Goal: Information Seeking & Learning: Learn about a topic

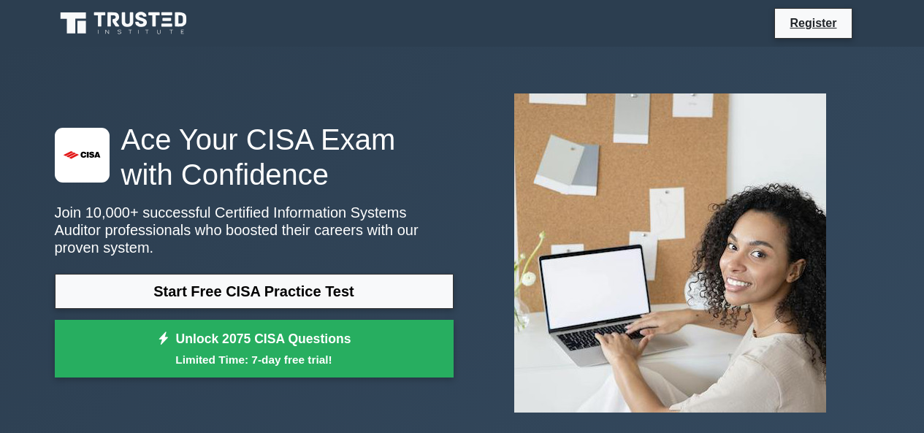
drag, startPoint x: 931, startPoint y: 45, endPoint x: 934, endPoint y: 6, distance: 38.8
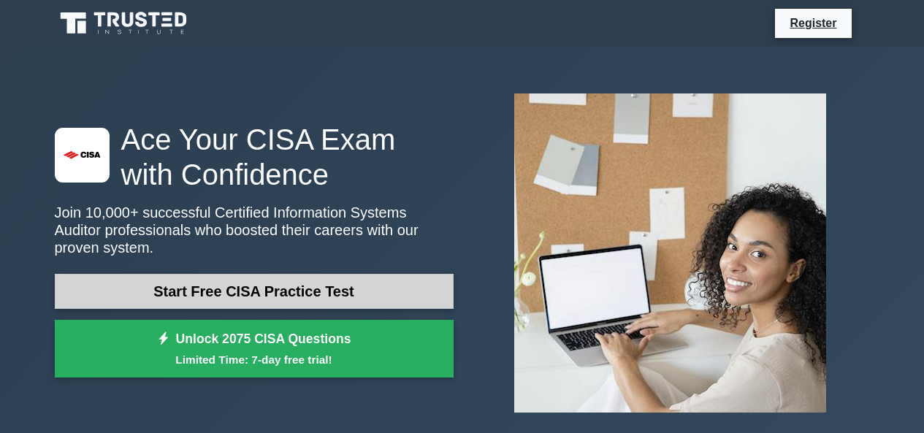
click at [248, 274] on link "Start Free CISA Practice Test" at bounding box center [254, 291] width 399 height 35
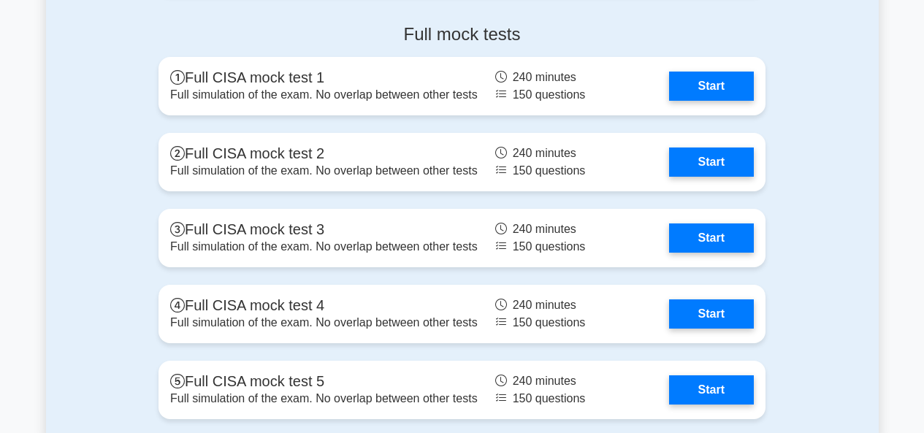
scroll to position [2332, 0]
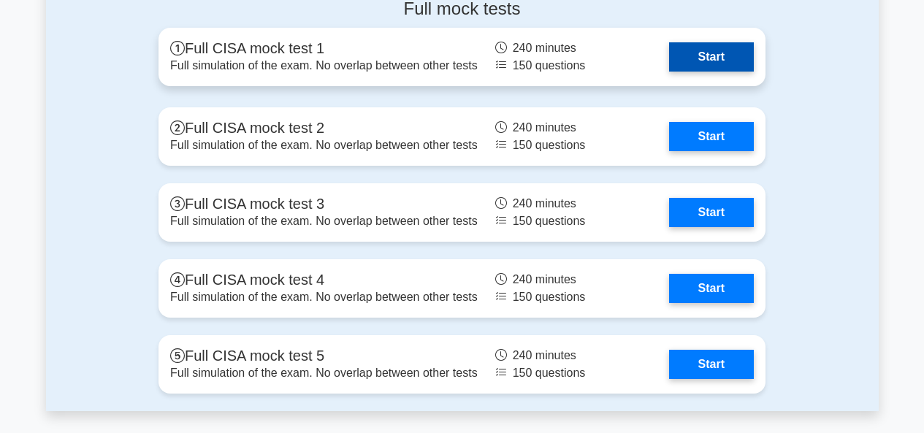
click at [715, 58] on link "Start" at bounding box center [711, 56] width 85 height 29
click at [669, 67] on link "Start" at bounding box center [711, 56] width 85 height 29
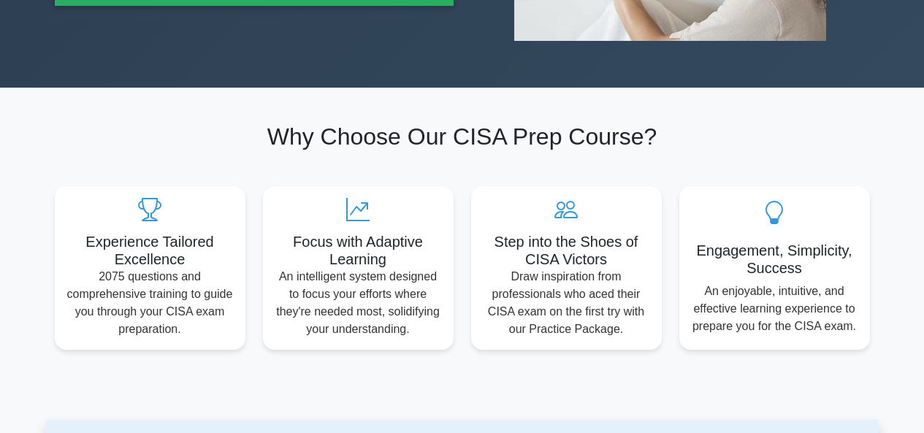
scroll to position [0, 0]
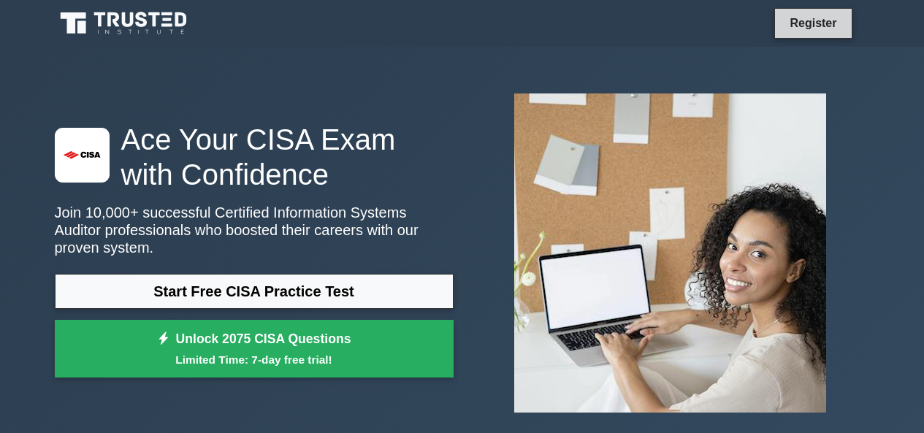
click at [811, 15] on link "Register" at bounding box center [812, 23] width 64 height 18
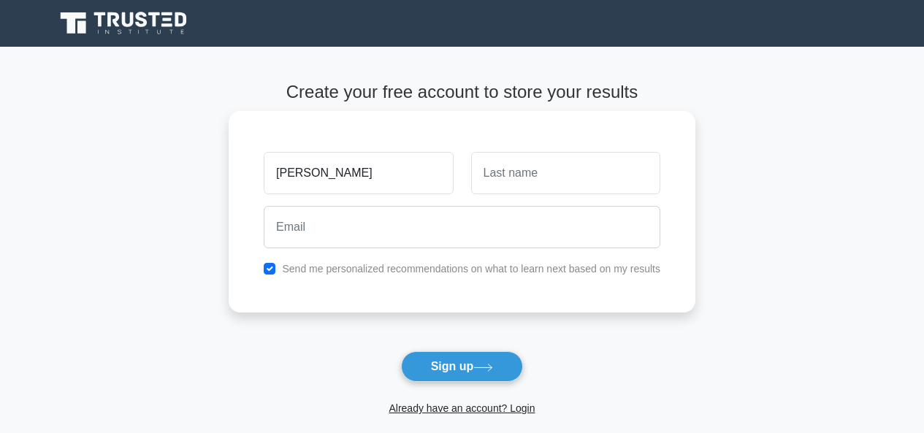
type input "Jayesh"
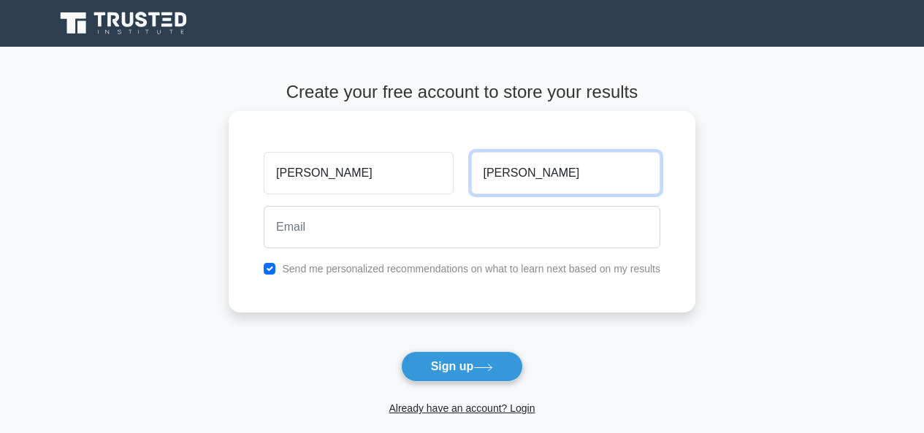
type input "Samant"
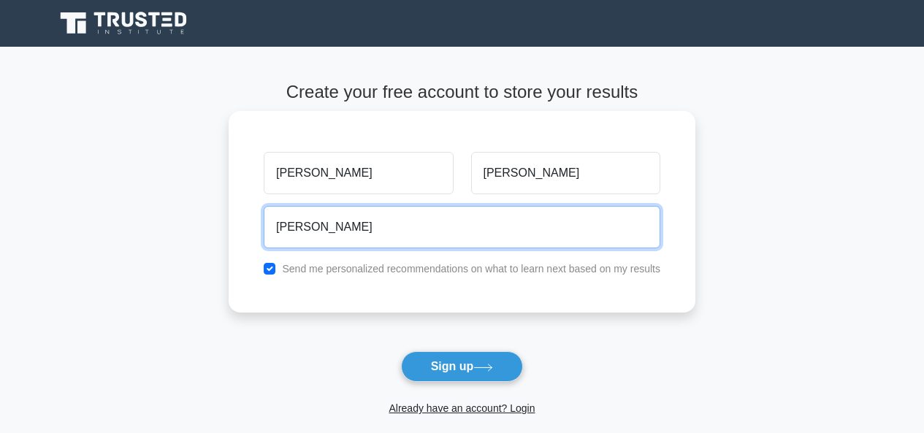
type input "jayeshksamant@gmail.com"
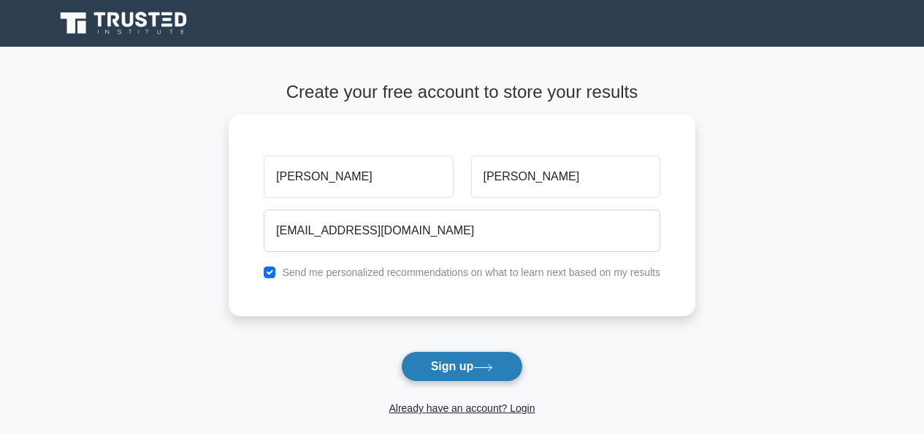
click at [433, 355] on button "Sign up" at bounding box center [462, 366] width 123 height 31
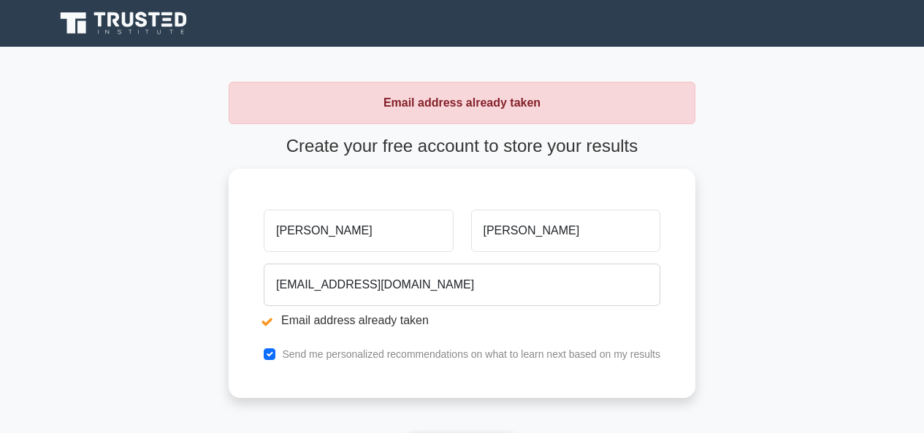
drag, startPoint x: 383, startPoint y: 223, endPoint x: 0, endPoint y: 212, distance: 382.7
click at [0, 218] on main "Email address already taken Create your free account to store your results [PER…" at bounding box center [462, 305] width 924 height 516
type input "[PERSON_NAME]"
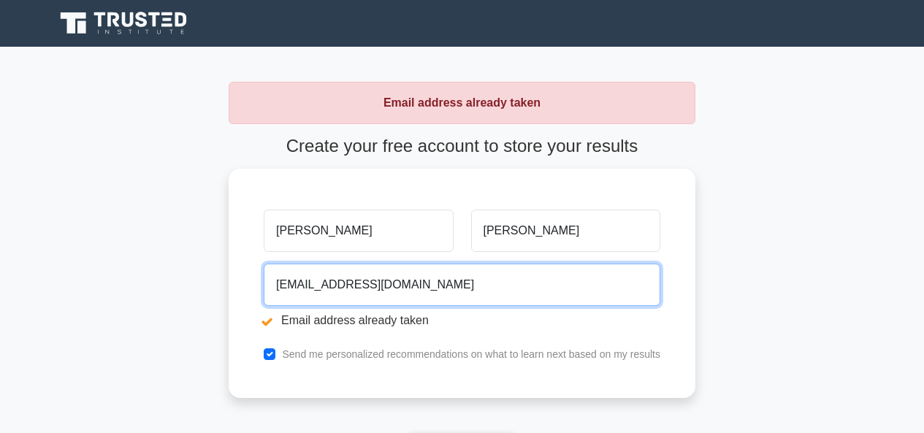
type input "rutujajsamant@gmail.com"
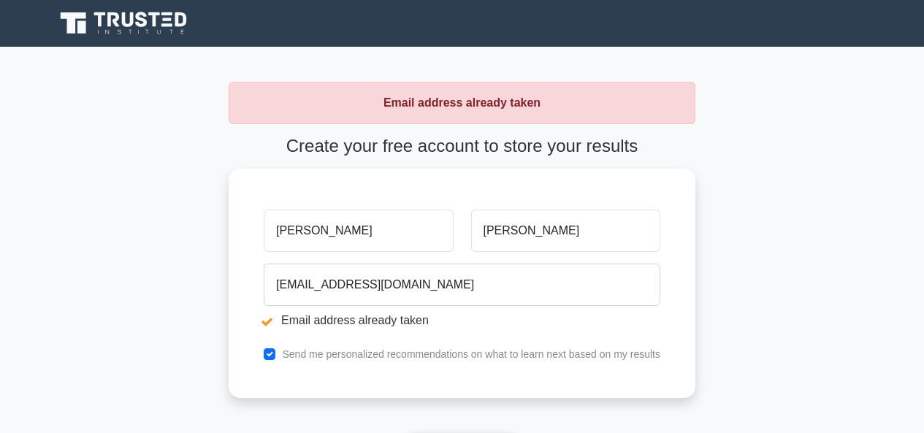
click at [787, 249] on main "Email address already taken Create your free account to store your results Rutu…" at bounding box center [462, 305] width 924 height 516
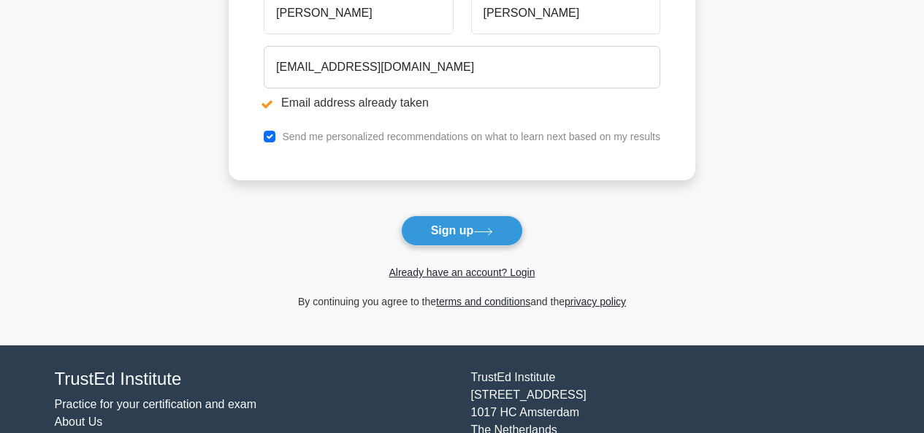
scroll to position [234, 0]
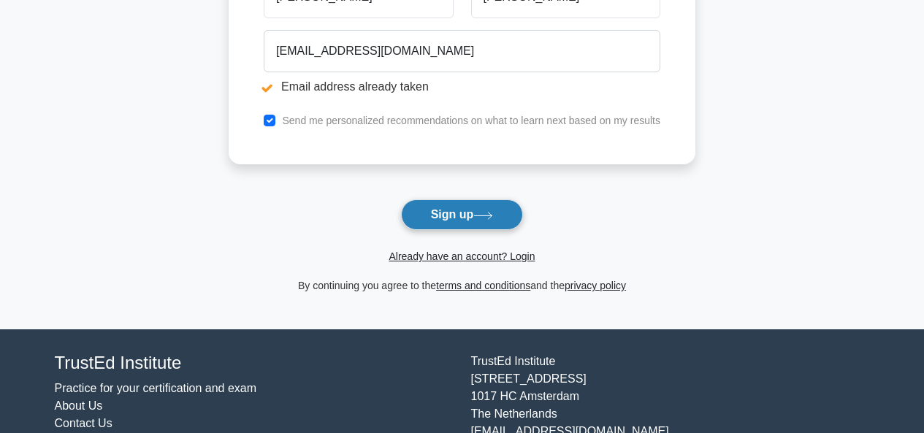
click at [469, 210] on button "Sign up" at bounding box center [462, 214] width 123 height 31
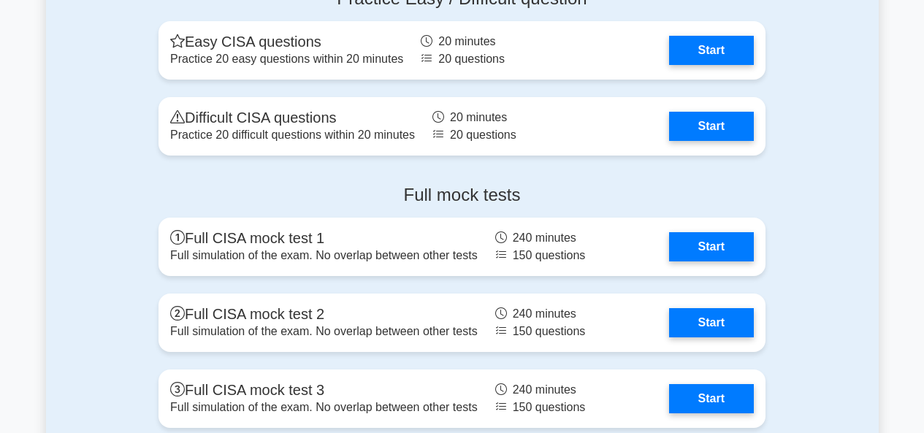
scroll to position [2376, 0]
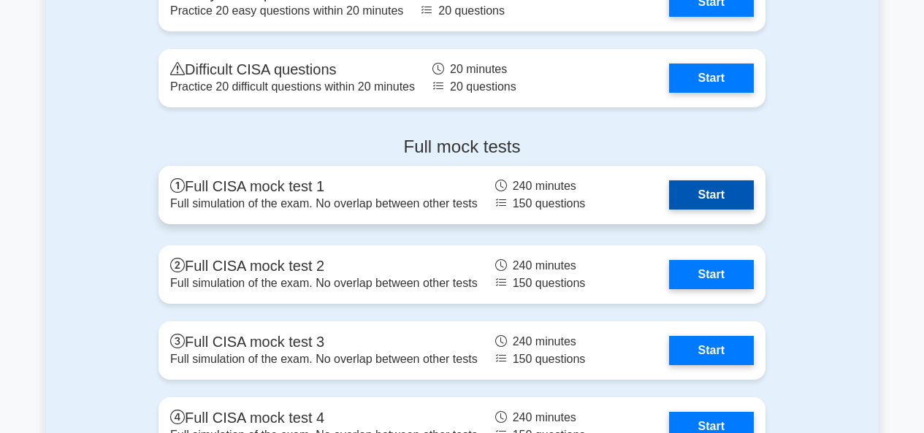
click at [731, 202] on link "Start" at bounding box center [711, 194] width 85 height 29
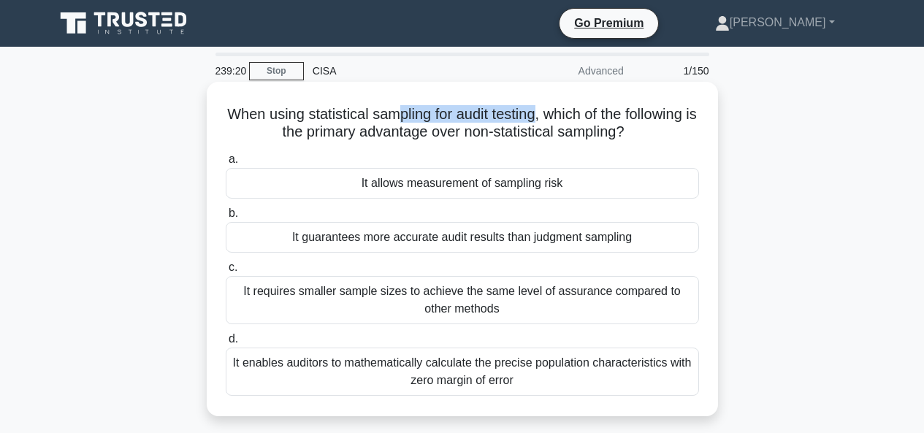
drag, startPoint x: 434, startPoint y: 114, endPoint x: 574, endPoint y: 117, distance: 139.5
click at [574, 117] on h5 "When using statistical sampling for audit testing, which of the following is th…" at bounding box center [462, 123] width 476 height 37
click at [488, 237] on div "It guarantees more accurate audit results than judgment sampling" at bounding box center [462, 237] width 473 height 31
click at [226, 218] on input "b. It guarantees more accurate audit results than judgment sampling" at bounding box center [226, 213] width 0 height 9
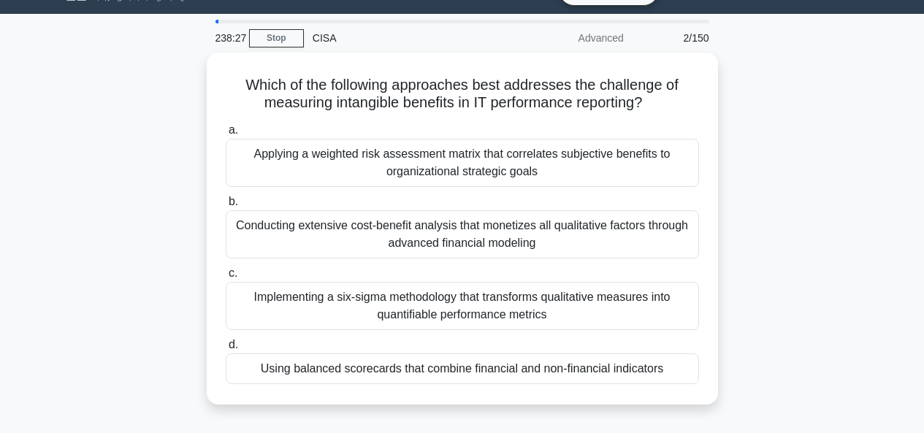
scroll to position [34, 0]
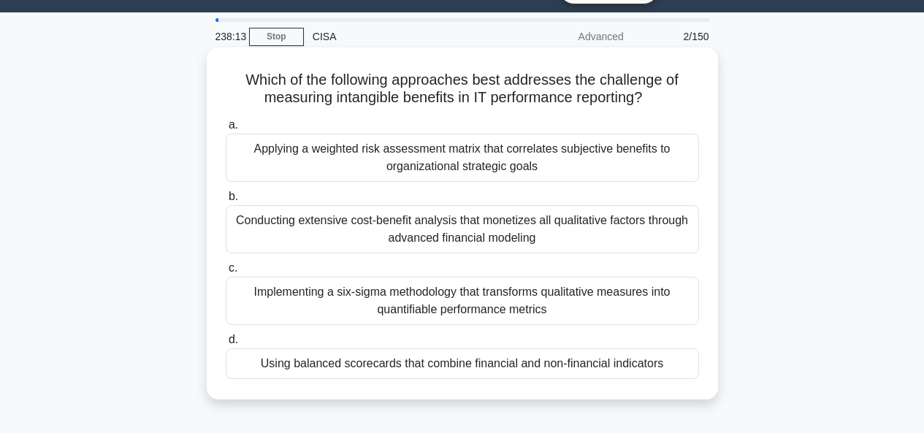
drag, startPoint x: 241, startPoint y: 80, endPoint x: 668, endPoint y: 96, distance: 427.4
click at [668, 96] on h5 "Which of the following approaches best addresses the challenge of measuring int…" at bounding box center [462, 89] width 476 height 37
click at [632, 174] on div "Applying a weighted risk assessment matrix that correlates subjective benefits …" at bounding box center [462, 158] width 473 height 48
click at [226, 130] on input "a. Applying a weighted risk assessment matrix that correlates subjective benefi…" at bounding box center [226, 124] width 0 height 9
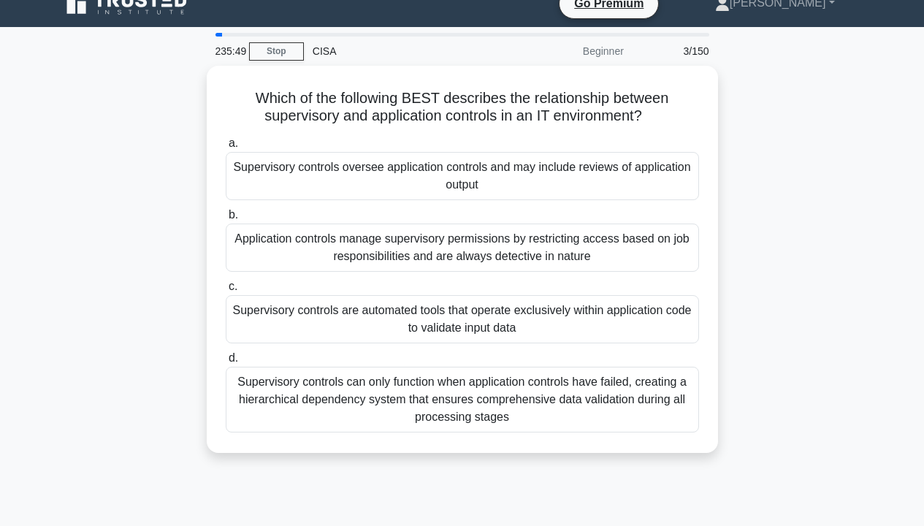
scroll to position [0, 0]
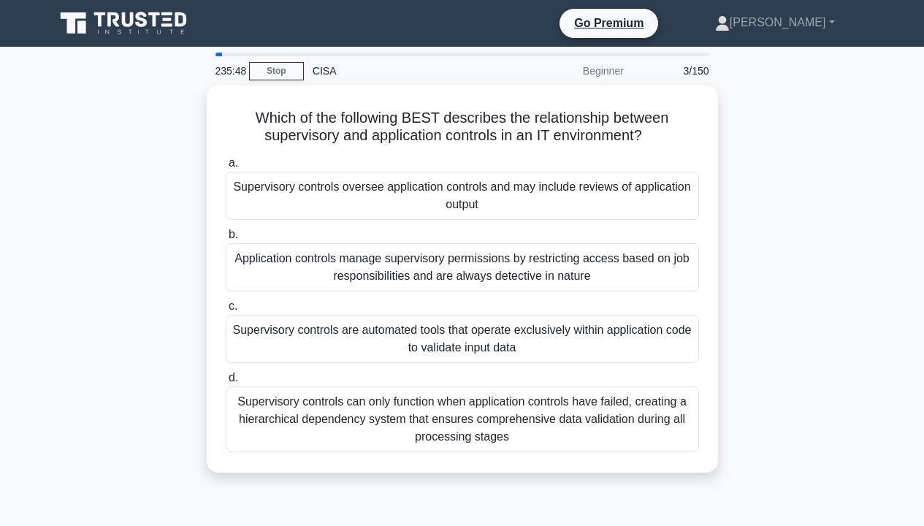
click at [842, 332] on div "Which of the following BEST describes the relationship between supervisory and …" at bounding box center [462, 287] width 832 height 404
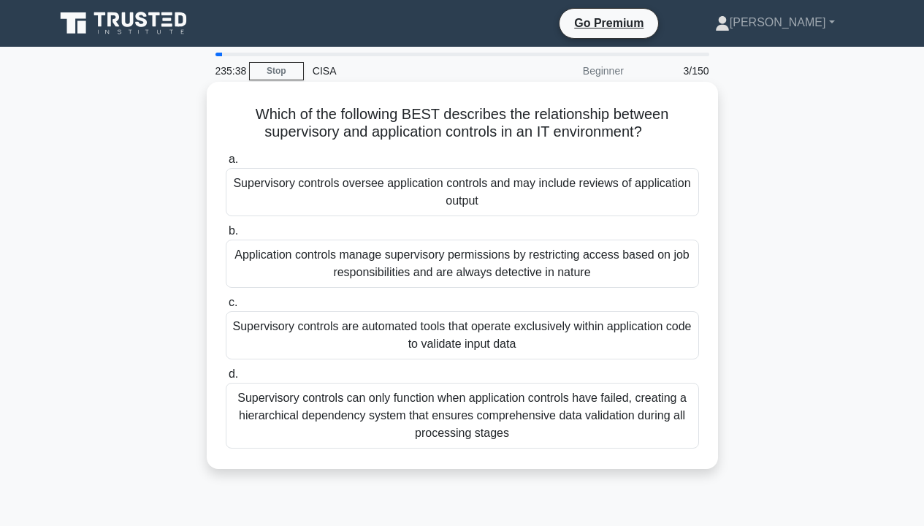
click at [603, 402] on div "Which of the following BEST describes the relationship between supervisory and …" at bounding box center [462, 287] width 832 height 404
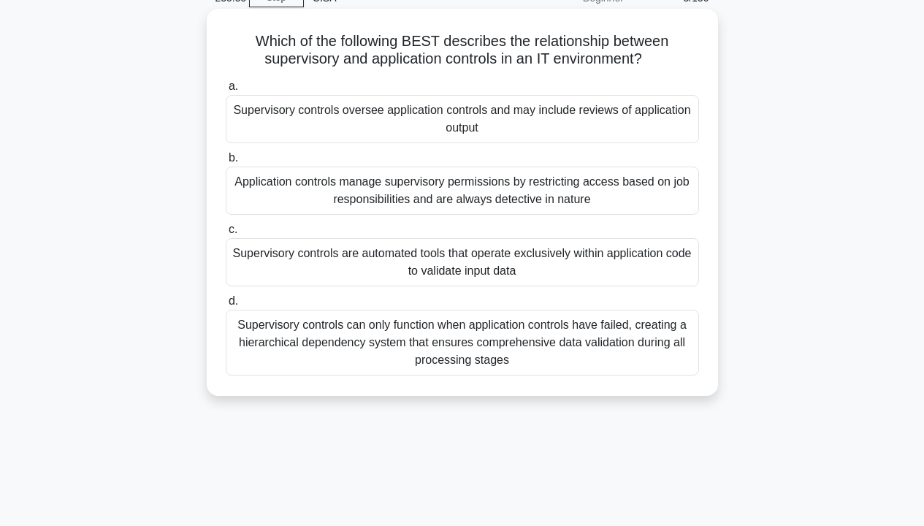
click at [573, 337] on div "Supervisory controls can only function when application controls have failed, c…" at bounding box center [462, 343] width 473 height 66
click at [226, 306] on input "d. Supervisory controls can only function when application controls have failed…" at bounding box center [226, 300] width 0 height 9
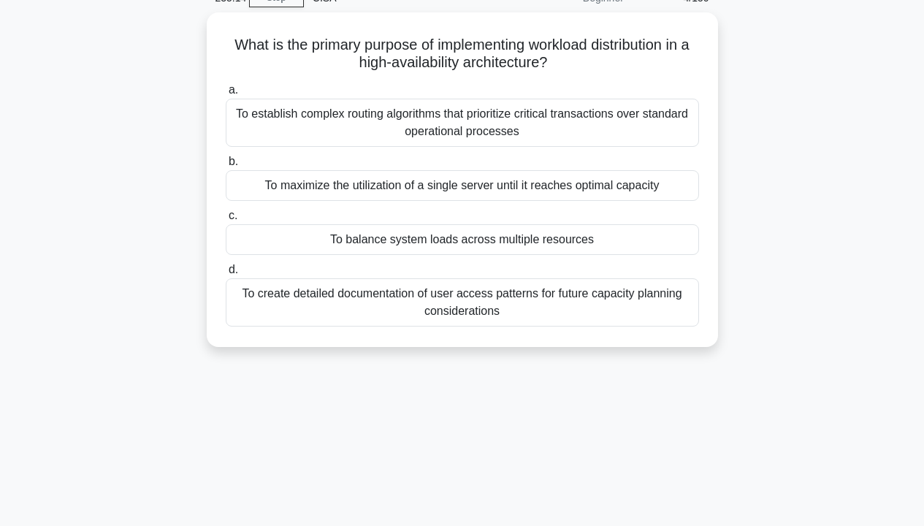
scroll to position [0, 0]
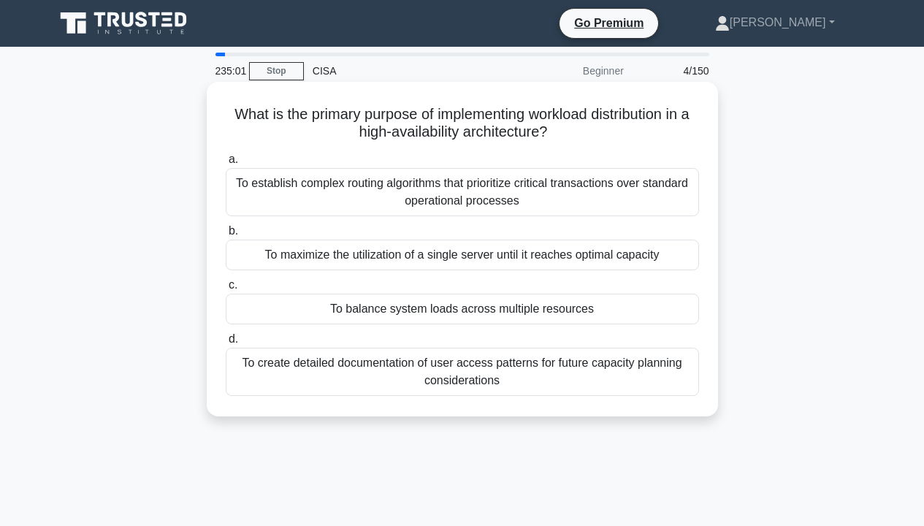
click at [670, 313] on div "To balance system loads across multiple resources" at bounding box center [462, 308] width 473 height 31
click at [226, 290] on input "c. To balance system loads across multiple resources" at bounding box center [226, 284] width 0 height 9
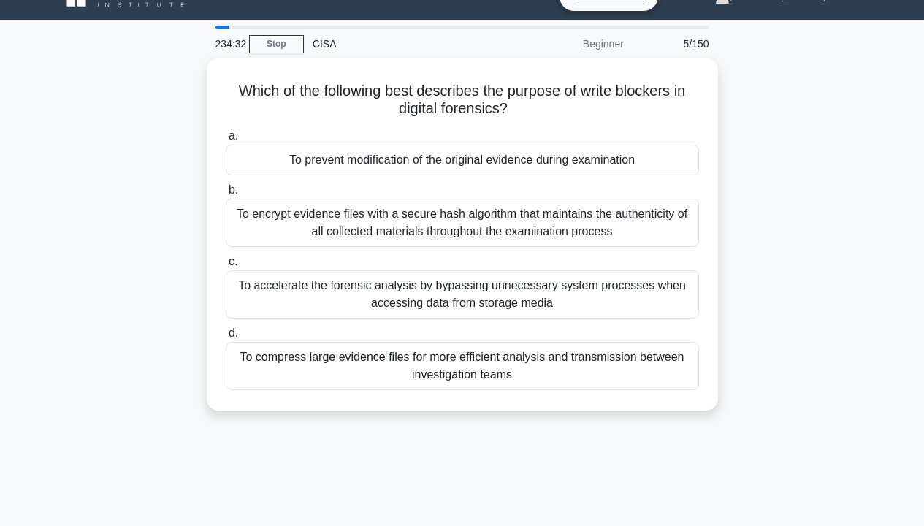
scroll to position [100, 0]
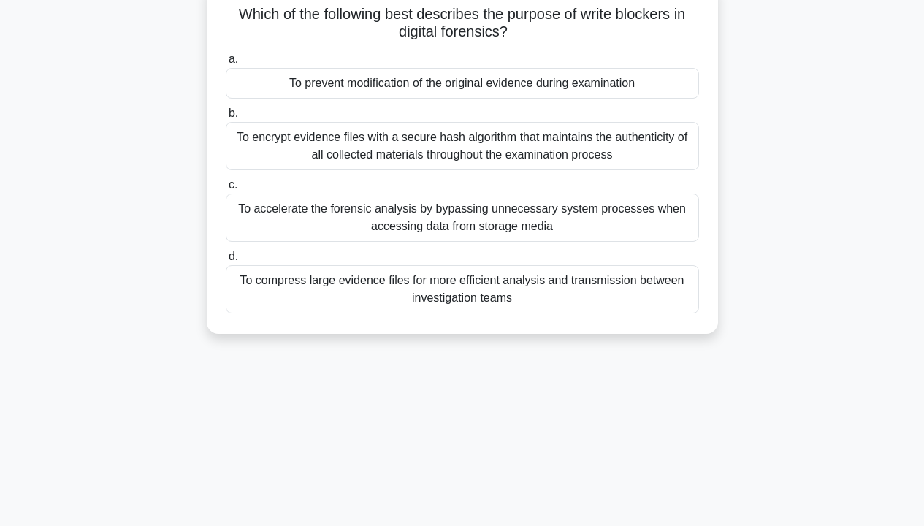
click at [597, 87] on div "To prevent modification of the original evidence during examination" at bounding box center [462, 83] width 473 height 31
click at [226, 64] on input "a. To prevent modification of the original evidence during examination" at bounding box center [226, 59] width 0 height 9
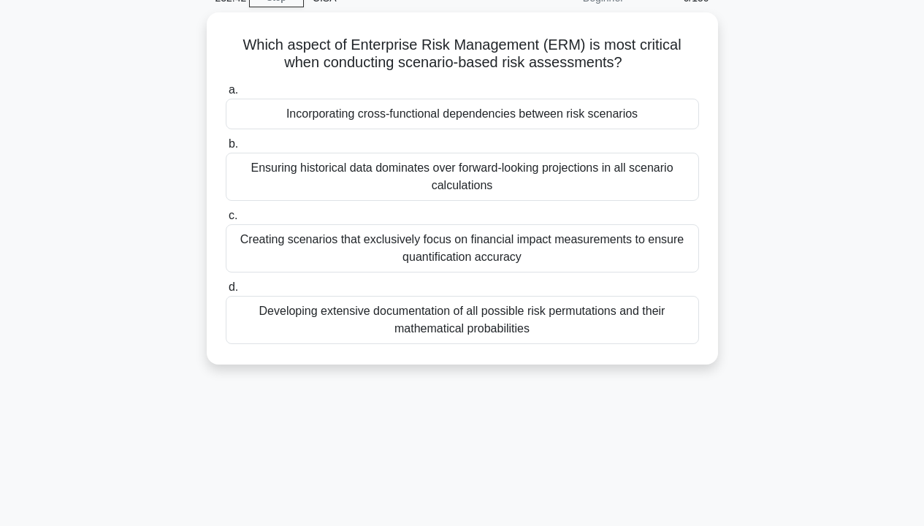
scroll to position [0, 0]
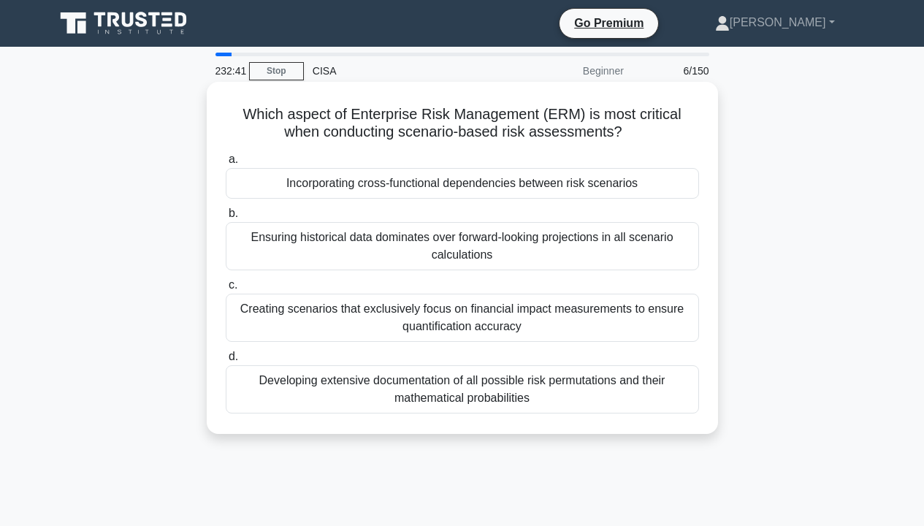
click at [669, 178] on div "Incorporating cross-functional dependencies between risk scenarios" at bounding box center [462, 183] width 473 height 31
click at [226, 164] on input "a. Incorporating cross-functional dependencies between risk scenarios" at bounding box center [226, 159] width 0 height 9
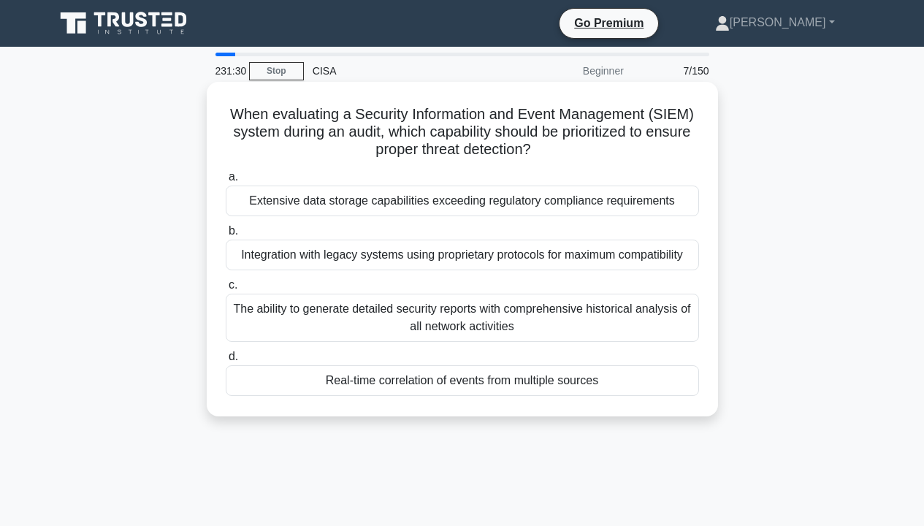
click at [594, 390] on div "Real-time correlation of events from multiple sources" at bounding box center [462, 380] width 473 height 31
click at [226, 361] on input "d. Real-time correlation of events from multiple sources" at bounding box center [226, 356] width 0 height 9
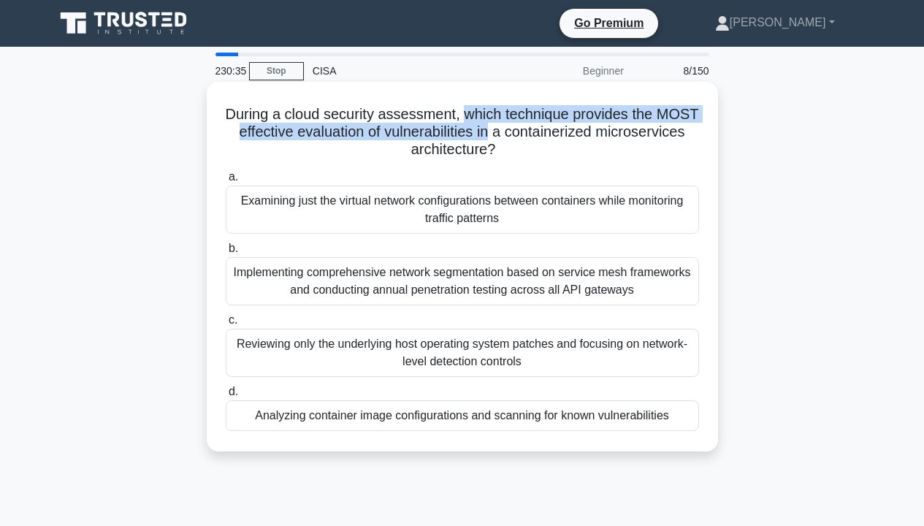
drag, startPoint x: 487, startPoint y: 114, endPoint x: 564, endPoint y: 129, distance: 78.9
click at [564, 129] on h5 "During a cloud security assessment, which technique provides the MOST effective…" at bounding box center [462, 132] width 476 height 54
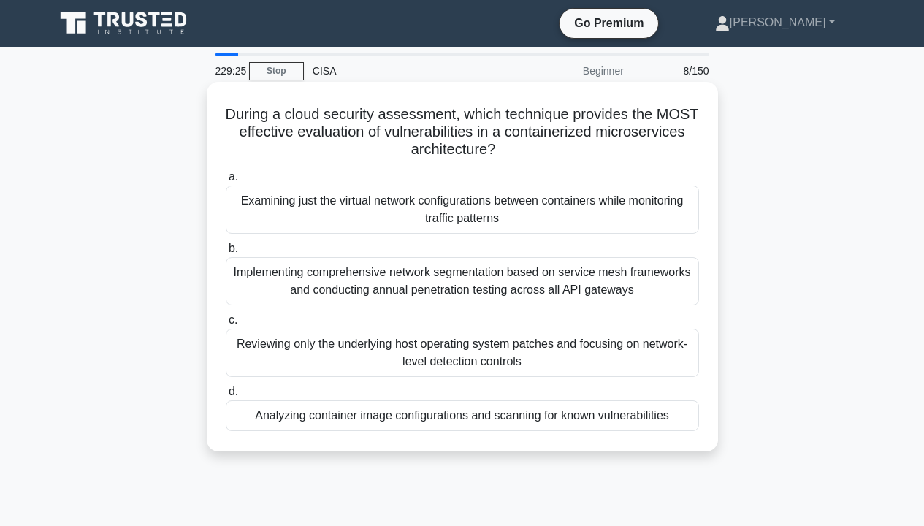
click at [528, 422] on div "Analyzing container image configurations and scanning for known vulnerabilities" at bounding box center [462, 415] width 473 height 31
click at [226, 396] on input "d. Analyzing container image configurations and scanning for known vulnerabilit…" at bounding box center [226, 391] width 0 height 9
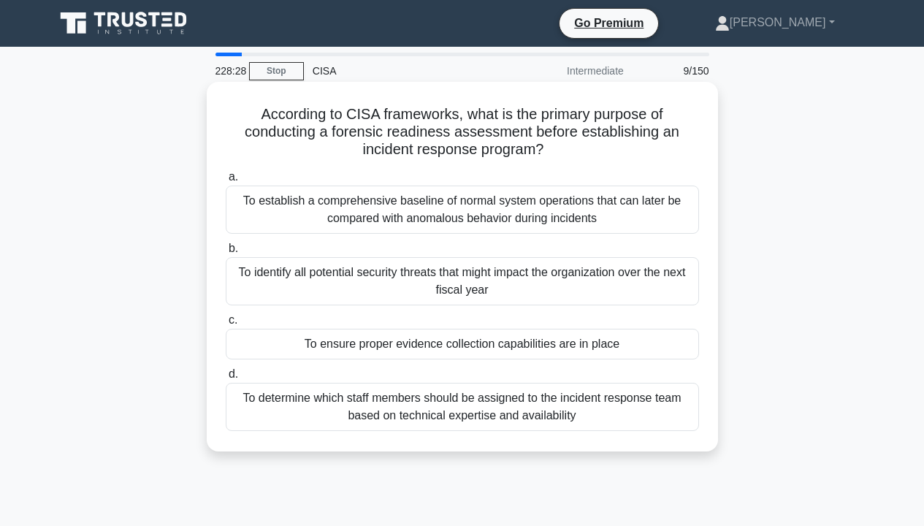
click at [640, 335] on div "To ensure proper evidence collection capabilities are in place" at bounding box center [462, 344] width 473 height 31
click at [226, 325] on input "c. To ensure proper evidence collection capabilities are in place" at bounding box center [226, 319] width 0 height 9
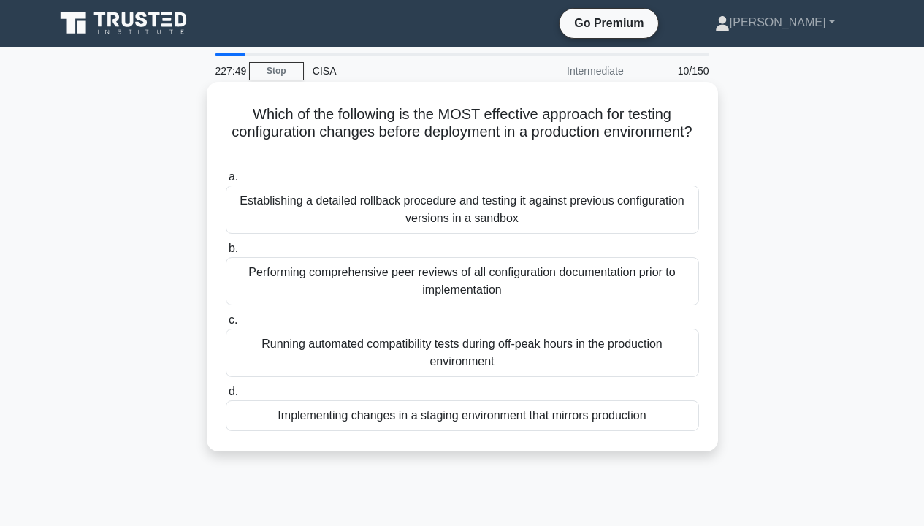
click at [680, 421] on div "Implementing changes in a staging environment that mirrors production" at bounding box center [462, 415] width 473 height 31
click at [226, 396] on input "d. Implementing changes in a staging environment that mirrors production" at bounding box center [226, 391] width 0 height 9
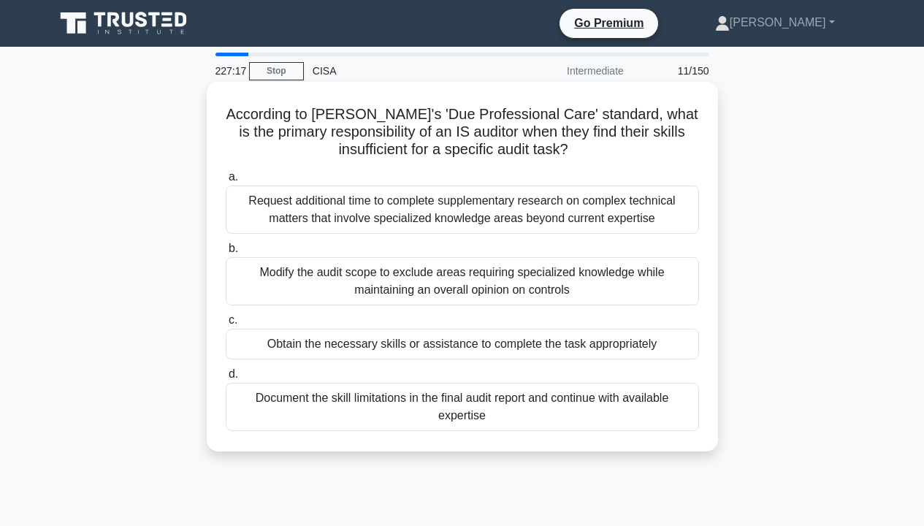
click at [685, 402] on div "Document the skill limitations in the final audit report and continue with avai…" at bounding box center [462, 407] width 473 height 48
click at [226, 379] on input "d. Document the skill limitations in the final audit report and continue with a…" at bounding box center [226, 373] width 0 height 9
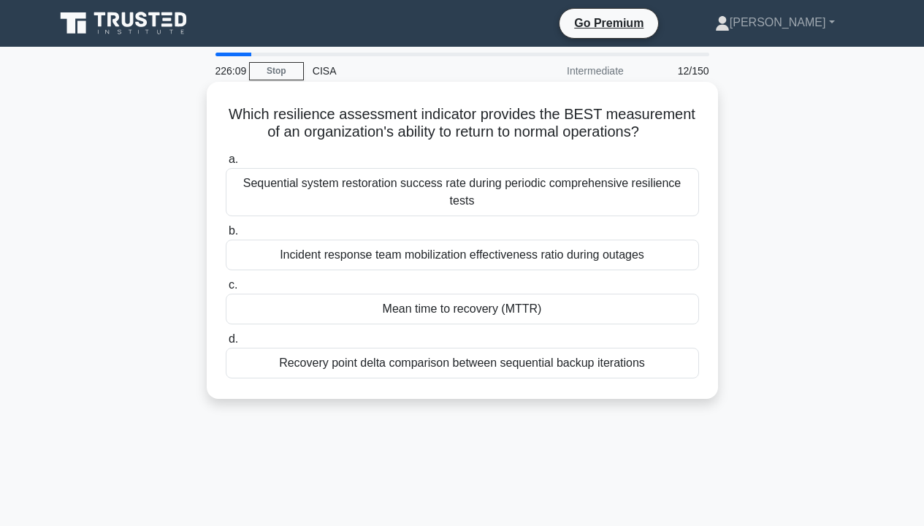
click at [599, 191] on div "Sequential system restoration success rate during periodic comprehensive resili…" at bounding box center [462, 192] width 473 height 48
click at [226, 164] on input "a. Sequential system restoration success rate during periodic comprehensive res…" at bounding box center [226, 159] width 0 height 9
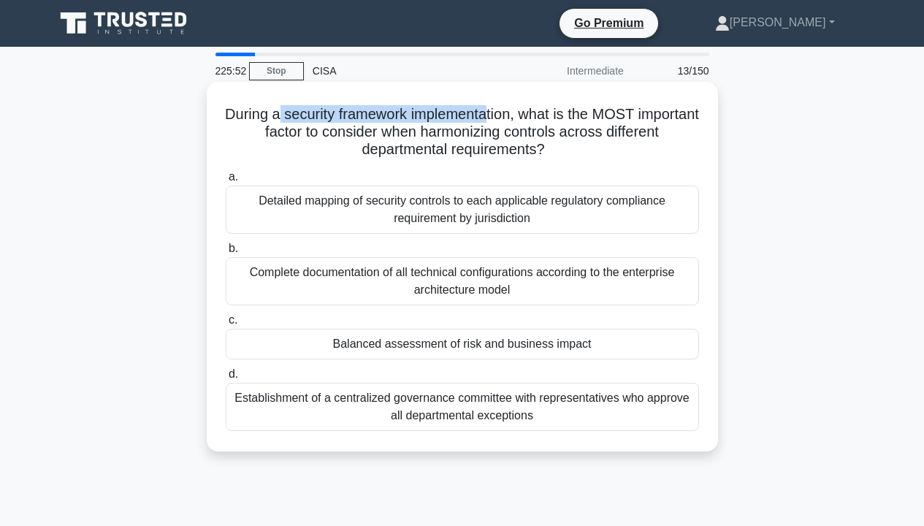
drag, startPoint x: 308, startPoint y: 116, endPoint x: 522, endPoint y: 119, distance: 213.9
click at [522, 119] on h5 "During a security framework implementation, what is the MOST important factor t…" at bounding box center [462, 132] width 476 height 54
drag, startPoint x: 499, startPoint y: 134, endPoint x: 642, endPoint y: 148, distance: 143.8
click at [642, 148] on h5 "During a security framework implementation, what is the MOST important factor t…" at bounding box center [462, 132] width 476 height 54
click at [567, 348] on div "Balanced assessment of risk and business impact" at bounding box center [462, 344] width 473 height 31
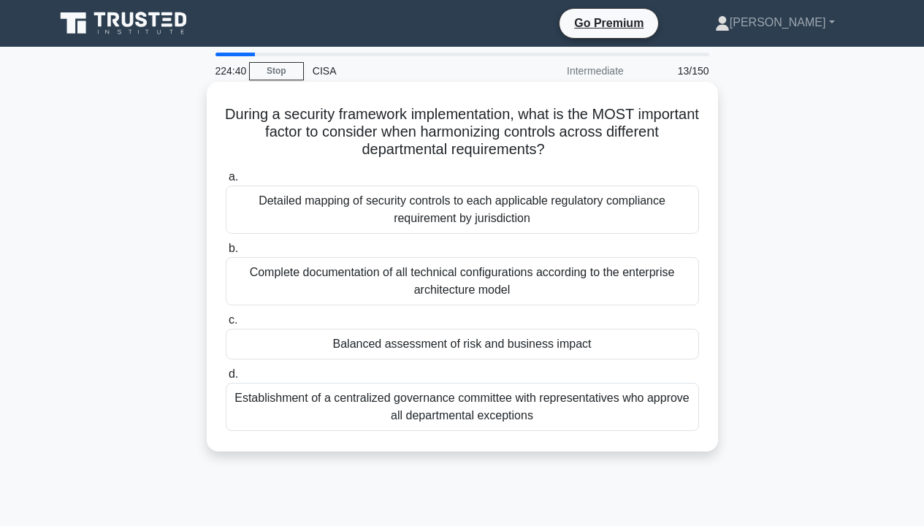
click at [226, 325] on input "c. Balanced assessment of risk and business impact" at bounding box center [226, 319] width 0 height 9
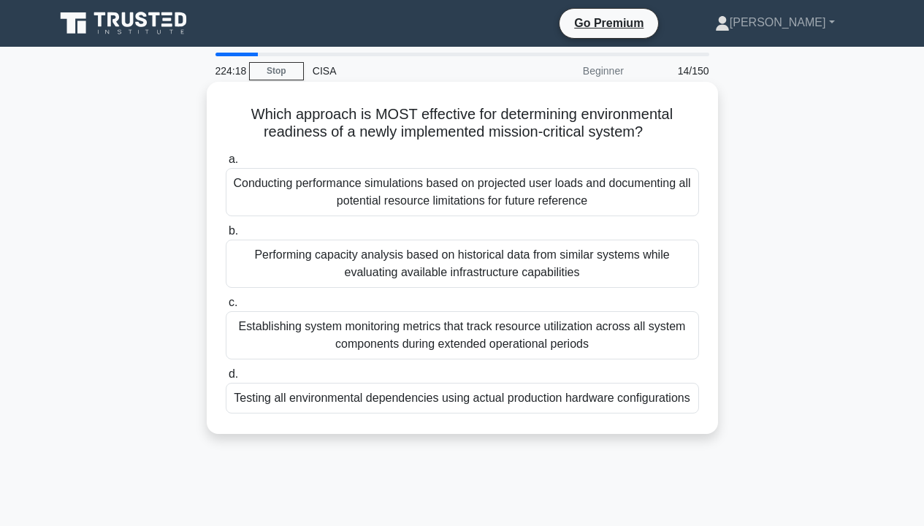
drag, startPoint x: 259, startPoint y: 139, endPoint x: 650, endPoint y: 139, distance: 391.3
click at [650, 139] on h5 "Which approach is MOST effective for determining environmental readiness of a n…" at bounding box center [462, 123] width 476 height 37
click at [692, 139] on h5 "Which approach is MOST effective for determining environmental readiness of a n…" at bounding box center [462, 123] width 476 height 37
drag, startPoint x: 244, startPoint y: 113, endPoint x: 688, endPoint y: 128, distance: 444.9
click at [688, 128] on h5 "Which approach is MOST effective for determining environmental readiness of a n…" at bounding box center [462, 123] width 476 height 37
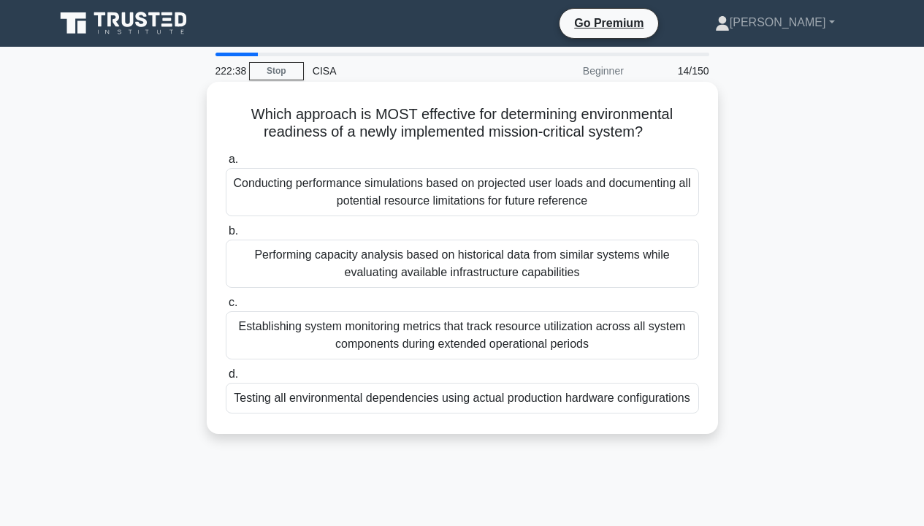
click at [675, 403] on div "Testing all environmental dependencies using actual production hardware configu…" at bounding box center [462, 398] width 473 height 31
click at [226, 379] on input "d. Testing all environmental dependencies using actual production hardware conf…" at bounding box center [226, 373] width 0 height 9
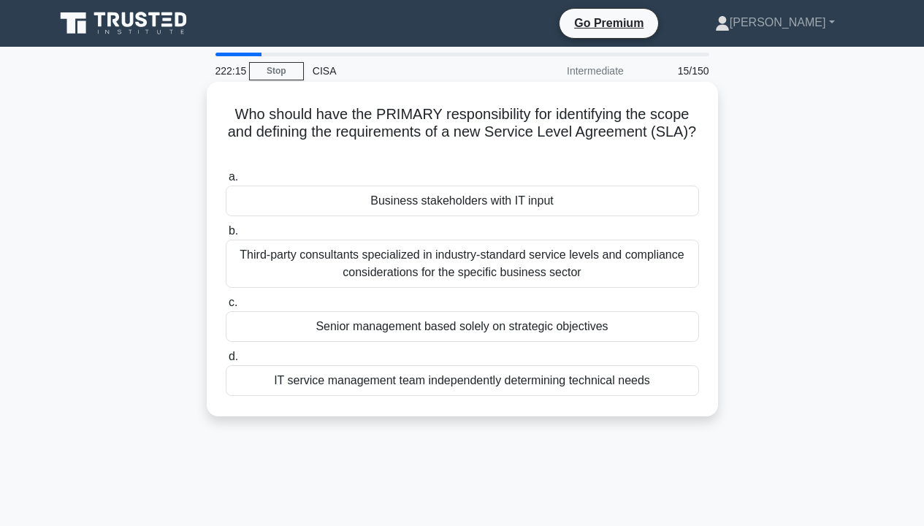
drag, startPoint x: 247, startPoint y: 134, endPoint x: 688, endPoint y: 144, distance: 441.1
click at [688, 144] on h5 "Who should have the PRIMARY responsibility for identifying the scope and defini…" at bounding box center [462, 132] width 476 height 54
click at [592, 203] on div "Business stakeholders with IT input" at bounding box center [462, 200] width 473 height 31
click at [226, 182] on input "a. Business stakeholders with IT input" at bounding box center [226, 176] width 0 height 9
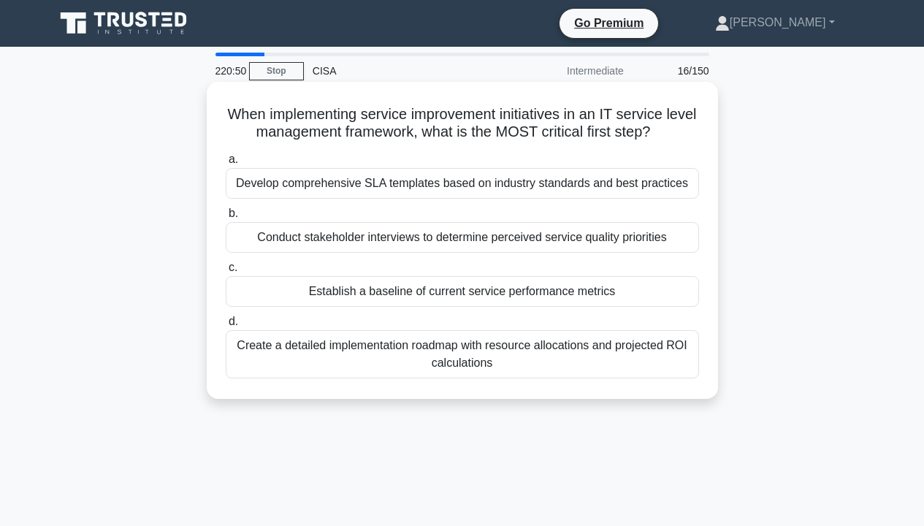
click at [466, 241] on div "Conduct stakeholder interviews to determine perceived service quality priorities" at bounding box center [462, 237] width 473 height 31
click at [226, 218] on input "b. Conduct stakeholder interviews to determine perceived service quality priori…" at bounding box center [226, 213] width 0 height 9
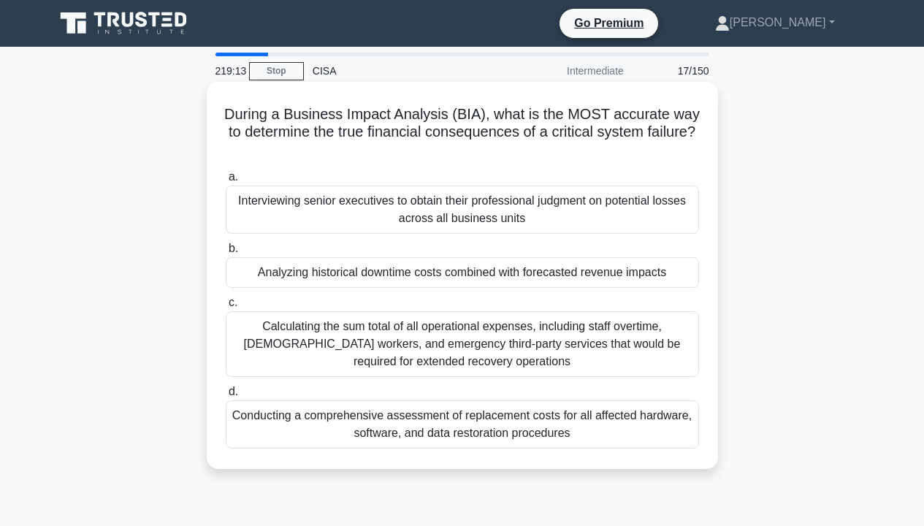
click at [648, 266] on div "Analyzing historical downtime costs combined with forecasted revenue impacts" at bounding box center [462, 272] width 473 height 31
click at [226, 253] on input "b. Analyzing historical downtime costs combined with forecasted revenue impacts" at bounding box center [226, 248] width 0 height 9
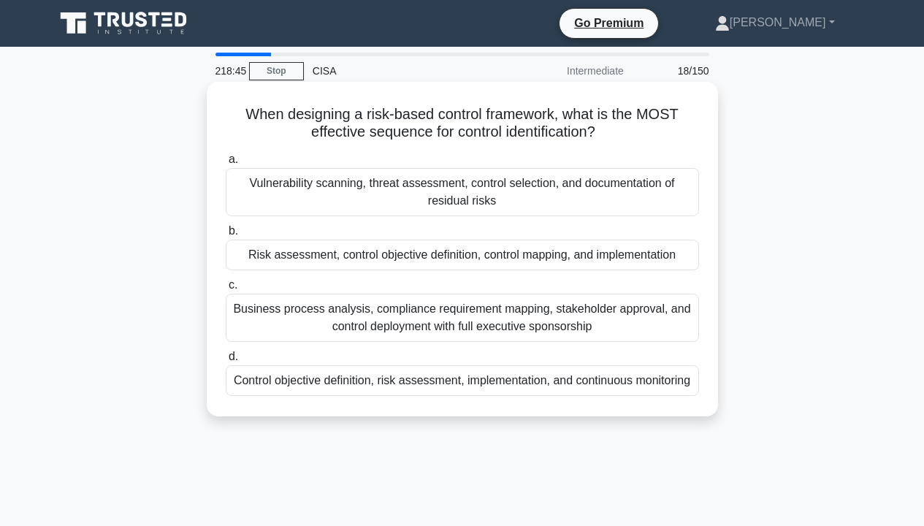
drag, startPoint x: 239, startPoint y: 119, endPoint x: 669, endPoint y: 127, distance: 430.8
click at [669, 127] on h5 "When designing a risk-based control framework, what is the MOST effective seque…" at bounding box center [462, 123] width 476 height 37
click at [716, 142] on div "When designing a risk-based control framework, what is the MOST effective seque…" at bounding box center [462, 249] width 511 height 334
click at [579, 261] on div "Risk assessment, control objective definition, control mapping, and implementat…" at bounding box center [462, 254] width 473 height 31
click at [226, 236] on input "b. Risk assessment, control objective definition, control mapping, and implemen…" at bounding box center [226, 230] width 0 height 9
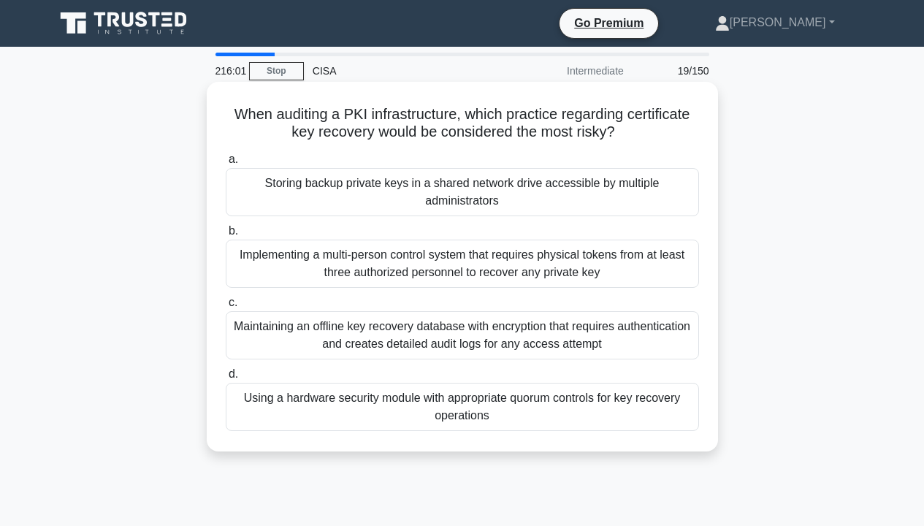
click at [671, 200] on div "Storing backup private keys in a shared network drive accessible by multiple ad…" at bounding box center [462, 192] width 473 height 48
click at [226, 164] on input "a. Storing backup private keys in a shared network drive accessible by multiple…" at bounding box center [226, 159] width 0 height 9
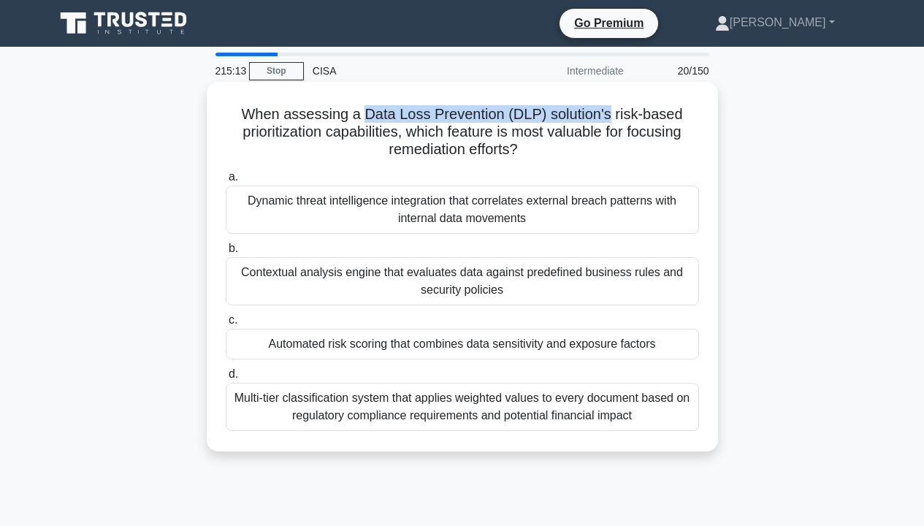
drag, startPoint x: 365, startPoint y: 115, endPoint x: 613, endPoint y: 122, distance: 248.3
click at [613, 122] on h5 "When assessing a Data Loss Prevention (DLP) solution's risk-based prioritizatio…" at bounding box center [462, 132] width 476 height 54
click at [641, 295] on div "Contextual analysis engine that evaluates data against predefined business rule…" at bounding box center [462, 281] width 473 height 48
click at [226, 253] on input "b. Contextual analysis engine that evaluates data against predefined business r…" at bounding box center [226, 248] width 0 height 9
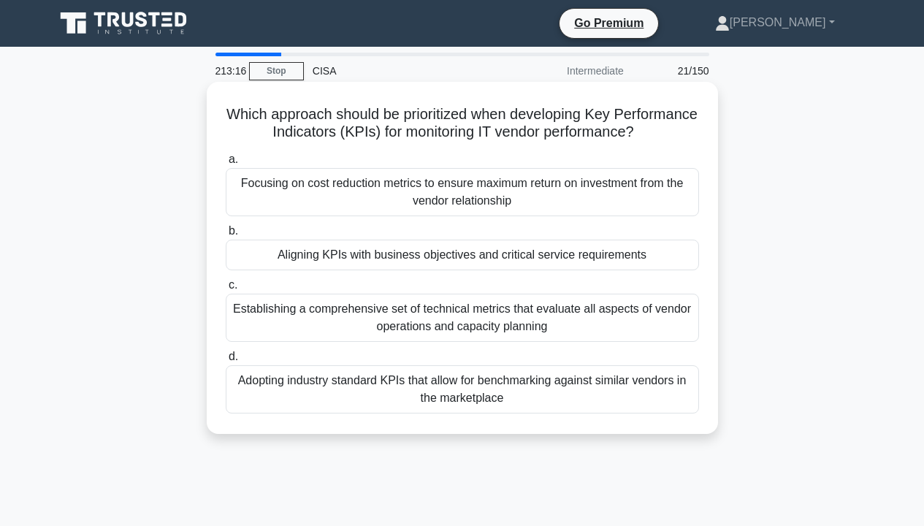
click at [675, 269] on div "Aligning KPIs with business objectives and critical service requirements" at bounding box center [462, 254] width 473 height 31
click at [226, 236] on input "b. Aligning KPIs with business objectives and critical service requirements" at bounding box center [226, 230] width 0 height 9
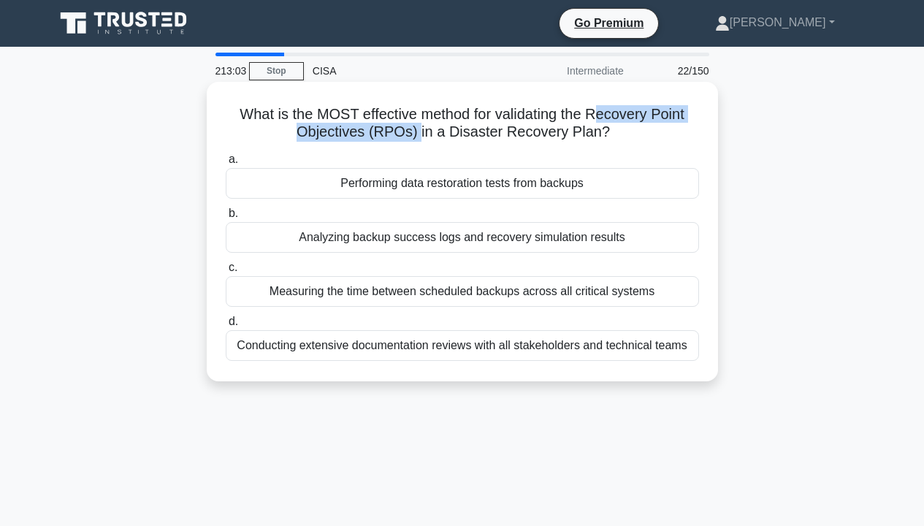
drag, startPoint x: 598, startPoint y: 113, endPoint x: 420, endPoint y: 134, distance: 179.3
click at [420, 134] on h5 "What is the MOST effective method for validating the Recovery Point Objectives …" at bounding box center [462, 123] width 476 height 37
drag, startPoint x: 596, startPoint y: 115, endPoint x: 414, endPoint y: 140, distance: 184.2
click at [414, 140] on h5 "What is the MOST effective method for validating the Recovery Point Objectives …" at bounding box center [462, 123] width 476 height 37
click at [634, 178] on div "Performing data restoration tests from backups" at bounding box center [462, 183] width 473 height 31
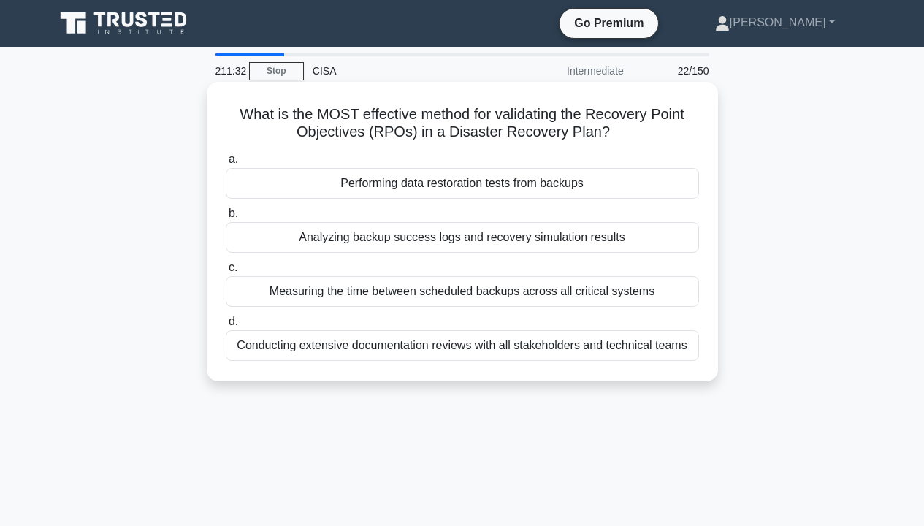
click at [226, 164] on input "a. Performing data restoration tests from backups" at bounding box center [226, 159] width 0 height 9
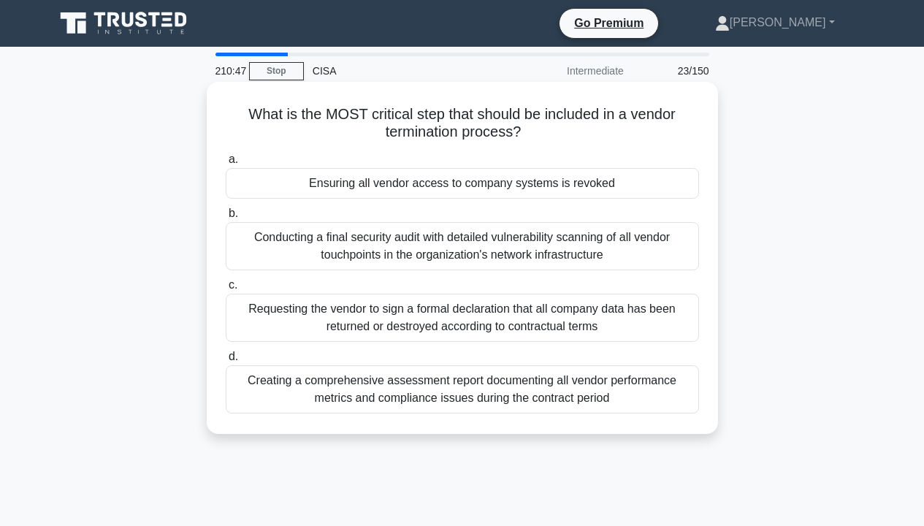
click at [639, 186] on div "Ensuring all vendor access to company systems is revoked" at bounding box center [462, 183] width 473 height 31
click at [226, 164] on input "a. Ensuring all vendor access to company systems is revoked" at bounding box center [226, 159] width 0 height 9
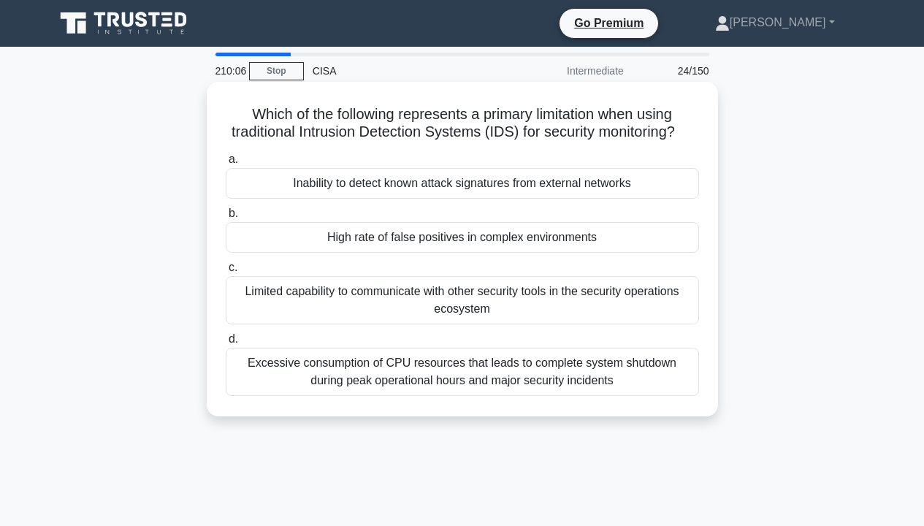
scroll to position [73, 0]
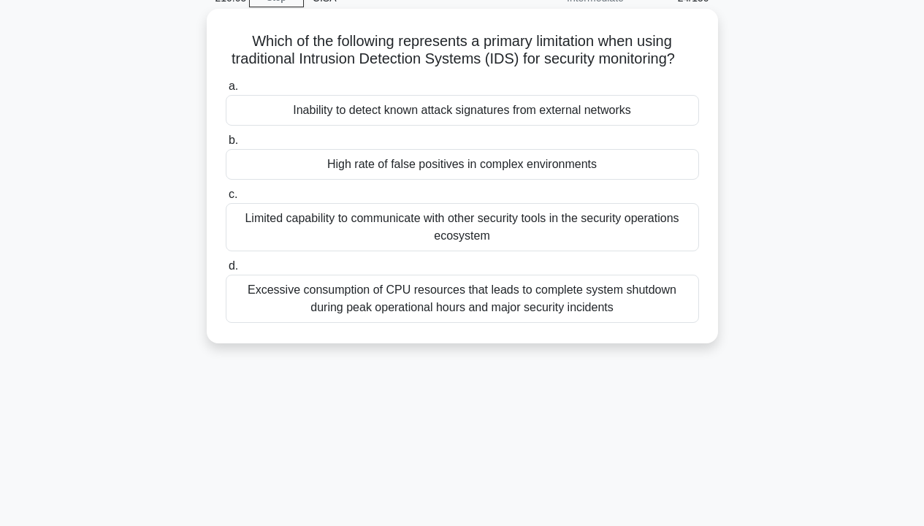
click at [582, 180] on div "High rate of false positives in complex environments" at bounding box center [462, 164] width 473 height 31
click at [226, 145] on input "b. High rate of false positives in complex environments" at bounding box center [226, 140] width 0 height 9
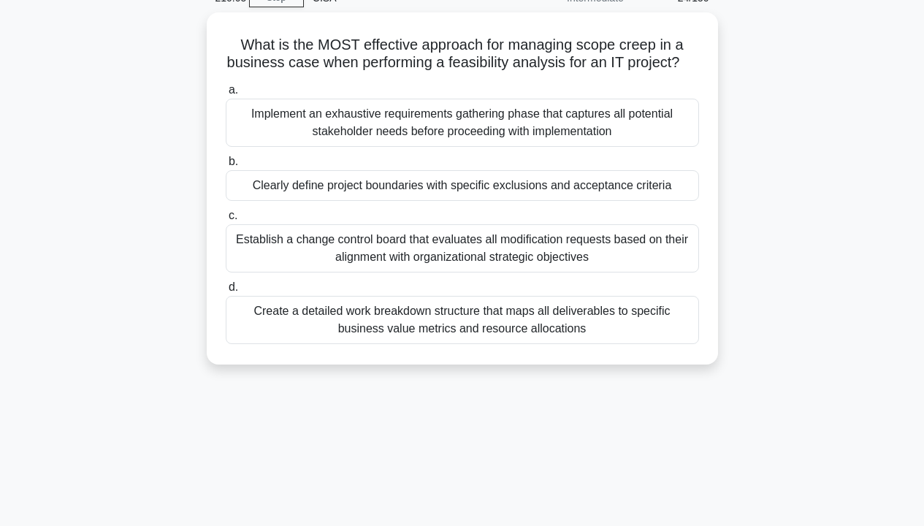
scroll to position [0, 0]
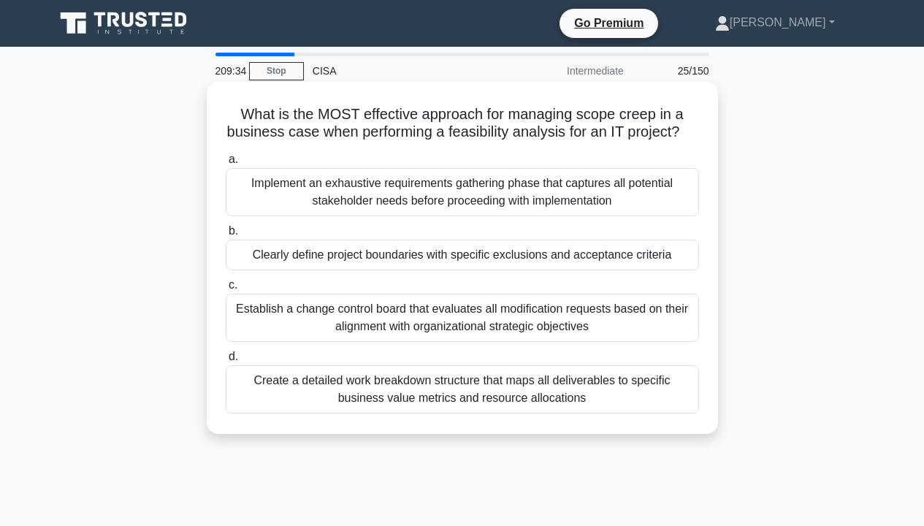
click at [656, 337] on div "Establish a change control board that evaluates all modification requests based…" at bounding box center [462, 317] width 473 height 48
click at [226, 290] on input "c. Establish a change control board that evaluates all modification requests ba…" at bounding box center [226, 284] width 0 height 9
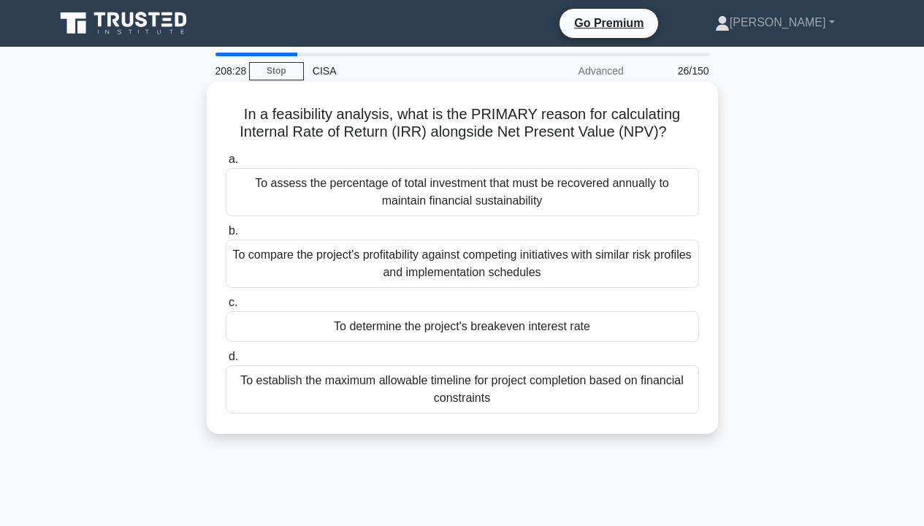
click at [678, 267] on div "To compare the project's profitability against competing initiatives with simil…" at bounding box center [462, 263] width 473 height 48
click at [226, 236] on input "b. To compare the project's profitability against competing initiatives with si…" at bounding box center [226, 230] width 0 height 9
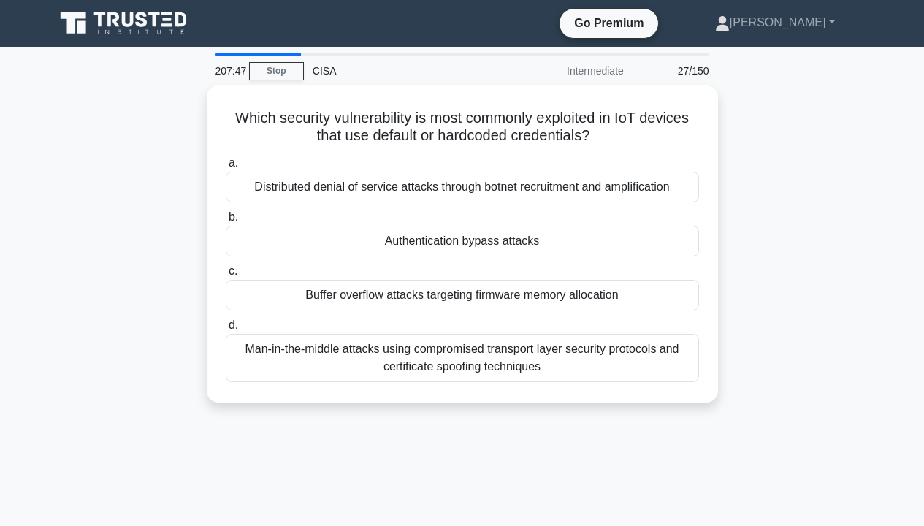
scroll to position [73, 0]
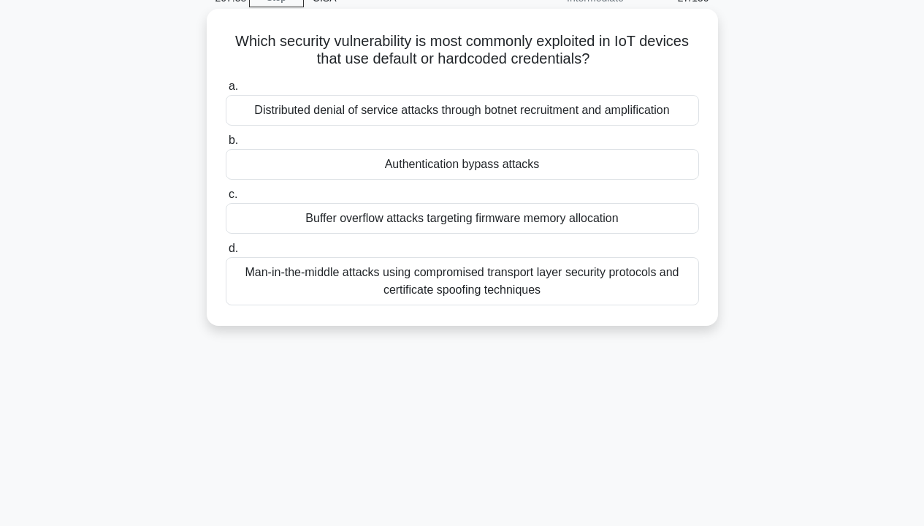
click at [676, 298] on div "Man-in-the-middle attacks using compromised transport layer security protocols …" at bounding box center [462, 281] width 473 height 48
click at [226, 253] on input "d. Man-in-the-middle attacks using compromised transport layer security protoco…" at bounding box center [226, 248] width 0 height 9
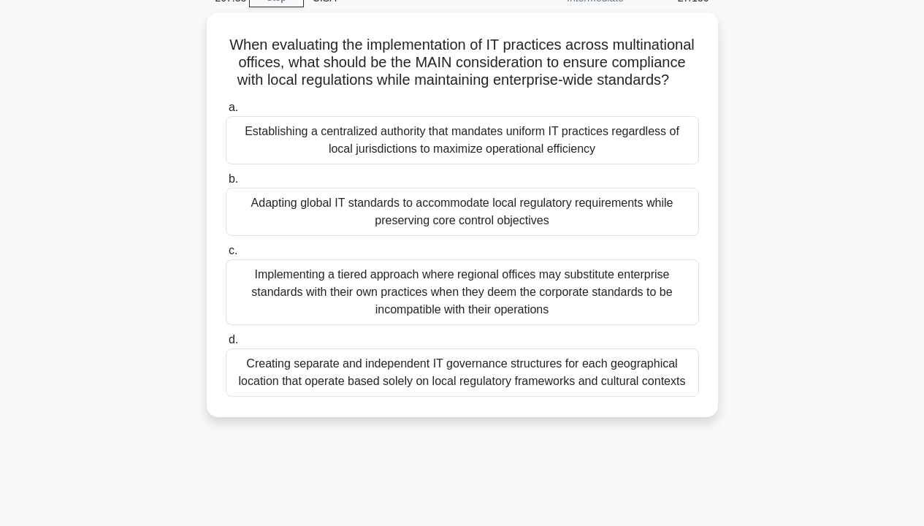
scroll to position [0, 0]
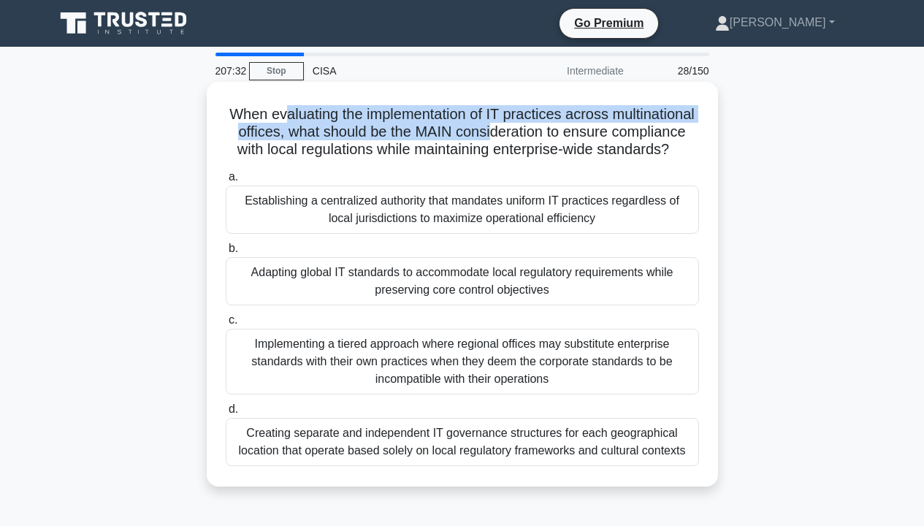
drag, startPoint x: 325, startPoint y: 111, endPoint x: 556, endPoint y: 126, distance: 231.9
click at [556, 126] on h5 "When evaluating the implementation of IT practices across multinational offices…" at bounding box center [462, 132] width 476 height 54
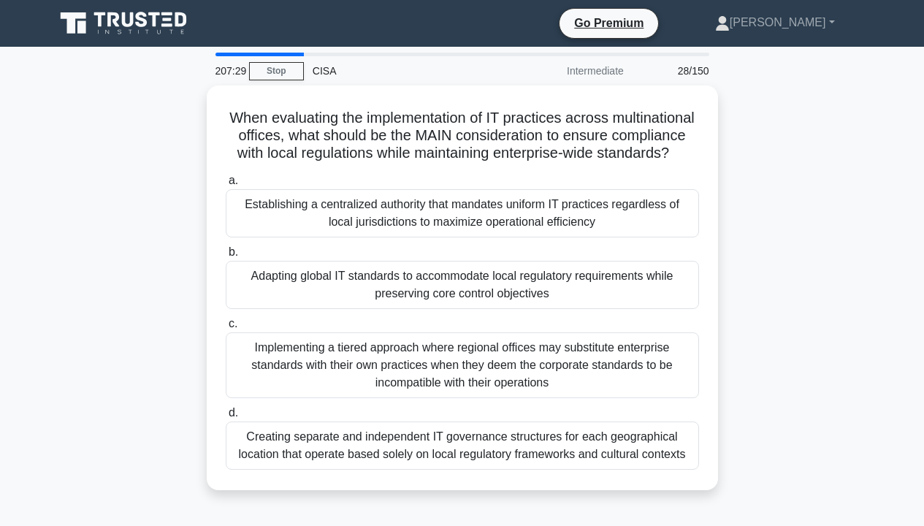
click at [815, 182] on div "When evaluating the implementation of IT practices across multinational offices…" at bounding box center [462, 296] width 832 height 422
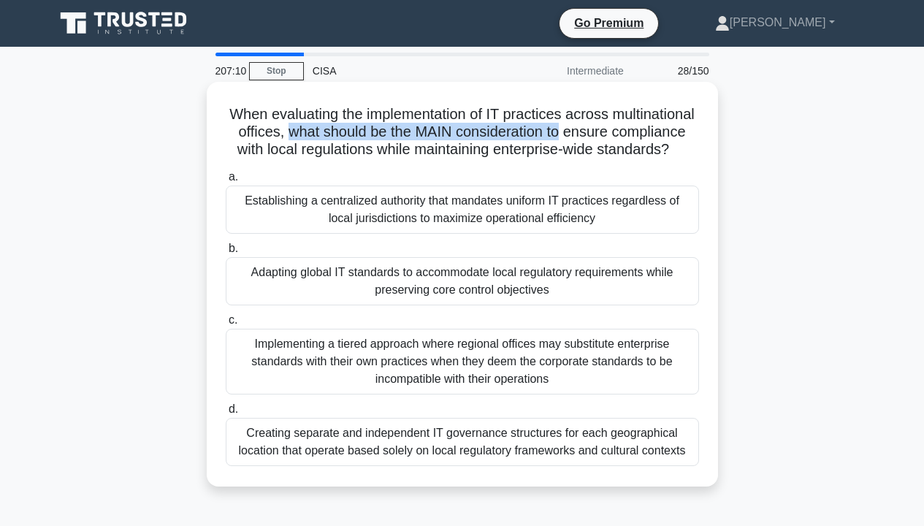
drag, startPoint x: 396, startPoint y: 134, endPoint x: 642, endPoint y: 140, distance: 246.1
click at [708, 139] on div "When evaluating the implementation of IT practices across multinational offices…" at bounding box center [461, 284] width 499 height 393
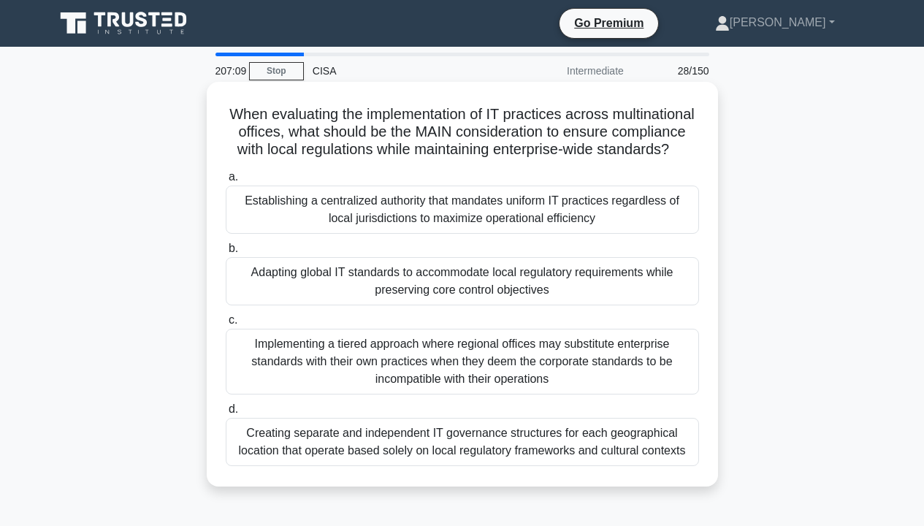
click at [376, 151] on h5 "When evaluating the implementation of IT practices across multinational offices…" at bounding box center [462, 132] width 476 height 54
drag, startPoint x: 376, startPoint y: 151, endPoint x: 696, endPoint y: 169, distance: 320.3
click at [696, 159] on h5 "When evaluating the implementation of IT practices across multinational offices…" at bounding box center [462, 132] width 476 height 54
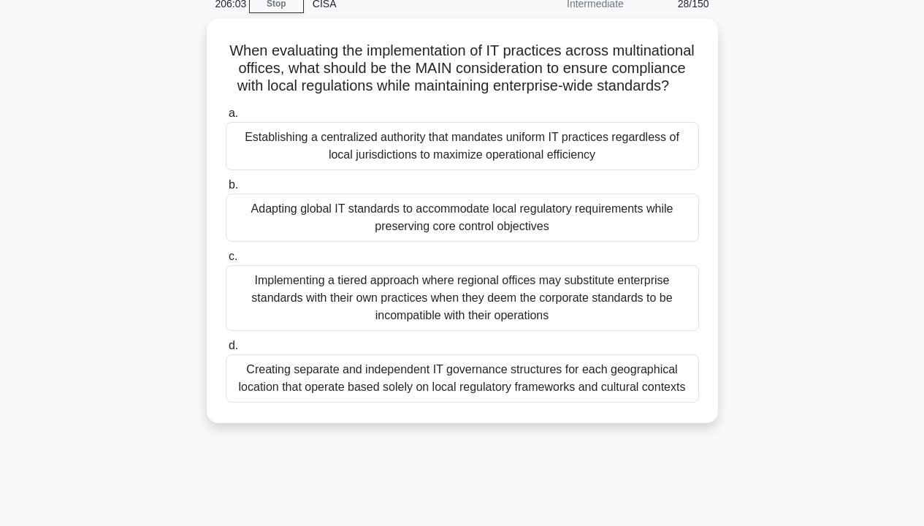
scroll to position [66, 0]
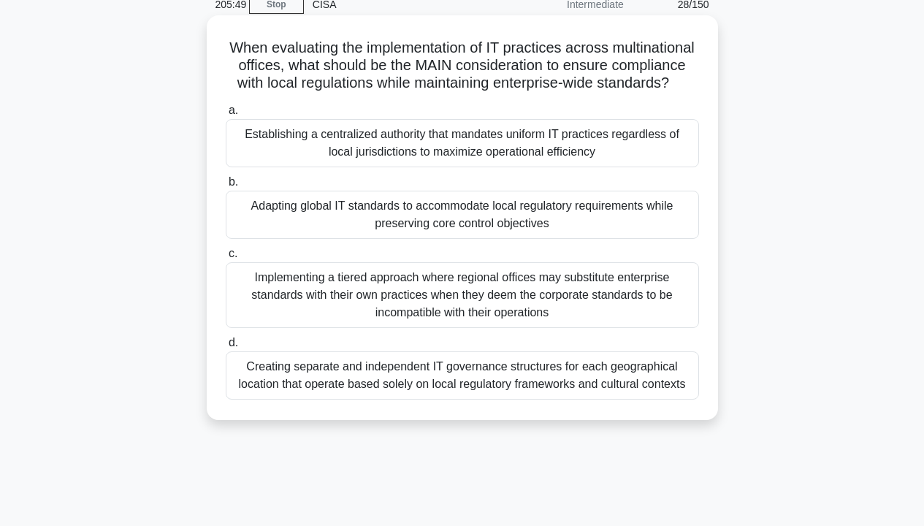
click at [646, 229] on div "Adapting global IT standards to accommodate local regulatory requirements while…" at bounding box center [462, 215] width 473 height 48
click at [226, 187] on input "b. Adapting global IT standards to accommodate local regulatory requirements wh…" at bounding box center [226, 181] width 0 height 9
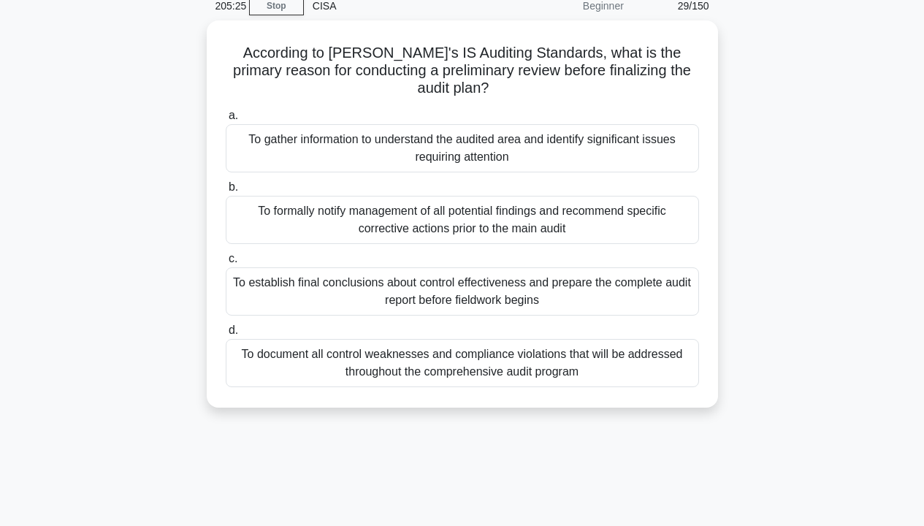
scroll to position [0, 0]
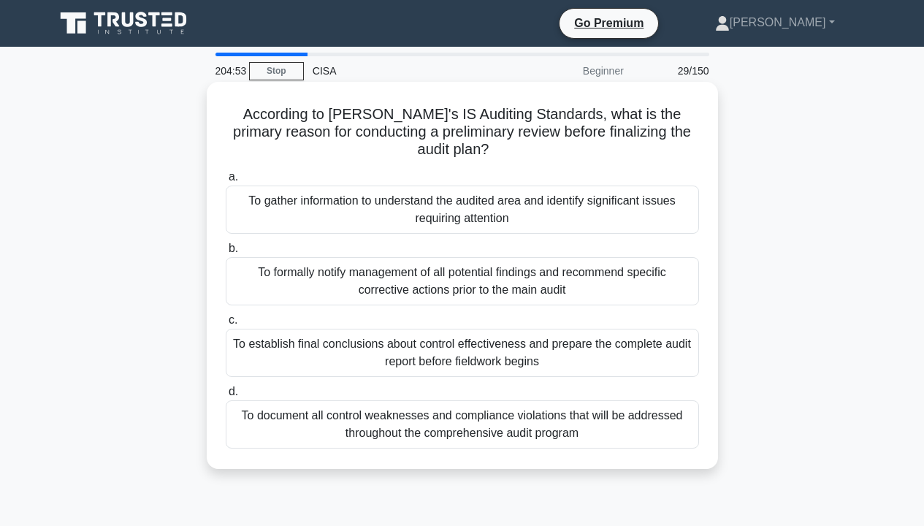
click at [669, 185] on div "To gather information to understand the audited area and identify significant i…" at bounding box center [462, 209] width 473 height 48
click at [226, 182] on input "a. To gather information to understand the audited area and identify significan…" at bounding box center [226, 176] width 0 height 9
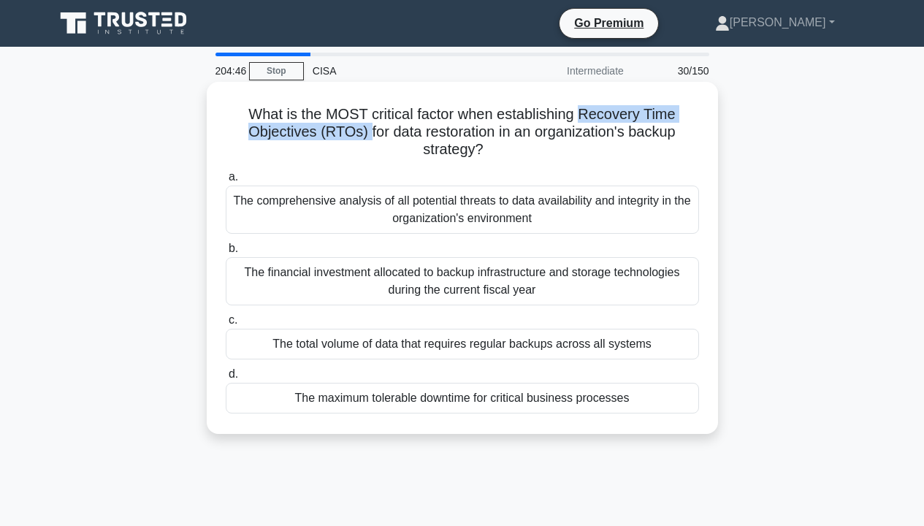
drag, startPoint x: 583, startPoint y: 116, endPoint x: 364, endPoint y: 136, distance: 220.6
click at [364, 136] on h5 "What is the MOST critical factor when establishing Recovery Time Objectives (RT…" at bounding box center [462, 132] width 476 height 54
click at [632, 401] on div "The maximum tolerable downtime for critical business processes" at bounding box center [462, 398] width 473 height 31
click at [226, 379] on input "d. The maximum tolerable downtime for critical business processes" at bounding box center [226, 373] width 0 height 9
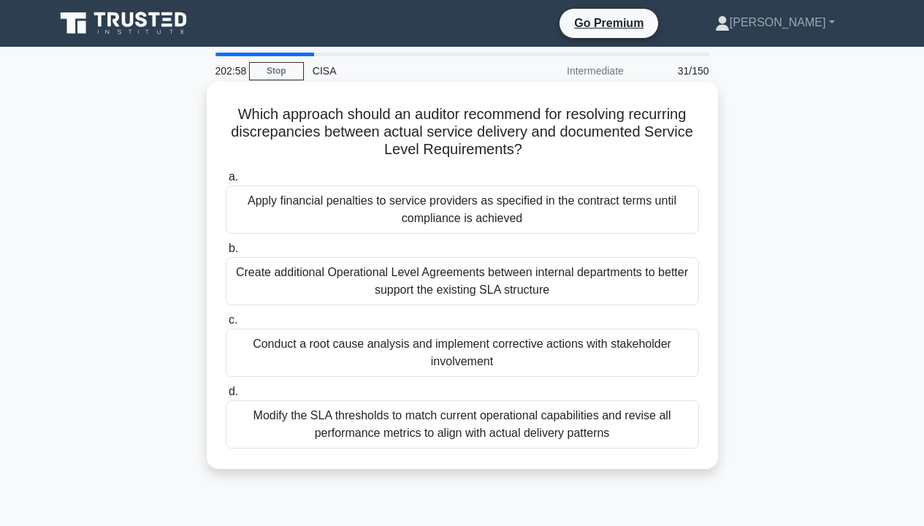
click at [623, 347] on div "Conduct a root cause analysis and implement corrective actions with stakeholder…" at bounding box center [462, 353] width 473 height 48
click at [226, 325] on input "c. Conduct a root cause analysis and implement corrective actions with stakehol…" at bounding box center [226, 319] width 0 height 9
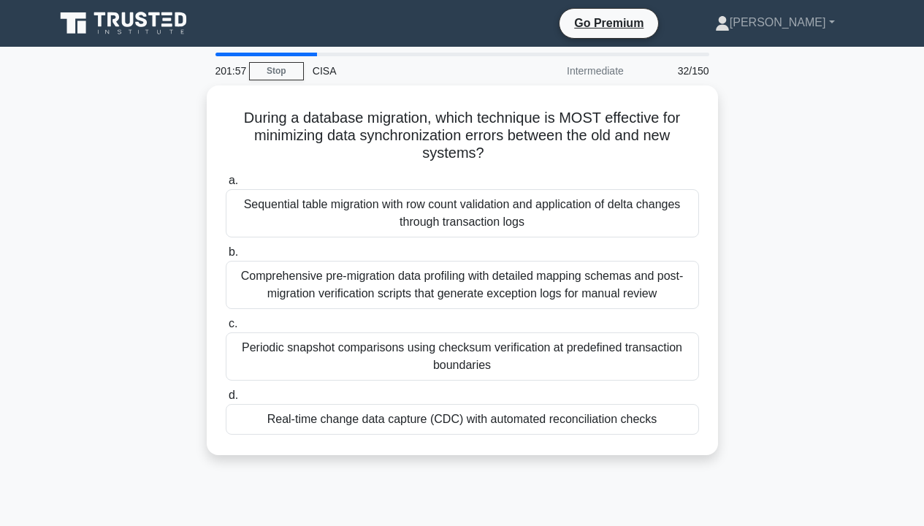
scroll to position [73, 0]
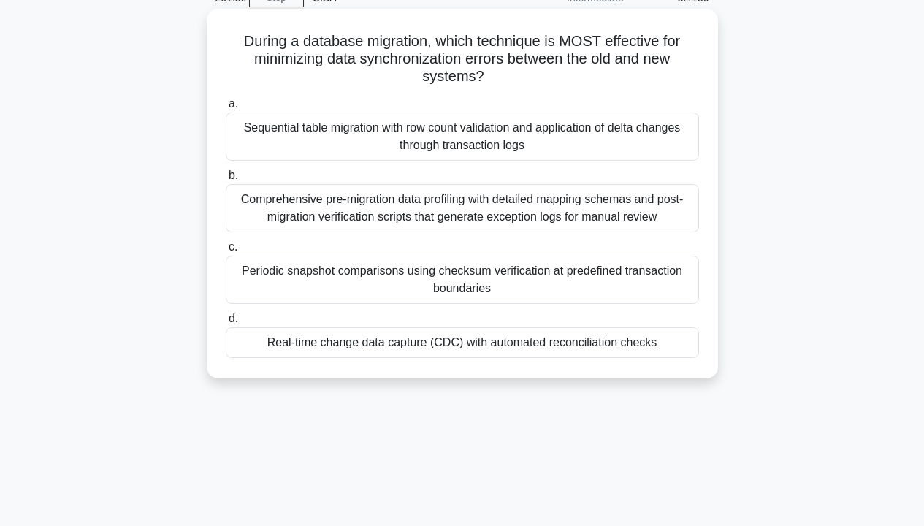
click at [629, 212] on div "Comprehensive pre-migration data profiling with detailed mapping schemas and po…" at bounding box center [462, 208] width 473 height 48
click at [226, 180] on input "b. Comprehensive pre-migration data profiling with detailed mapping schemas and…" at bounding box center [226, 175] width 0 height 9
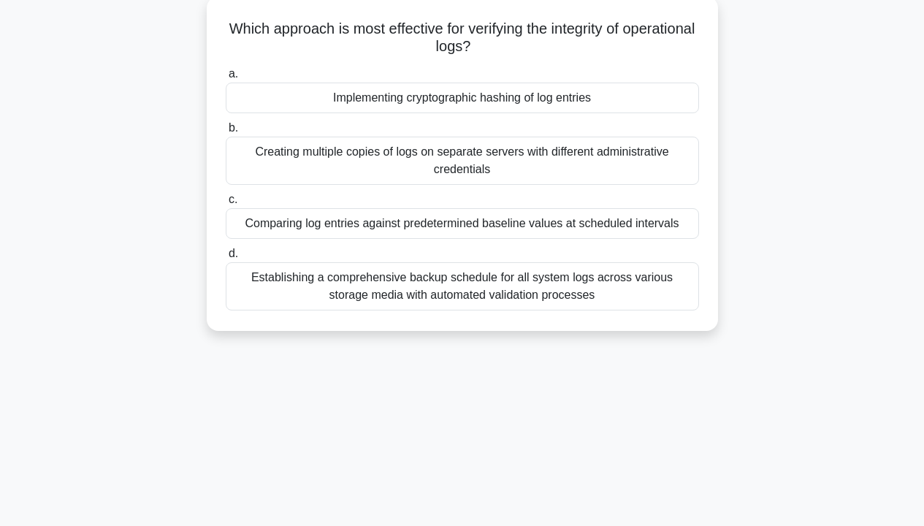
scroll to position [0, 0]
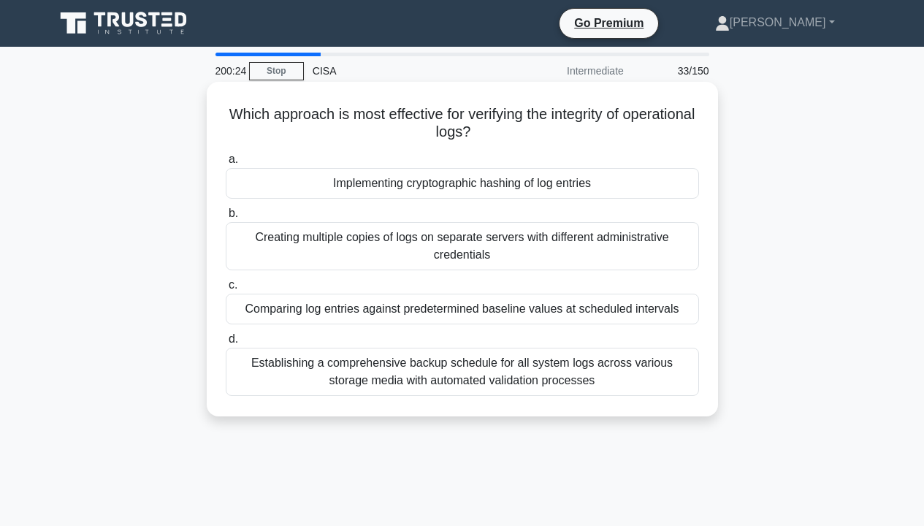
click at [663, 177] on div "Implementing cryptographic hashing of log entries" at bounding box center [462, 183] width 473 height 31
click at [226, 164] on input "a. Implementing cryptographic hashing of log entries" at bounding box center [226, 159] width 0 height 9
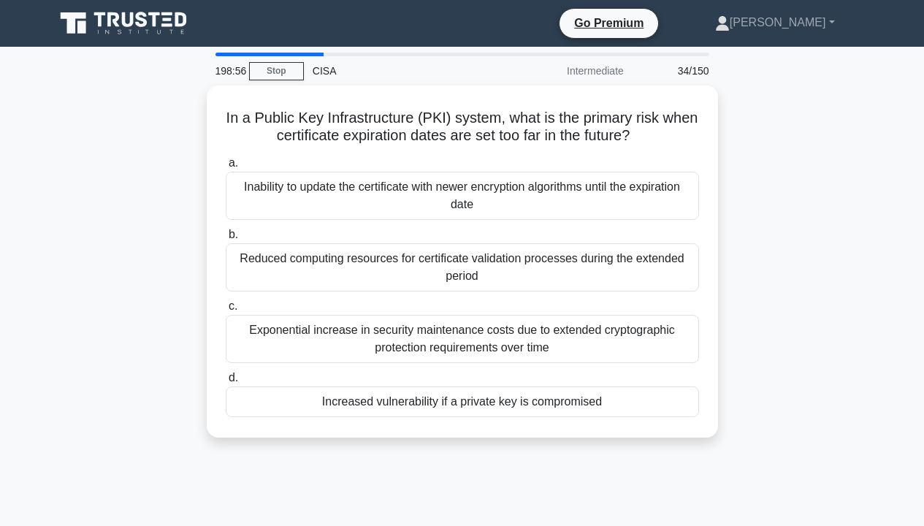
scroll to position [73, 0]
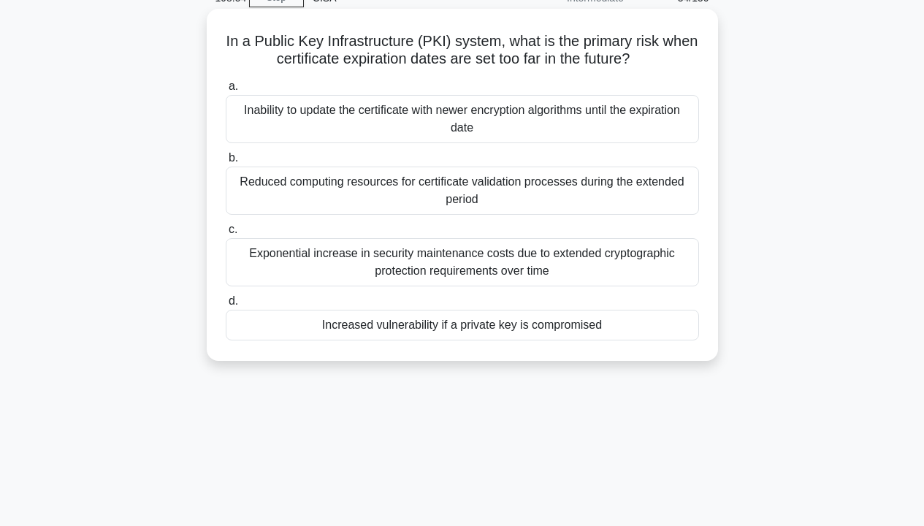
click at [658, 109] on div "Inability to update the certificate with newer encryption algorithms until the …" at bounding box center [462, 119] width 473 height 48
click at [226, 91] on input "a. Inability to update the certificate with newer encryption algorithms until t…" at bounding box center [226, 86] width 0 height 9
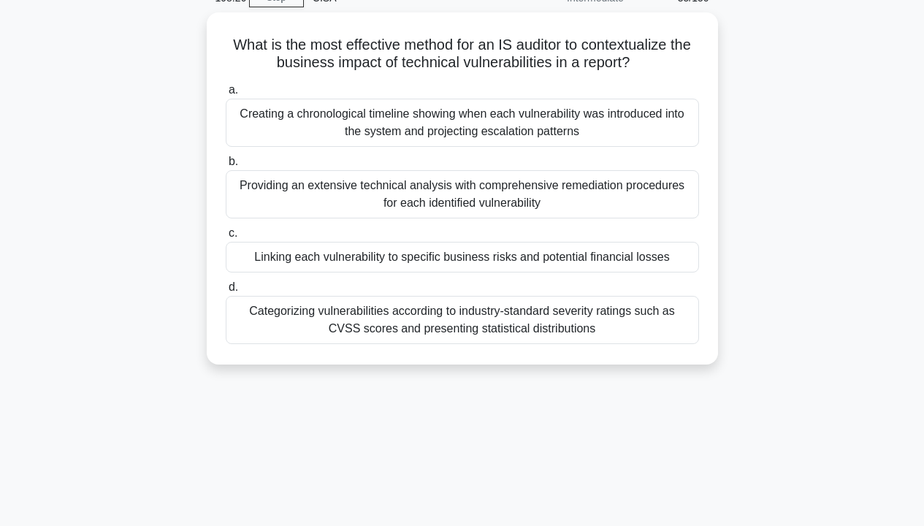
scroll to position [146, 0]
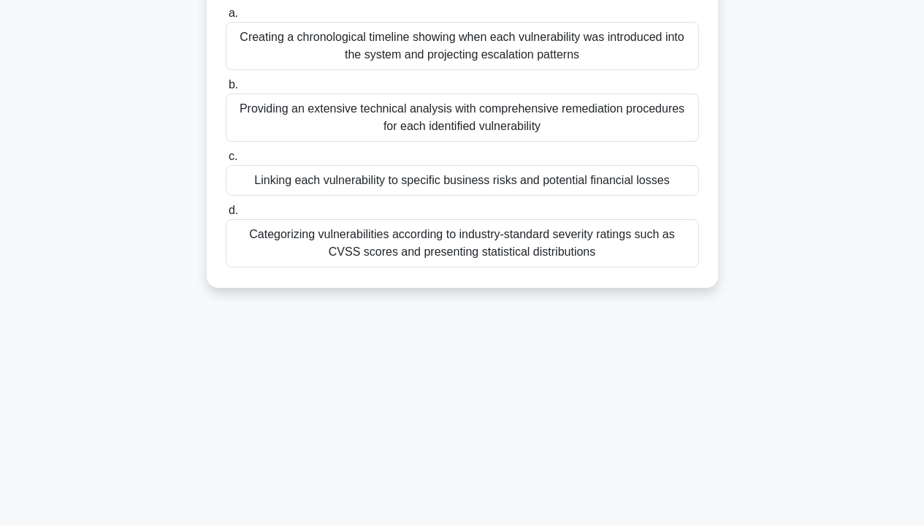
click at [608, 185] on div "Linking each vulnerability to specific business risks and potential financial l…" at bounding box center [462, 180] width 473 height 31
click at [226, 161] on input "c. Linking each vulnerability to specific business risks and potential financia…" at bounding box center [226, 156] width 0 height 9
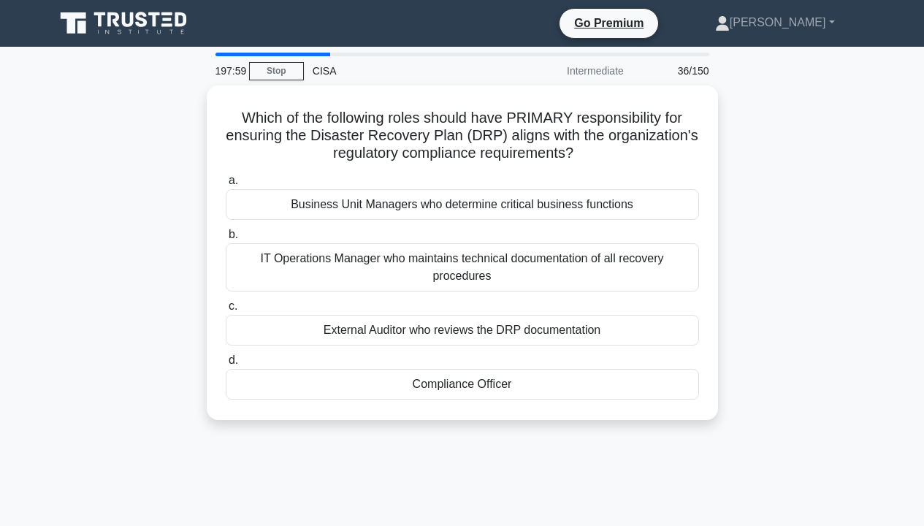
scroll to position [73, 0]
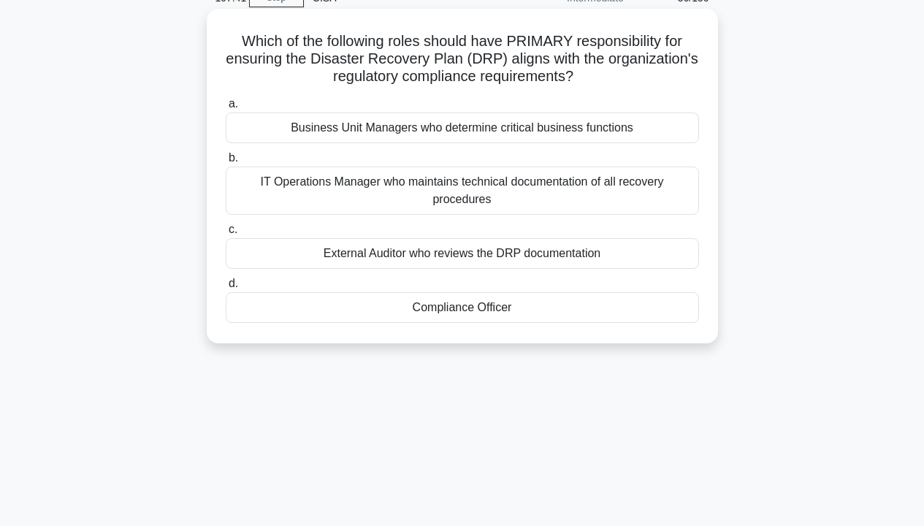
click at [475, 292] on div "Compliance Officer" at bounding box center [462, 307] width 473 height 31
click at [226, 288] on input "d. Compliance Officer" at bounding box center [226, 283] width 0 height 9
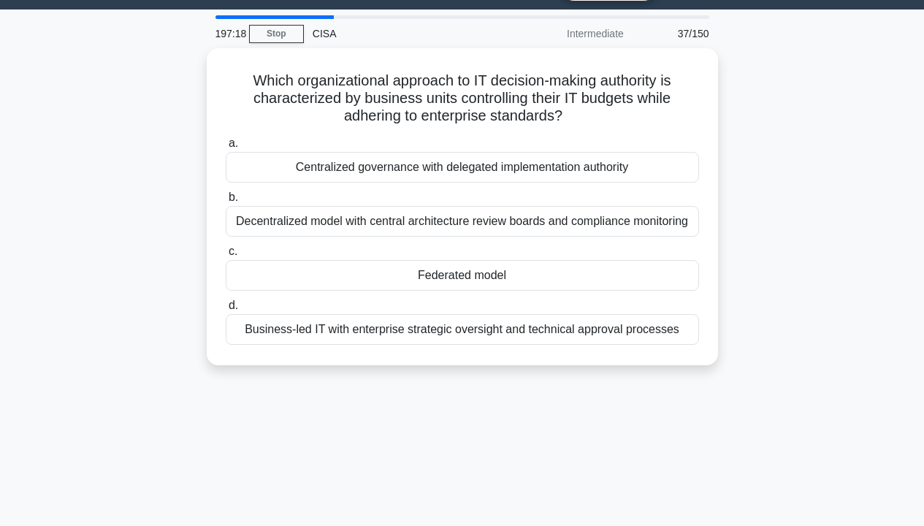
scroll to position [6, 0]
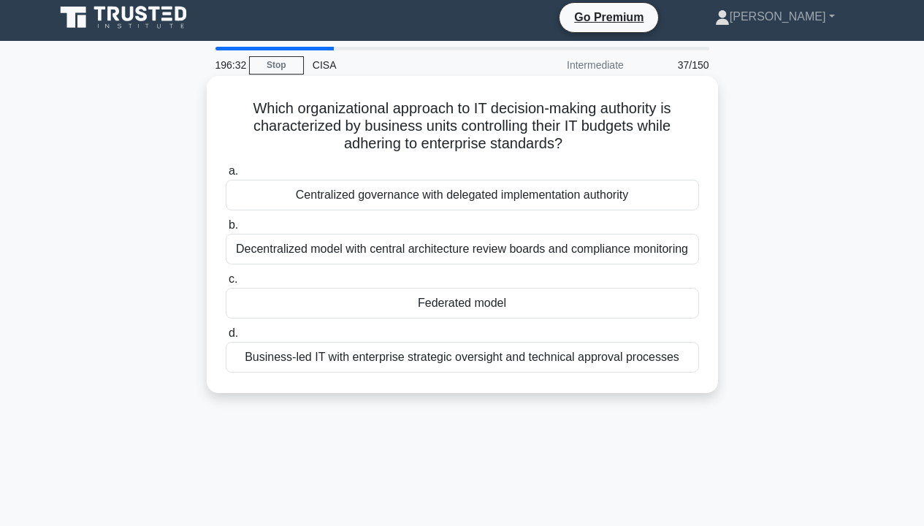
click at [494, 355] on div "Business-led IT with enterprise strategic oversight and technical approval proc…" at bounding box center [462, 357] width 473 height 31
click at [226, 338] on input "d. Business-led IT with enterprise strategic oversight and technical approval p…" at bounding box center [226, 333] width 0 height 9
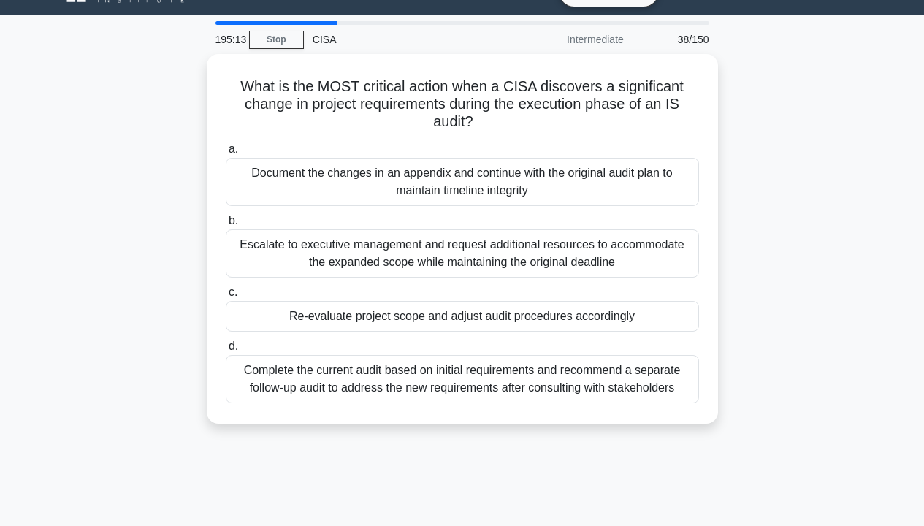
scroll to position [26, 0]
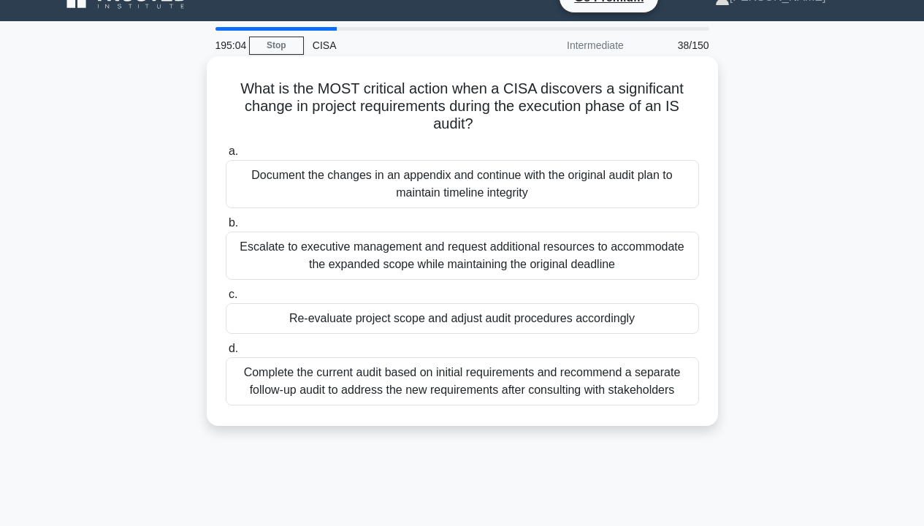
click at [690, 389] on div "Complete the current audit based on initial requirements and recommend a separa…" at bounding box center [462, 381] width 473 height 48
click at [226, 353] on input "d. Complete the current audit based on initial requirements and recommend a sep…" at bounding box center [226, 348] width 0 height 9
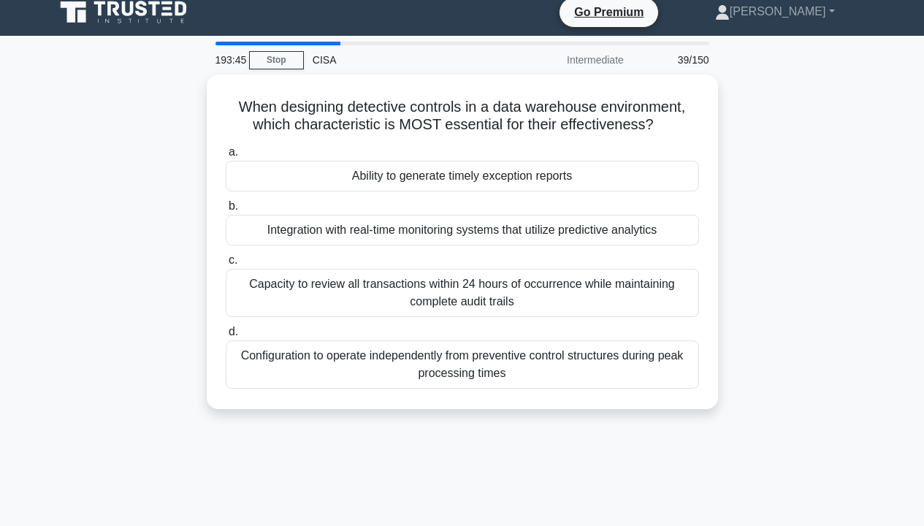
scroll to position [0, 0]
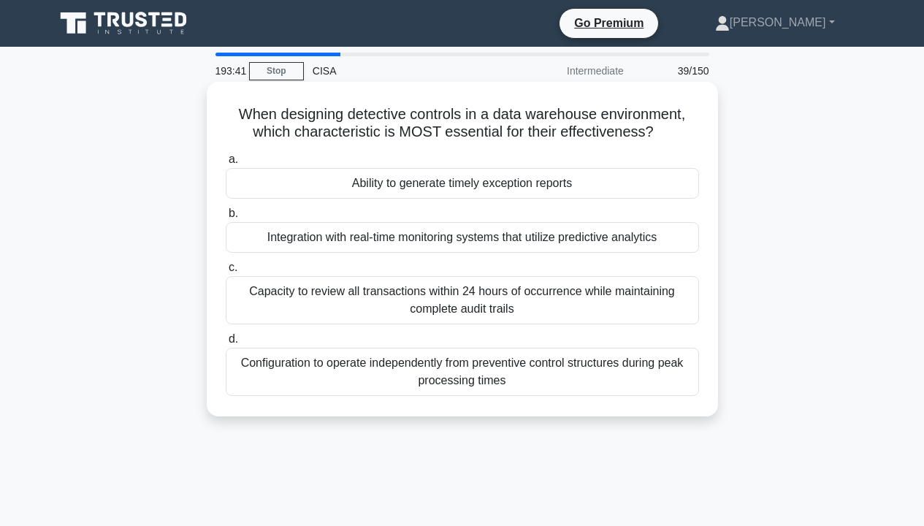
click at [581, 184] on div "Ability to generate timely exception reports" at bounding box center [462, 183] width 473 height 31
click at [226, 164] on input "a. Ability to generate timely exception reports" at bounding box center [226, 159] width 0 height 9
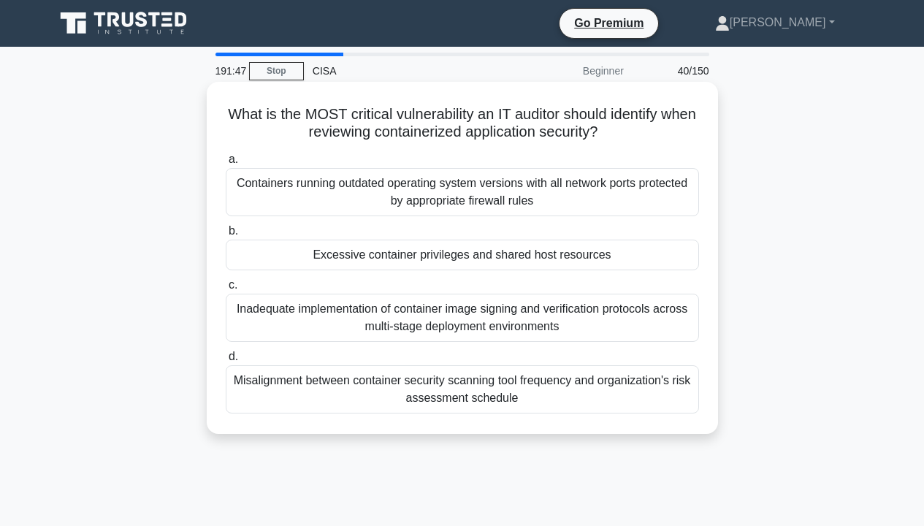
click at [596, 254] on div "Excessive container privileges and shared host resources" at bounding box center [462, 254] width 473 height 31
click at [226, 236] on input "b. Excessive container privileges and shared host resources" at bounding box center [226, 230] width 0 height 9
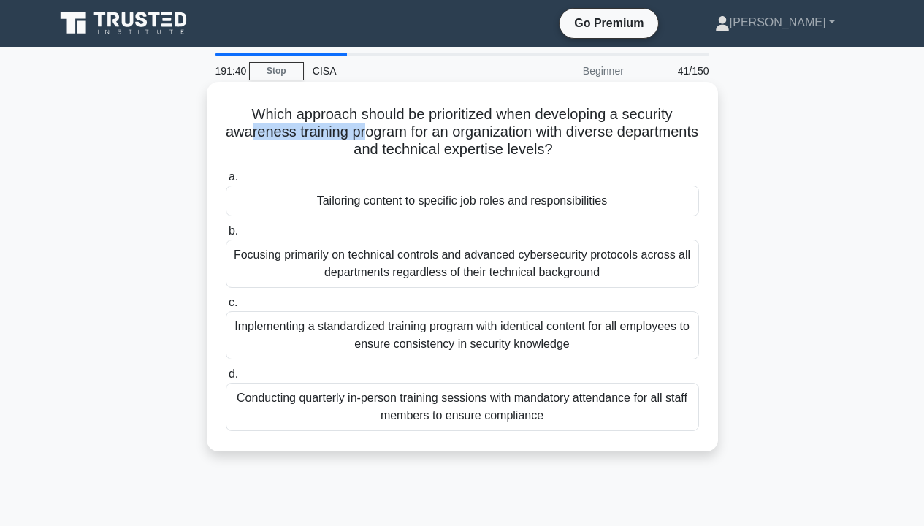
drag, startPoint x: 288, startPoint y: 137, endPoint x: 407, endPoint y: 137, distance: 119.7
click at [407, 137] on h5 "Which approach should be prioritized when developing a security awareness train…" at bounding box center [462, 132] width 476 height 54
click at [444, 138] on h5 "Which approach should be prioritized when developing a security awareness train…" at bounding box center [462, 132] width 476 height 54
drag, startPoint x: 451, startPoint y: 133, endPoint x: 606, endPoint y: 144, distance: 155.2
click at [606, 144] on h5 "Which approach should be prioritized when developing a security awareness train…" at bounding box center [462, 132] width 476 height 54
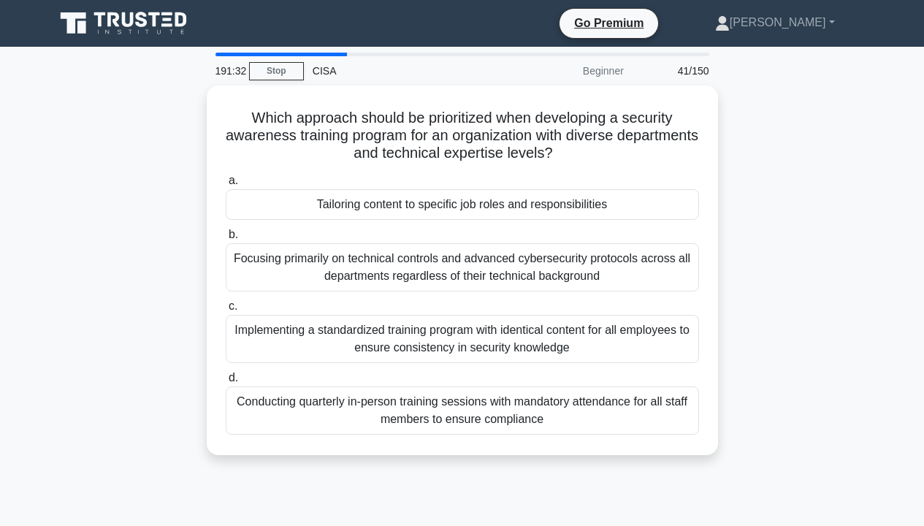
click at [743, 193] on div "Which approach should be prioritized when developing a security awareness train…" at bounding box center [462, 278] width 832 height 387
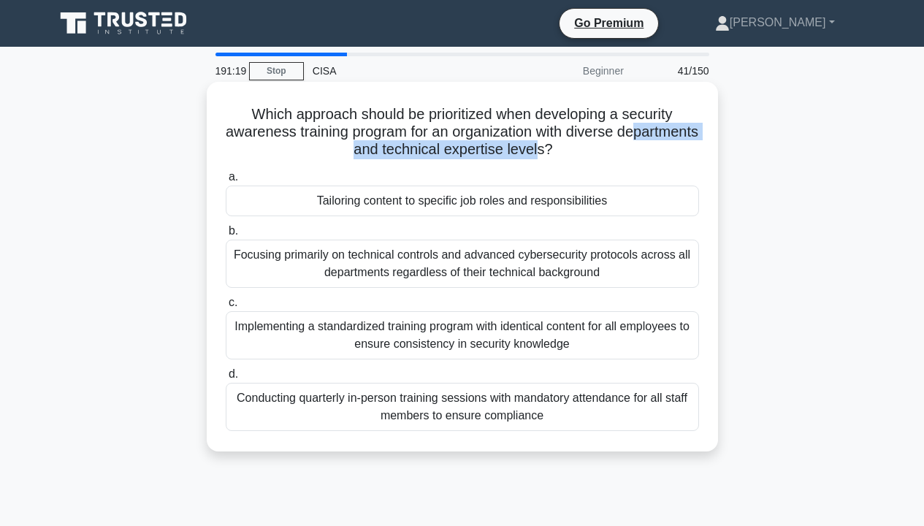
drag, startPoint x: 318, startPoint y: 156, endPoint x: 662, endPoint y: 160, distance: 343.9
click at [630, 159] on h5 "Which approach should be prioritized when developing a security awareness train…" at bounding box center [462, 132] width 476 height 54
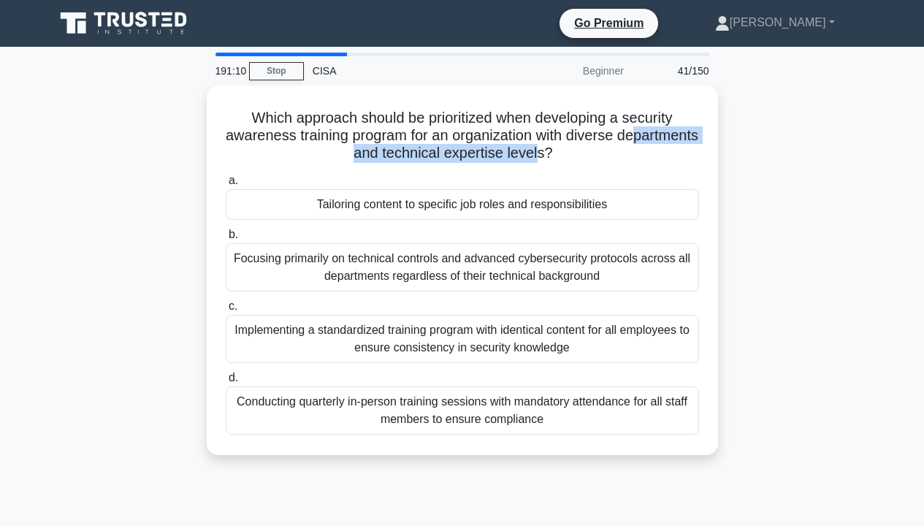
scroll to position [73, 0]
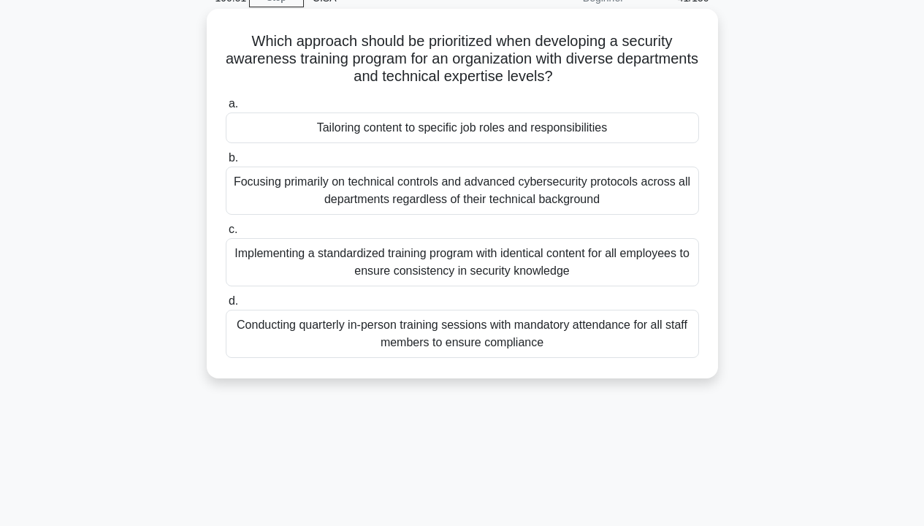
click at [524, 131] on div "Tailoring content to specific job roles and responsibilities" at bounding box center [462, 127] width 473 height 31
click at [226, 109] on input "a. Tailoring content to specific job roles and responsibilities" at bounding box center [226, 103] width 0 height 9
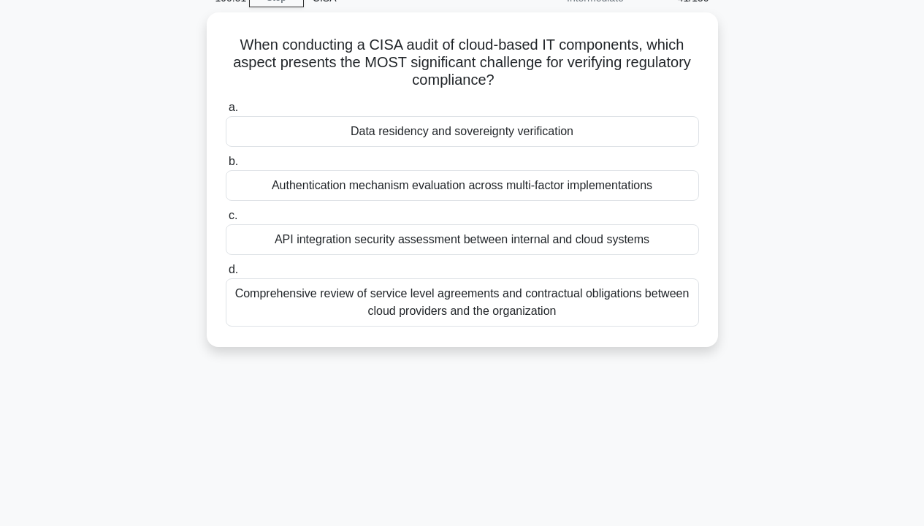
scroll to position [0, 0]
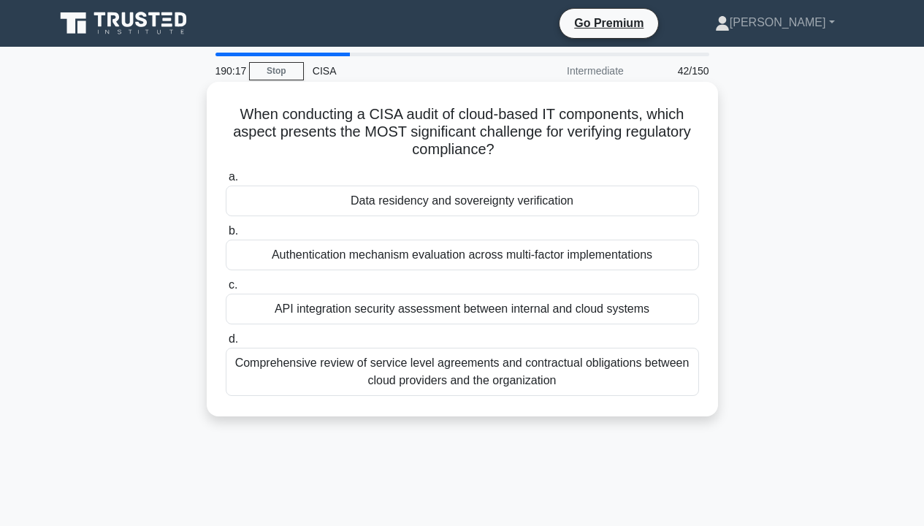
click at [588, 207] on div "Data residency and sovereignty verification" at bounding box center [462, 200] width 473 height 31
click at [226, 182] on input "a. Data residency and sovereignty verification" at bounding box center [226, 176] width 0 height 9
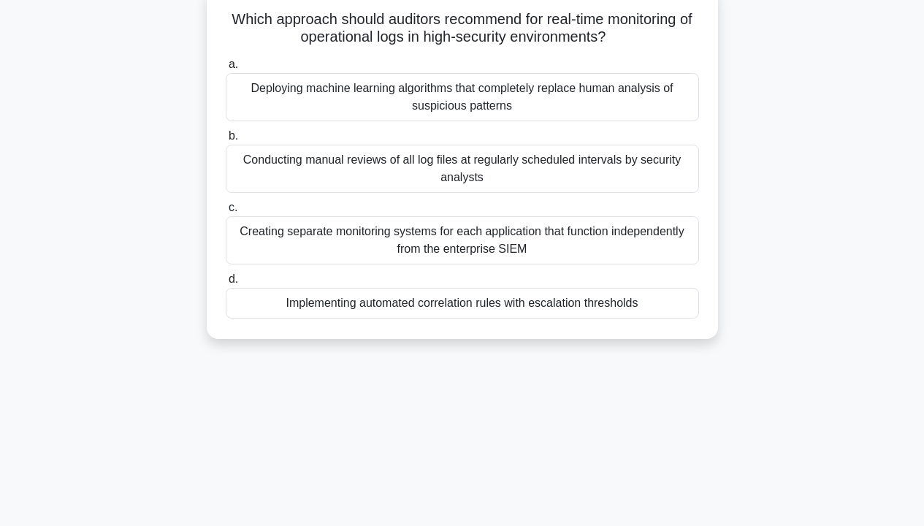
scroll to position [92, 0]
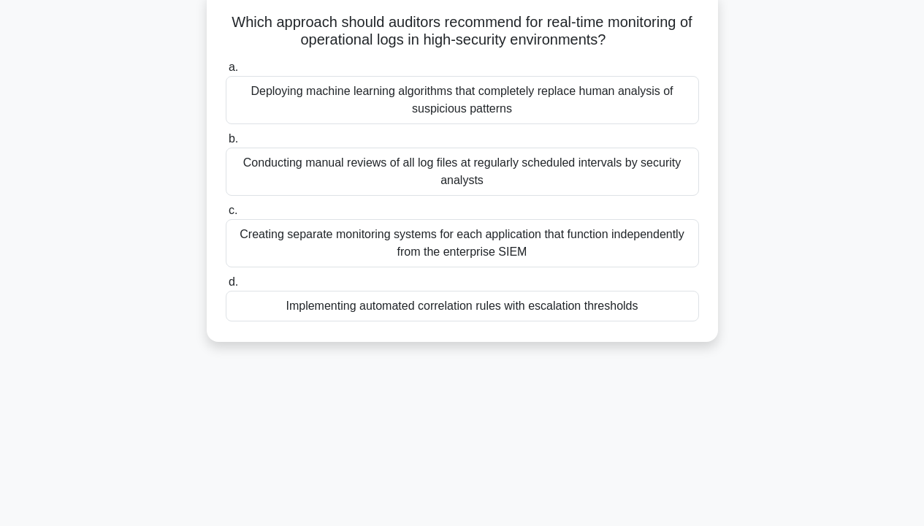
click at [455, 317] on div "Implementing automated correlation rules with escalation thresholds" at bounding box center [462, 306] width 473 height 31
click at [226, 287] on input "d. Implementing automated correlation rules with escalation thresholds" at bounding box center [226, 281] width 0 height 9
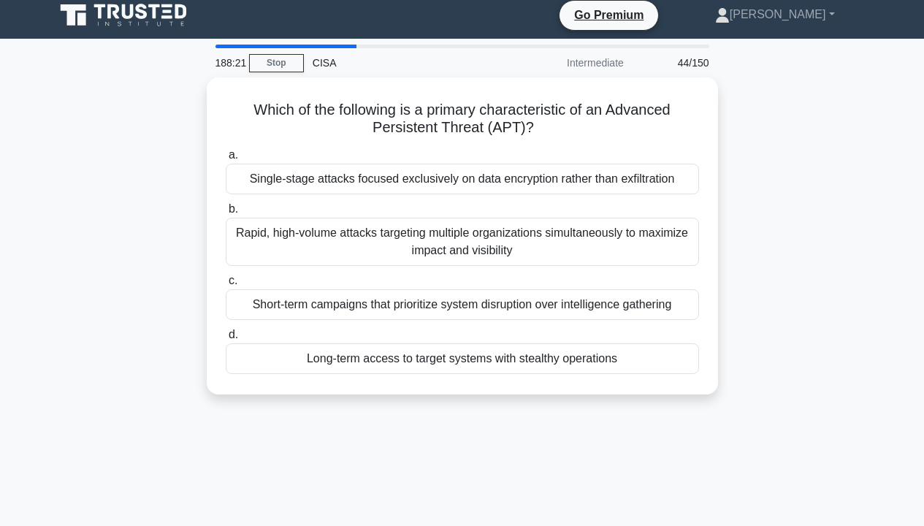
scroll to position [0, 0]
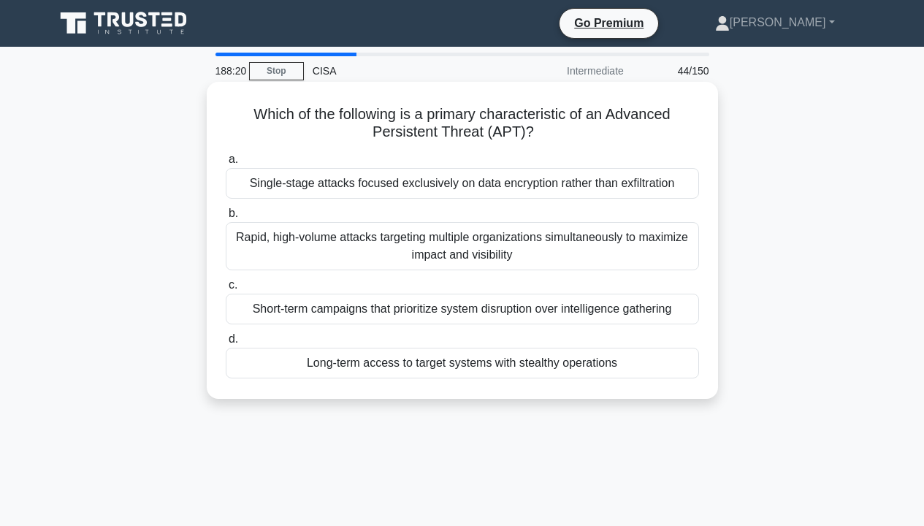
click at [618, 362] on div "Long-term access to target systems with stealthy operations" at bounding box center [462, 363] width 473 height 31
click at [226, 344] on input "d. Long-term access to target systems with stealthy operations" at bounding box center [226, 338] width 0 height 9
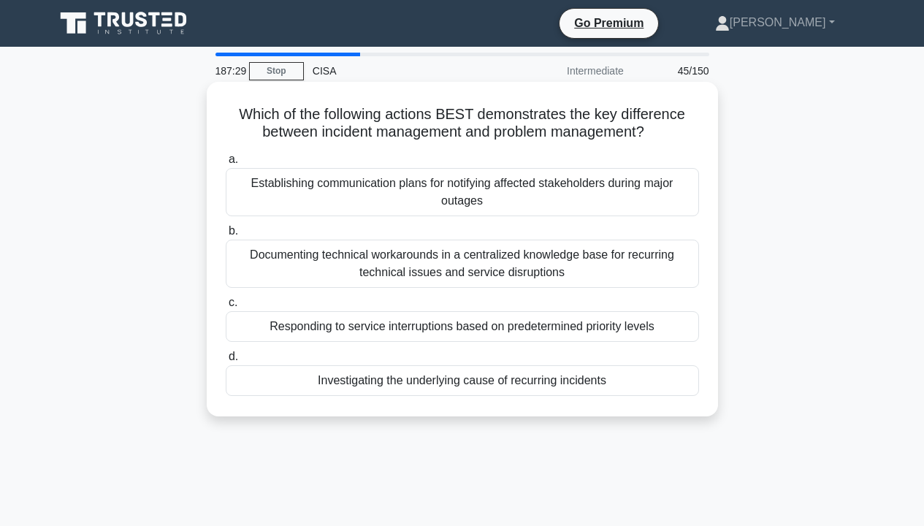
click at [598, 396] on div "Investigating the underlying cause of recurring incidents" at bounding box center [462, 380] width 473 height 31
click at [226, 361] on input "d. Investigating the underlying cause of recurring incidents" at bounding box center [226, 356] width 0 height 9
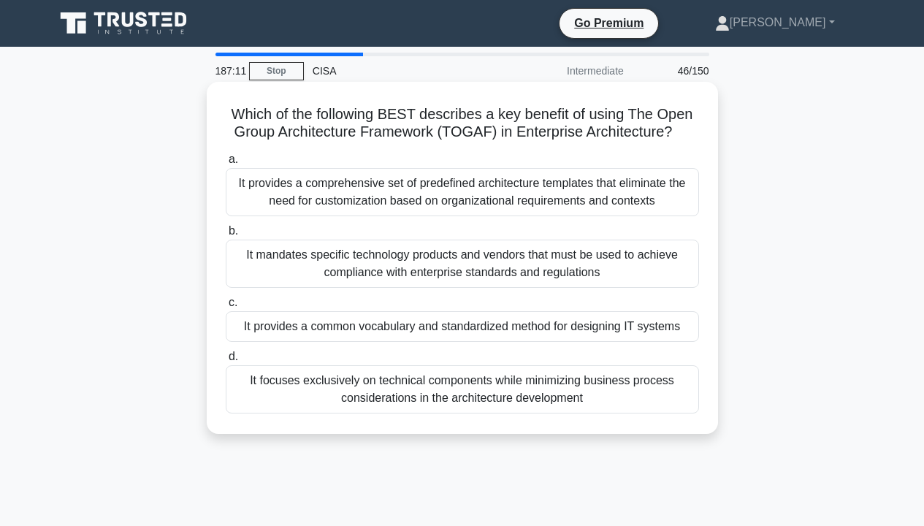
scroll to position [73, 0]
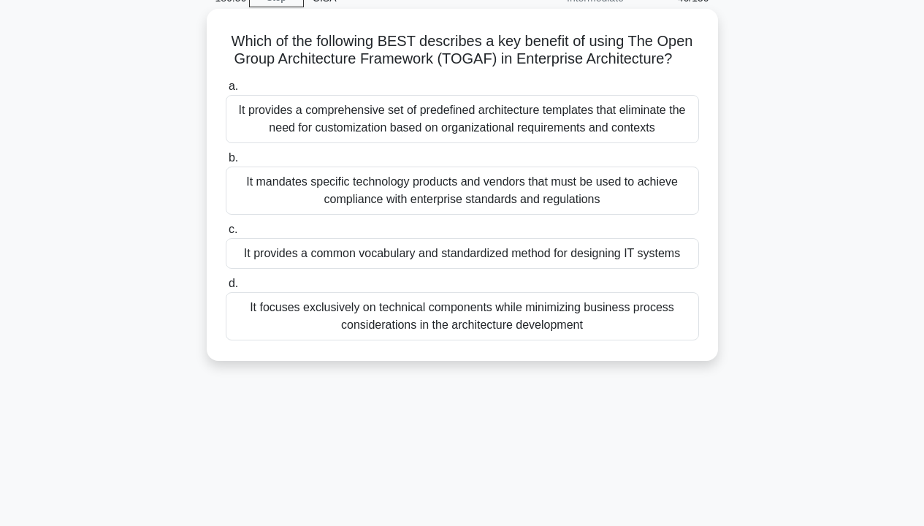
click at [659, 259] on div "It provides a common vocabulary and standardized method for designing IT systems" at bounding box center [462, 253] width 473 height 31
click at [226, 234] on input "c. It provides a common vocabulary and standardized method for designing IT sys…" at bounding box center [226, 229] width 0 height 9
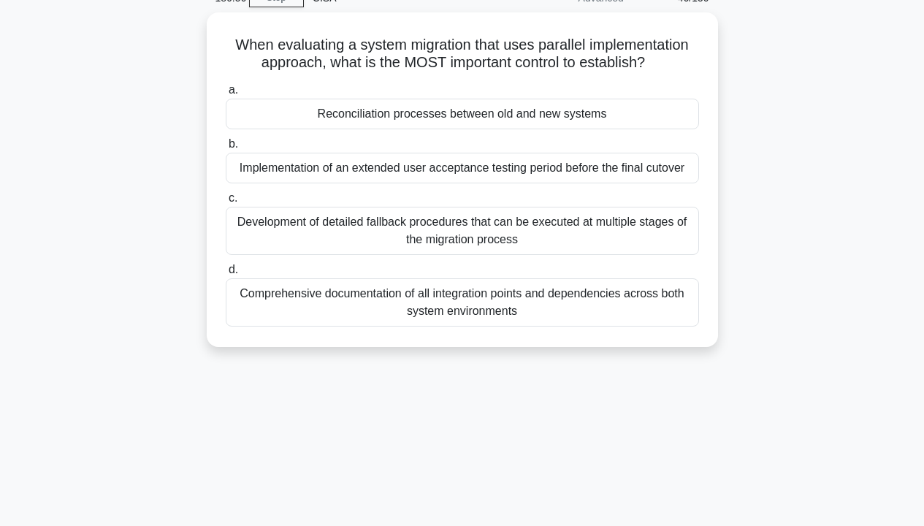
scroll to position [0, 0]
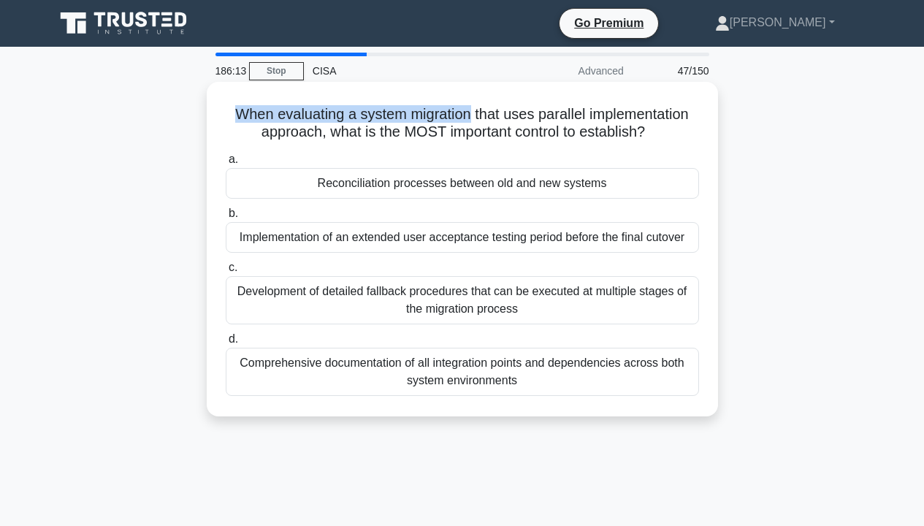
drag, startPoint x: 231, startPoint y: 115, endPoint x: 467, endPoint y: 121, distance: 235.9
click at [467, 121] on h5 "When evaluating a system migration that uses parallel implementation approach, …" at bounding box center [462, 123] width 476 height 37
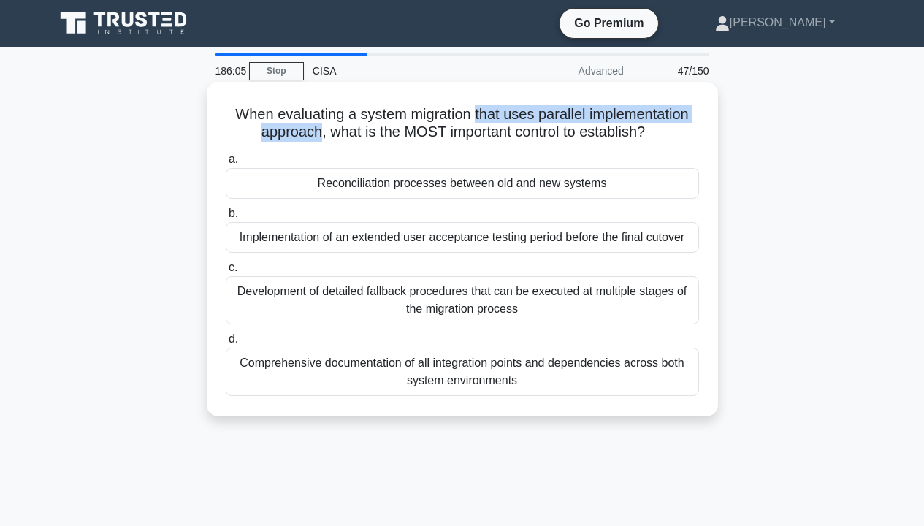
drag, startPoint x: 475, startPoint y: 116, endPoint x: 311, endPoint y: 134, distance: 165.2
click at [311, 134] on h5 "When evaluating a system migration that uses parallel implementation approach, …" at bounding box center [462, 123] width 476 height 37
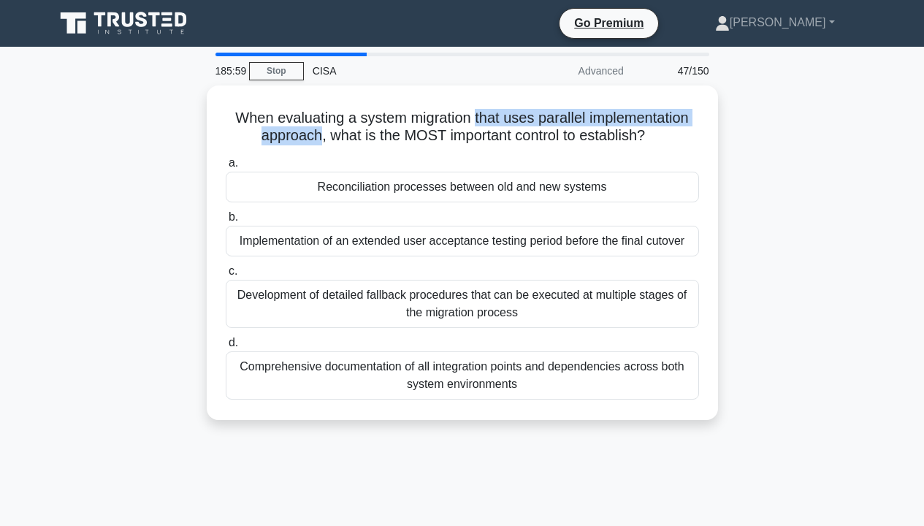
click at [756, 144] on div "When evaluating a system migration that uses parallel implementation approach, …" at bounding box center [462, 261] width 832 height 352
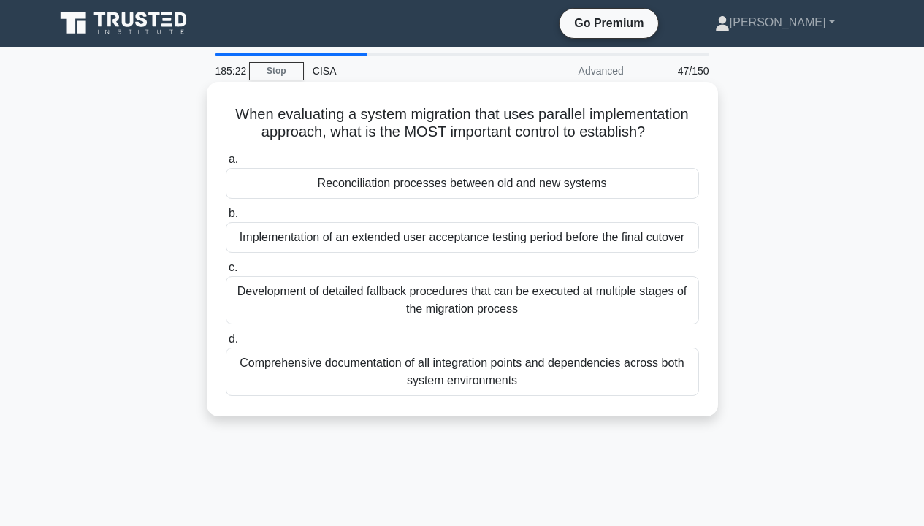
click at [636, 247] on div "Implementation of an extended user acceptance testing period before the final c…" at bounding box center [462, 237] width 473 height 31
click at [226, 218] on input "b. Implementation of an extended user acceptance testing period before the fina…" at bounding box center [226, 213] width 0 height 9
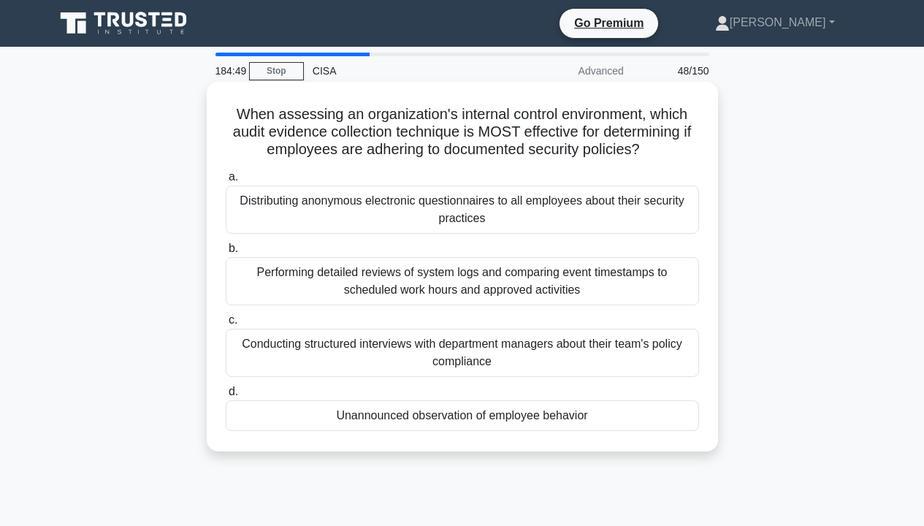
click at [569, 421] on div "Unannounced observation of employee behavior" at bounding box center [462, 415] width 473 height 31
click at [226, 396] on input "d. Unannounced observation of employee behavior" at bounding box center [226, 391] width 0 height 9
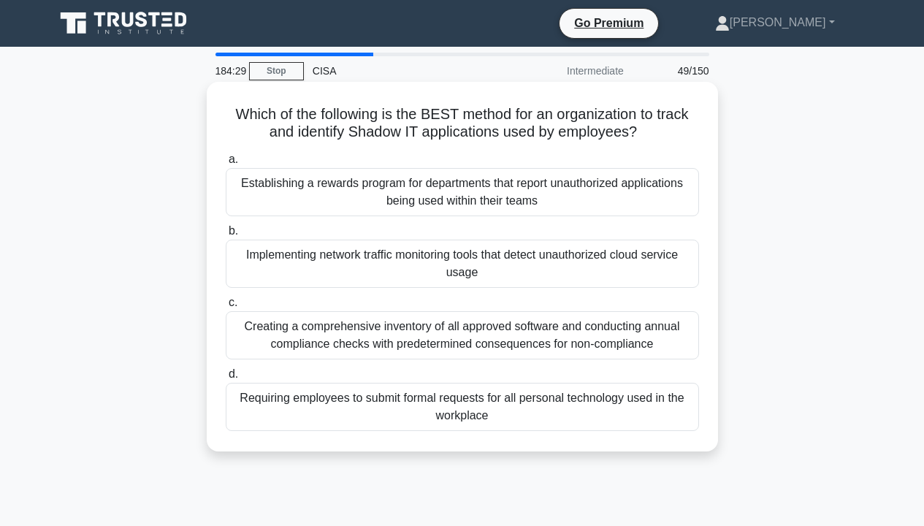
drag, startPoint x: 284, startPoint y: 128, endPoint x: 657, endPoint y: 133, distance: 373.1
click at [657, 133] on h5 "Which of the following is the BEST method for an organization to track and iden…" at bounding box center [462, 123] width 476 height 37
click at [642, 321] on div "Creating a comprehensive inventory of all approved software and conducting annu…" at bounding box center [462, 335] width 473 height 48
click at [226, 307] on input "c. Creating a comprehensive inventory of all approved software and conducting a…" at bounding box center [226, 302] width 0 height 9
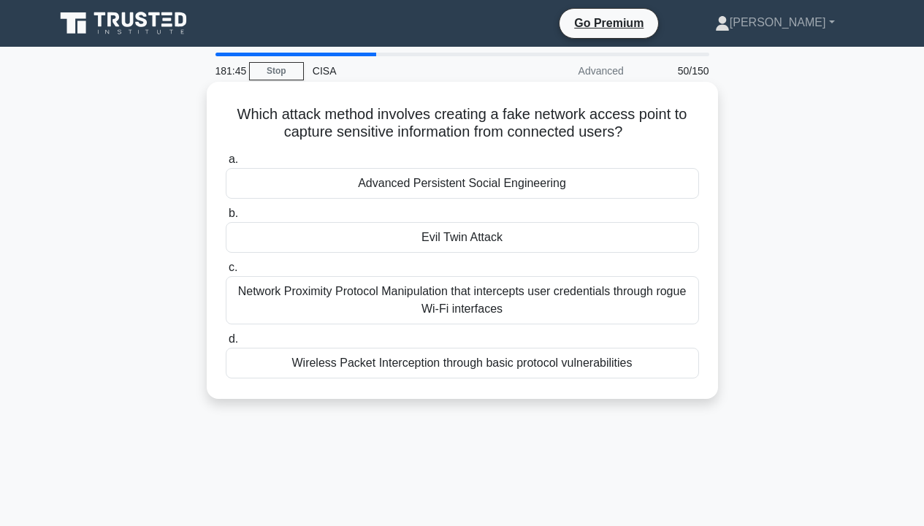
click at [548, 307] on div "Network Proximity Protocol Manipulation that intercepts user credentials throug…" at bounding box center [462, 300] width 473 height 48
click at [226, 272] on input "c. Network Proximity Protocol Manipulation that intercepts user credentials thr…" at bounding box center [226, 267] width 0 height 9
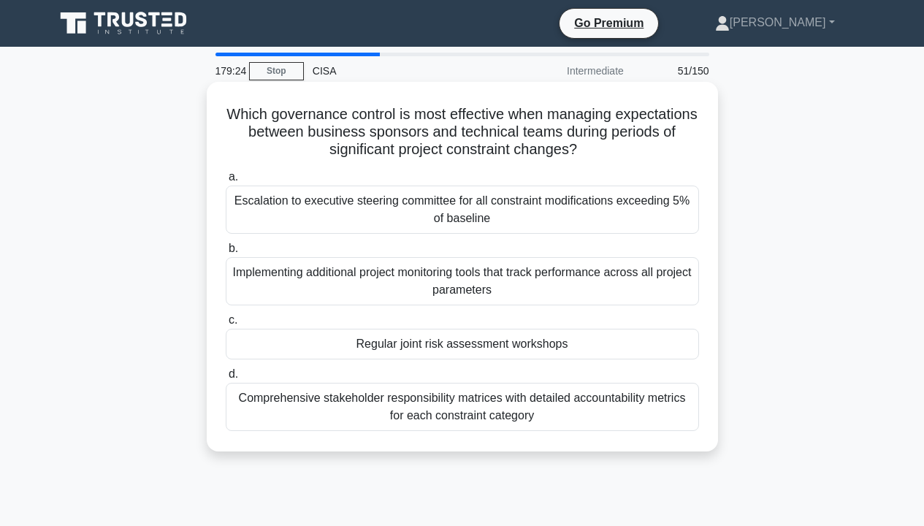
drag, startPoint x: 265, startPoint y: 116, endPoint x: 685, endPoint y: 146, distance: 420.9
click at [685, 146] on h5 "Which governance control is most effective when managing expectations between b…" at bounding box center [462, 132] width 476 height 54
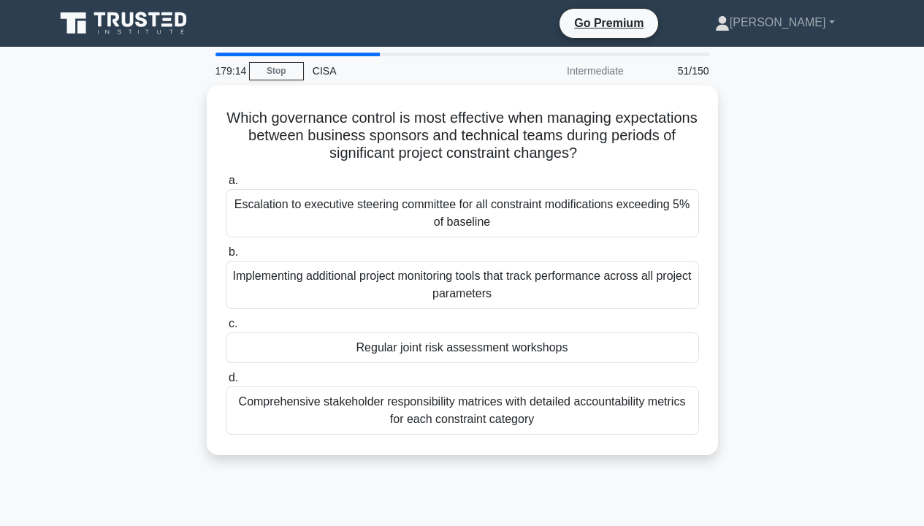
scroll to position [73, 0]
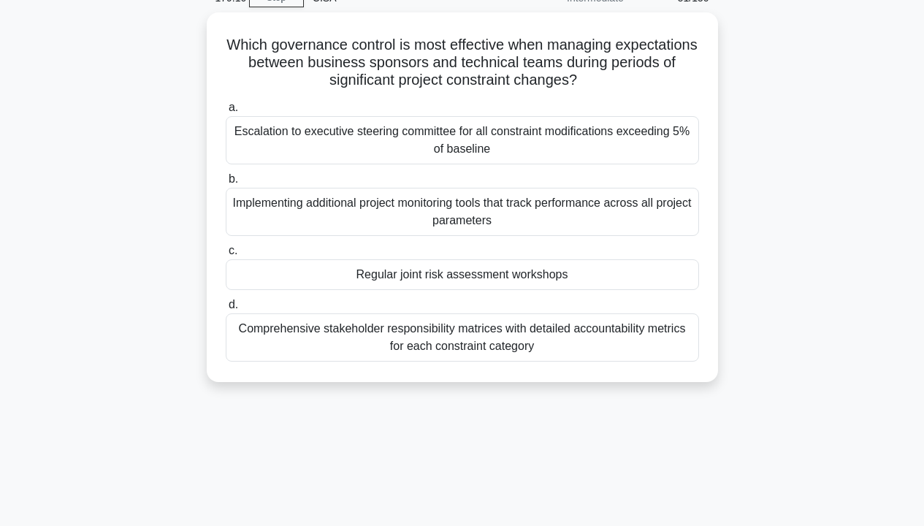
click at [750, 223] on div "Which governance control is most effective when managing expectations between b…" at bounding box center [462, 205] width 832 height 387
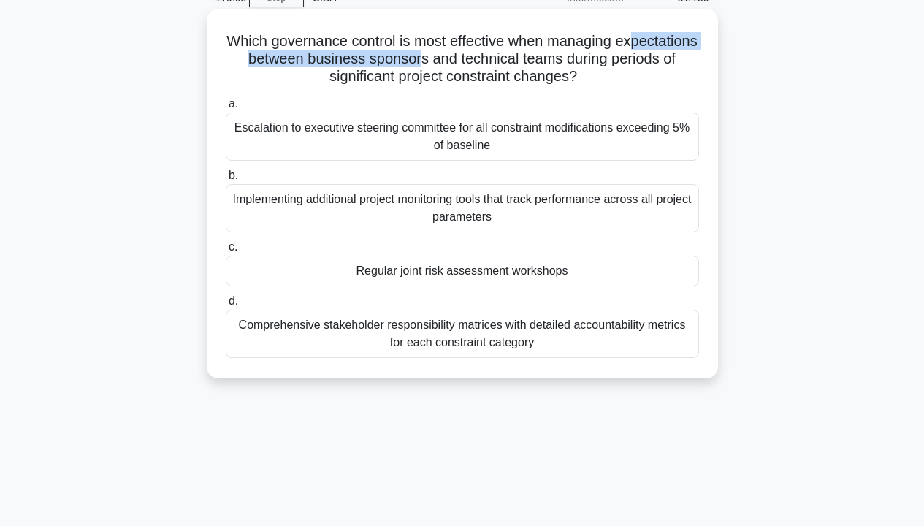
drag, startPoint x: 250, startPoint y: 66, endPoint x: 502, endPoint y: 66, distance: 252.6
click at [502, 66] on h5 "Which governance control is most effective when managing expectations between b…" at bounding box center [462, 59] width 476 height 54
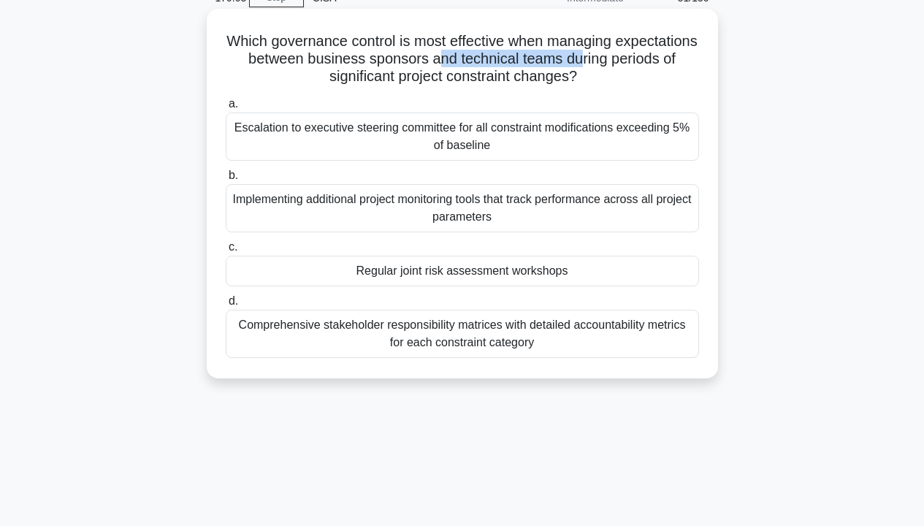
drag, startPoint x: 518, startPoint y: 58, endPoint x: 661, endPoint y: 57, distance: 143.1
click at [661, 57] on h5 "Which governance control is most effective when managing expectations between b…" at bounding box center [462, 59] width 476 height 54
drag, startPoint x: 329, startPoint y: 74, endPoint x: 643, endPoint y: 89, distance: 314.3
click at [643, 89] on div "Which governance control is most effective when managing expectations between b…" at bounding box center [461, 194] width 499 height 358
drag, startPoint x: 502, startPoint y: 325, endPoint x: 559, endPoint y: 346, distance: 60.8
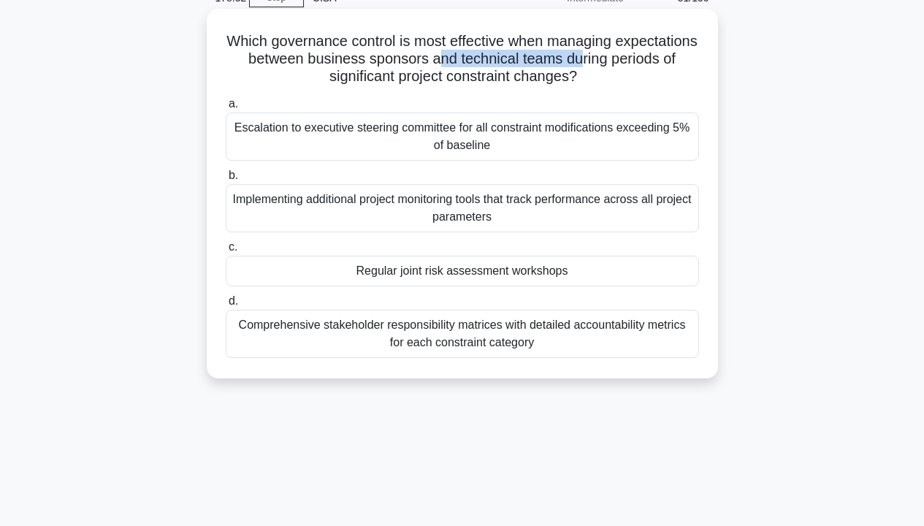
click at [559, 346] on div "Comprehensive stakeholder responsibility matrices with detailed accountability …" at bounding box center [462, 334] width 473 height 48
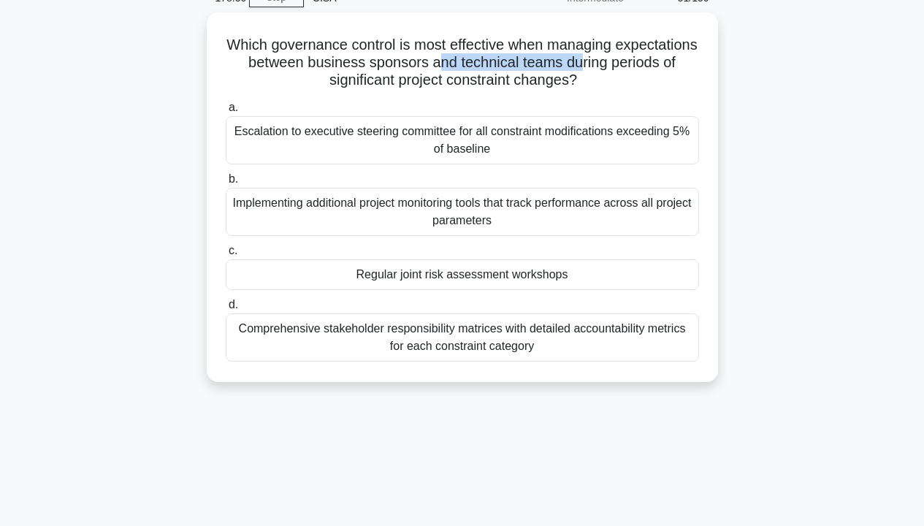
click at [856, 344] on div "Which governance control is most effective when managing expectations between b…" at bounding box center [462, 205] width 832 height 387
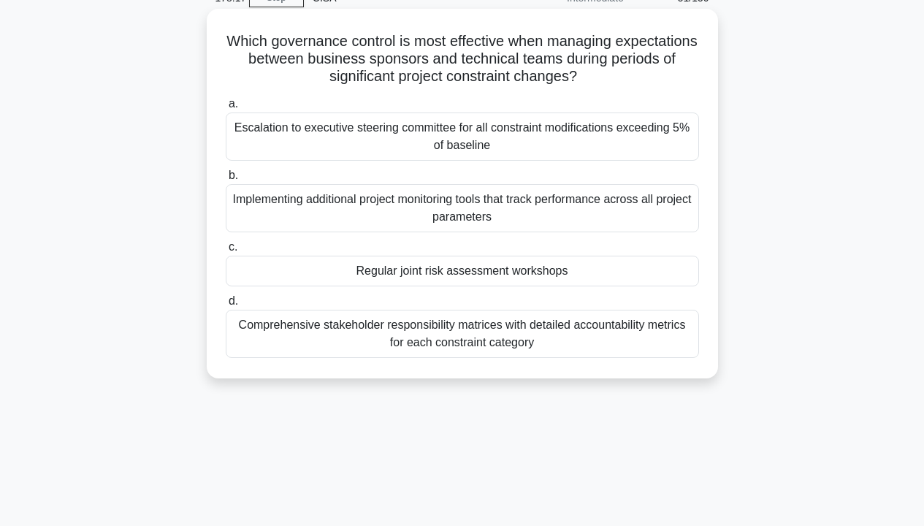
click at [551, 131] on div "Escalation to executive steering committee for all constraint modifications exc…" at bounding box center [462, 136] width 473 height 48
click at [226, 109] on input "a. Escalation to executive steering committee for all constraint modifications …" at bounding box center [226, 103] width 0 height 9
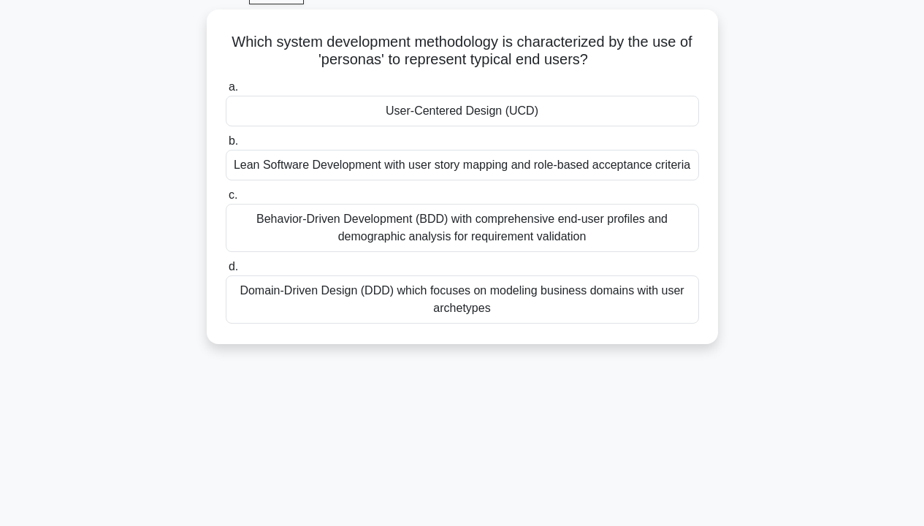
scroll to position [12, 0]
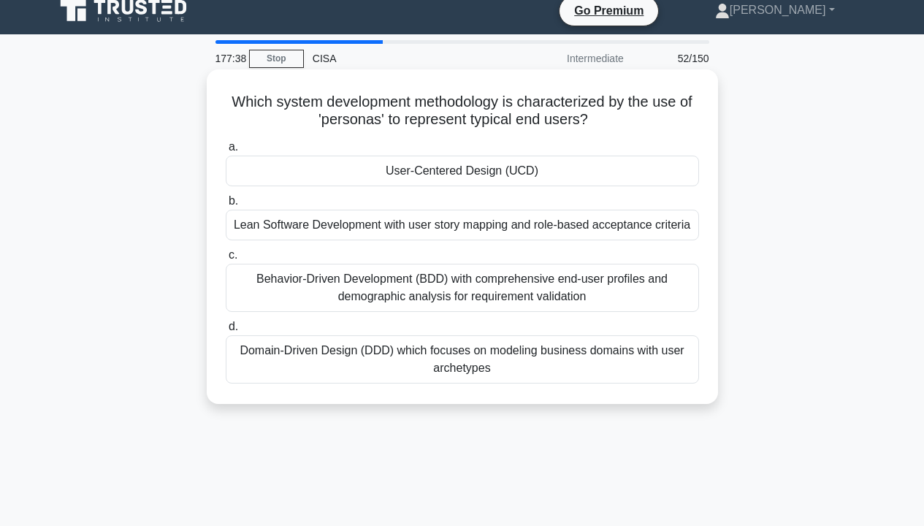
drag, startPoint x: 626, startPoint y: 107, endPoint x: 631, endPoint y: 121, distance: 15.5
click at [621, 124] on h5 "Which system development methodology is characterized by the use of 'personas' …" at bounding box center [462, 111] width 476 height 37
click at [585, 220] on div "Lean Software Development with user story mapping and role-based acceptance cri…" at bounding box center [462, 225] width 473 height 31
click at [226, 206] on input "b. Lean Software Development with user story mapping and role-based acceptance …" at bounding box center [226, 200] width 0 height 9
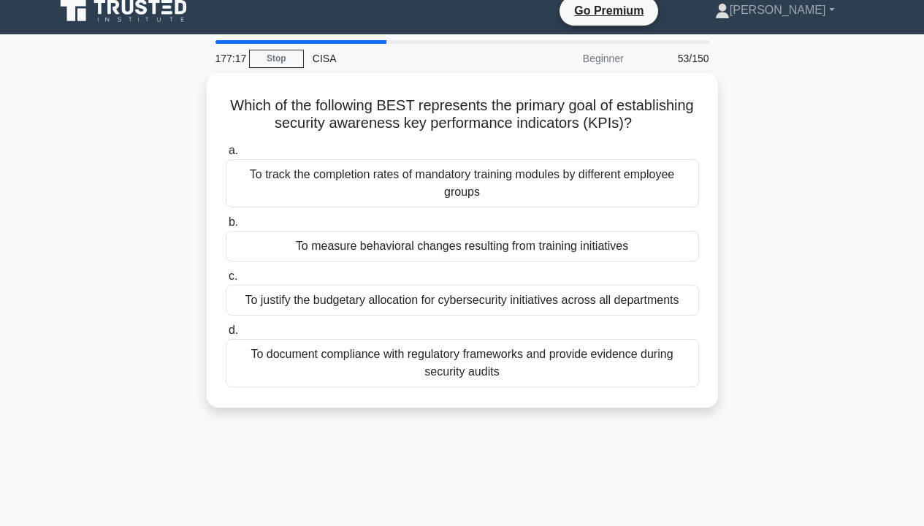
scroll to position [0, 0]
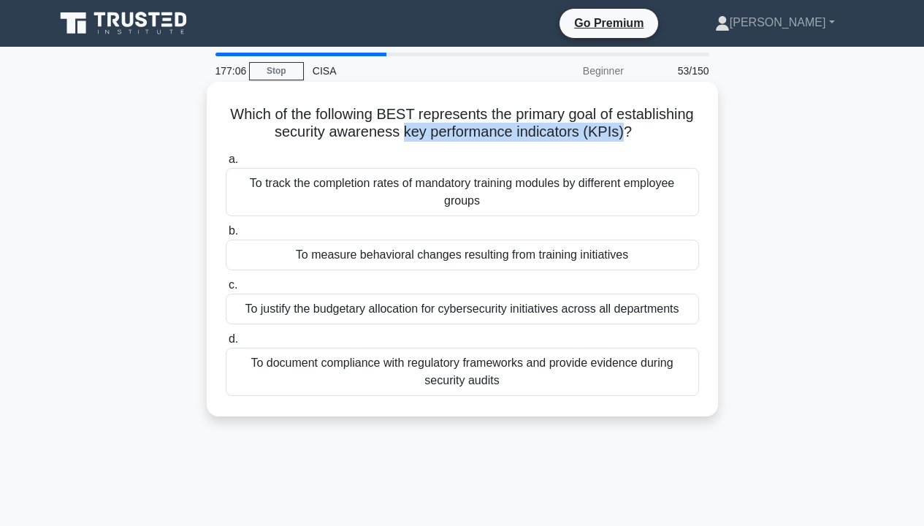
drag, startPoint x: 440, startPoint y: 135, endPoint x: 666, endPoint y: 137, distance: 225.6
click at [666, 137] on h5 "Which of the following BEST represents the primary goal of establishing securit…" at bounding box center [462, 123] width 476 height 37
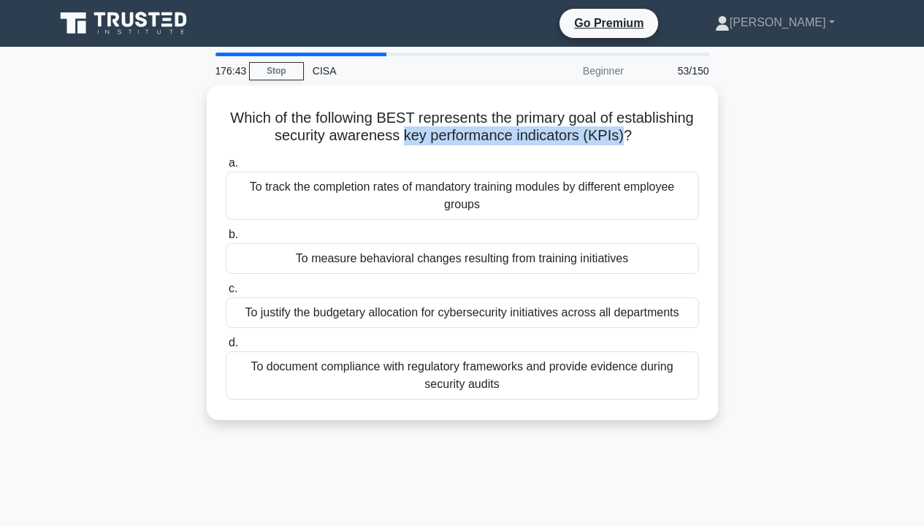
scroll to position [73, 0]
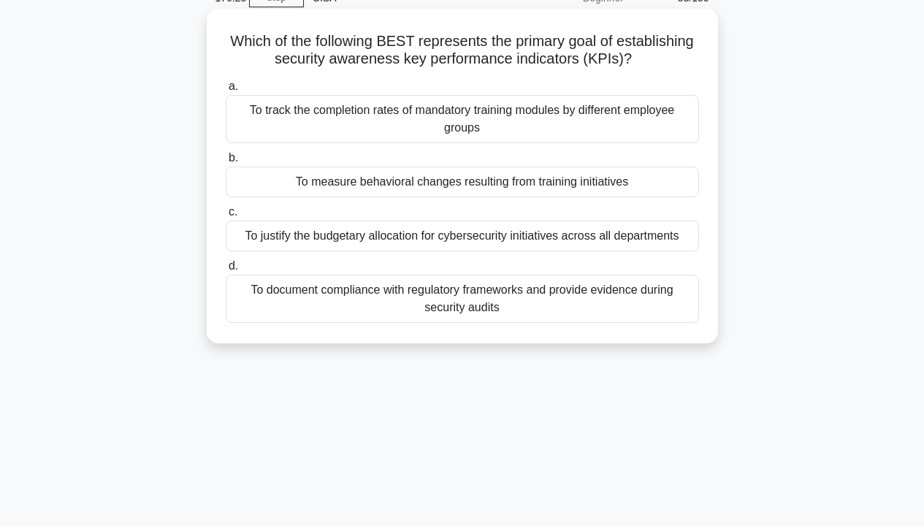
click at [415, 167] on div "To measure behavioral changes resulting from training initiatives" at bounding box center [462, 181] width 473 height 31
click at [226, 163] on input "b. To measure behavioral changes resulting from training initiatives" at bounding box center [226, 157] width 0 height 9
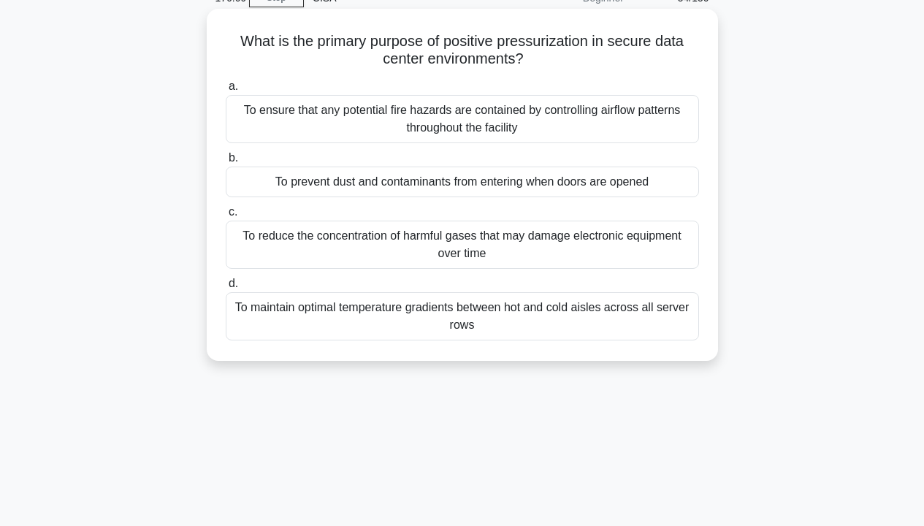
drag, startPoint x: 385, startPoint y: 64, endPoint x: 544, endPoint y: 62, distance: 159.2
click at [544, 62] on h5 "What is the primary purpose of positive pressurization in secure data center en…" at bounding box center [462, 50] width 476 height 37
drag, startPoint x: 499, startPoint y: 46, endPoint x: 682, endPoint y: 43, distance: 183.3
click at [682, 43] on h5 "What is the primary purpose of positive pressurization in secure data center en…" at bounding box center [462, 50] width 476 height 37
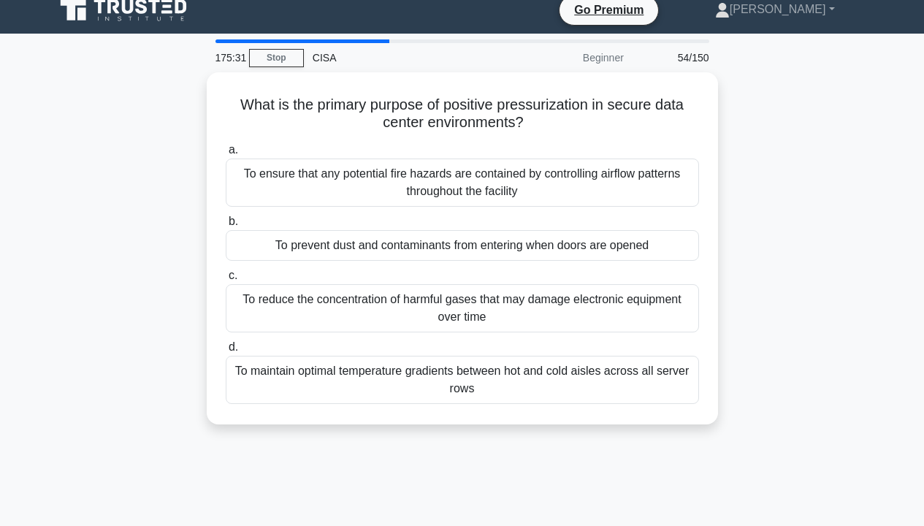
scroll to position [9, 0]
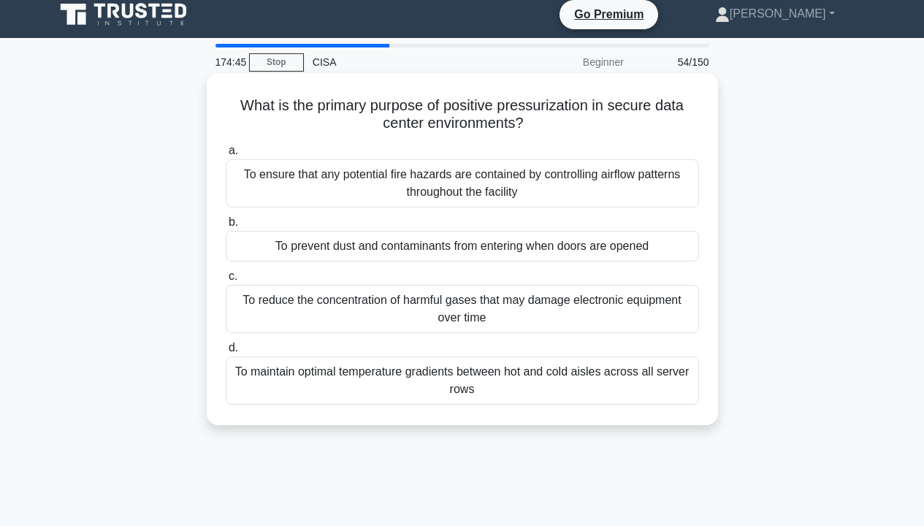
click at [552, 391] on div "To maintain optimal temperature gradients between hot and cold aisles across al…" at bounding box center [462, 380] width 473 height 48
click at [226, 353] on input "d. To maintain optimal temperature gradients between hot and cold aisles across…" at bounding box center [226, 347] width 0 height 9
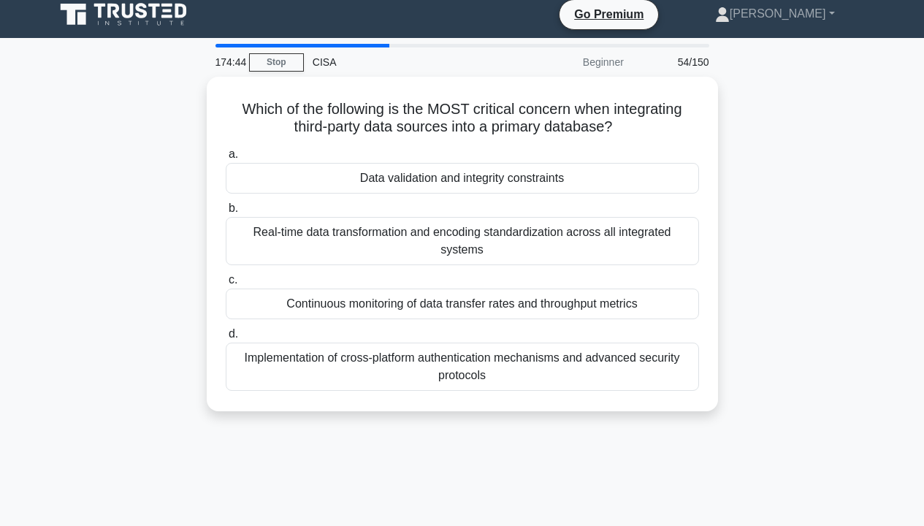
scroll to position [0, 0]
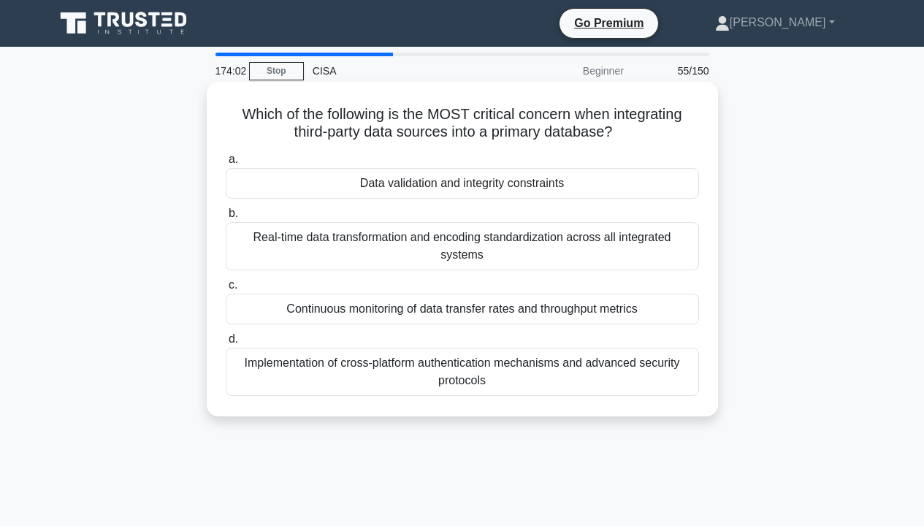
click at [601, 236] on div "Real-time data transformation and encoding standardization across all integrate…" at bounding box center [462, 246] width 473 height 48
click at [226, 218] on input "b. Real-time data transformation and encoding standardization across all integr…" at bounding box center [226, 213] width 0 height 9
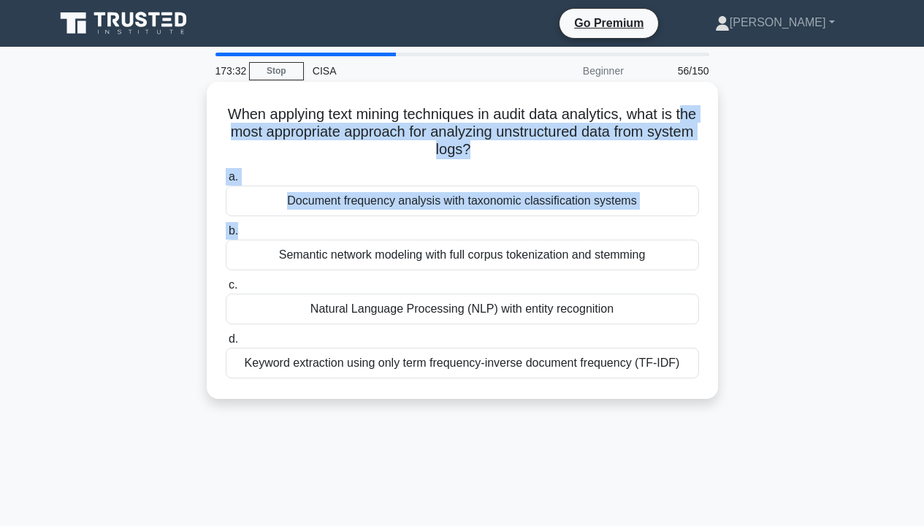
scroll to position [73, 0]
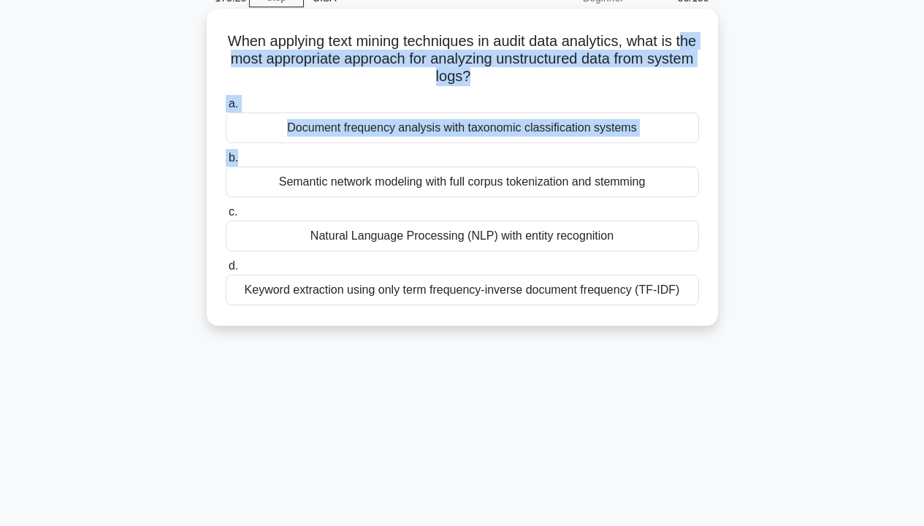
drag, startPoint x: 242, startPoint y: 139, endPoint x: 691, endPoint y: 81, distance: 452.0
click at [691, 81] on h5 "When applying text mining techniques in audit data analytics, what is the most …" at bounding box center [462, 59] width 476 height 54
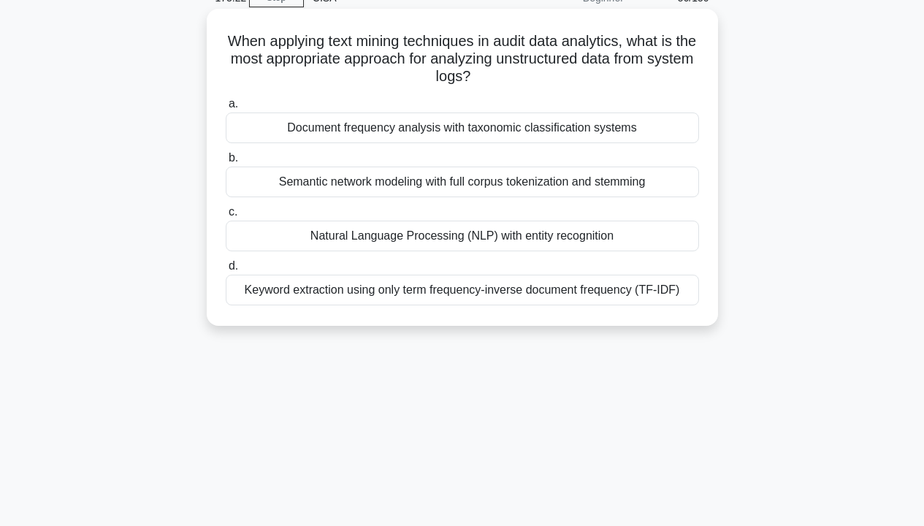
click at [688, 98] on label "a. Document frequency analysis with taxonomic classification systems" at bounding box center [462, 119] width 473 height 48
click at [226, 99] on input "a. Document frequency analysis with taxonomic classification systems" at bounding box center [226, 103] width 0 height 9
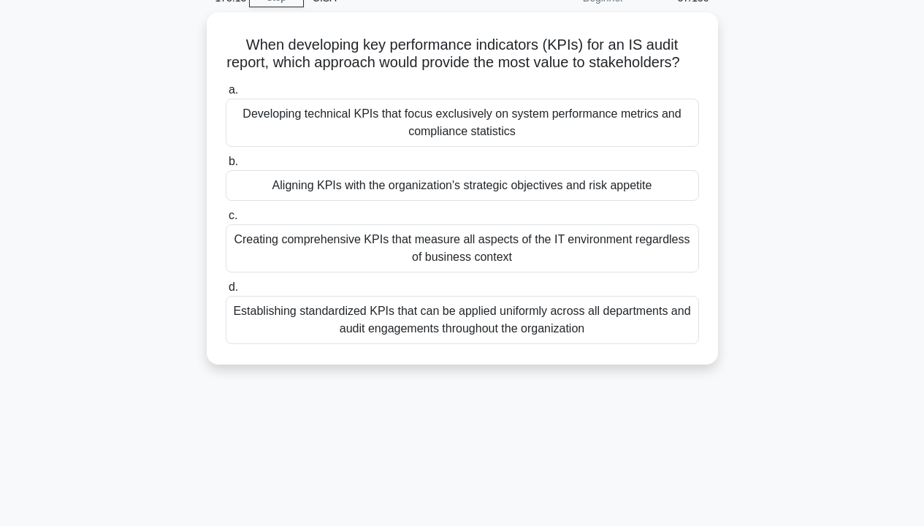
scroll to position [0, 0]
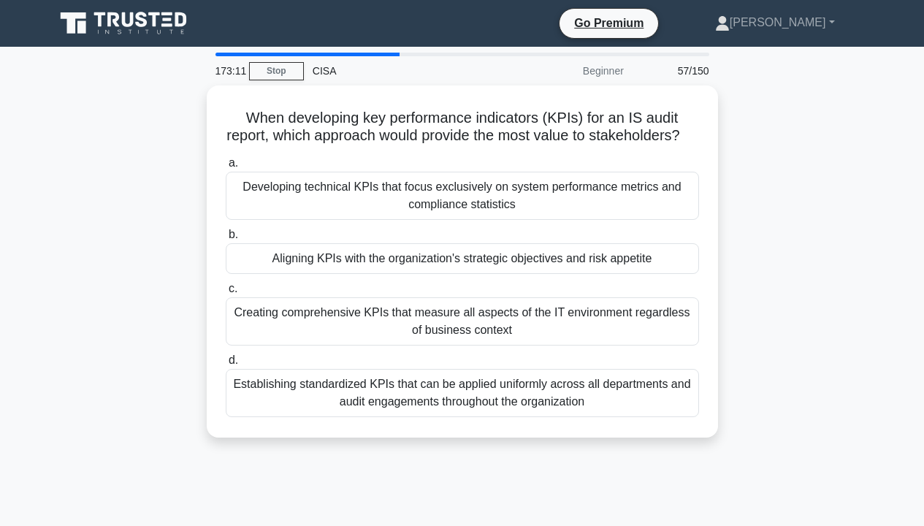
click at [825, 168] on div "When developing key performance indicators (KPIs) for an IS audit report, which…" at bounding box center [462, 269] width 832 height 369
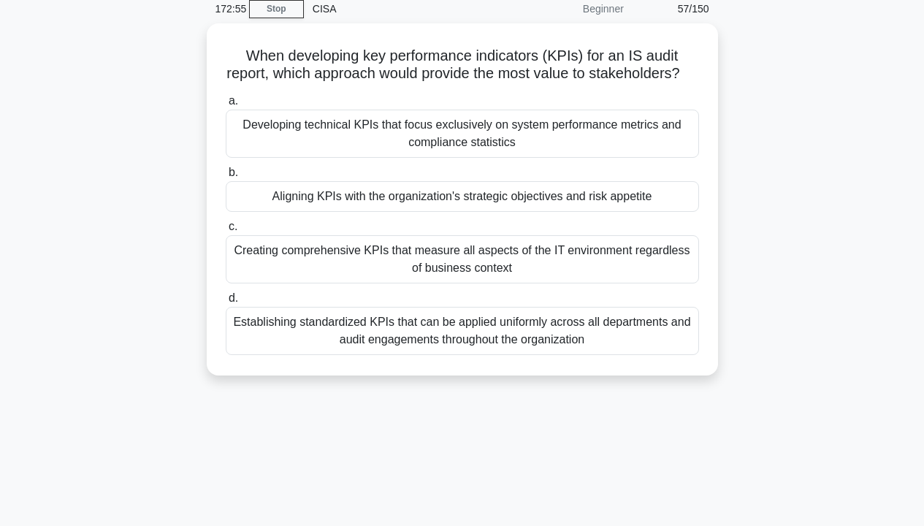
scroll to position [48, 0]
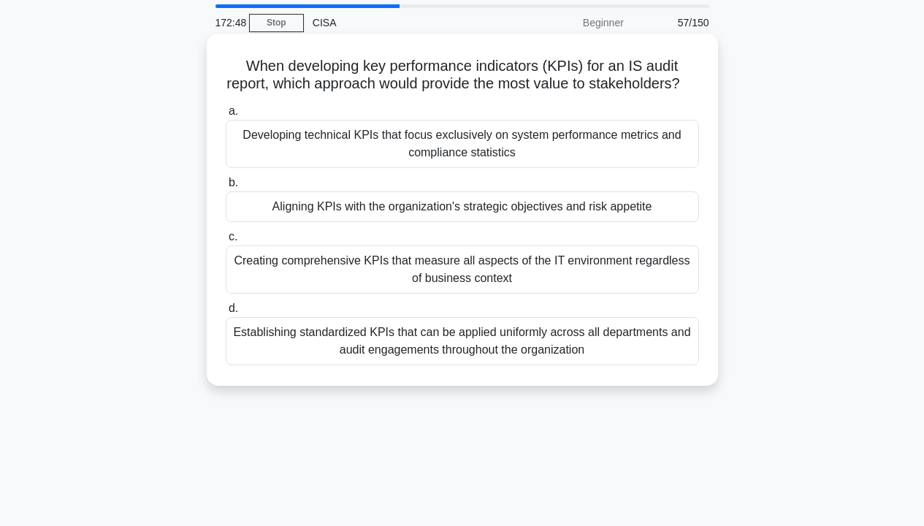
click at [642, 222] on div "Aligning KPIs with the organization's strategic objectives and risk appetite" at bounding box center [462, 206] width 473 height 31
click at [226, 188] on input "b. Aligning KPIs with the organization's strategic objectives and risk appetite" at bounding box center [226, 182] width 0 height 9
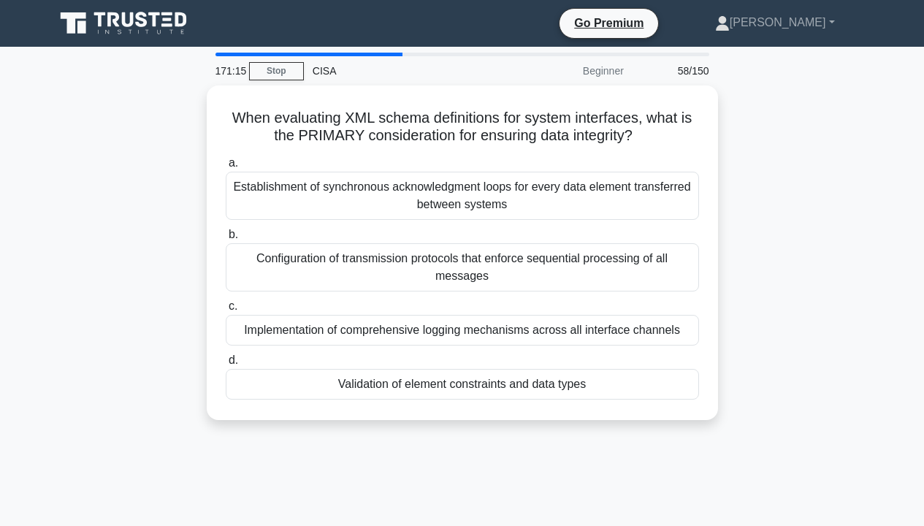
scroll to position [73, 0]
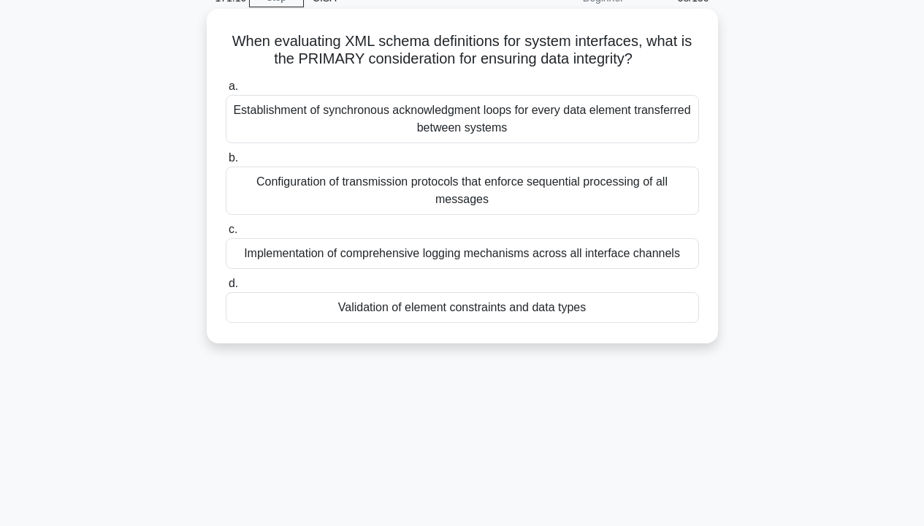
click at [575, 292] on div "Validation of element constraints and data types" at bounding box center [462, 307] width 473 height 31
click at [226, 288] on input "d. Validation of element constraints and data types" at bounding box center [226, 283] width 0 height 9
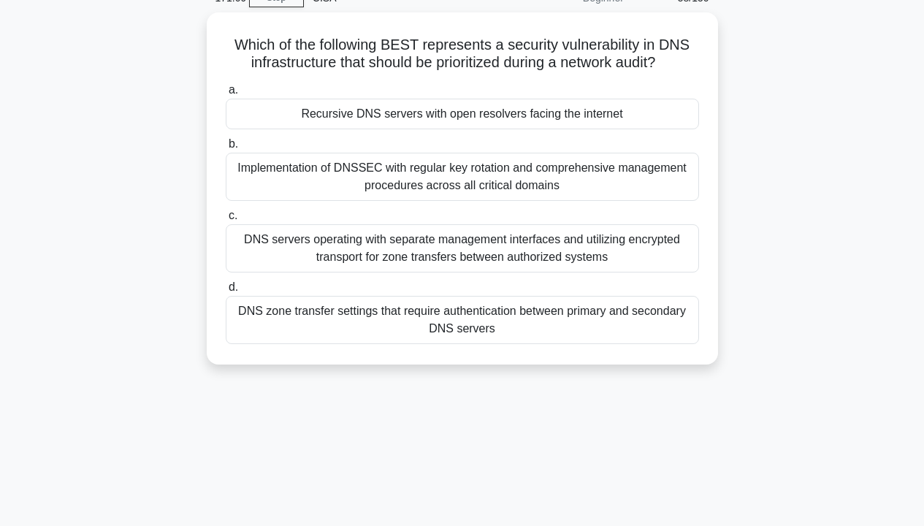
scroll to position [0, 0]
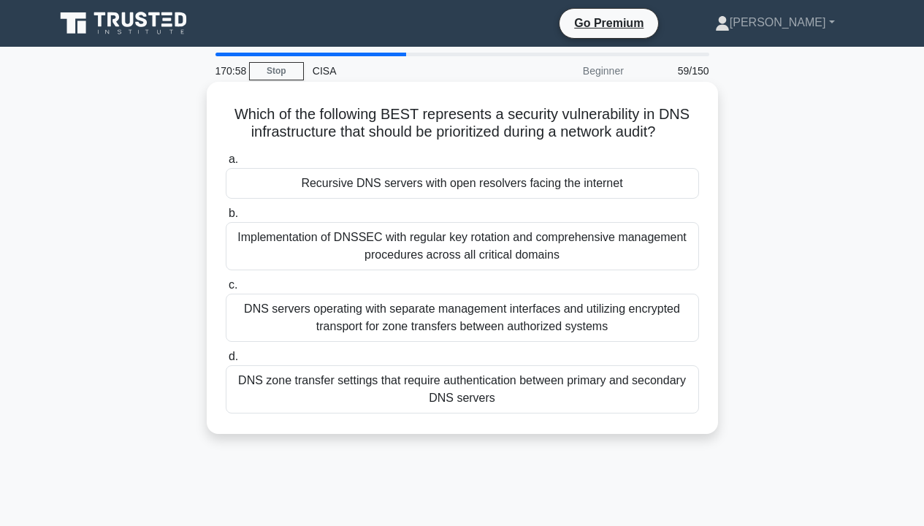
drag, startPoint x: 268, startPoint y: 138, endPoint x: 669, endPoint y: 139, distance: 401.5
click at [669, 139] on h5 "Which of the following BEST represents a security vulnerability in DNS infrastr…" at bounding box center [462, 123] width 476 height 37
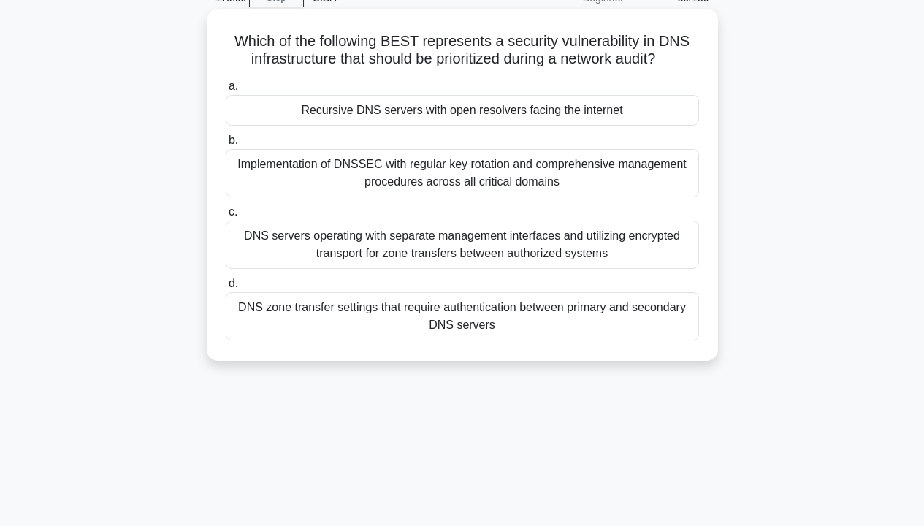
click at [622, 111] on div "Recursive DNS servers with open resolvers facing the internet" at bounding box center [462, 110] width 473 height 31
click at [226, 91] on input "a. Recursive DNS servers with open resolvers facing the internet" at bounding box center [226, 86] width 0 height 9
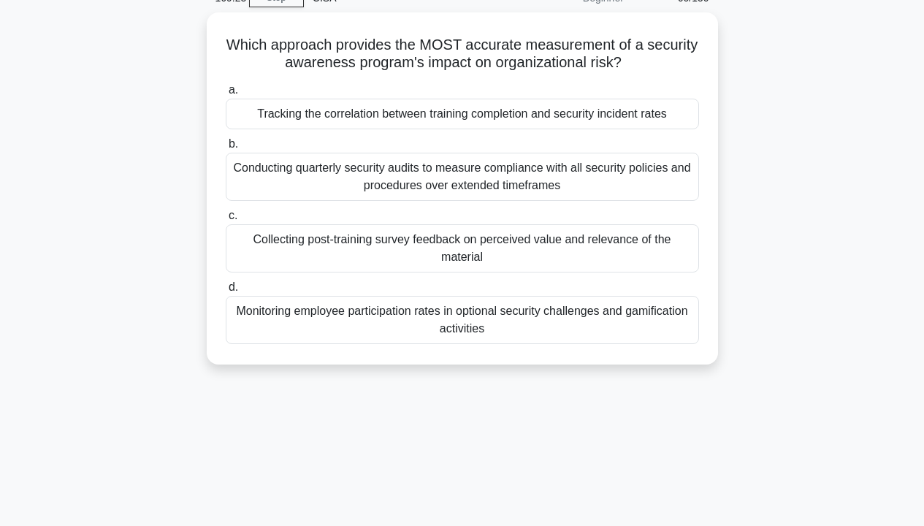
scroll to position [0, 0]
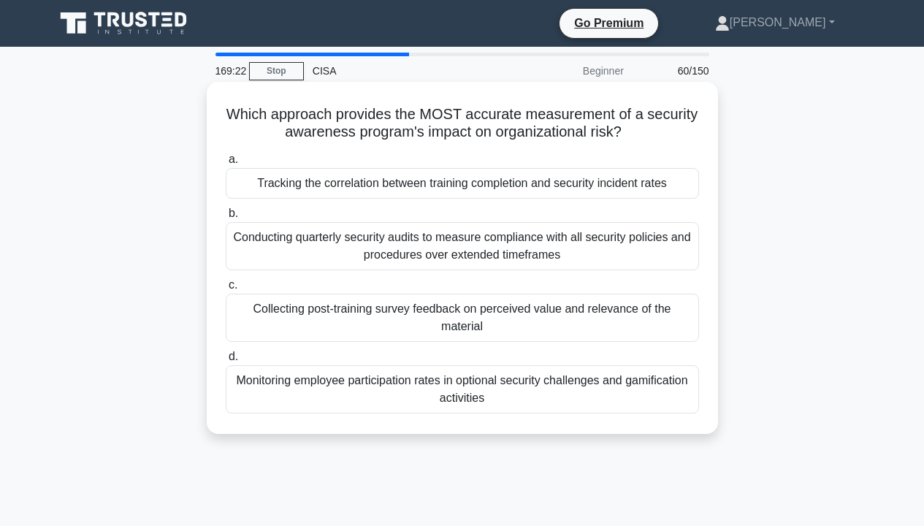
click at [635, 372] on div "Monitoring employee participation rates in optional security challenges and gam…" at bounding box center [462, 389] width 473 height 48
click at [226, 361] on input "d. Monitoring employee participation rates in optional security challenges and …" at bounding box center [226, 356] width 0 height 9
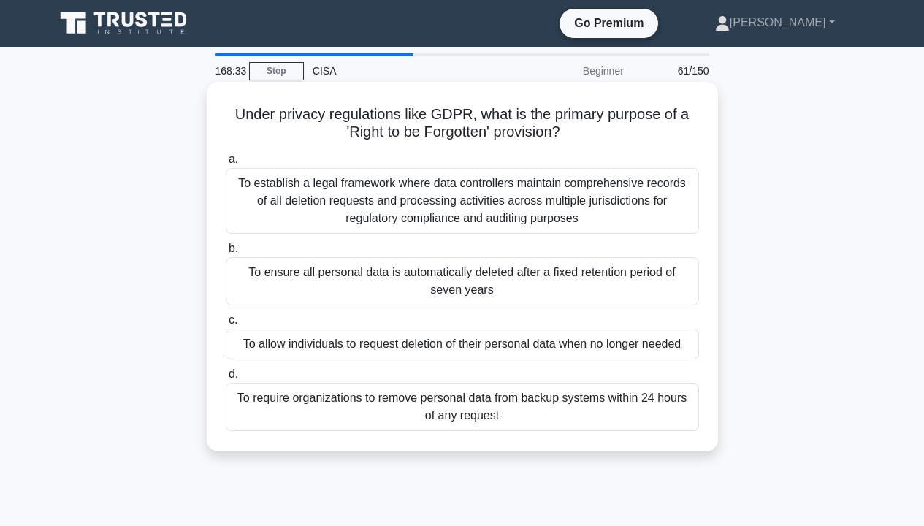
click at [619, 350] on div "To allow individuals to request deletion of their personal data when no longer …" at bounding box center [462, 344] width 473 height 31
click at [226, 325] on input "c. To allow individuals to request deletion of their personal data when no long…" at bounding box center [226, 319] width 0 height 9
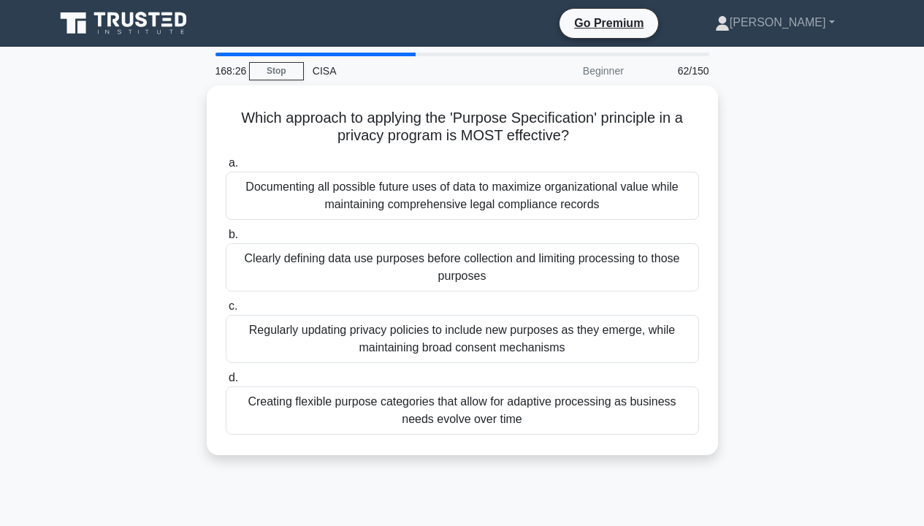
scroll to position [73, 0]
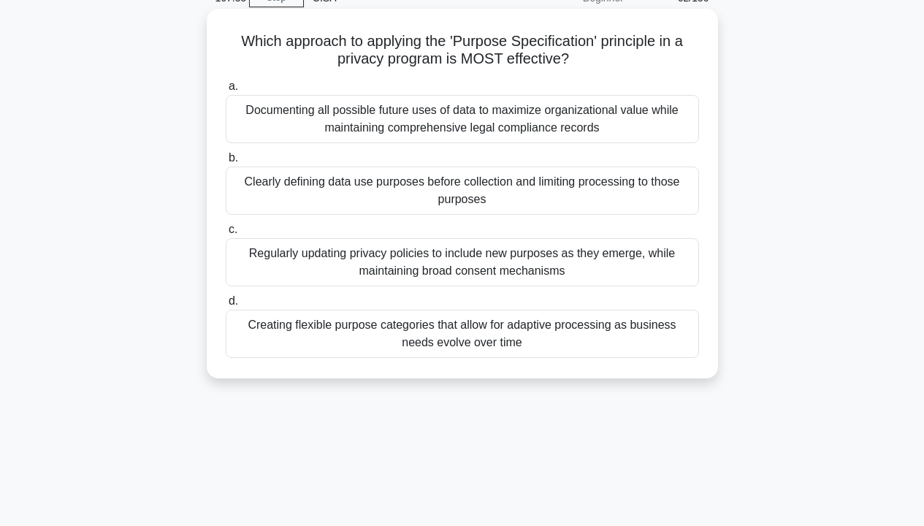
click at [650, 202] on div "Clearly defining data use purposes before collection and limiting processing to…" at bounding box center [462, 190] width 473 height 48
click at [226, 163] on input "b. Clearly defining data use purposes before collection and limiting processing…" at bounding box center [226, 157] width 0 height 9
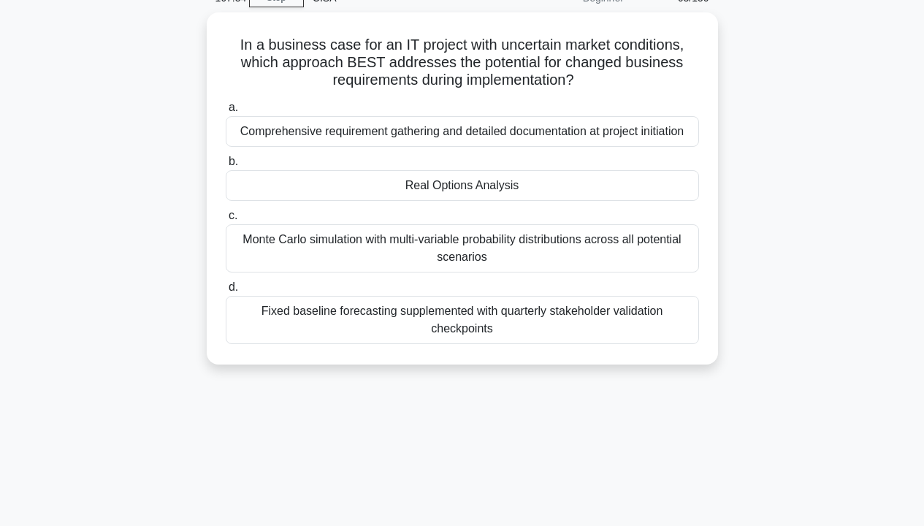
scroll to position [0, 0]
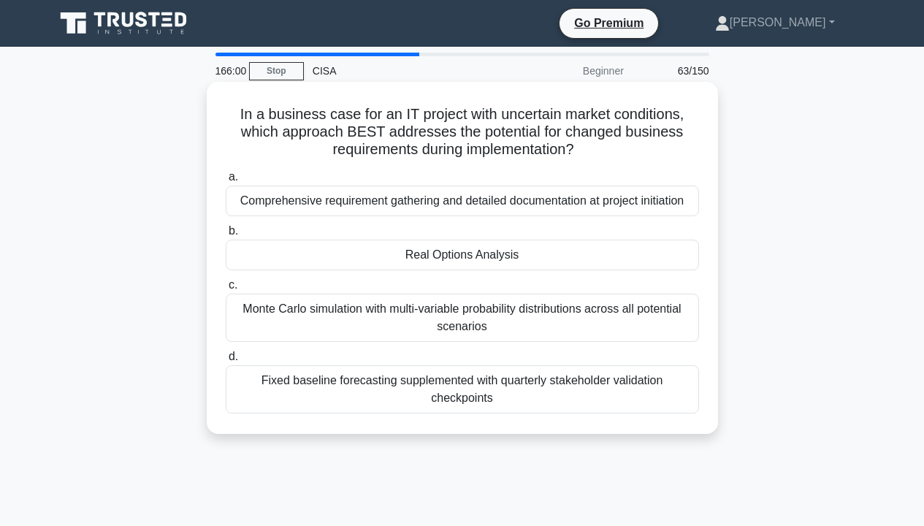
click at [653, 309] on div "Monte Carlo simulation with multi-variable probability distributions across all…" at bounding box center [462, 317] width 473 height 48
click at [226, 290] on input "c. Monte Carlo simulation with multi-variable probability distributions across …" at bounding box center [226, 284] width 0 height 9
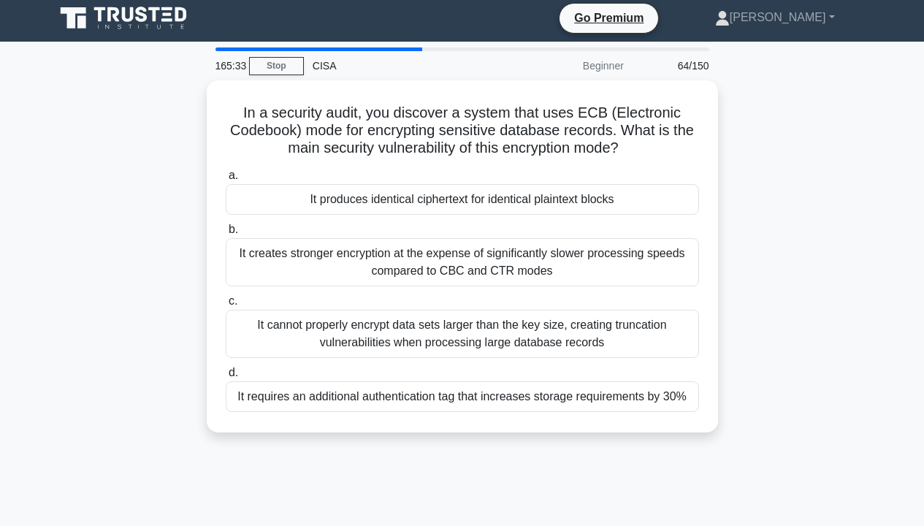
scroll to position [1, 0]
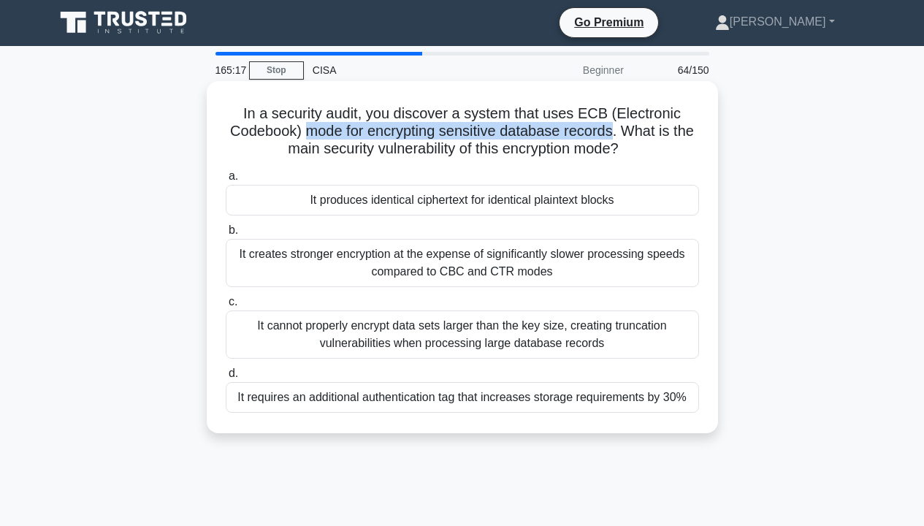
drag, startPoint x: 316, startPoint y: 134, endPoint x: 631, endPoint y: 132, distance: 314.7
click at [631, 132] on h5 "In a security audit, you discover a system that uses ECB (Electronic Codebook) …" at bounding box center [462, 131] width 476 height 54
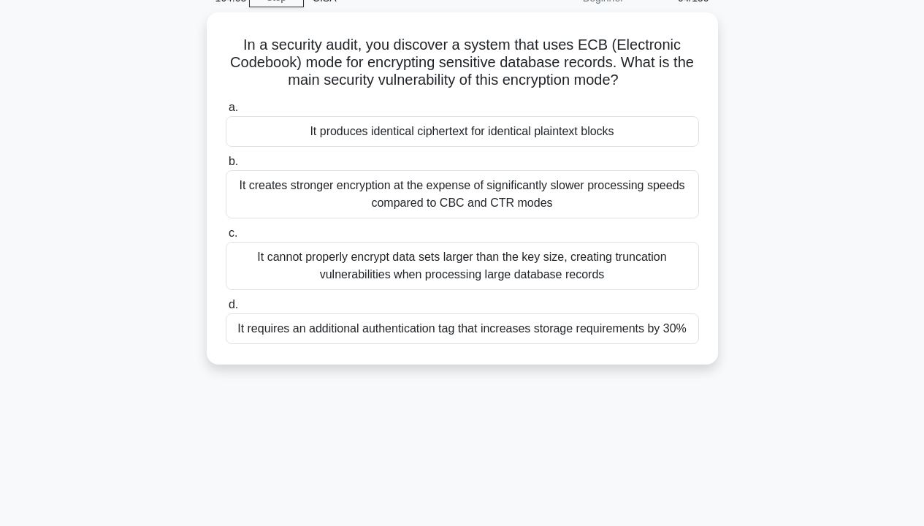
scroll to position [0, 0]
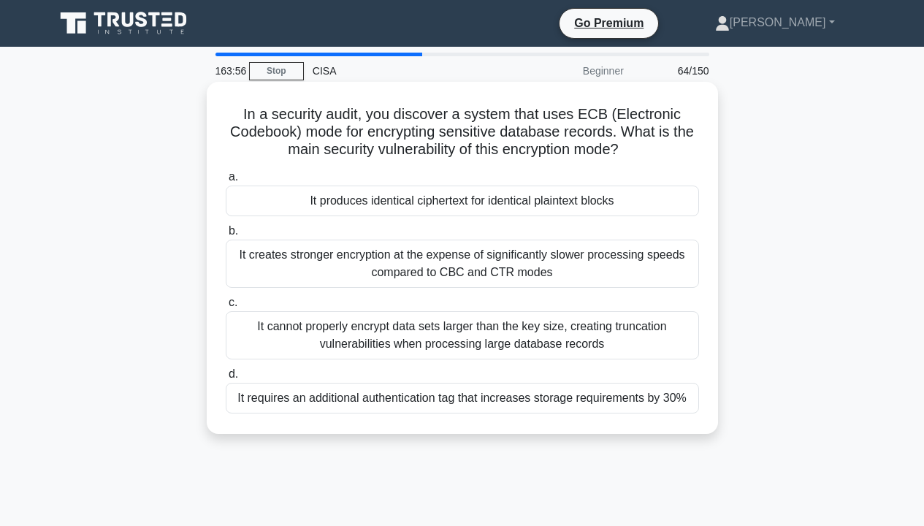
click at [445, 328] on div "It cannot properly encrypt data sets larger than the key size, creating truncat…" at bounding box center [462, 335] width 473 height 48
click at [226, 307] on input "c. It cannot properly encrypt data sets larger than the key size, creating trun…" at bounding box center [226, 302] width 0 height 9
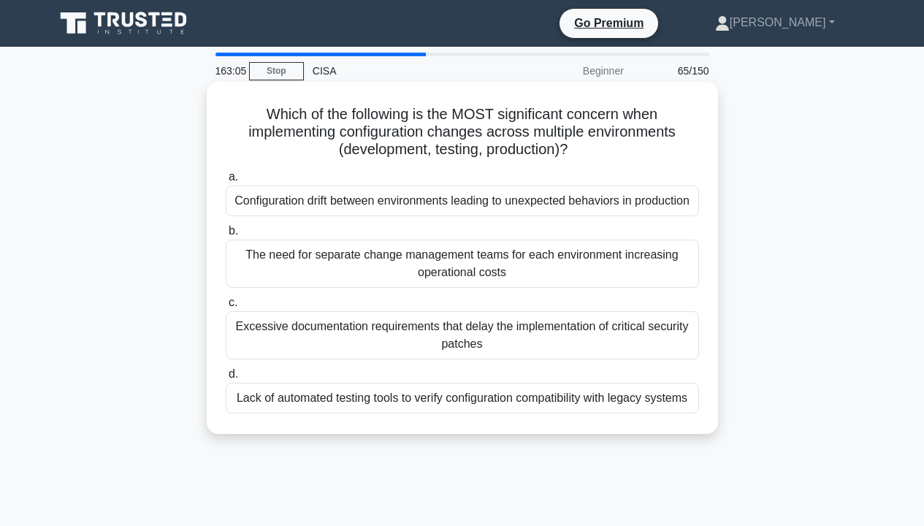
drag, startPoint x: 258, startPoint y: 117, endPoint x: 712, endPoint y: 148, distance: 455.2
click at [712, 148] on div "Which of the following is the MOST significant concern when implementing config…" at bounding box center [462, 258] width 511 height 352
drag, startPoint x: 712, startPoint y: 148, endPoint x: 710, endPoint y: 137, distance: 11.2
click at [710, 137] on div "Which of the following is the MOST significant concern when implementing config…" at bounding box center [462, 258] width 511 height 352
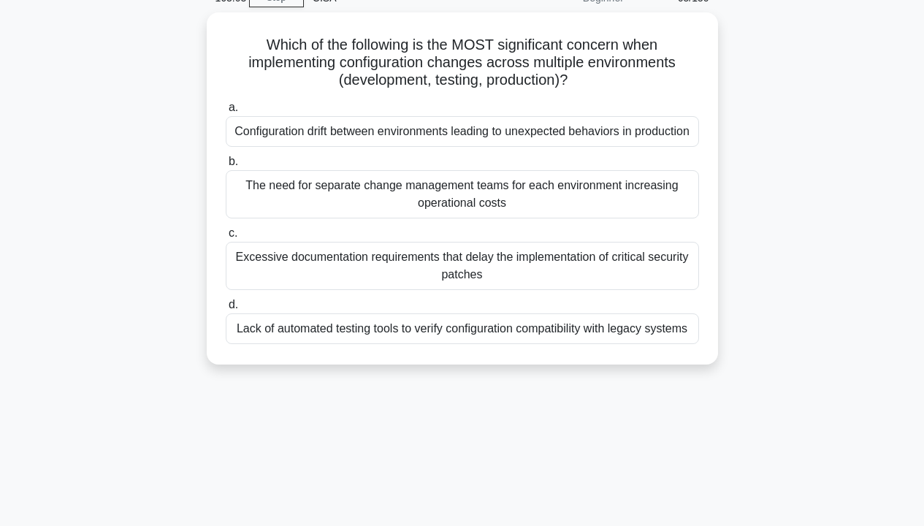
click at [883, 158] on main "163:03 Stop CISA Beginner 65/150 Which of the following is the MOST significant…" at bounding box center [462, 345] width 924 height 742
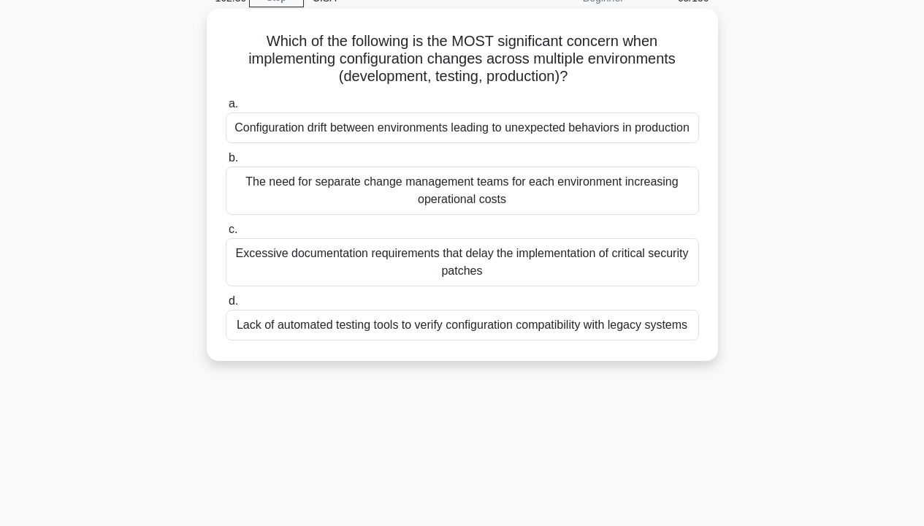
click at [618, 128] on div "Configuration drift between environments leading to unexpected behaviors in pro…" at bounding box center [462, 127] width 473 height 31
click at [226, 109] on input "a. Configuration drift between environments leading to unexpected behaviors in …" at bounding box center [226, 103] width 0 height 9
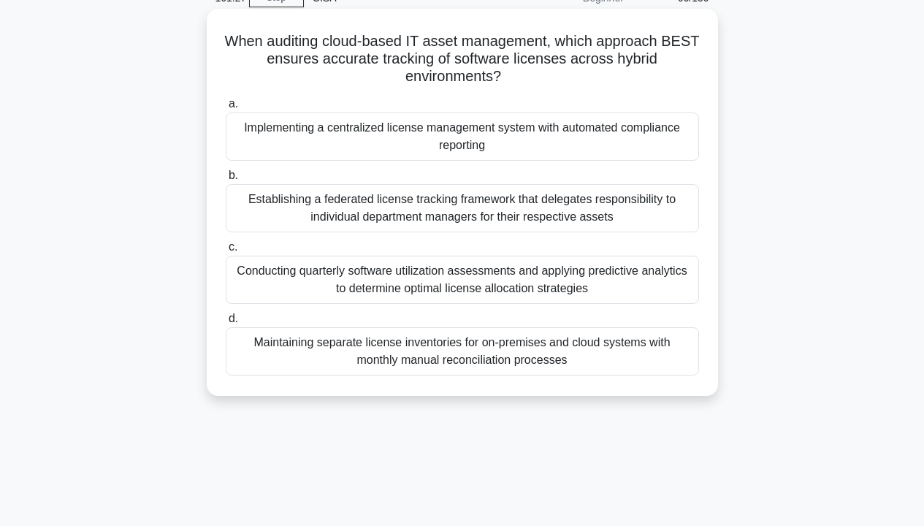
click at [645, 123] on div "Implementing a centralized license management system with automated compliance …" at bounding box center [462, 136] width 473 height 48
click at [226, 109] on input "a. Implementing a centralized license management system with automated complian…" at bounding box center [226, 103] width 0 height 9
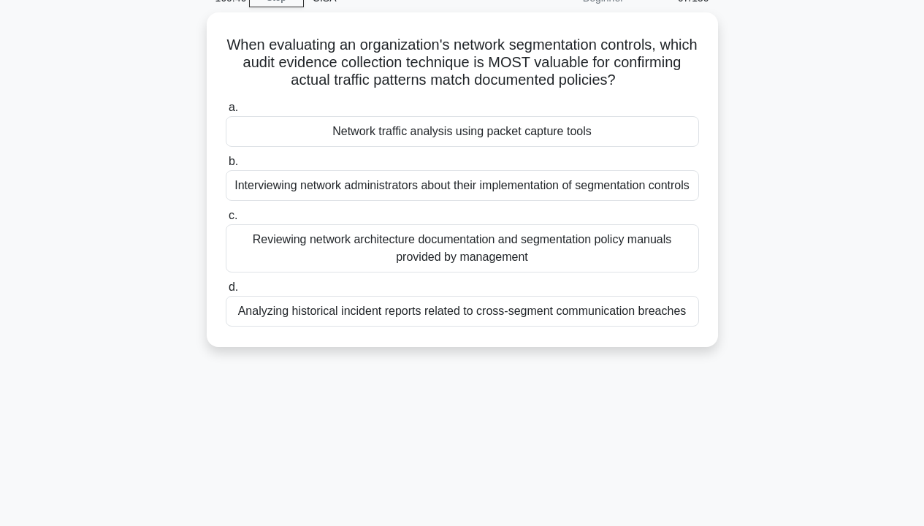
scroll to position [0, 0]
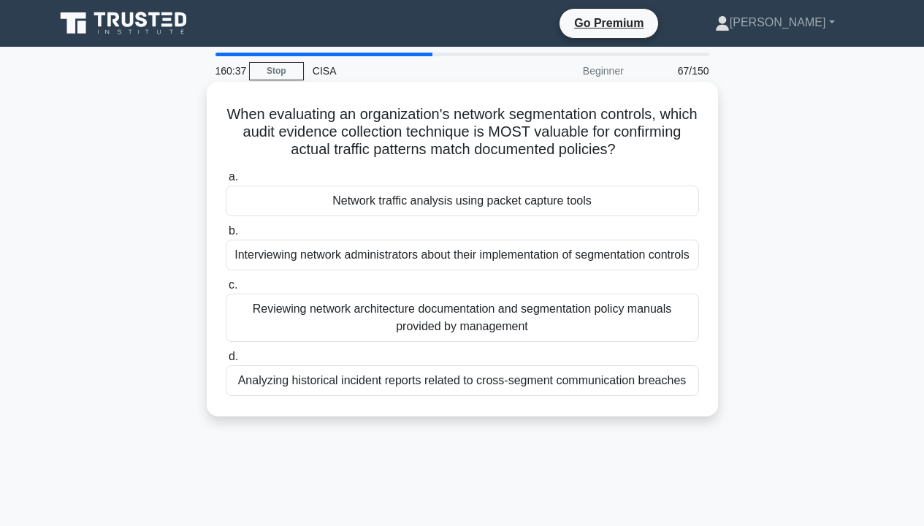
click at [660, 316] on div "Reviewing network architecture documentation and segmentation policy manuals pr…" at bounding box center [462, 317] width 473 height 48
click at [226, 290] on input "c. Reviewing network architecture documentation and segmentation policy manuals…" at bounding box center [226, 284] width 0 height 9
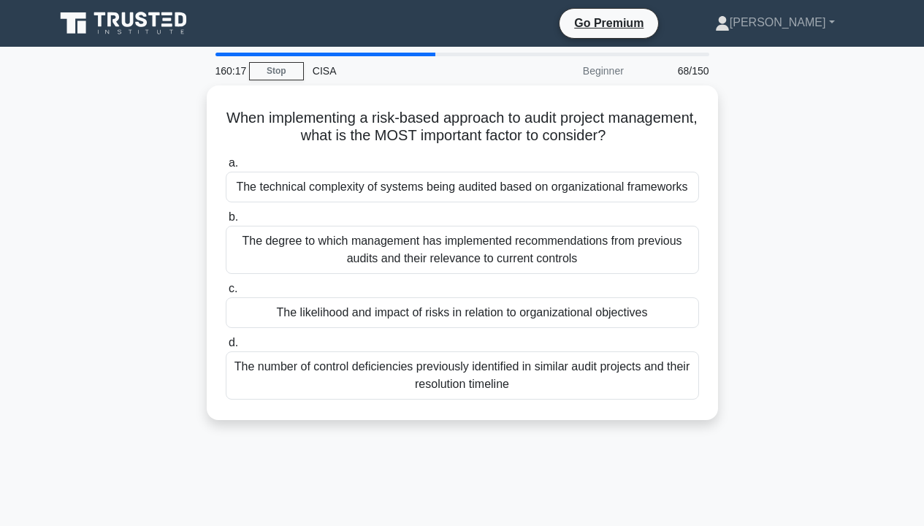
scroll to position [73, 0]
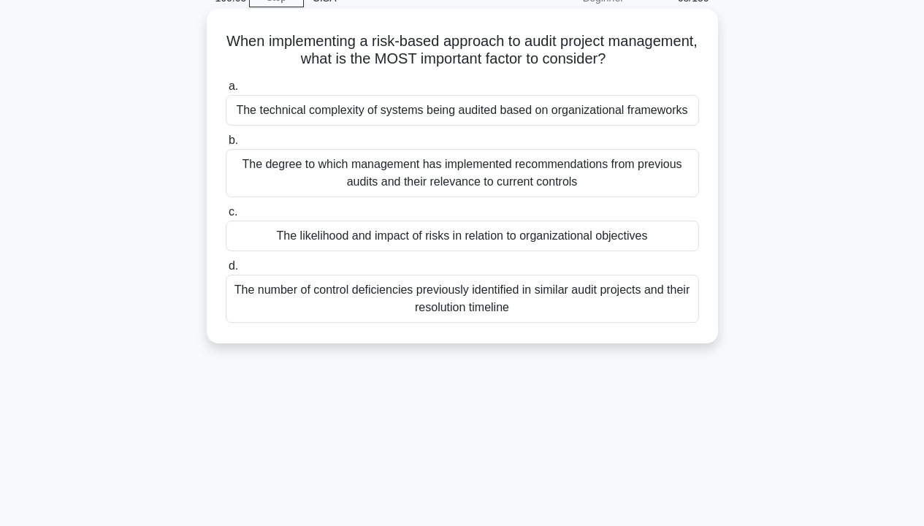
click at [648, 226] on div "The likelihood and impact of risks in relation to organizational objectives" at bounding box center [462, 235] width 473 height 31
click at [226, 217] on input "c. The likelihood and impact of risks in relation to organizational objectives" at bounding box center [226, 211] width 0 height 9
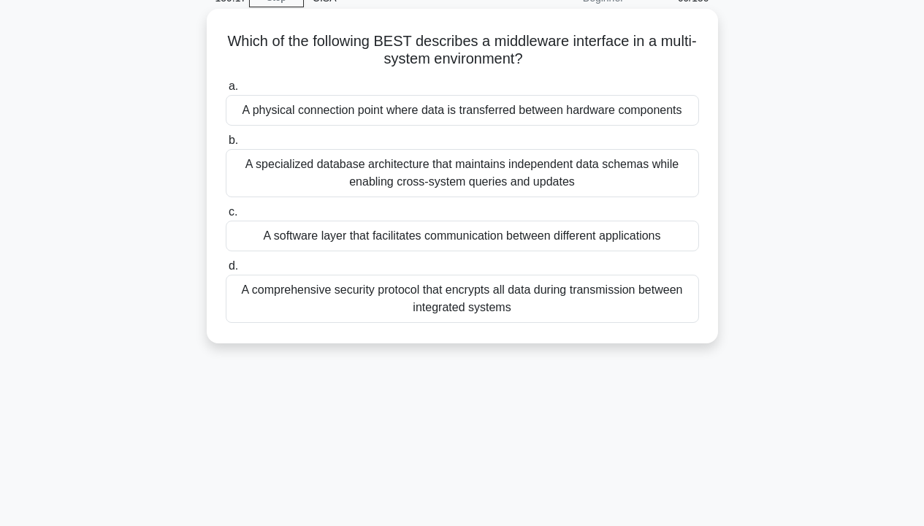
click at [676, 236] on div "A software layer that facilitates communication between different applications" at bounding box center [462, 235] width 473 height 31
click at [226, 217] on input "c. A software layer that facilitates communication between different applicatio…" at bounding box center [226, 211] width 0 height 9
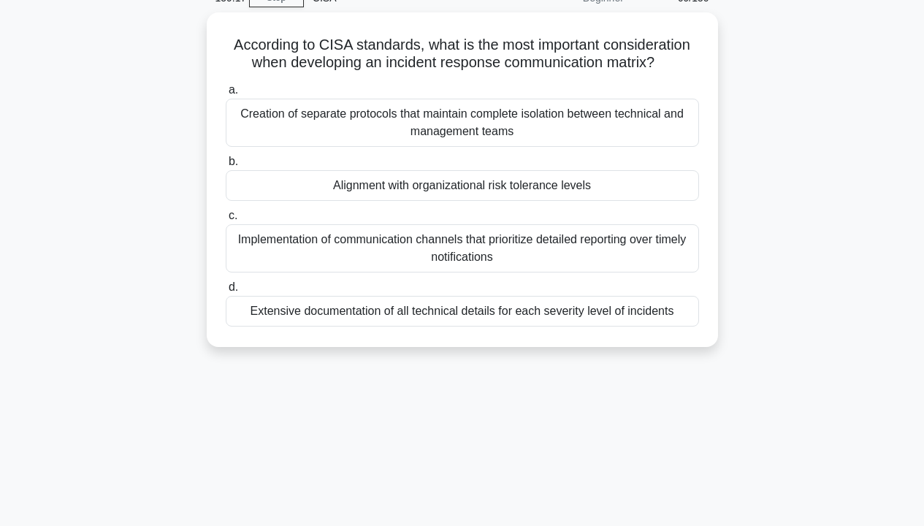
scroll to position [0, 0]
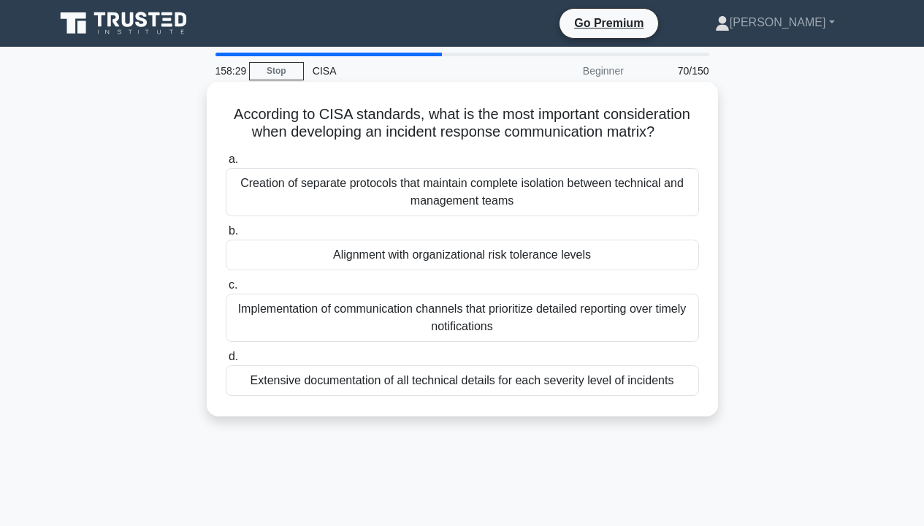
click at [516, 256] on div "Alignment with organizational risk tolerance levels" at bounding box center [462, 254] width 473 height 31
click at [226, 236] on input "b. Alignment with organizational risk tolerance levels" at bounding box center [226, 230] width 0 height 9
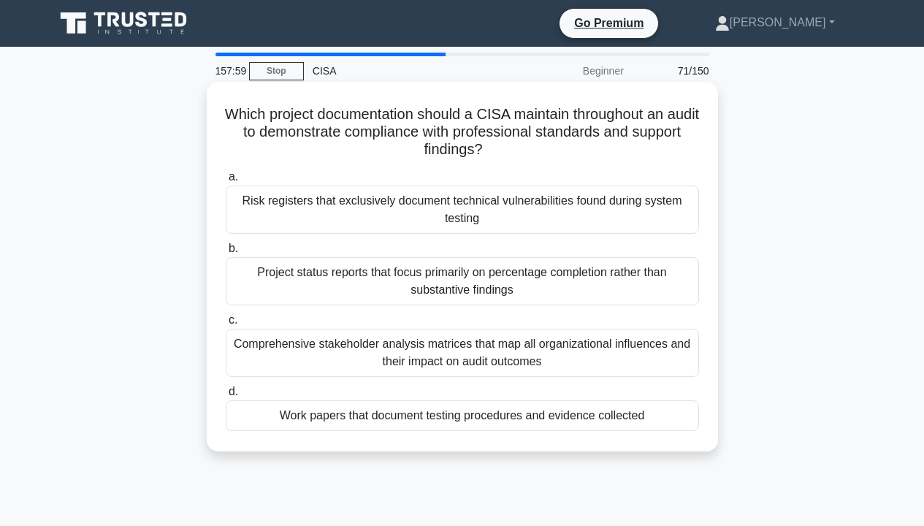
click at [580, 421] on div "Work papers that document testing procedures and evidence collected" at bounding box center [462, 415] width 473 height 31
click at [226, 396] on input "d. Work papers that document testing procedures and evidence collected" at bounding box center [226, 391] width 0 height 9
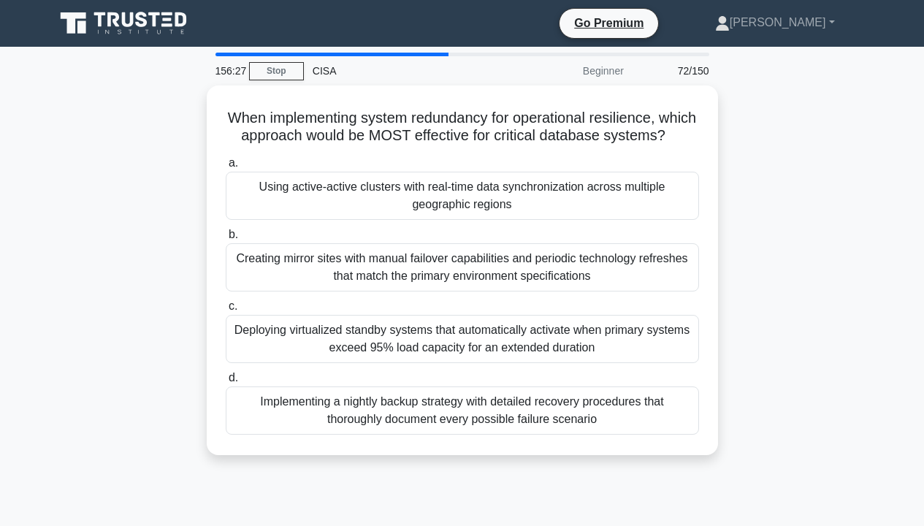
scroll to position [73, 0]
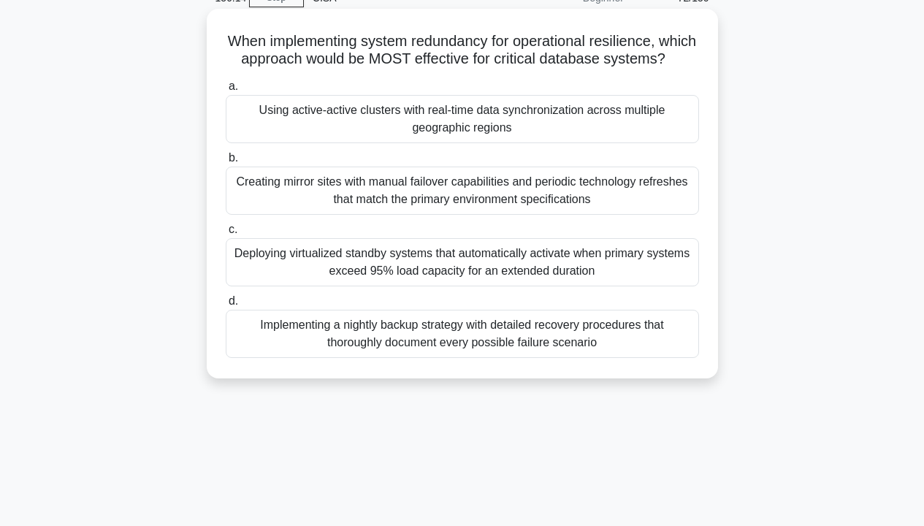
click at [646, 143] on div "Using active-active clusters with real-time data synchronization across multipl…" at bounding box center [462, 119] width 473 height 48
click at [226, 91] on input "a. Using active-active clusters with real-time data synchronization across mult…" at bounding box center [226, 86] width 0 height 9
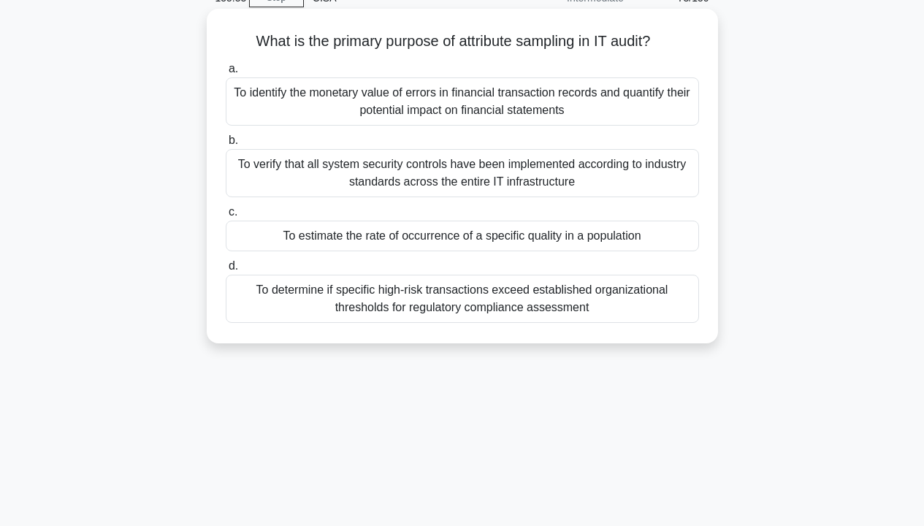
click at [566, 321] on div "To determine if specific high-risk transactions exceed established organization…" at bounding box center [462, 299] width 473 height 48
click at [226, 271] on input "d. To determine if specific high-risk transactions exceed established organizat…" at bounding box center [226, 265] width 0 height 9
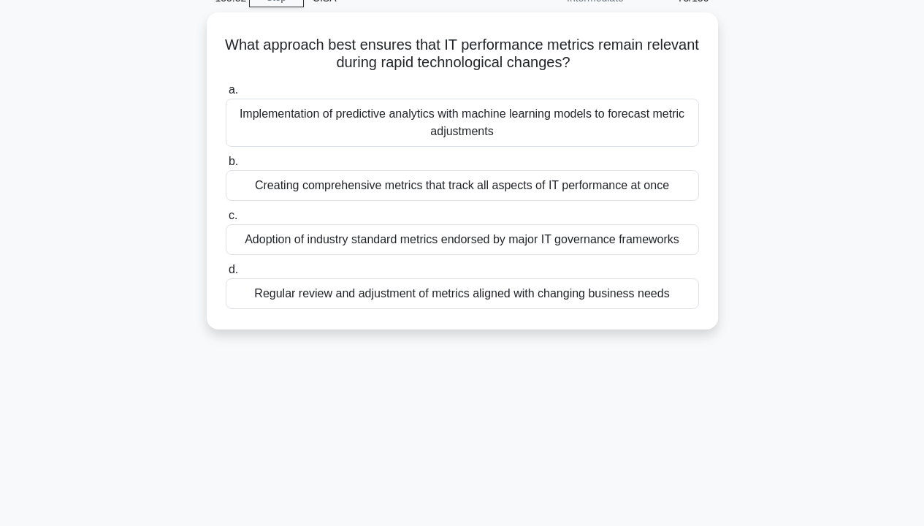
scroll to position [0, 0]
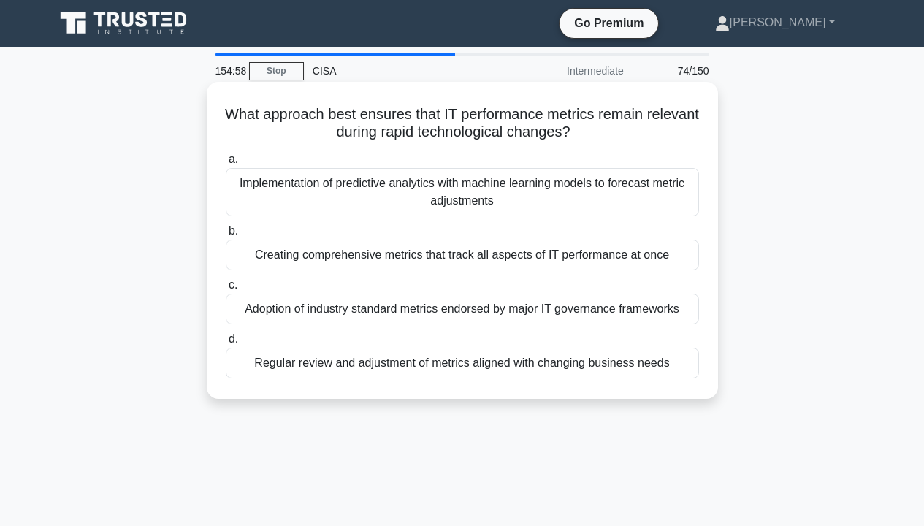
click at [650, 370] on div "Regular review and adjustment of metrics aligned with changing business needs" at bounding box center [462, 363] width 473 height 31
click at [226, 344] on input "d. Regular review and adjustment of metrics aligned with changing business needs" at bounding box center [226, 338] width 0 height 9
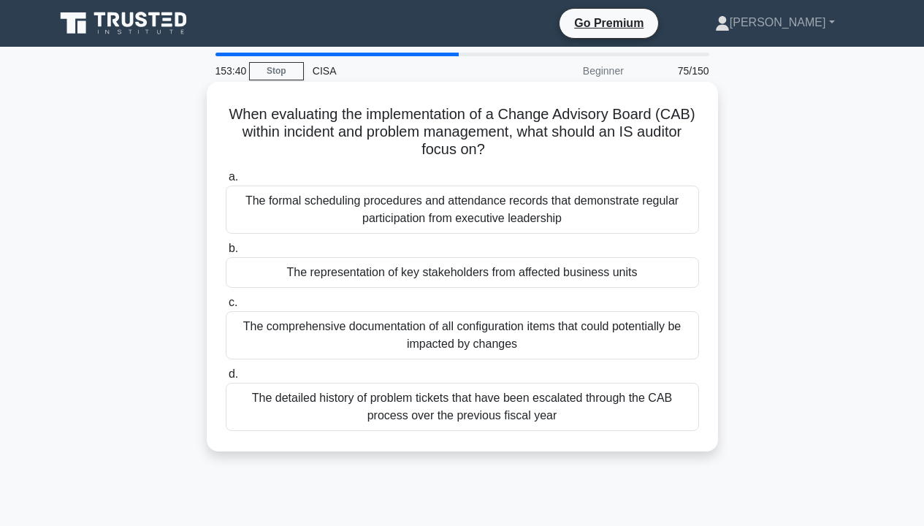
click at [597, 277] on div "The representation of key stakeholders from affected business units" at bounding box center [462, 272] width 473 height 31
click at [226, 253] on input "b. The representation of key stakeholders from affected business units" at bounding box center [226, 248] width 0 height 9
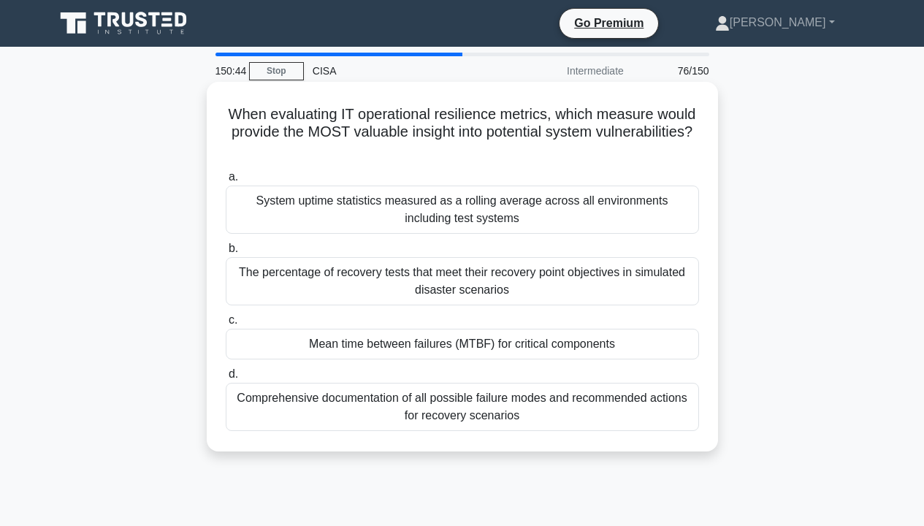
scroll to position [73, 0]
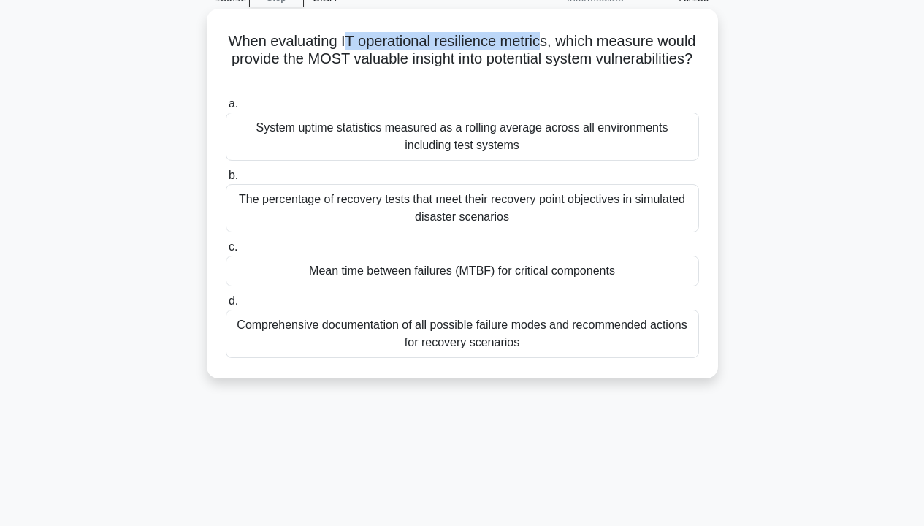
drag, startPoint x: 364, startPoint y: 115, endPoint x: 564, endPoint y: 46, distance: 210.8
click at [564, 46] on h5 "When evaluating IT operational resilience metrics, which measure would provide …" at bounding box center [462, 59] width 476 height 54
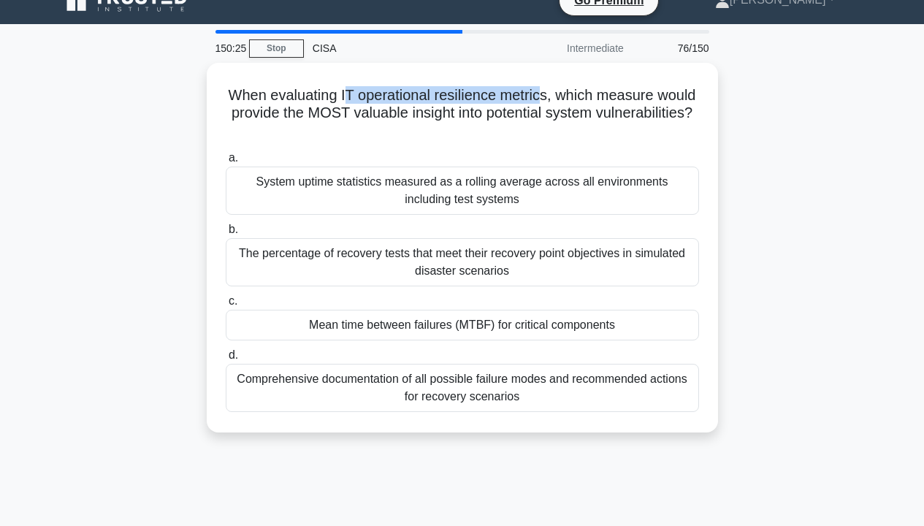
scroll to position [5, 0]
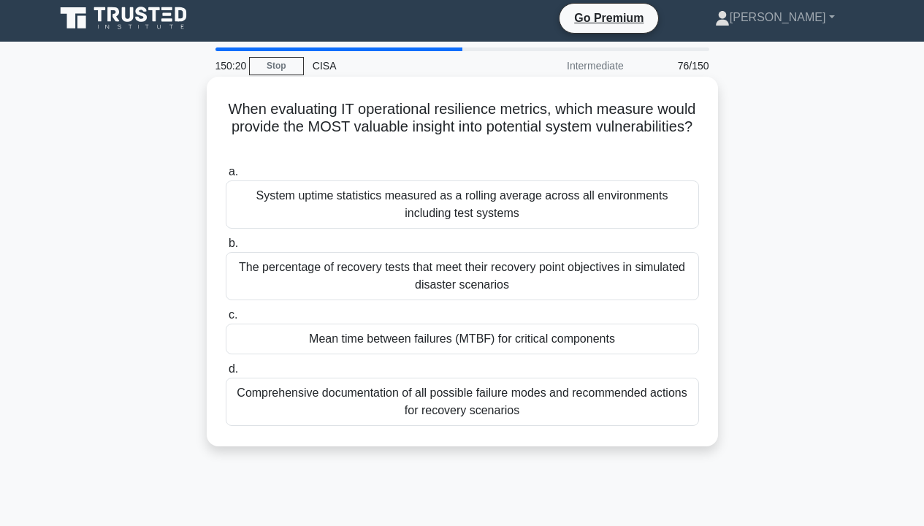
click at [540, 196] on div "System uptime statistics measured as a rolling average across all environments …" at bounding box center [462, 204] width 473 height 48
click at [226, 177] on input "a. System uptime statistics measured as a rolling average across all environmen…" at bounding box center [226, 171] width 0 height 9
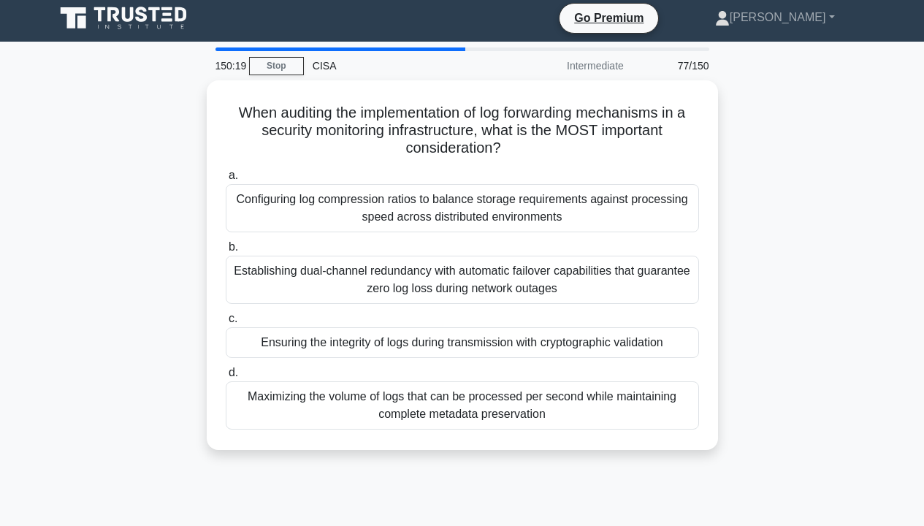
scroll to position [0, 0]
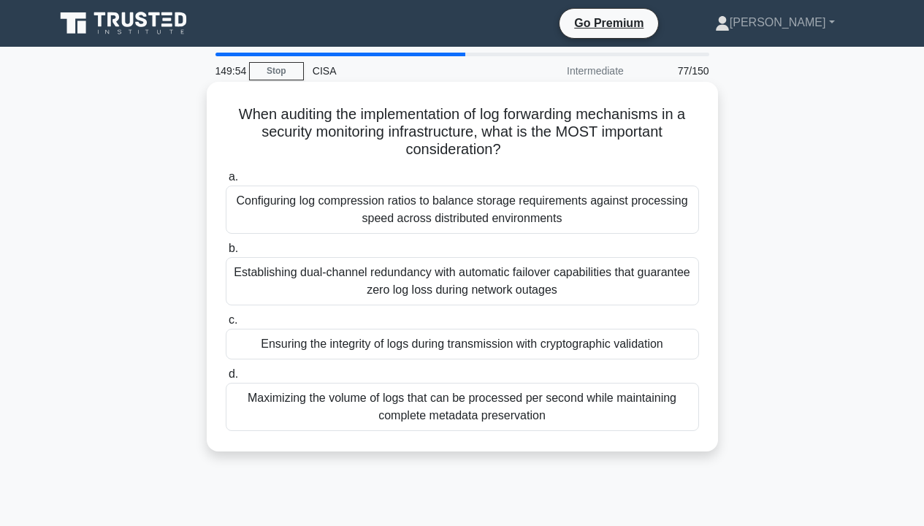
click at [624, 383] on div "Maximizing the volume of logs that can be processed per second while maintainin…" at bounding box center [462, 407] width 473 height 48
click at [226, 369] on input "d. Maximizing the volume of logs that can be processed per second while maintai…" at bounding box center [226, 373] width 0 height 9
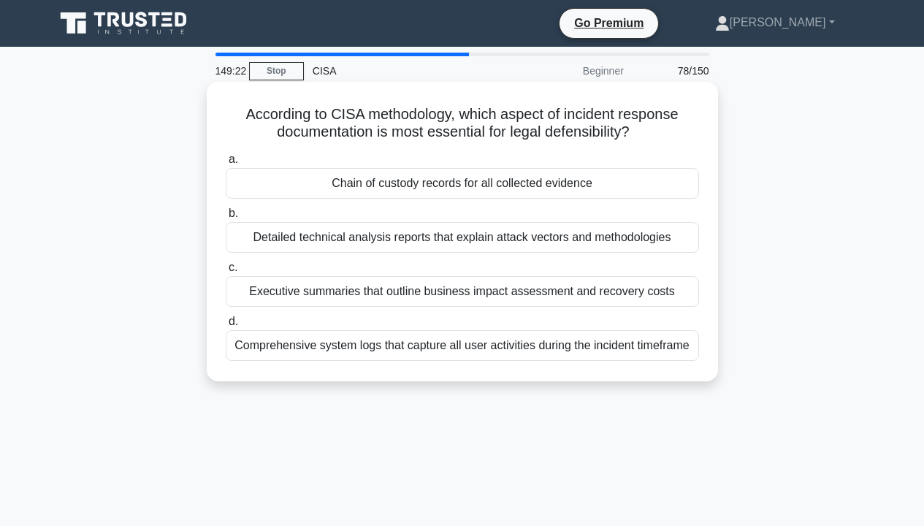
click at [477, 185] on div "a. Chain of custody records for all collected evidence b. Detailed technical an…" at bounding box center [462, 255] width 491 height 216
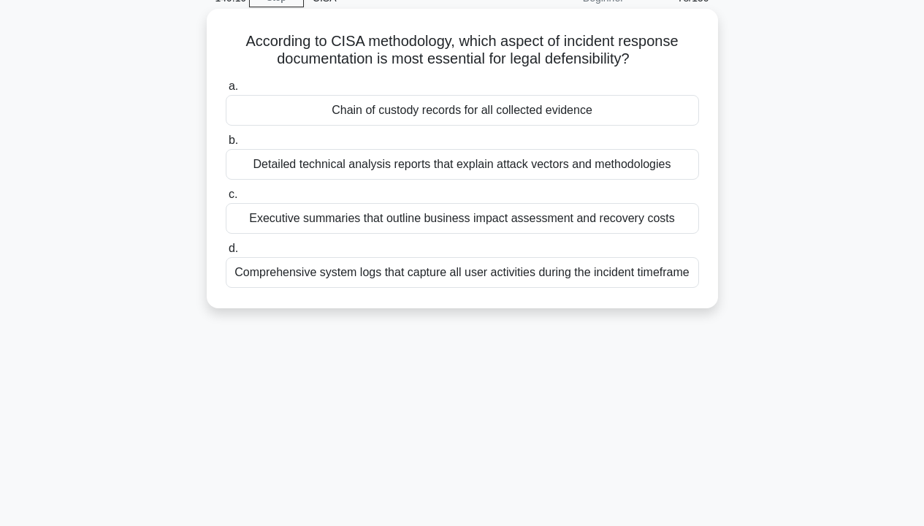
click at [518, 118] on div "Chain of custody records for all collected evidence" at bounding box center [462, 110] width 473 height 31
click at [226, 91] on input "a. Chain of custody records for all collected evidence" at bounding box center [226, 86] width 0 height 9
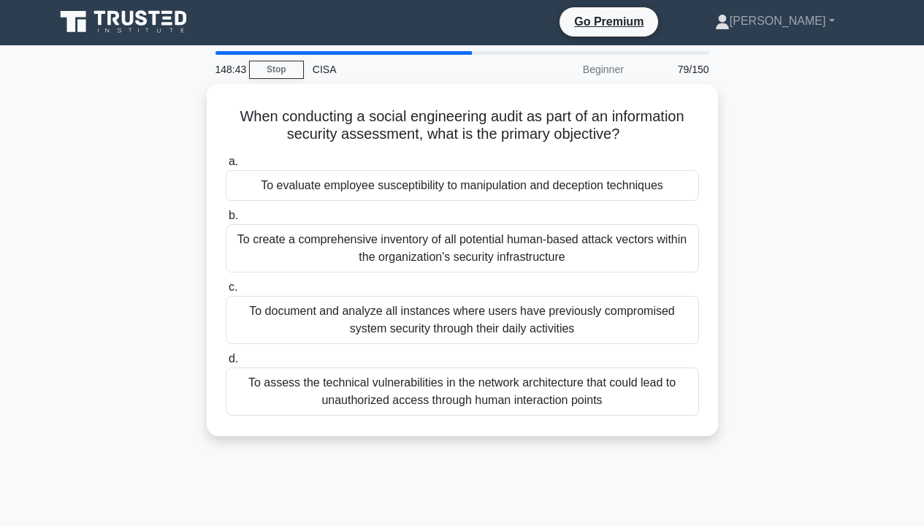
scroll to position [0, 0]
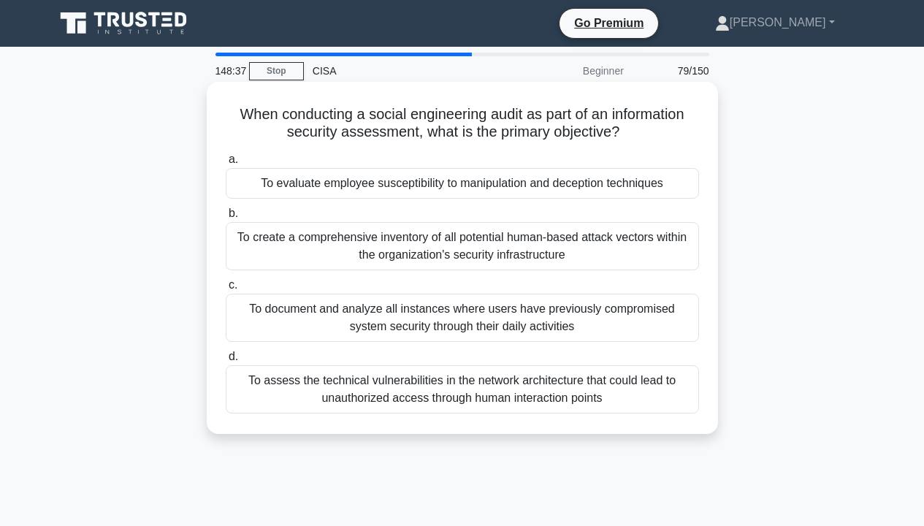
click at [651, 179] on div "To evaluate employee susceptibility to manipulation and deception techniques" at bounding box center [462, 183] width 473 height 31
click at [226, 164] on input "a. To evaluate employee susceptibility to manipulation and deception techniques" at bounding box center [226, 159] width 0 height 9
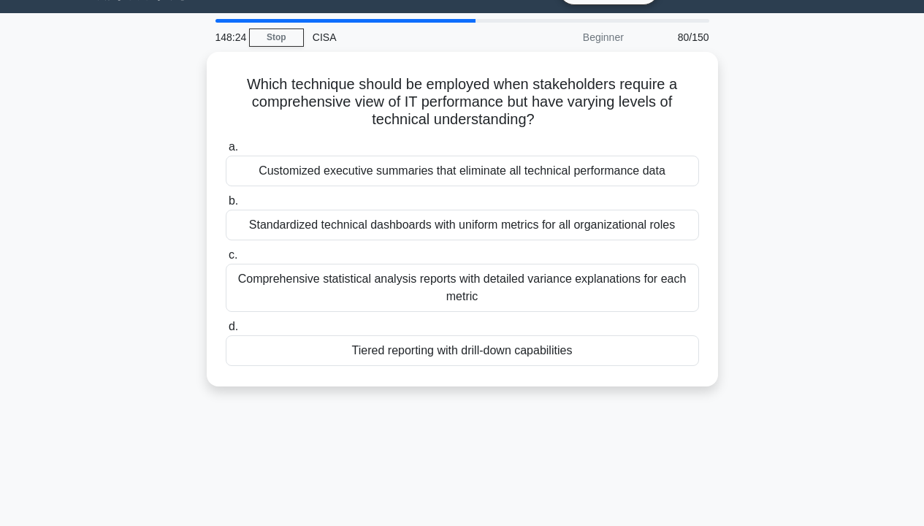
scroll to position [21, 0]
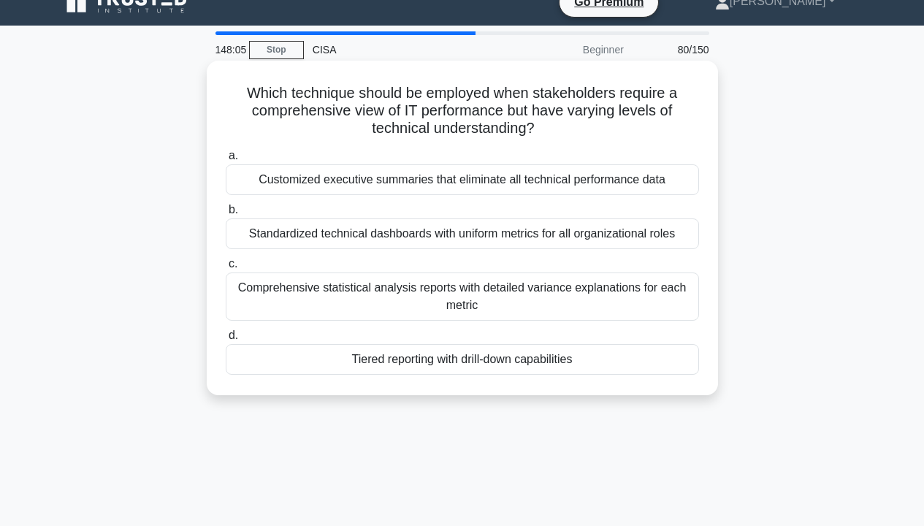
drag, startPoint x: 241, startPoint y: 85, endPoint x: 624, endPoint y: 129, distance: 385.8
click at [624, 129] on h5 "Which technique should be employed when stakeholders require a comprehensive vi…" at bounding box center [462, 111] width 476 height 54
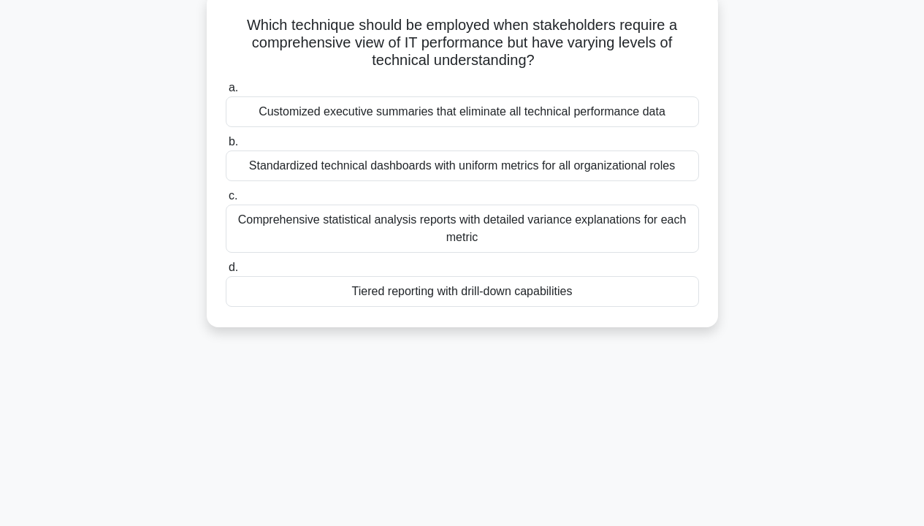
scroll to position [92, 0]
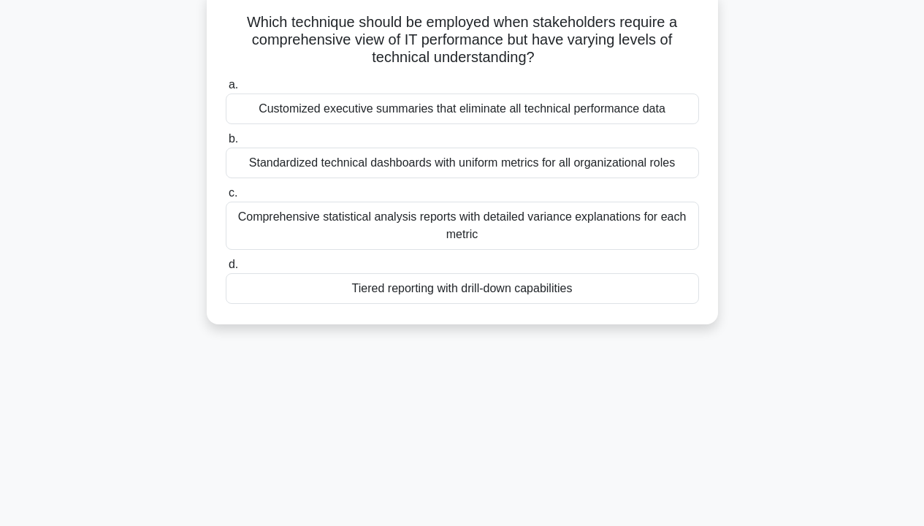
click at [657, 113] on div "Customized executive summaries that eliminate all technical performance data" at bounding box center [462, 108] width 473 height 31
click at [226, 90] on input "a. Customized executive summaries that eliminate all technical performance data" at bounding box center [226, 84] width 0 height 9
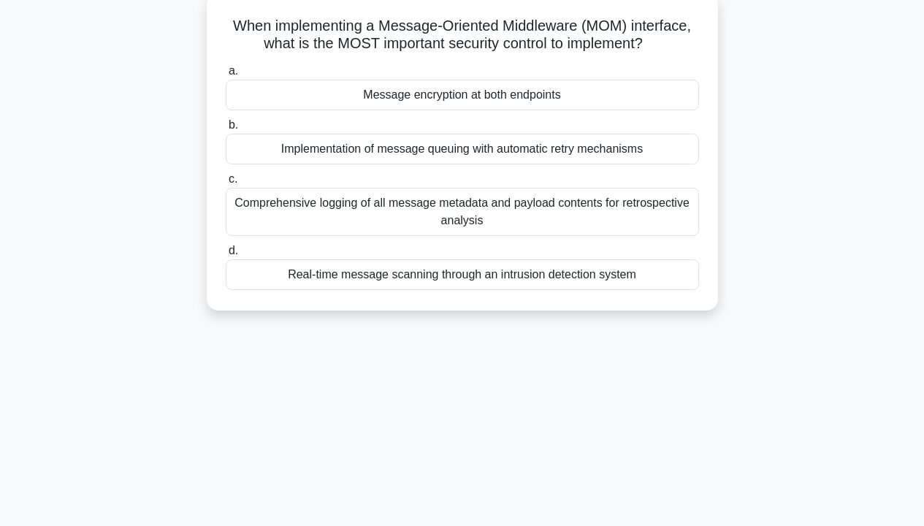
scroll to position [0, 0]
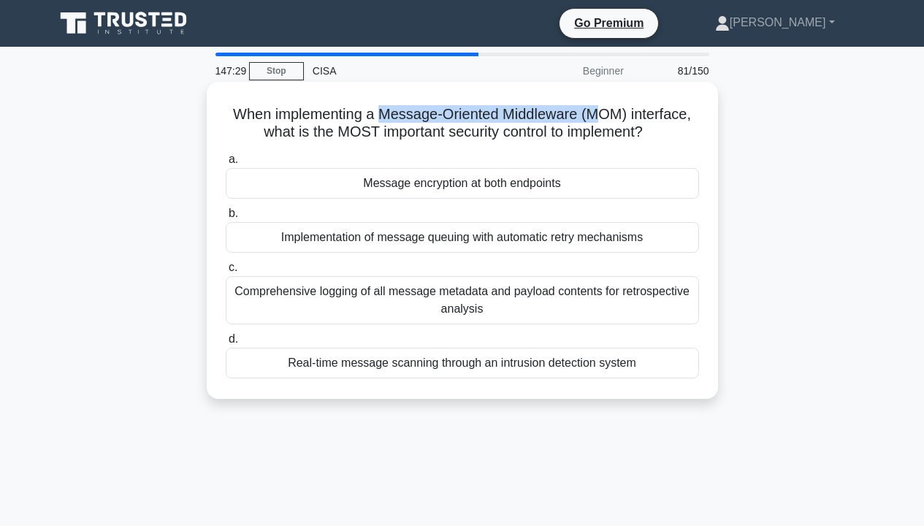
drag, startPoint x: 380, startPoint y: 118, endPoint x: 603, endPoint y: 122, distance: 222.7
click at [603, 122] on h5 "When implementing a Message-Oriented Middleware (MOM) interface, what is the MO…" at bounding box center [462, 123] width 476 height 37
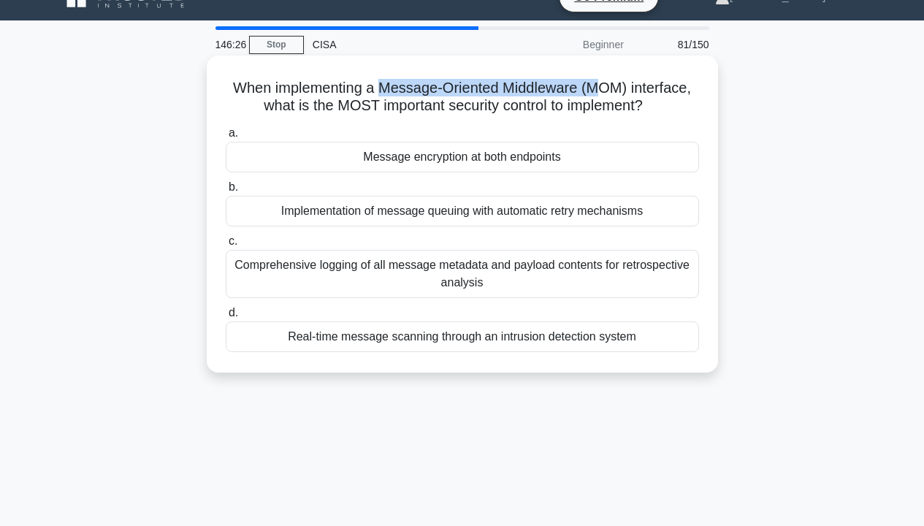
scroll to position [99, 0]
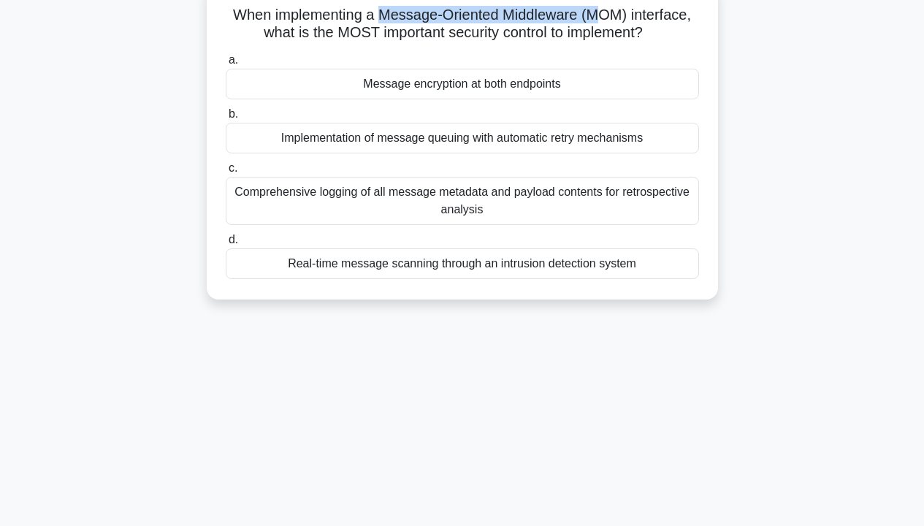
click at [541, 87] on div "Message encryption at both endpoints" at bounding box center [462, 84] width 473 height 31
click at [226, 65] on input "a. Message encryption at both endpoints" at bounding box center [226, 59] width 0 height 9
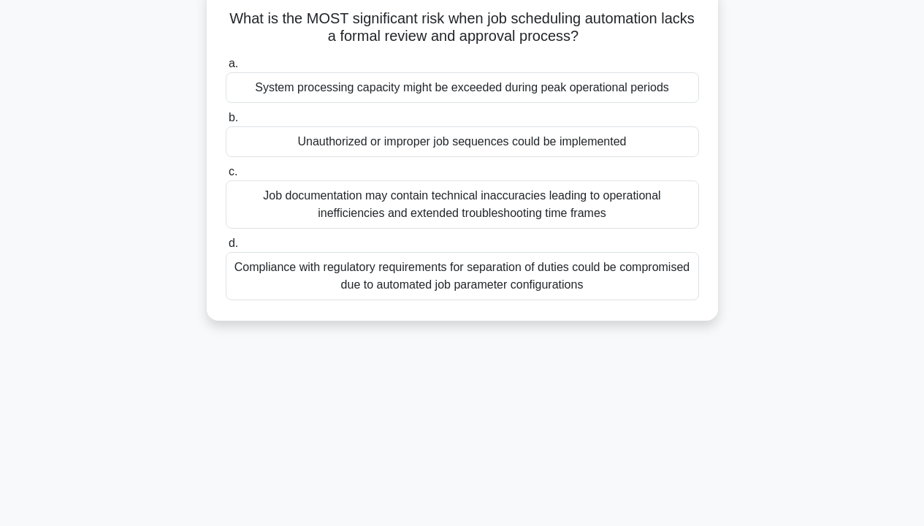
scroll to position [0, 0]
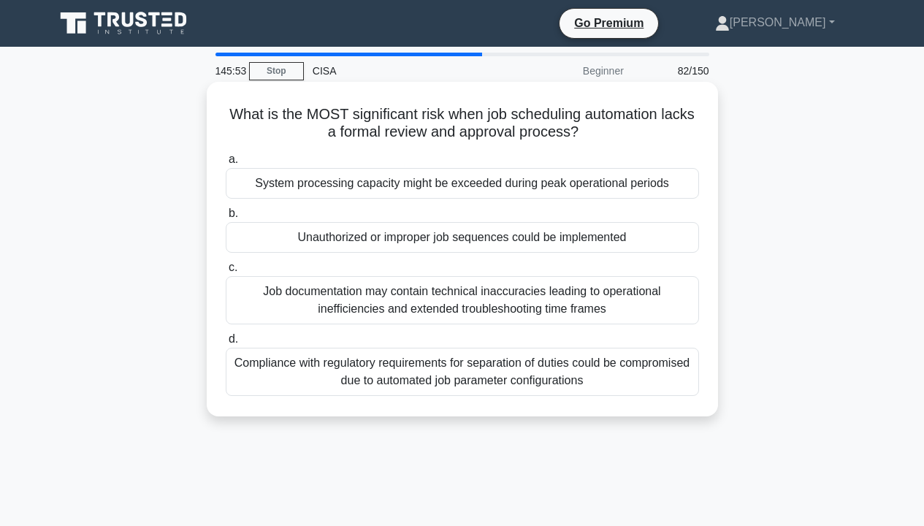
click at [507, 239] on div "Unauthorized or improper job sequences could be implemented" at bounding box center [462, 237] width 473 height 31
click at [226, 218] on input "b. Unauthorized or improper job sequences could be implemented" at bounding box center [226, 213] width 0 height 9
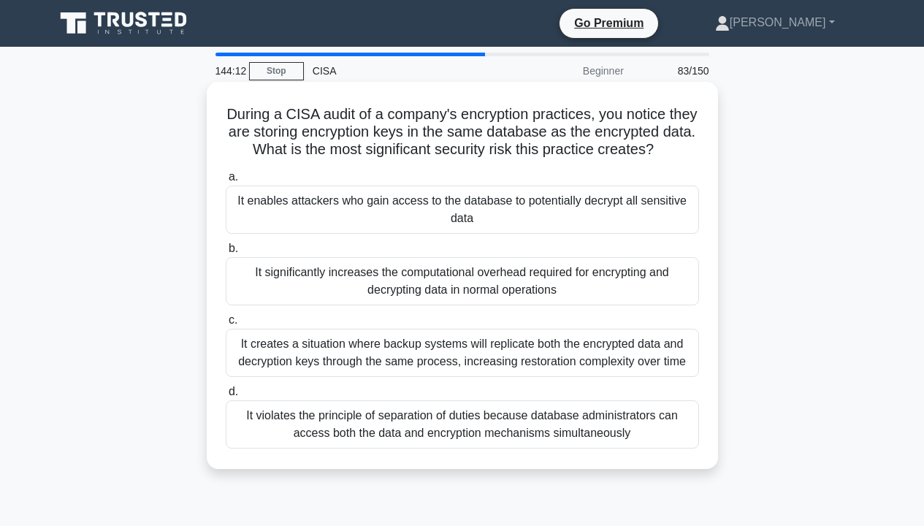
click at [561, 217] on div "It enables attackers who gain access to the database to potentially decrypt all…" at bounding box center [462, 209] width 473 height 48
click at [226, 182] on input "a. It enables attackers who gain access to the database to potentially decrypt …" at bounding box center [226, 176] width 0 height 9
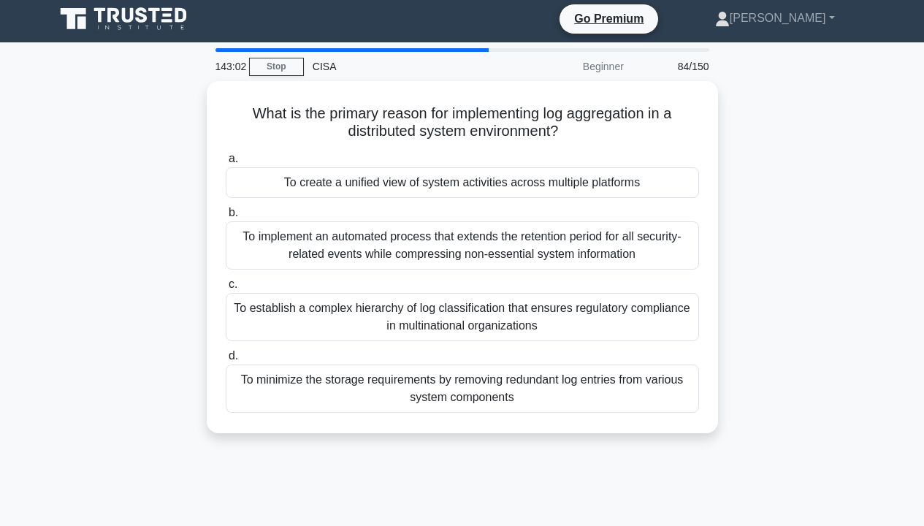
scroll to position [2, 0]
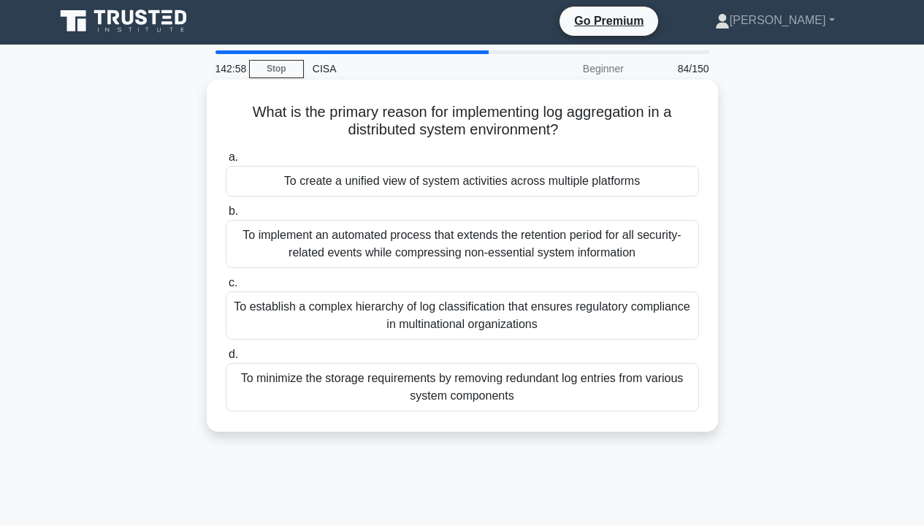
click at [597, 185] on div "To create a unified view of system activities across multiple platforms" at bounding box center [462, 181] width 473 height 31
click at [226, 162] on input "a. To create a unified view of system activities across multiple platforms" at bounding box center [226, 157] width 0 height 9
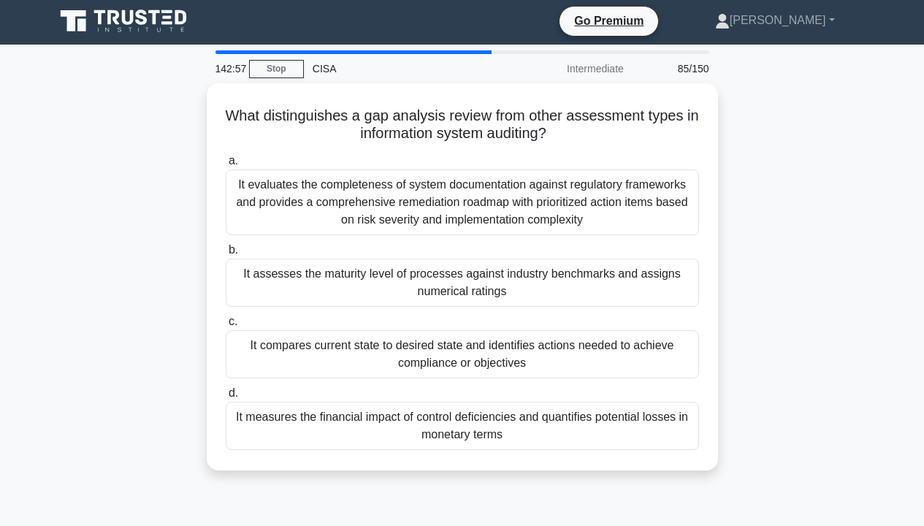
scroll to position [0, 0]
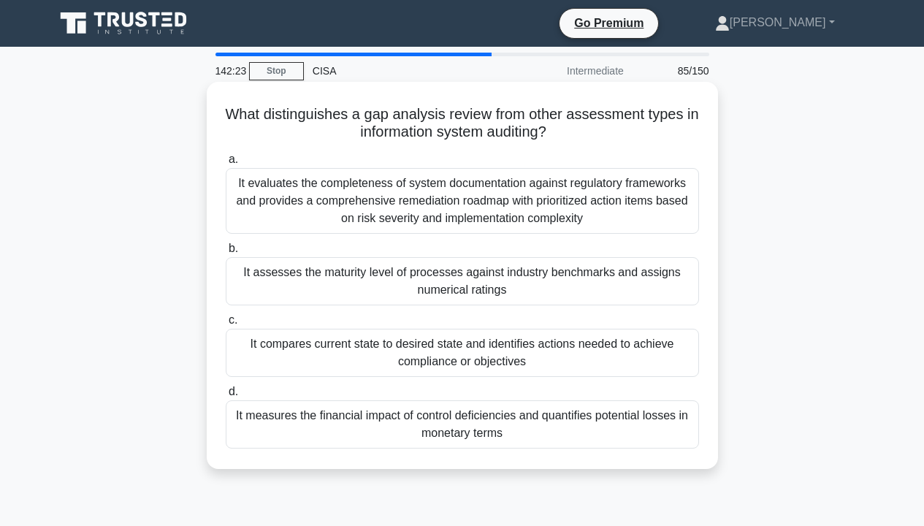
click at [520, 357] on div "It compares current state to desired state and identifies actions needed to ach…" at bounding box center [462, 353] width 473 height 48
click at [226, 325] on input "c. It compares current state to desired state and identifies actions needed to …" at bounding box center [226, 319] width 0 height 9
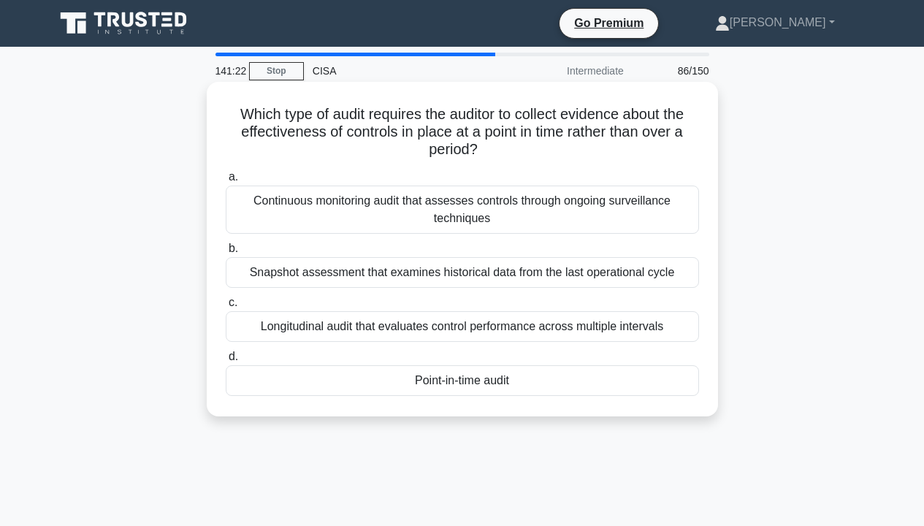
drag, startPoint x: 230, startPoint y: 117, endPoint x: 630, endPoint y: 145, distance: 401.0
click at [630, 145] on h5 "Which type of audit requires the auditor to collect evidence about the effectiv…" at bounding box center [462, 132] width 476 height 54
click at [423, 277] on div "Snapshot assessment that examines historical data from the last operational cyc…" at bounding box center [462, 272] width 473 height 31
click at [226, 253] on input "b. Snapshot assessment that examines historical data from the last operational …" at bounding box center [226, 248] width 0 height 9
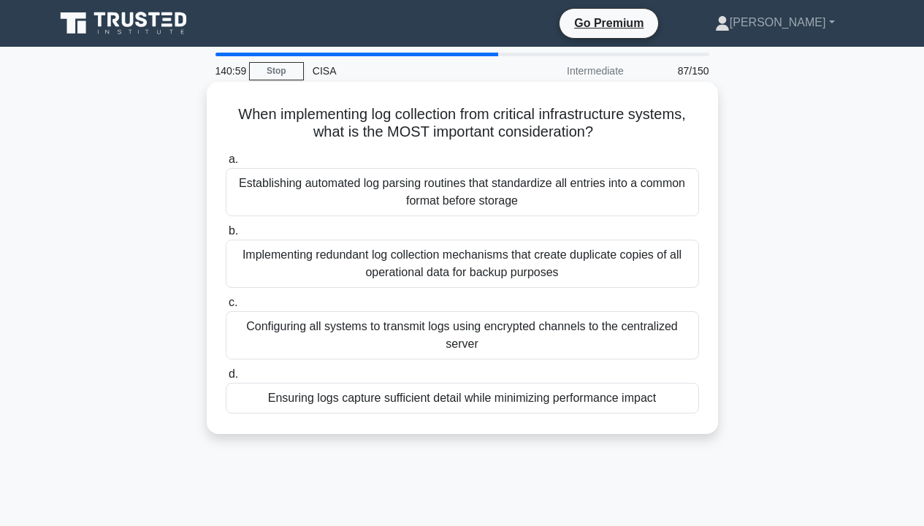
drag, startPoint x: 231, startPoint y: 114, endPoint x: 699, endPoint y: 128, distance: 468.2
click at [699, 128] on h5 "When implementing log collection from critical infrastructure systems, what is …" at bounding box center [462, 123] width 476 height 37
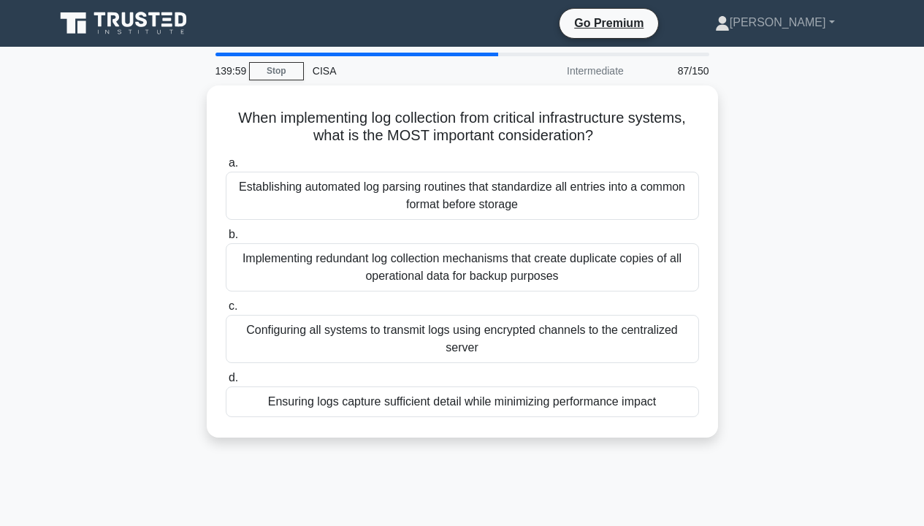
click at [865, 179] on div "When implementing log collection from critical infrastructure systems, what is …" at bounding box center [462, 269] width 832 height 369
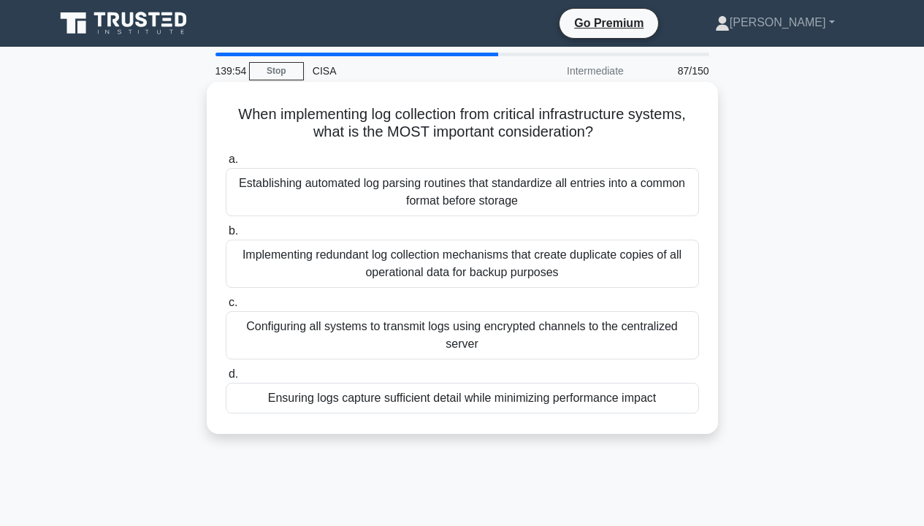
click at [604, 391] on div "Ensuring logs capture sufficient detail while minimizing performance impact" at bounding box center [462, 398] width 473 height 31
click at [226, 379] on input "d. Ensuring logs capture sufficient detail while minimizing performance impact" at bounding box center [226, 373] width 0 height 9
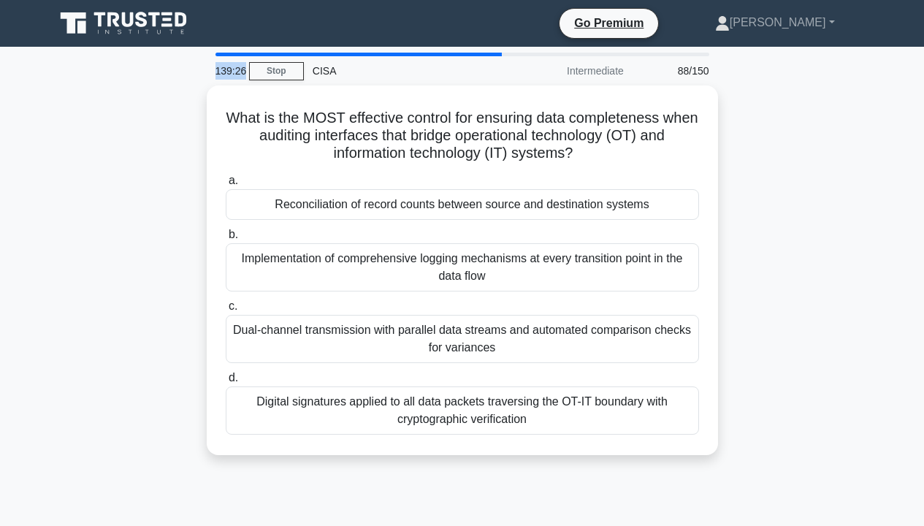
drag, startPoint x: 215, startPoint y: 70, endPoint x: 245, endPoint y: 71, distance: 29.2
click at [245, 71] on div "139:26" at bounding box center [228, 70] width 42 height 29
drag, startPoint x: 677, startPoint y: 69, endPoint x: 715, endPoint y: 75, distance: 39.2
click at [715, 75] on div "88/150" at bounding box center [674, 70] width 85 height 29
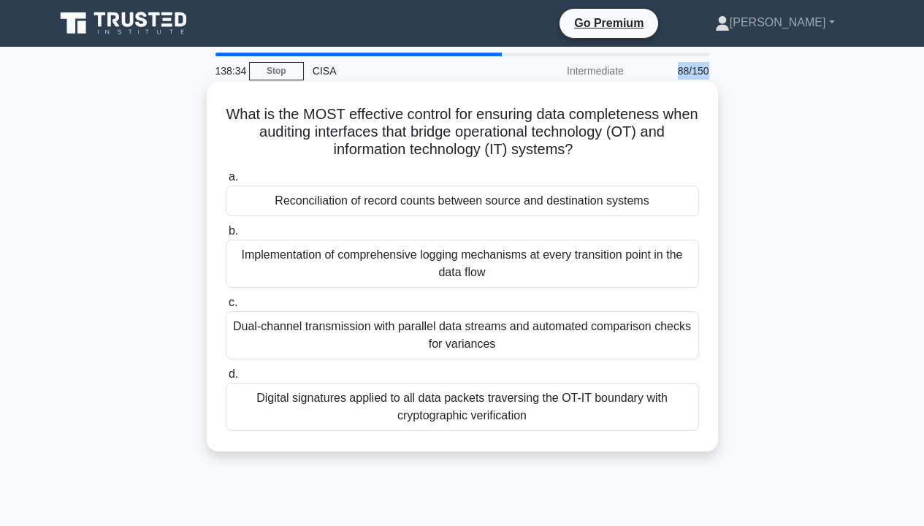
click at [659, 227] on label "b. Implementation of comprehensive logging mechanisms at every transition point…" at bounding box center [462, 255] width 473 height 66
click at [226, 227] on input "b. Implementation of comprehensive logging mechanisms at every transition point…" at bounding box center [226, 230] width 0 height 9
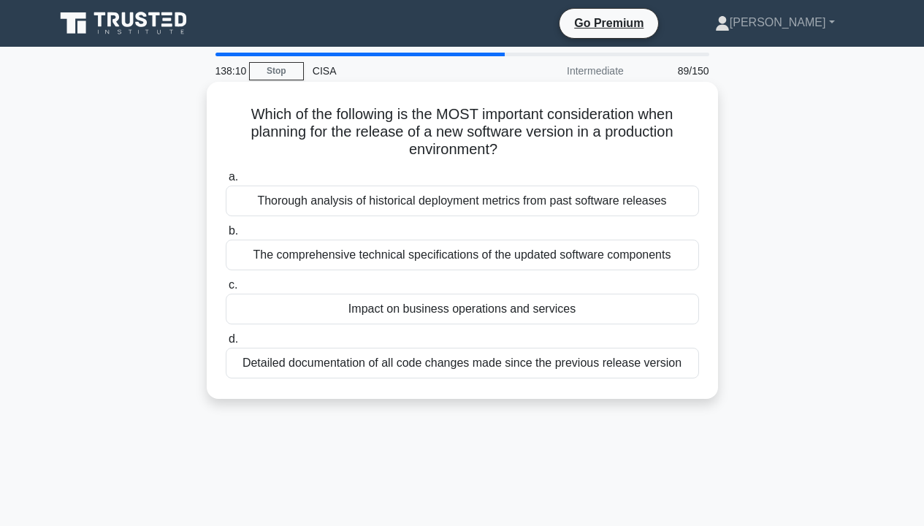
click at [596, 317] on div "Impact on business operations and services" at bounding box center [462, 308] width 473 height 31
click at [226, 290] on input "c. Impact on business operations and services" at bounding box center [226, 284] width 0 height 9
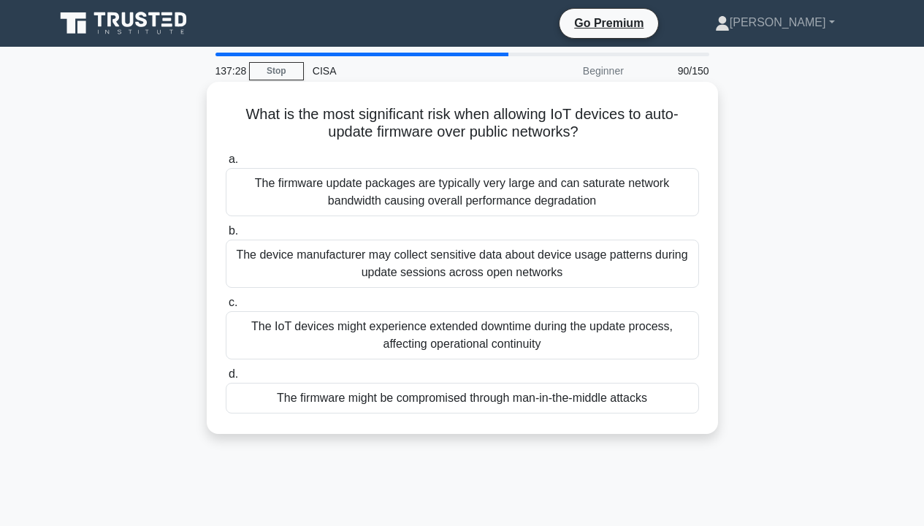
click at [598, 401] on div "The firmware might be compromised through man-in-the-middle attacks" at bounding box center [462, 398] width 473 height 31
click at [226, 379] on input "d. The firmware might be compromised through man-in-the-middle attacks" at bounding box center [226, 373] width 0 height 9
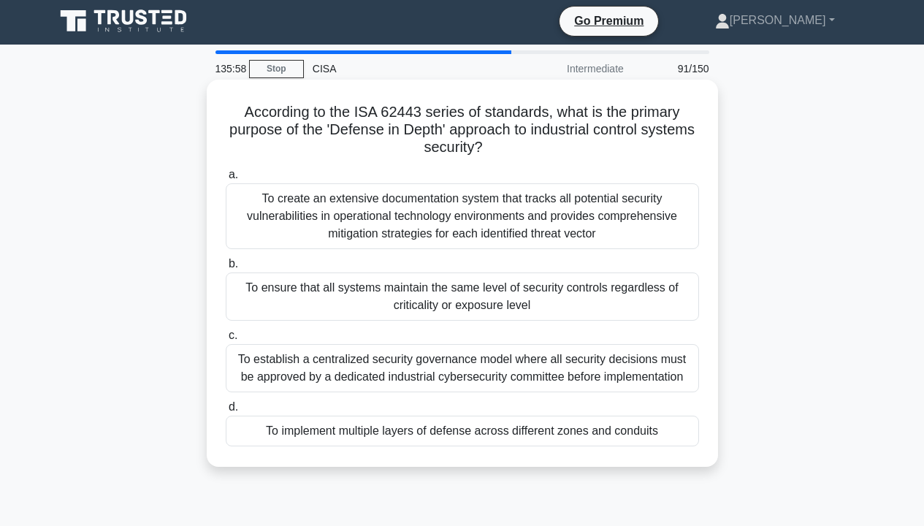
scroll to position [75, 0]
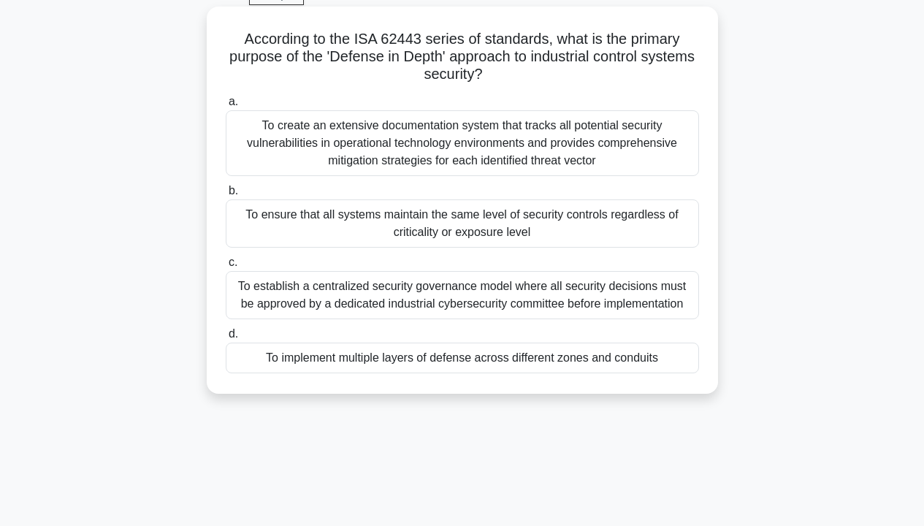
click at [615, 217] on div "To ensure that all systems maintain the same level of security controls regardl…" at bounding box center [462, 223] width 473 height 48
click at [226, 196] on input "b. To ensure that all systems maintain the same level of security controls rega…" at bounding box center [226, 190] width 0 height 9
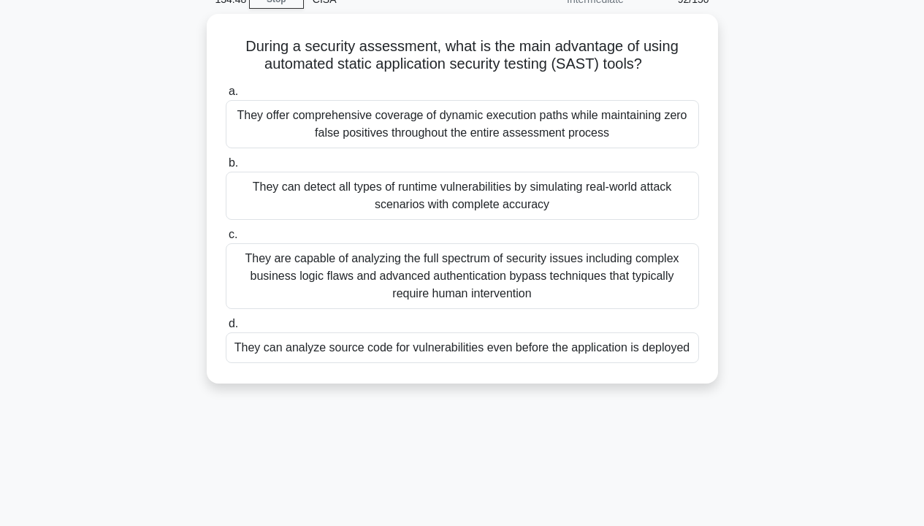
scroll to position [71, 0]
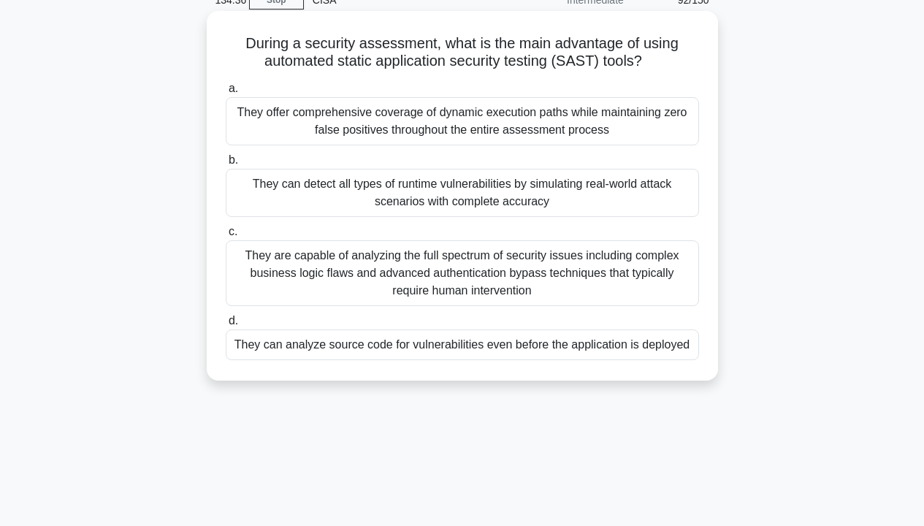
click at [605, 353] on div "They can analyze source code for vulnerabilities even before the application is…" at bounding box center [462, 344] width 473 height 31
click at [226, 326] on input "d. They can analyze source code for vulnerabilities even before the application…" at bounding box center [226, 320] width 0 height 9
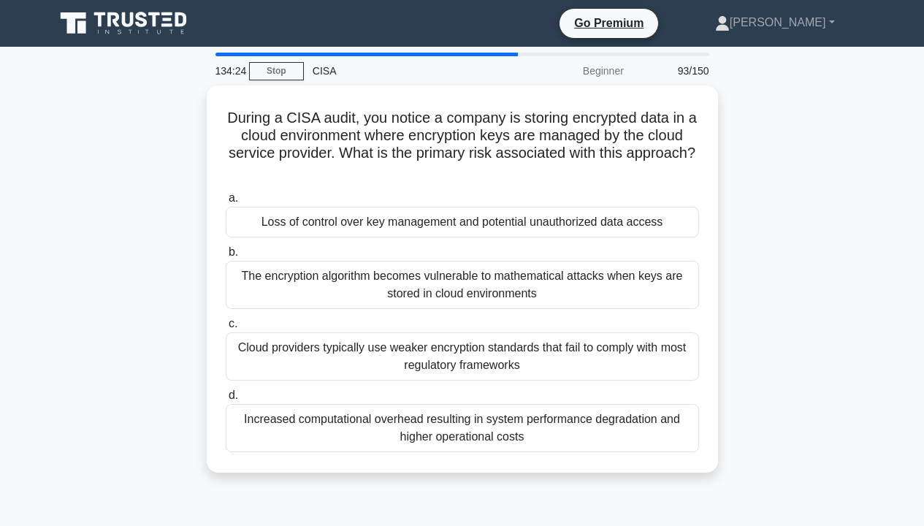
scroll to position [73, 0]
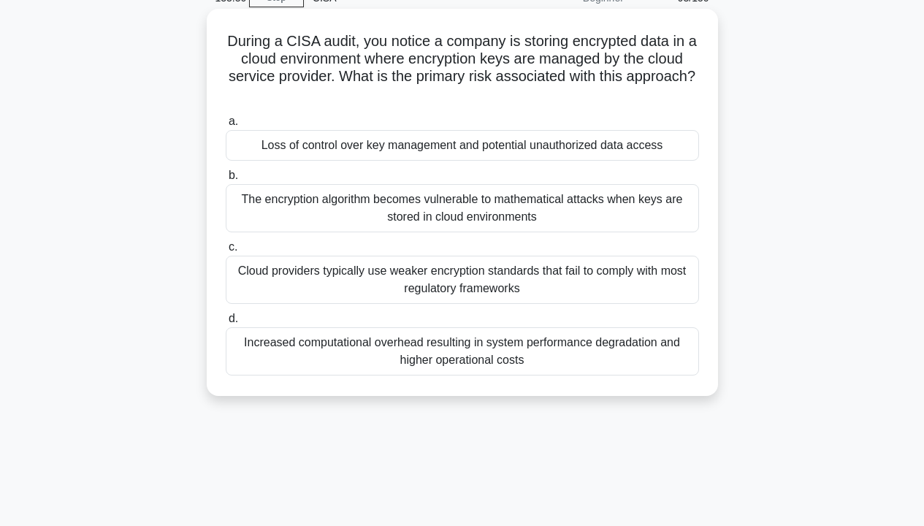
click at [664, 151] on div "Loss of control over key management and potential unauthorized data access" at bounding box center [462, 145] width 473 height 31
click at [226, 126] on input "a. Loss of control over key management and potential unauthorized data access" at bounding box center [226, 121] width 0 height 9
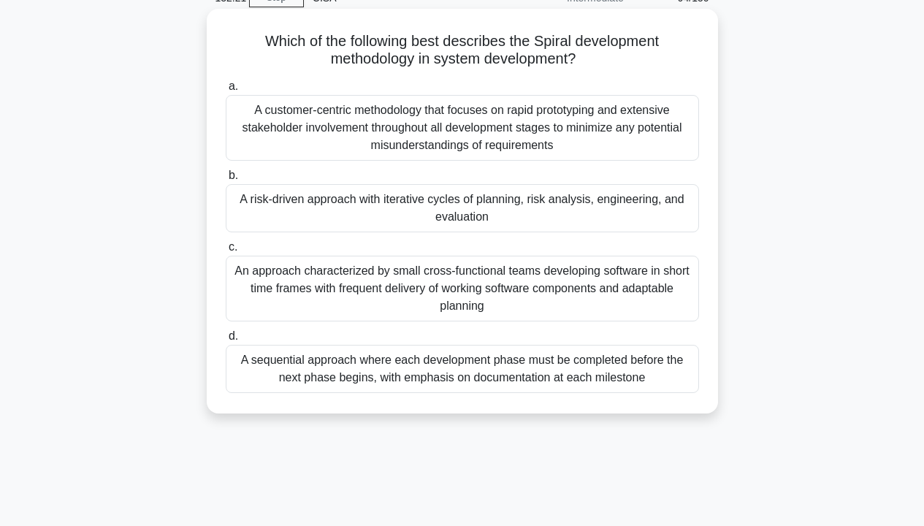
click at [667, 212] on div "A risk-driven approach with iterative cycles of planning, risk analysis, engine…" at bounding box center [462, 208] width 473 height 48
click at [226, 180] on input "b. A risk-driven approach with iterative cycles of planning, risk analysis, eng…" at bounding box center [226, 175] width 0 height 9
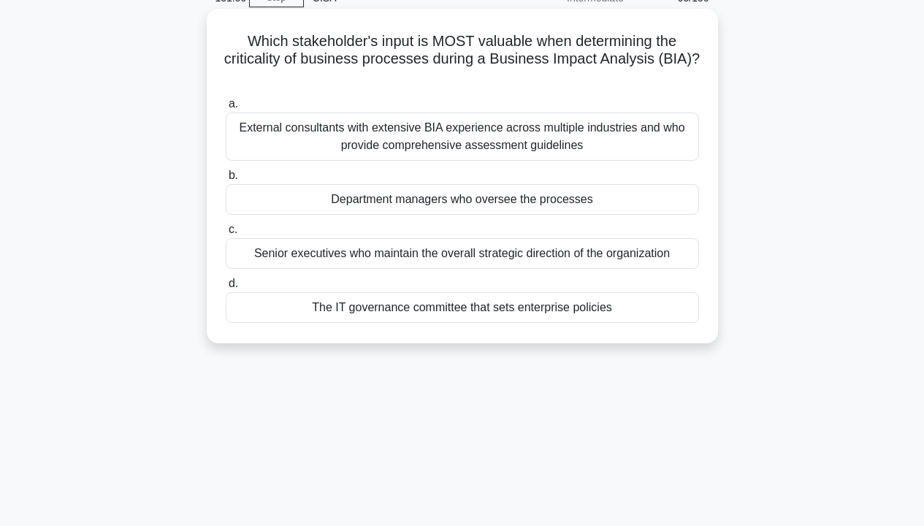
click at [546, 208] on div "Department managers who oversee the processes" at bounding box center [462, 199] width 473 height 31
click at [226, 180] on input "b. Department managers who oversee the processes" at bounding box center [226, 175] width 0 height 9
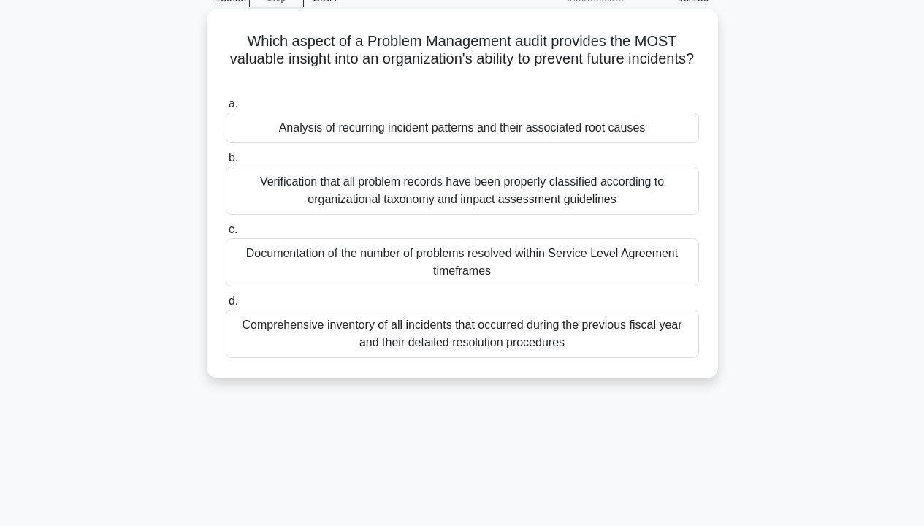
click at [635, 124] on div "Analysis of recurring incident patterns and their associated root causes" at bounding box center [462, 127] width 473 height 31
click at [226, 109] on input "a. Analysis of recurring incident patterns and their associated root causes" at bounding box center [226, 103] width 0 height 9
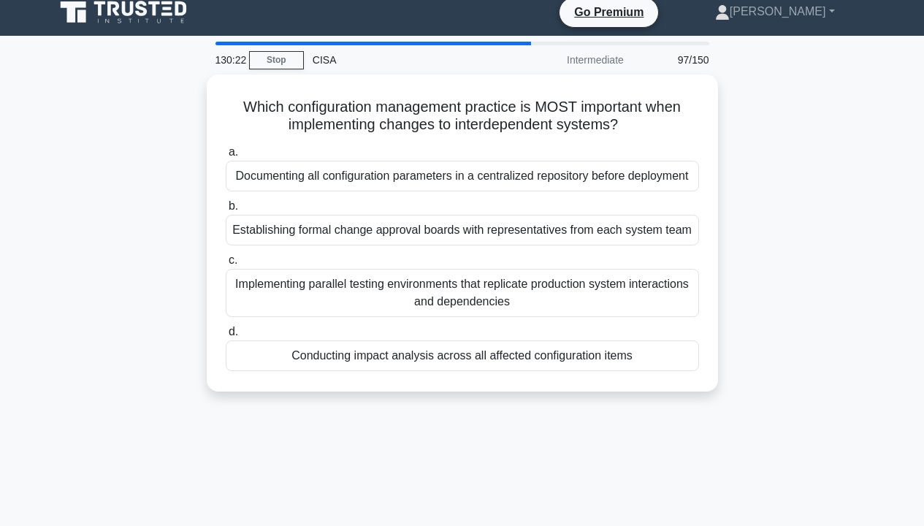
scroll to position [0, 0]
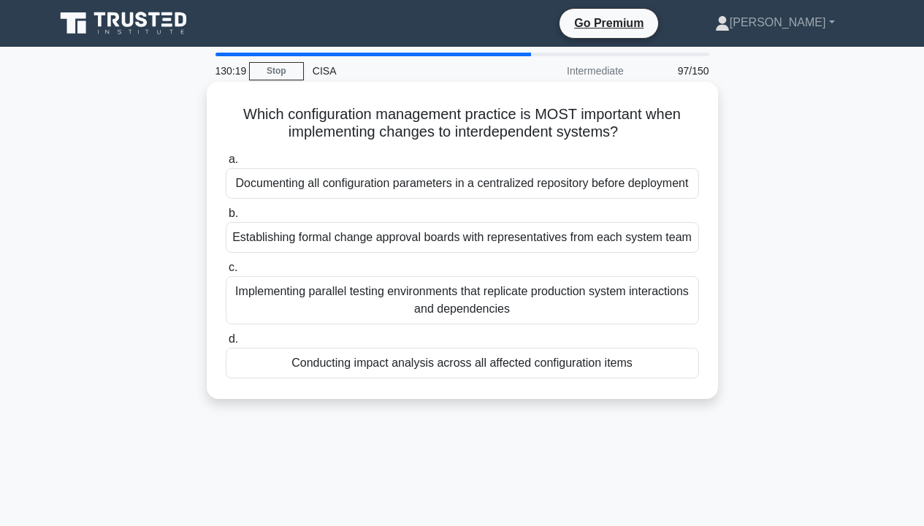
click at [572, 357] on div "Conducting impact analysis across all affected configuration items" at bounding box center [462, 363] width 473 height 31
click at [226, 344] on input "d. Conducting impact analysis across all affected configuration items" at bounding box center [226, 338] width 0 height 9
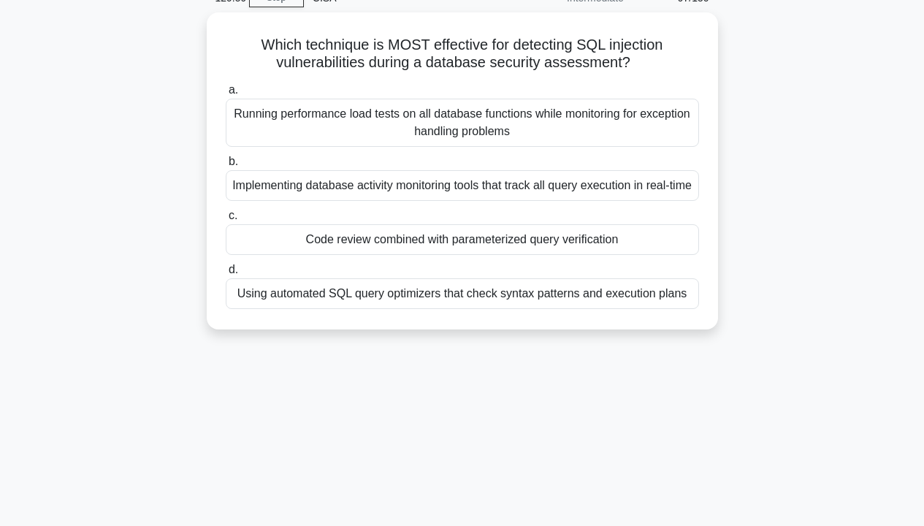
scroll to position [146, 0]
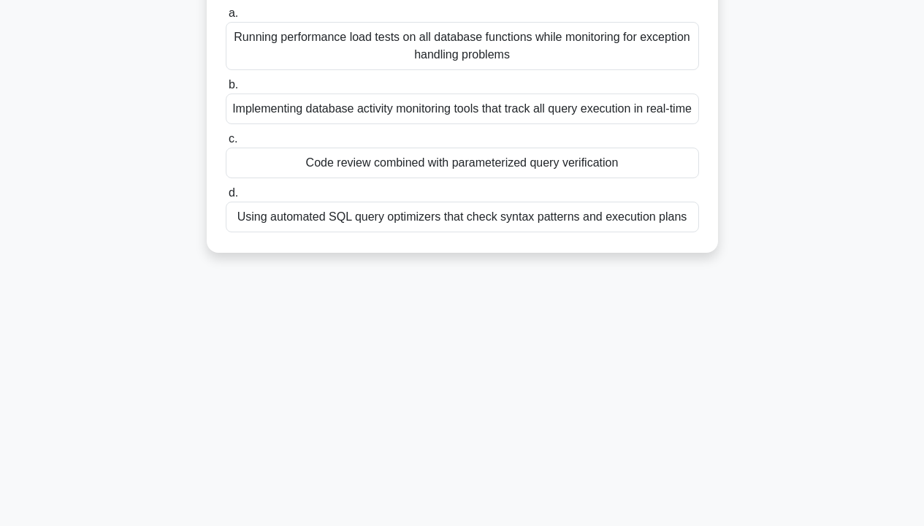
click at [507, 164] on div "Code review combined with parameterized query verification" at bounding box center [462, 162] width 473 height 31
click at [226, 144] on input "c. Code review combined with parameterized query verification" at bounding box center [226, 138] width 0 height 9
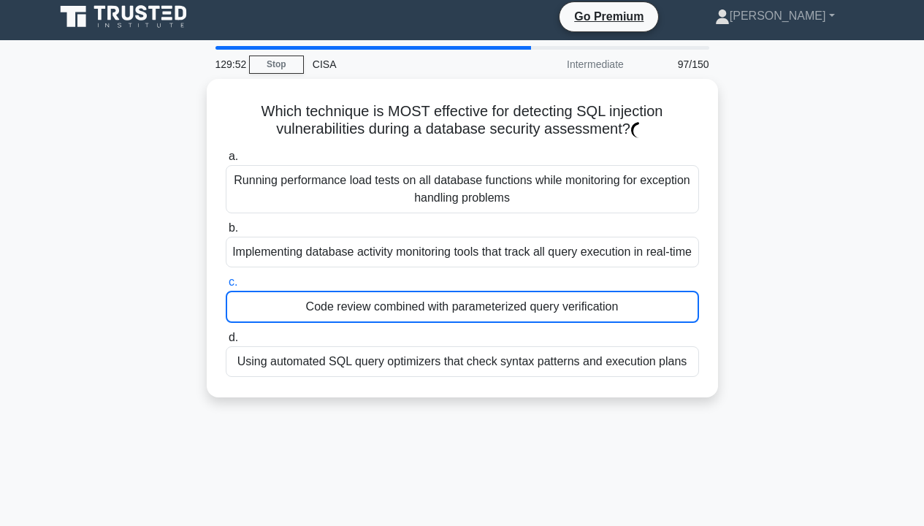
scroll to position [0, 0]
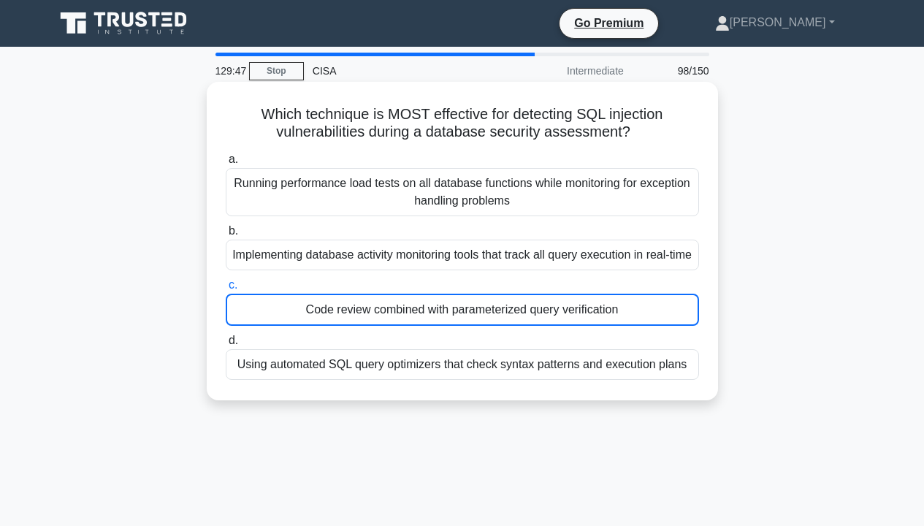
click at [491, 311] on div "Code review combined with parameterized query verification" at bounding box center [462, 309] width 473 height 32
click at [226, 290] on input "c. Code review combined with parameterized query verification" at bounding box center [226, 284] width 0 height 9
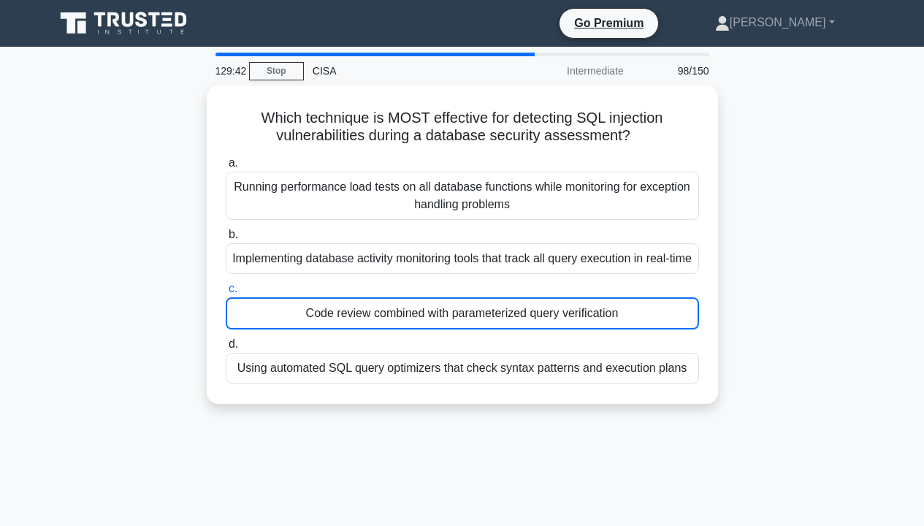
click at [774, 213] on div "Which technique is MOST effective for detecting SQL injection vulnerabilities d…" at bounding box center [462, 253] width 832 height 336
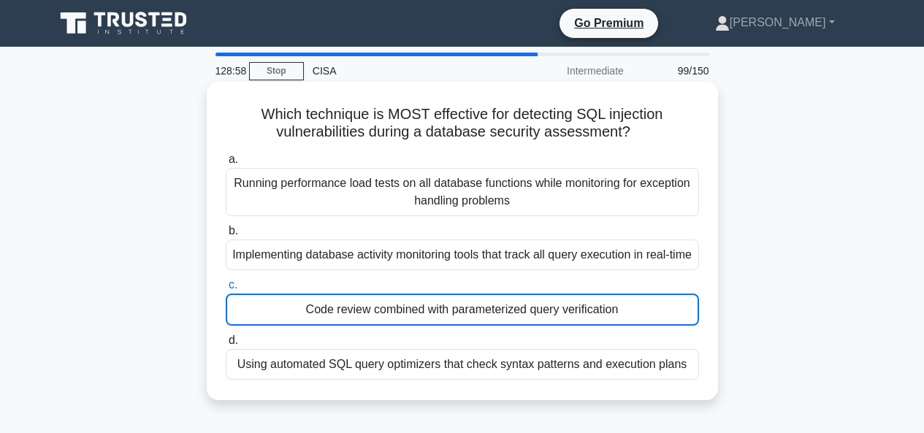
click at [516, 308] on div "Code review combined with parameterized query verification" at bounding box center [462, 309] width 473 height 32
click at [226, 290] on input "c. Code review combined with parameterized query verification" at bounding box center [226, 284] width 0 height 9
click at [516, 308] on div "Code review combined with parameterized query verification" at bounding box center [462, 309] width 473 height 32
click at [226, 290] on input "c. Code review combined with parameterized query verification" at bounding box center [226, 284] width 0 height 9
click at [588, 369] on div "Using automated SQL query optimizers that check syntax patterns and execution p…" at bounding box center [462, 364] width 473 height 31
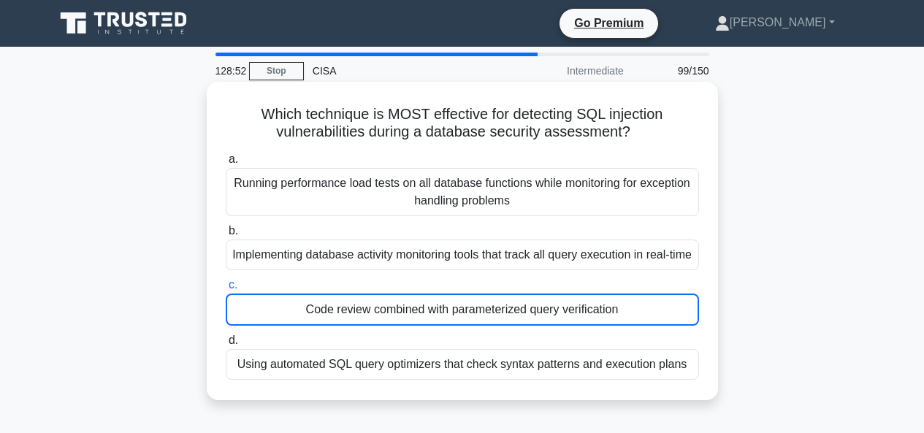
click at [226, 345] on input "d. Using automated SQL query optimizers that check syntax patterns and executio…" at bounding box center [226, 340] width 0 height 9
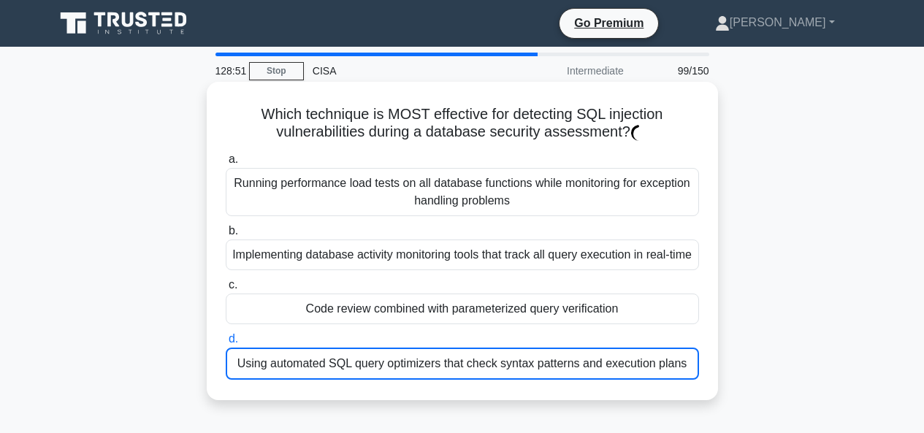
click at [584, 312] on div "Code review combined with parameterized query verification" at bounding box center [462, 308] width 473 height 31
click at [226, 290] on input "c. Code review combined with parameterized query verification" at bounding box center [226, 284] width 0 height 9
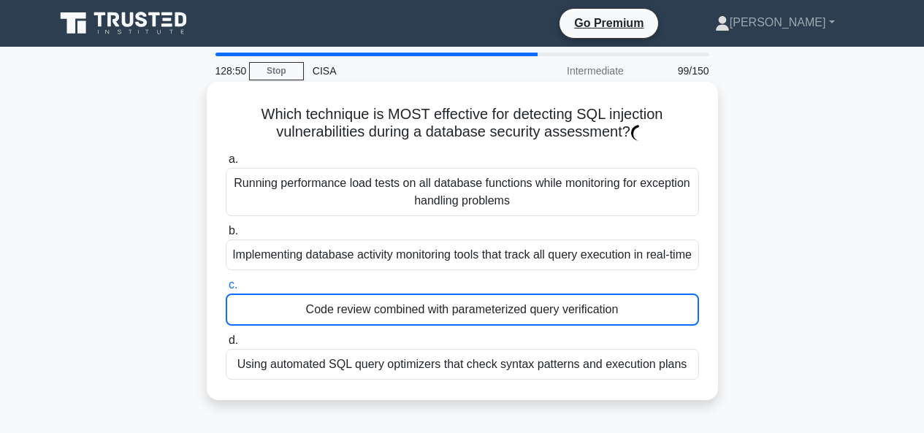
click at [584, 312] on div "Code review combined with parameterized query verification" at bounding box center [462, 309] width 473 height 32
click at [226, 290] on input "c. Code review combined with parameterized query verification" at bounding box center [226, 284] width 0 height 9
click at [584, 312] on div "Code review combined with parameterized query verification" at bounding box center [462, 309] width 473 height 32
click at [226, 290] on input "c. Code review combined with parameterized query verification" at bounding box center [226, 284] width 0 height 9
click at [584, 312] on div "Code review combined with parameterized query verification" at bounding box center [462, 309] width 473 height 32
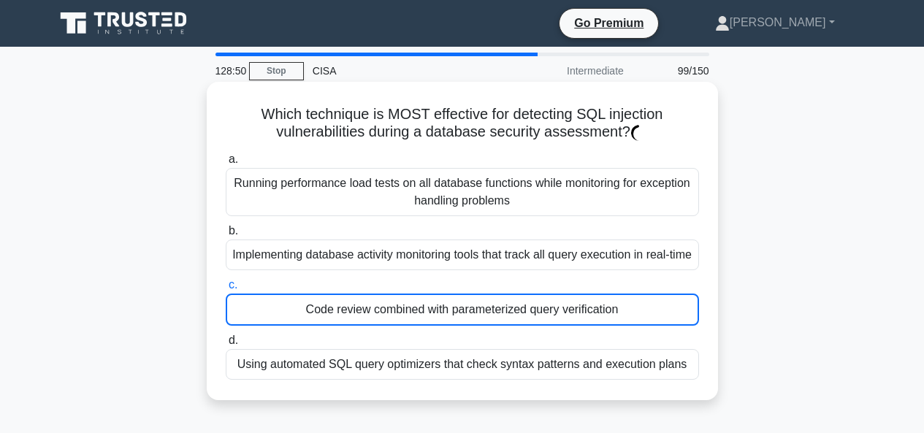
click at [226, 290] on input "c. Code review combined with parameterized query verification" at bounding box center [226, 284] width 0 height 9
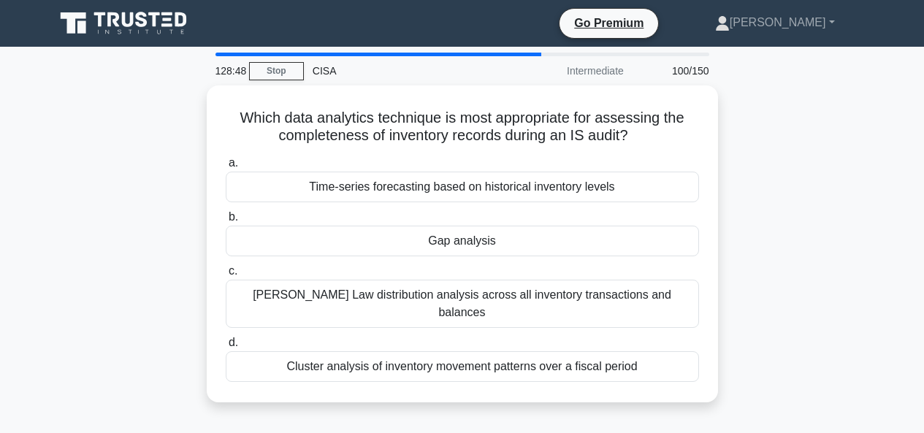
click at [840, 231] on div "Which data analytics technique is most appropriate for assessing the completene…" at bounding box center [462, 252] width 832 height 334
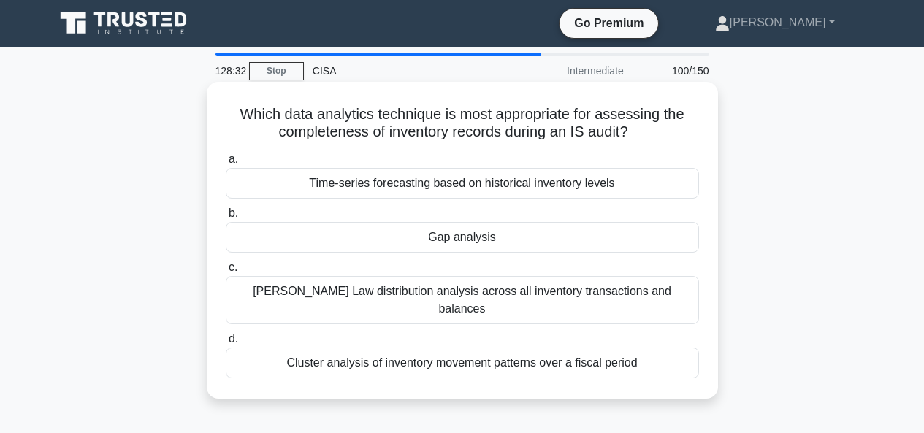
drag, startPoint x: 325, startPoint y: 118, endPoint x: 678, endPoint y: 127, distance: 353.5
click at [678, 127] on h5 "Which data analytics technique is most appropriate for assessing the completene…" at bounding box center [462, 123] width 476 height 37
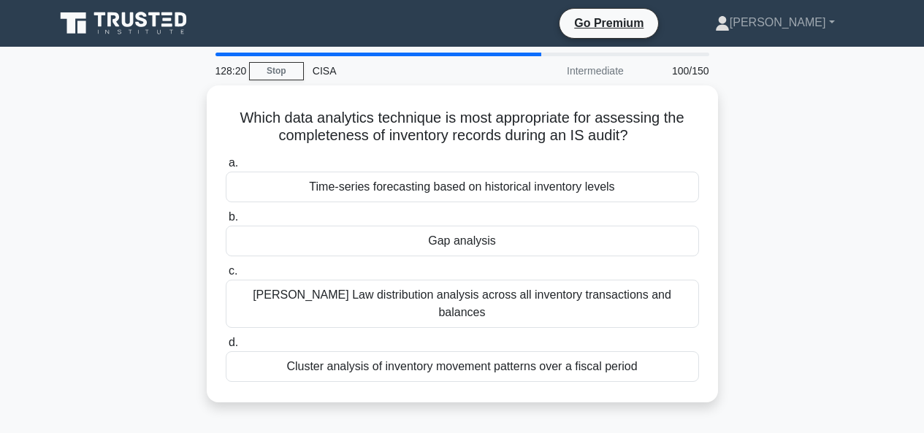
click at [814, 204] on div "Which data analytics technique is most appropriate for assessing the completene…" at bounding box center [462, 252] width 832 height 334
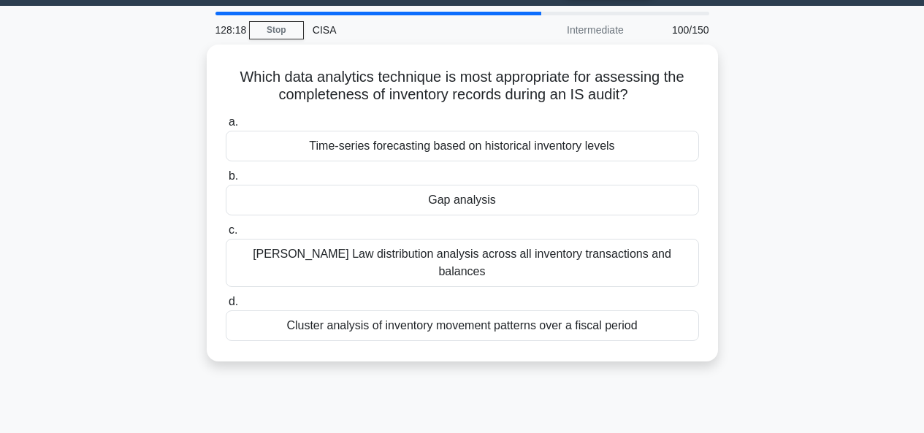
scroll to position [54, 0]
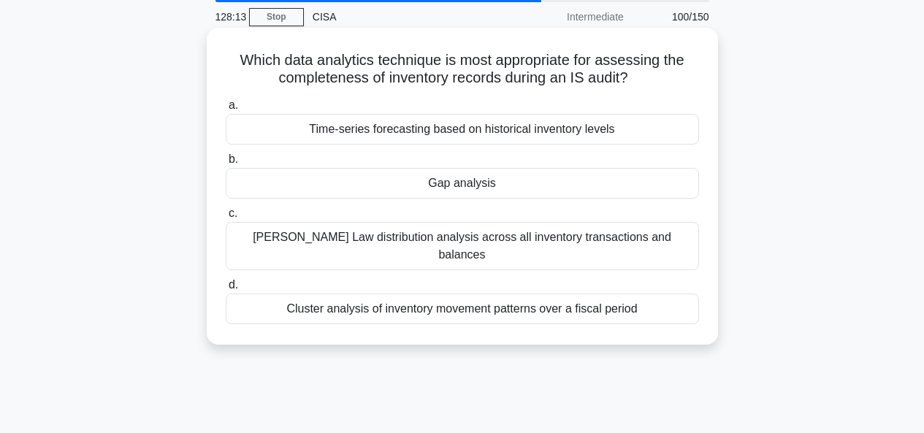
click at [596, 296] on div "Cluster analysis of inventory movement patterns over a fiscal period" at bounding box center [462, 308] width 473 height 31
click at [226, 290] on input "d. Cluster analysis of inventory movement patterns over a fiscal period" at bounding box center [226, 284] width 0 height 9
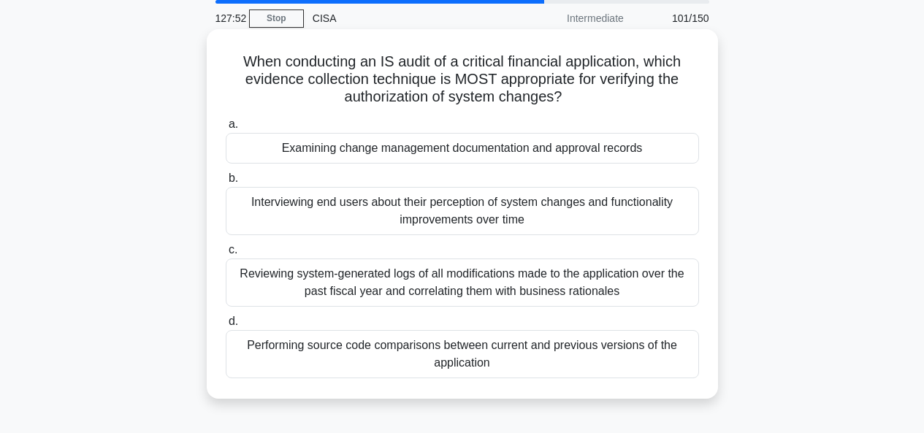
scroll to position [126, 0]
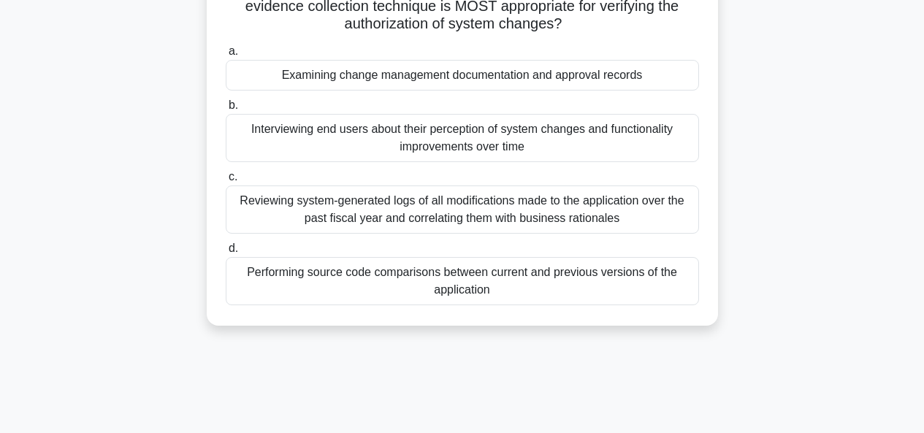
click at [608, 77] on div "Examining change management documentation and approval records" at bounding box center [462, 75] width 473 height 31
click at [226, 56] on input "a. Examining change management documentation and approval records" at bounding box center [226, 51] width 0 height 9
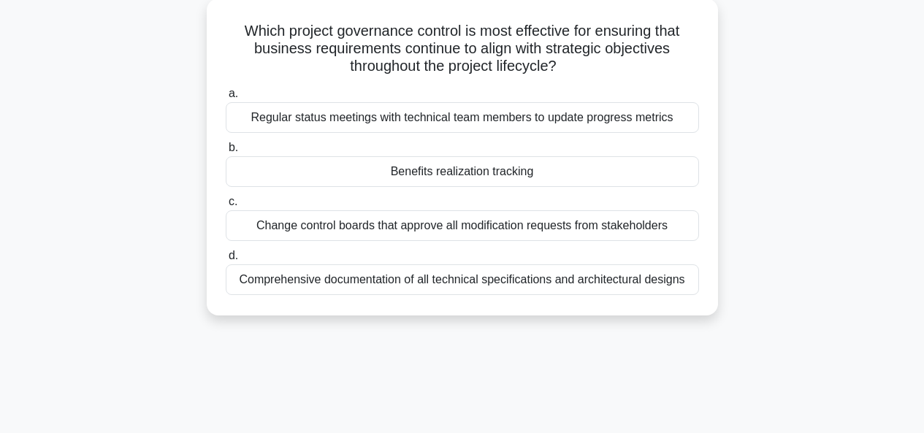
scroll to position [14, 0]
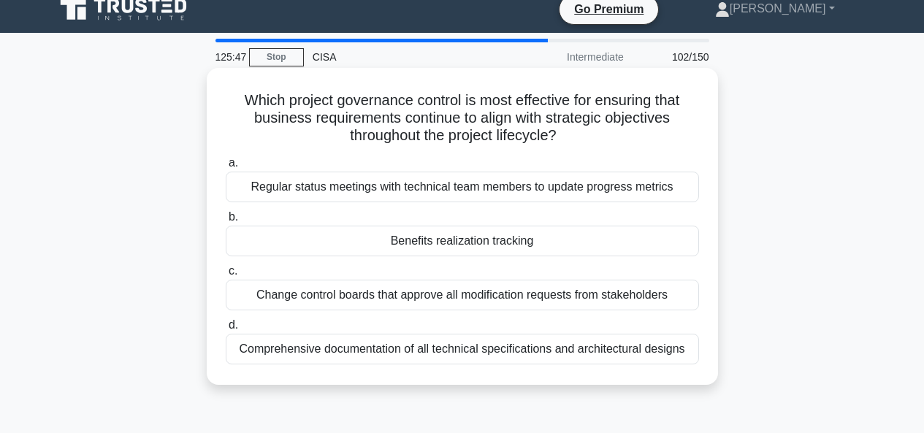
click at [507, 305] on div "Change control boards that approve all modification requests from stakeholders" at bounding box center [462, 295] width 473 height 31
click at [226, 276] on input "c. Change control boards that approve all modification requests from stakeholde…" at bounding box center [226, 270] width 0 height 9
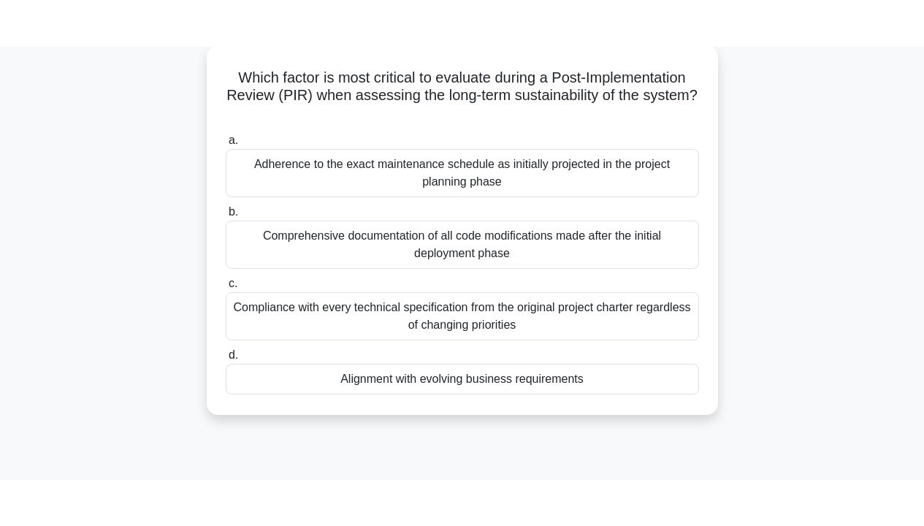
scroll to position [0, 0]
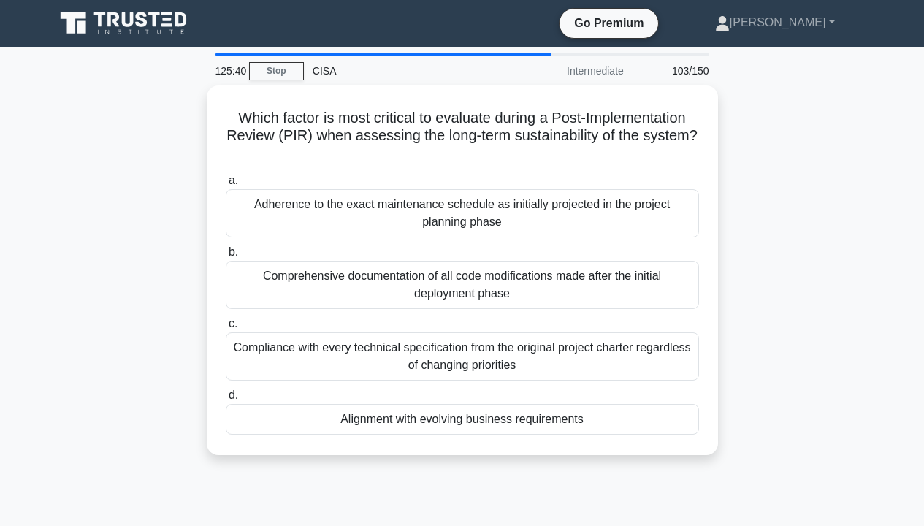
click at [834, 219] on div "Which factor is most critical to evaluate during a Post-Implementation Review (…" at bounding box center [462, 278] width 832 height 387
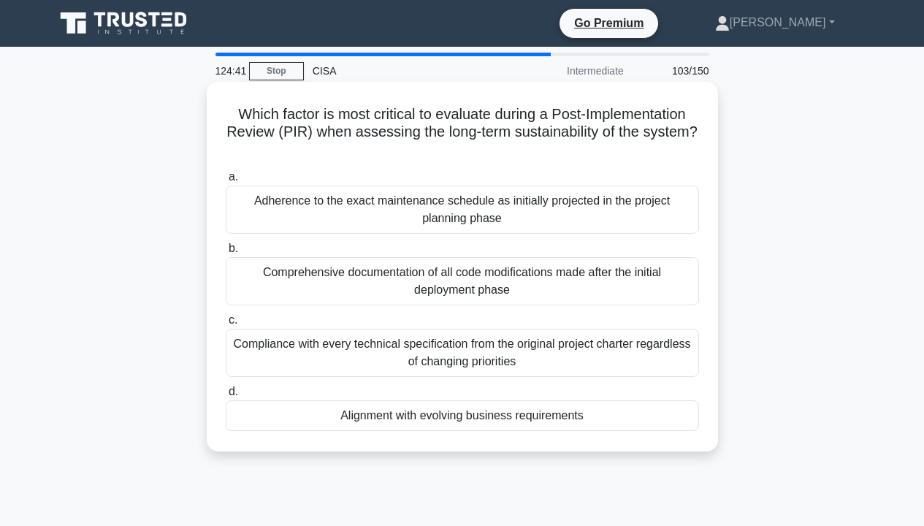
click at [626, 421] on div "Alignment with evolving business requirements" at bounding box center [462, 415] width 473 height 31
click at [226, 396] on input "d. Alignment with evolving business requirements" at bounding box center [226, 391] width 0 height 9
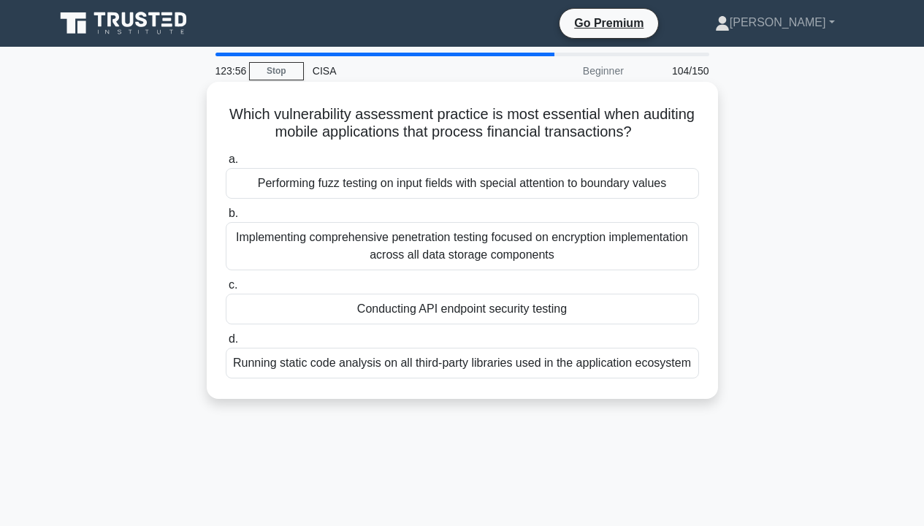
click at [672, 237] on div "Implementing comprehensive penetration testing focused on encryption implementa…" at bounding box center [462, 246] width 473 height 48
click at [226, 218] on input "b. Implementing comprehensive penetration testing focused on encryption impleme…" at bounding box center [226, 213] width 0 height 9
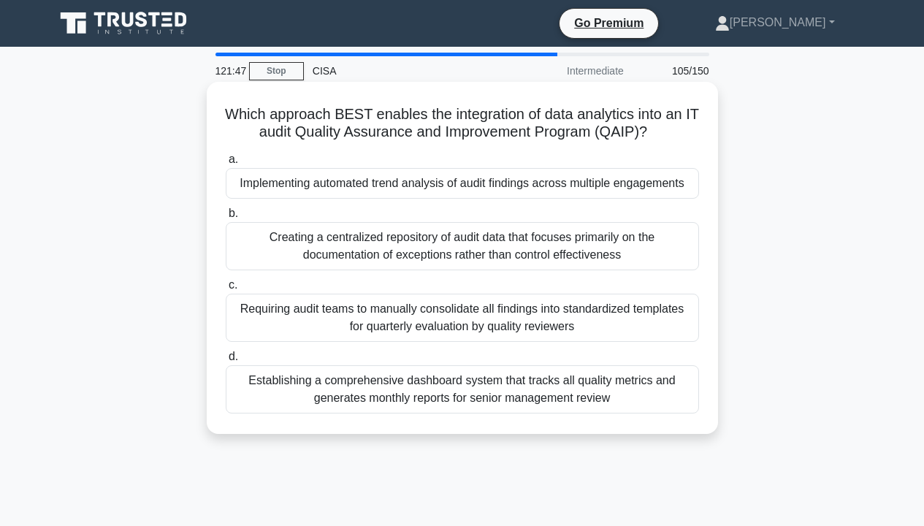
click at [659, 246] on div "Creating a centralized repository of audit data that focuses primarily on the d…" at bounding box center [462, 246] width 473 height 48
click at [226, 218] on input "b. Creating a centralized repository of audit data that focuses primarily on th…" at bounding box center [226, 213] width 0 height 9
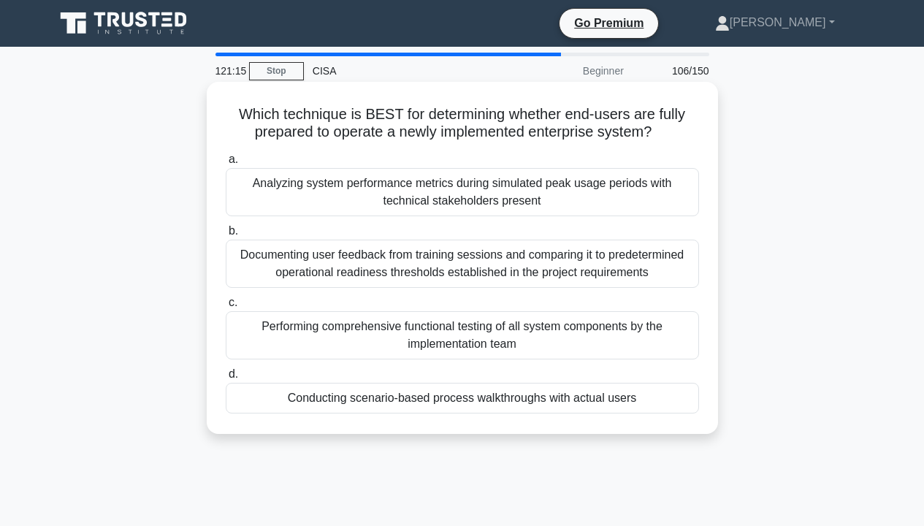
click at [650, 404] on div "Conducting scenario-based process walkthroughs with actual users" at bounding box center [462, 398] width 473 height 31
click at [226, 379] on input "d. Conducting scenario-based process walkthroughs with actual users" at bounding box center [226, 373] width 0 height 9
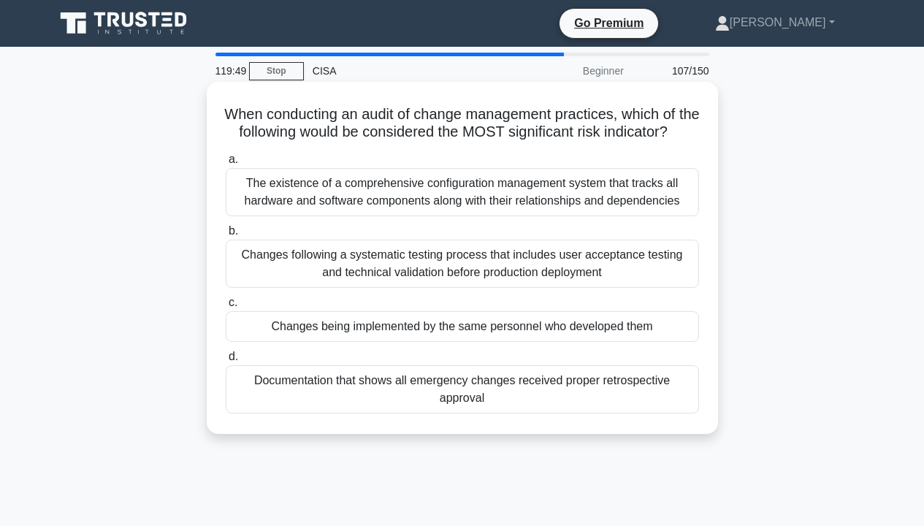
click at [607, 342] on div "Changes being implemented by the same personnel who developed them" at bounding box center [462, 326] width 473 height 31
click at [226, 307] on input "c. Changes being implemented by the same personnel who developed them" at bounding box center [226, 302] width 0 height 9
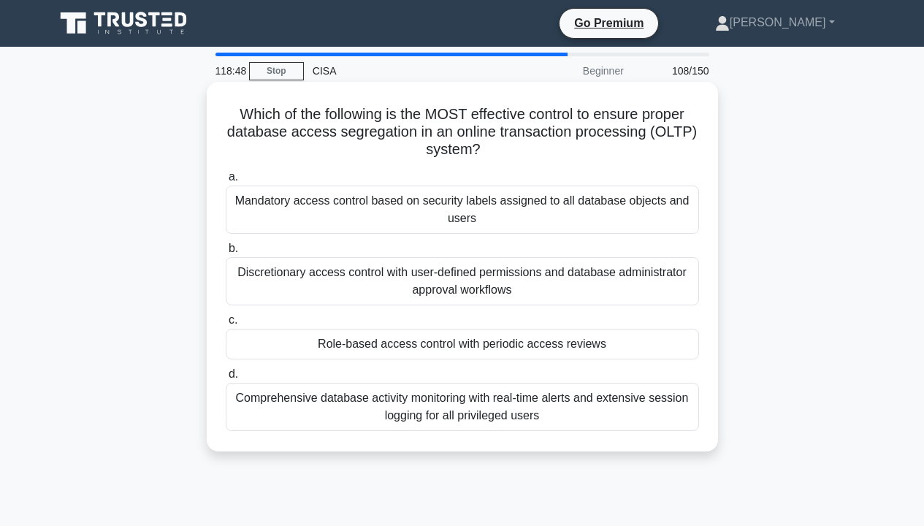
drag, startPoint x: 243, startPoint y: 131, endPoint x: 686, endPoint y: 144, distance: 442.6
click at [686, 144] on h5 "Which of the following is the MOST effective control to ensure proper database …" at bounding box center [462, 132] width 476 height 54
click at [613, 347] on div "Role-based access control with periodic access reviews" at bounding box center [462, 344] width 473 height 31
click at [226, 325] on input "c. Role-based access control with periodic access reviews" at bounding box center [226, 319] width 0 height 9
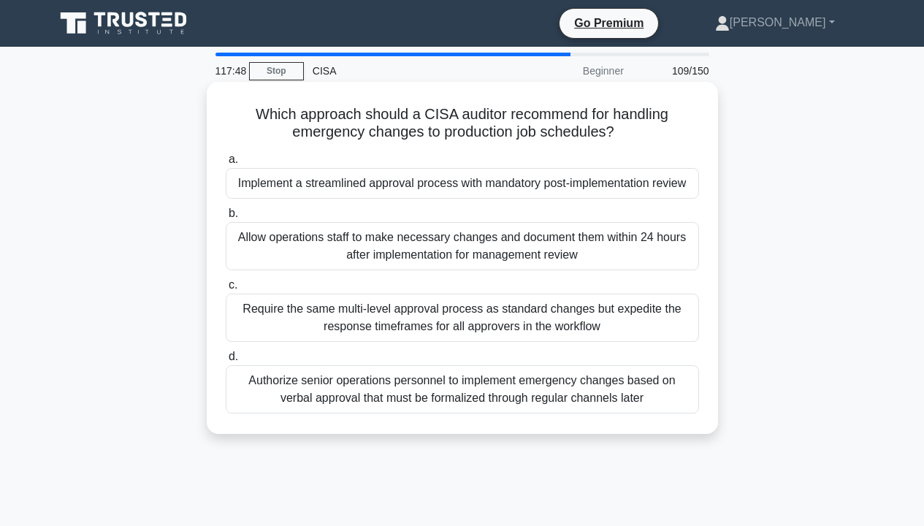
click at [621, 385] on div "Authorize senior operations personnel to implement emergency changes based on v…" at bounding box center [462, 389] width 473 height 48
click at [226, 361] on input "d. Authorize senior operations personnel to implement emergency changes based o…" at bounding box center [226, 356] width 0 height 9
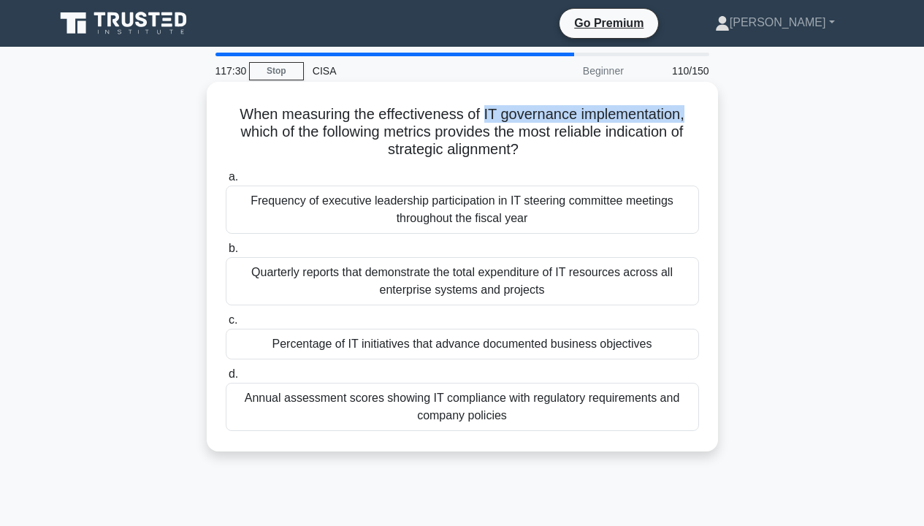
drag, startPoint x: 486, startPoint y: 115, endPoint x: 709, endPoint y: 119, distance: 222.7
click at [709, 119] on div "When measuring the effectiveness of IT governance implementation, which of the …" at bounding box center [461, 267] width 499 height 358
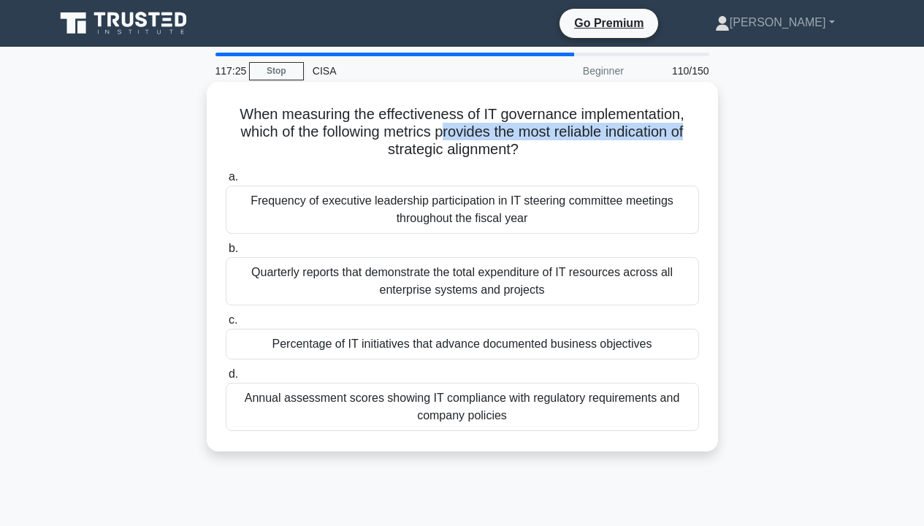
drag, startPoint x: 444, startPoint y: 128, endPoint x: 707, endPoint y: 129, distance: 262.8
click at [707, 129] on div "When measuring the effectiveness of IT governance implementation, which of the …" at bounding box center [461, 267] width 499 height 358
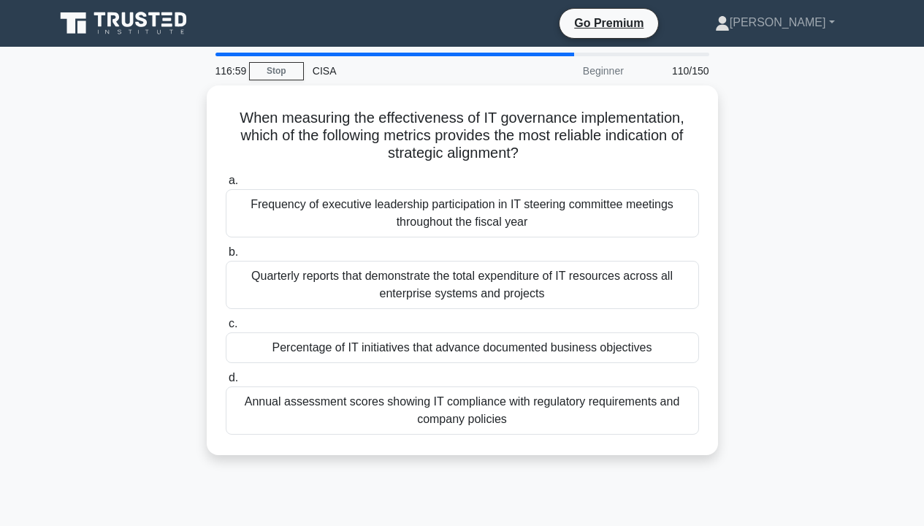
click at [772, 157] on div "When measuring the effectiveness of IT governance implementation, which of the …" at bounding box center [462, 278] width 832 height 387
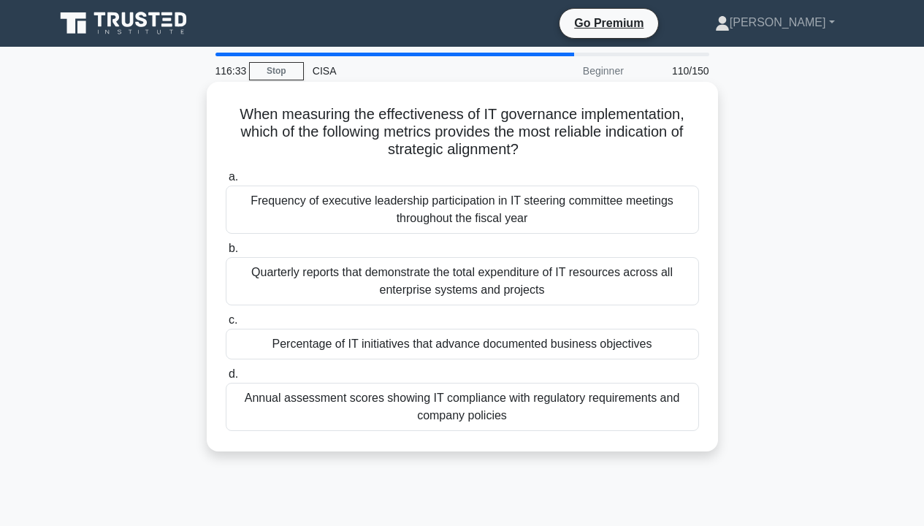
click at [658, 350] on div "Percentage of IT initiatives that advance documented business objectives" at bounding box center [462, 344] width 473 height 31
click at [226, 325] on input "c. Percentage of IT initiatives that advance documented business objectives" at bounding box center [226, 319] width 0 height 9
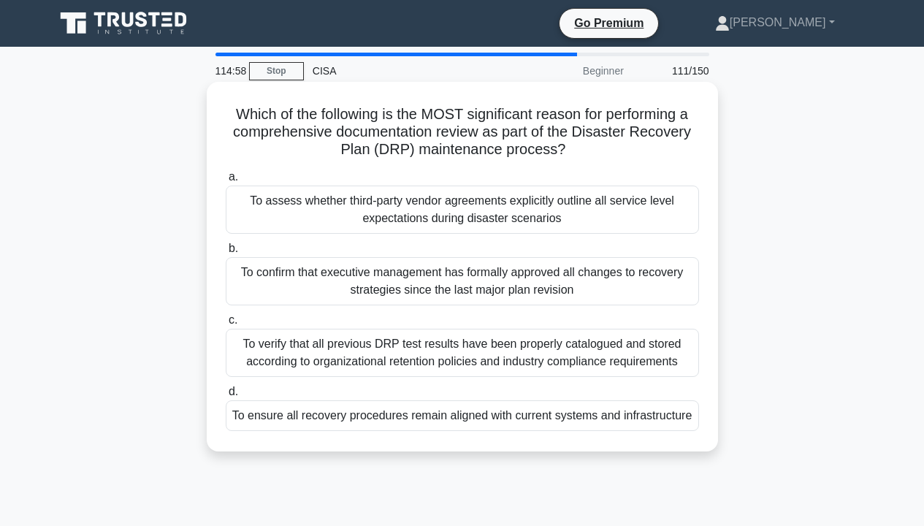
click at [649, 416] on div "To ensure all recovery procedures remain aligned with current systems and infra…" at bounding box center [462, 415] width 473 height 31
click at [226, 396] on input "d. To ensure all recovery procedures remain aligned with current systems and in…" at bounding box center [226, 391] width 0 height 9
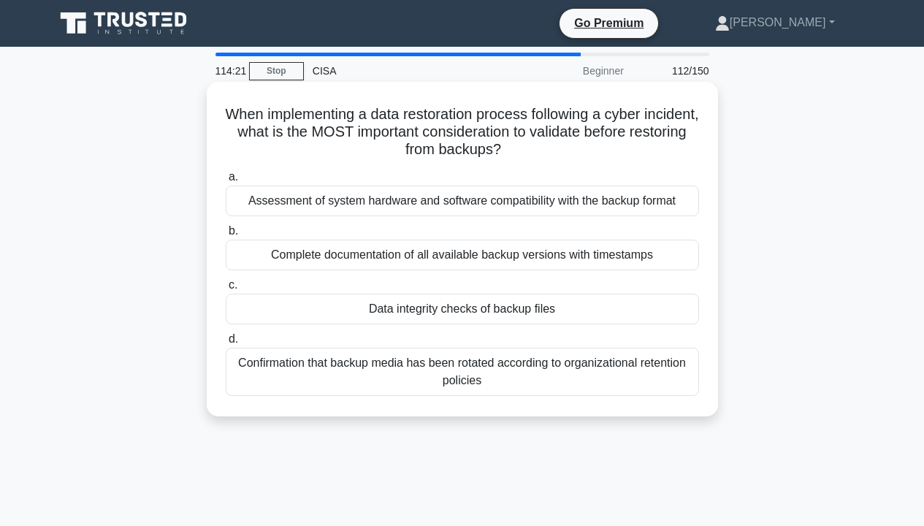
click at [574, 310] on div "Data integrity checks of backup files" at bounding box center [462, 308] width 473 height 31
click at [226, 290] on input "c. Data integrity checks of backup files" at bounding box center [226, 284] width 0 height 9
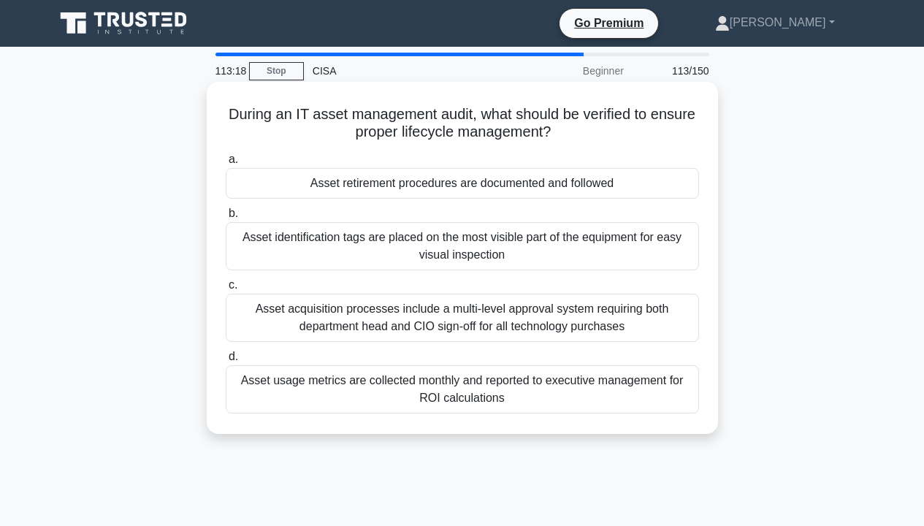
drag, startPoint x: 245, startPoint y: 114, endPoint x: 680, endPoint y: 125, distance: 435.3
click at [680, 125] on h5 "During an IT asset management audit, what should be verified to ensure proper l…" at bounding box center [462, 123] width 476 height 37
click at [641, 407] on div "112:07 Stop CISA Beginner 113/150 During an IT asset management audit, what sho…" at bounding box center [462, 418] width 832 height 730
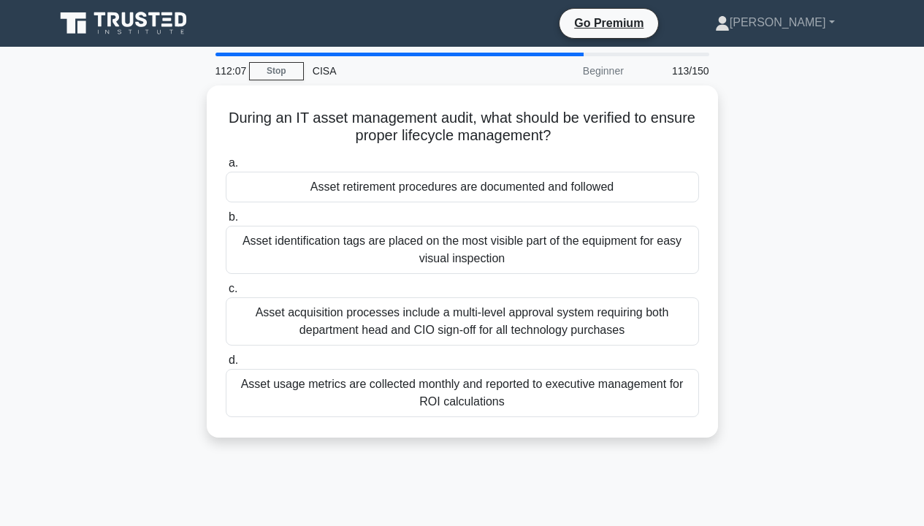
scroll to position [73, 0]
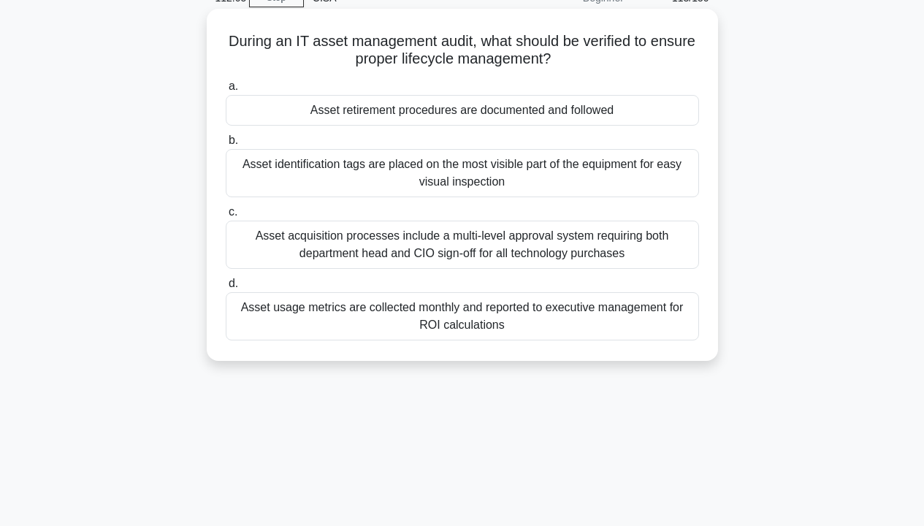
click at [634, 323] on div "Asset usage metrics are collected monthly and reported to executive management …" at bounding box center [462, 316] width 473 height 48
click at [226, 288] on input "d. Asset usage metrics are collected monthly and reported to executive manageme…" at bounding box center [226, 283] width 0 height 9
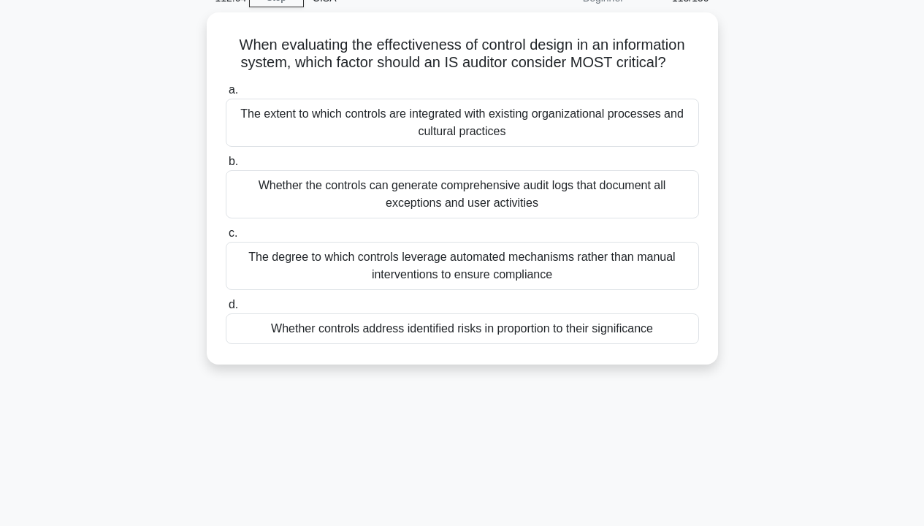
scroll to position [0, 0]
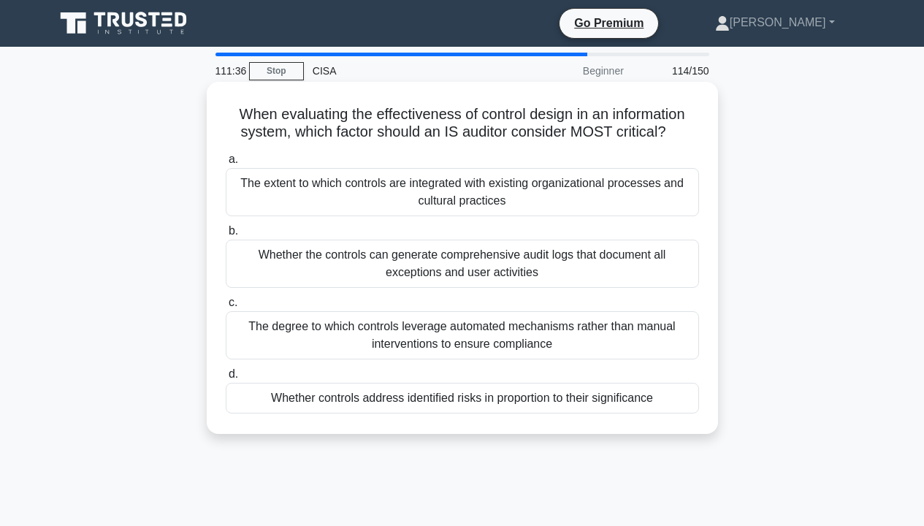
click at [396, 192] on div "The extent to which controls are integrated with existing organizational proces…" at bounding box center [462, 192] width 473 height 48
click at [226, 164] on input "a. The extent to which controls are integrated with existing organizational pro…" at bounding box center [226, 159] width 0 height 9
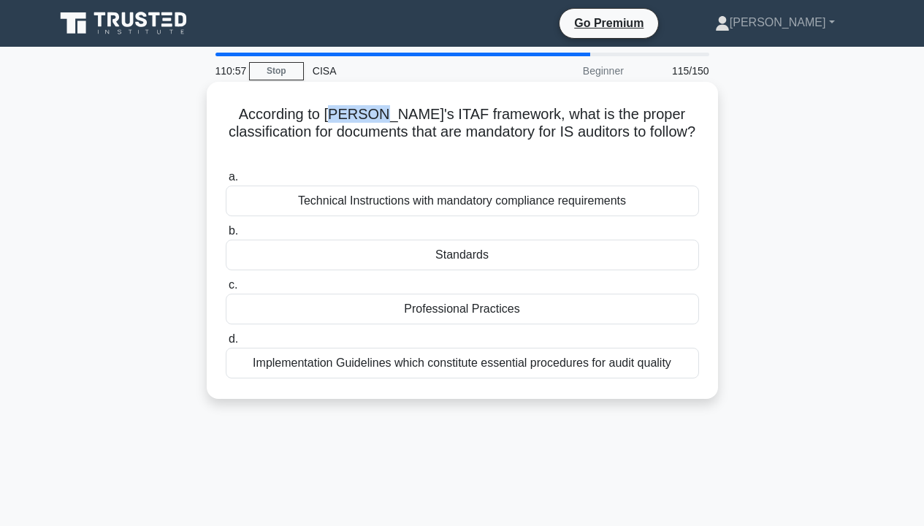
drag, startPoint x: 321, startPoint y: 116, endPoint x: 366, endPoint y: 116, distance: 45.3
click at [366, 116] on h5 "According to [PERSON_NAME]'s ITAF framework, what is the proper classification …" at bounding box center [462, 132] width 476 height 54
click at [512, 239] on div "Standards" at bounding box center [462, 254] width 473 height 31
click at [226, 236] on input "b. Standards" at bounding box center [226, 230] width 0 height 9
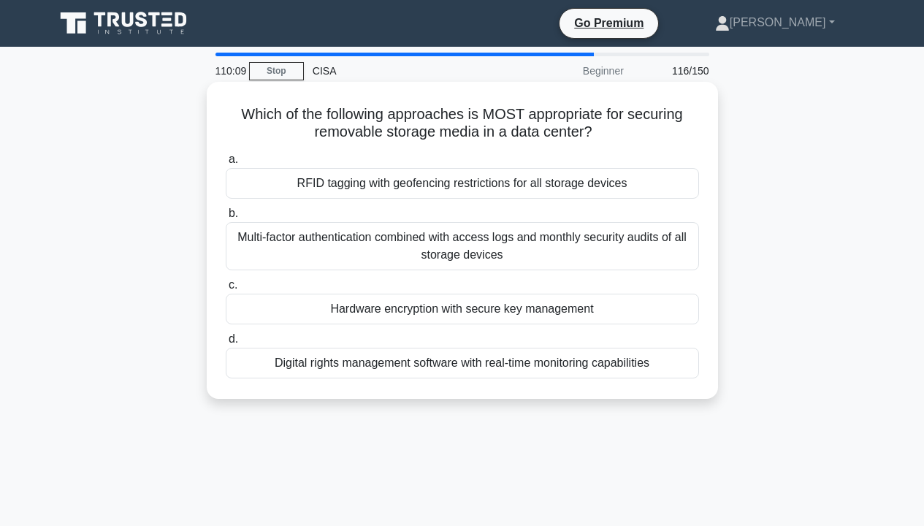
click at [632, 178] on div "RFID tagging with geofencing restrictions for all storage devices" at bounding box center [462, 183] width 473 height 31
click at [226, 164] on input "a. RFID tagging with geofencing restrictions for all storage devices" at bounding box center [226, 159] width 0 height 9
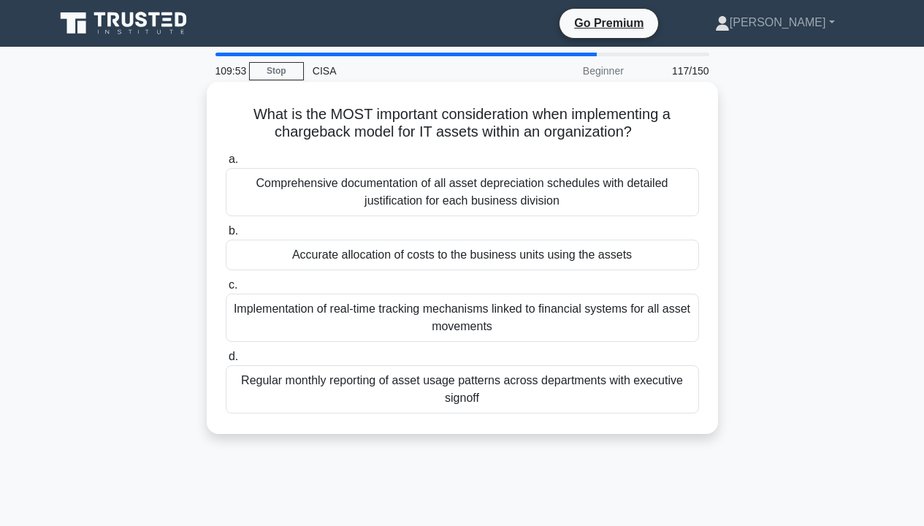
click at [632, 259] on div "Accurate allocation of costs to the business units using the assets" at bounding box center [462, 254] width 473 height 31
click at [226, 236] on input "b. Accurate allocation of costs to the business units using the assets" at bounding box center [226, 230] width 0 height 9
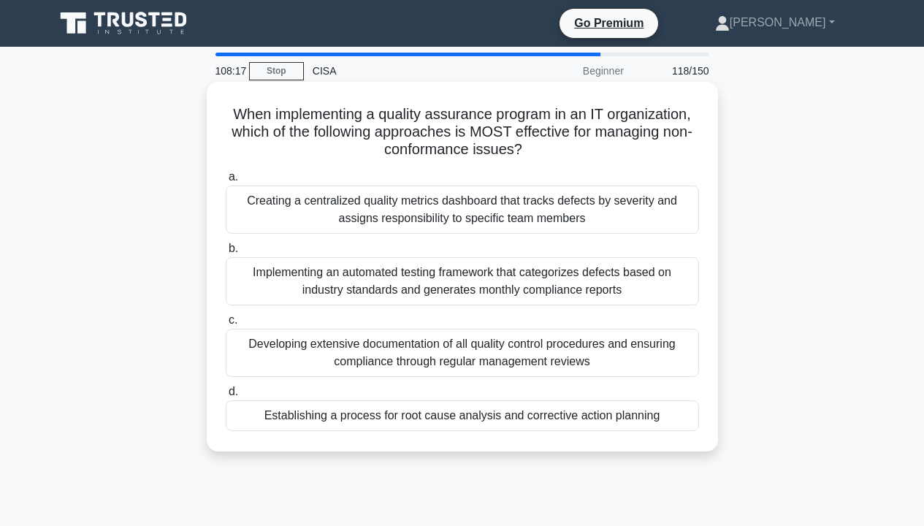
click at [688, 195] on div "a. Creating a centralized quality metrics dashboard that tracks defects by seve…" at bounding box center [462, 299] width 491 height 269
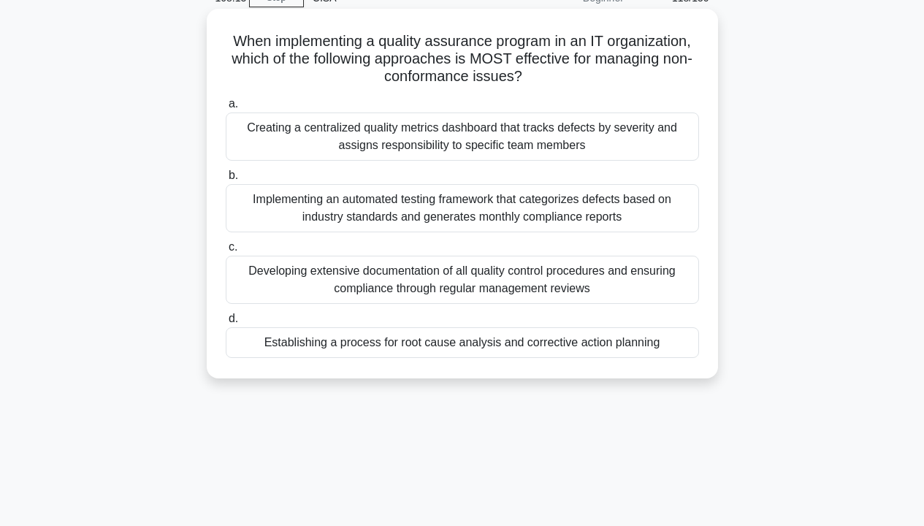
click at [632, 128] on div "Creating a centralized quality metrics dashboard that tracks defects by severit…" at bounding box center [462, 136] width 473 height 48
click at [226, 109] on input "a. Creating a centralized quality metrics dashboard that tracks defects by seve…" at bounding box center [226, 103] width 0 height 9
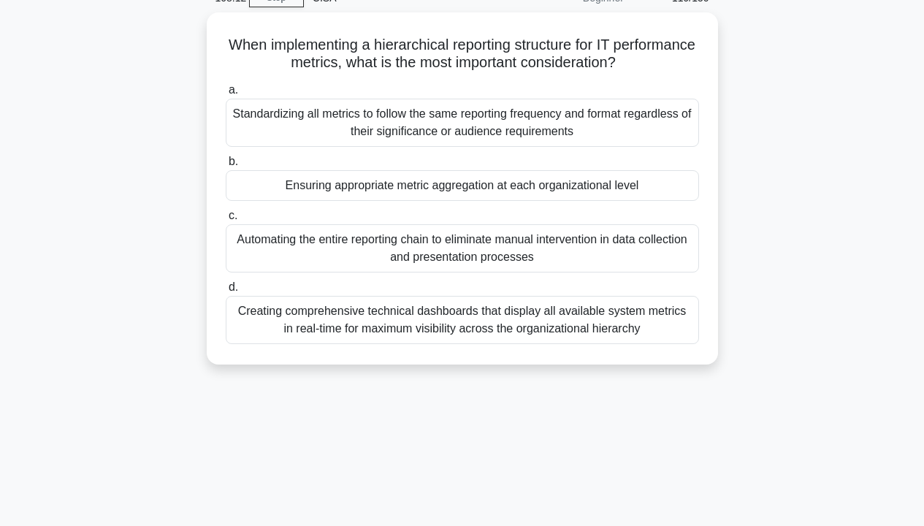
scroll to position [0, 0]
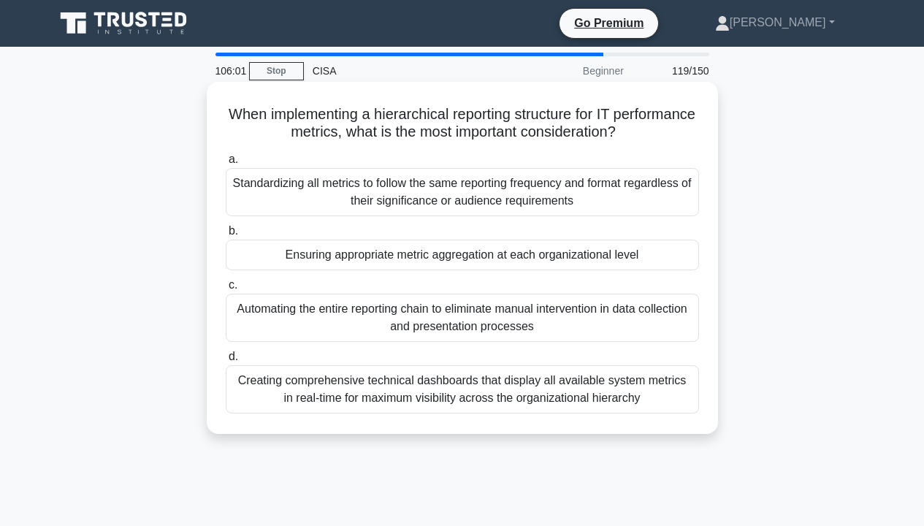
click at [653, 257] on div "Ensuring appropriate metric aggregation at each organizational level" at bounding box center [462, 254] width 473 height 31
click at [226, 236] on input "b. Ensuring appropriate metric aggregation at each organizational level" at bounding box center [226, 230] width 0 height 9
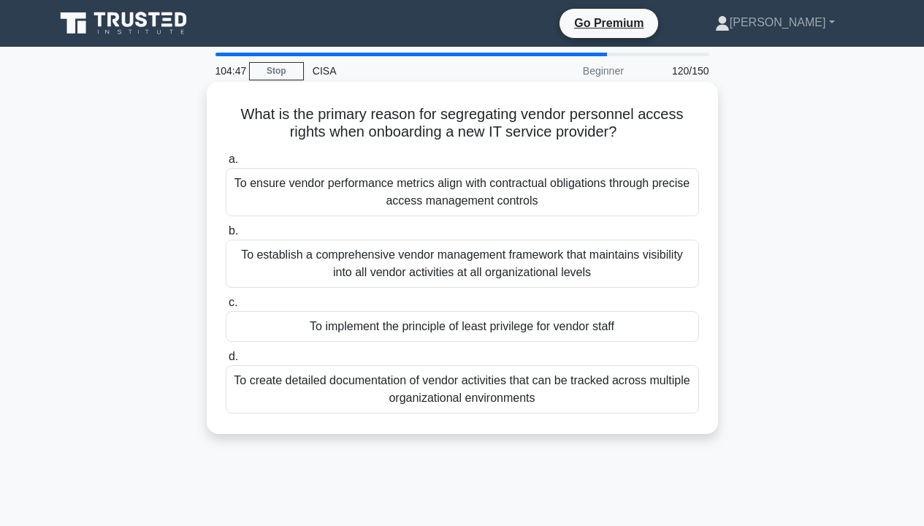
click at [598, 323] on div "To implement the principle of least privilege for vendor staff" at bounding box center [462, 326] width 473 height 31
click at [226, 307] on input "c. To implement the principle of least privilege for vendor staff" at bounding box center [226, 302] width 0 height 9
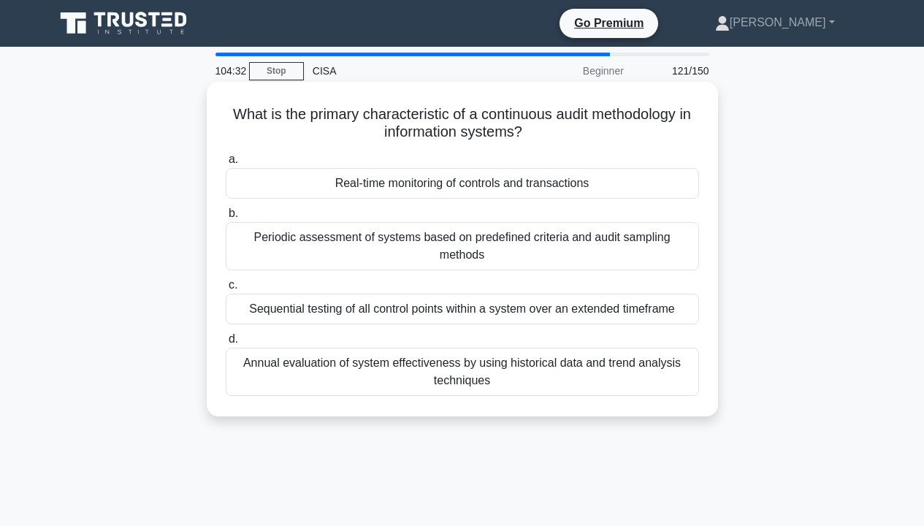
scroll to position [73, 0]
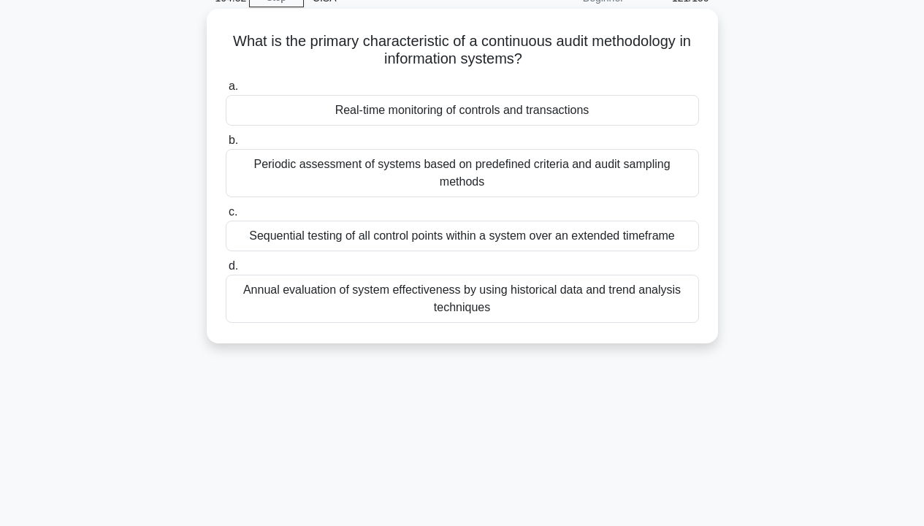
click at [618, 185] on div "a. Real-time monitoring of controls and transactions b. Periodic assessment of …" at bounding box center [462, 199] width 491 height 251
click at [572, 116] on div "Real-time monitoring of controls and transactions" at bounding box center [462, 110] width 473 height 31
click at [226, 91] on input "a. Real-time monitoring of controls and transactions" at bounding box center [226, 86] width 0 height 9
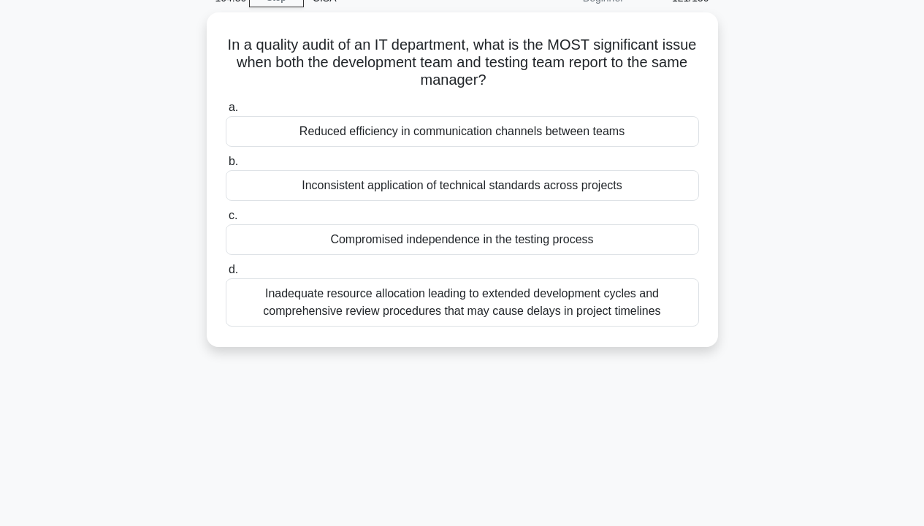
scroll to position [0, 0]
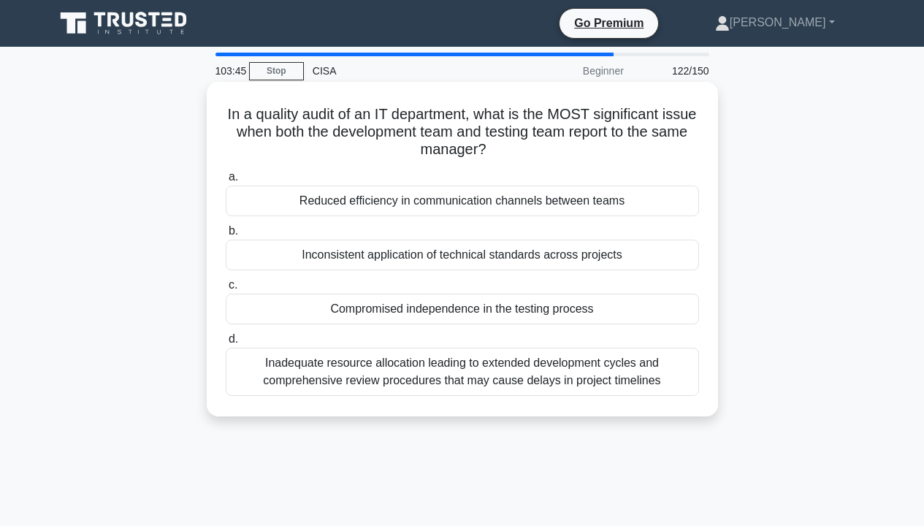
click at [590, 312] on div "Compromised independence in the testing process" at bounding box center [462, 308] width 473 height 31
click at [226, 290] on input "c. Compromised independence in the testing process" at bounding box center [226, 284] width 0 height 9
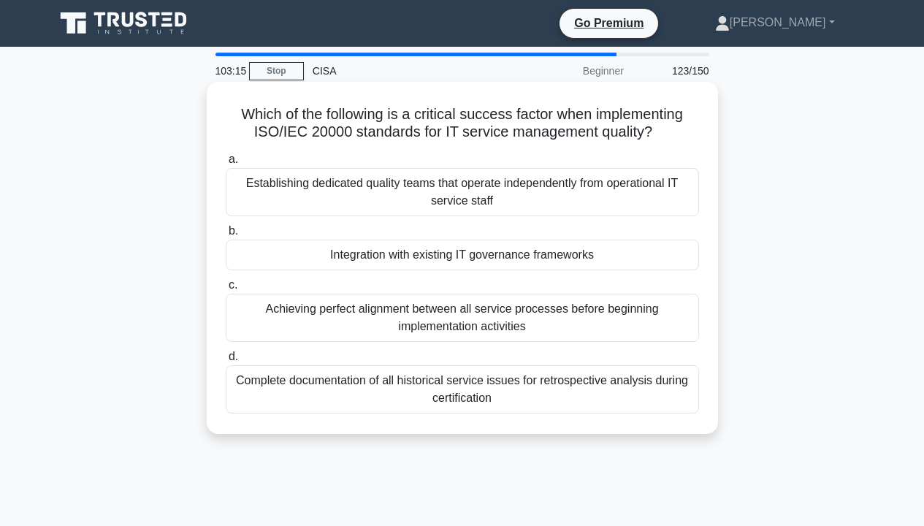
click at [637, 314] on div "Achieving perfect alignment between all service processes before beginning impl…" at bounding box center [462, 317] width 473 height 48
click at [226, 290] on input "c. Achieving perfect alignment between all service processes before beginning i…" at bounding box center [226, 284] width 0 height 9
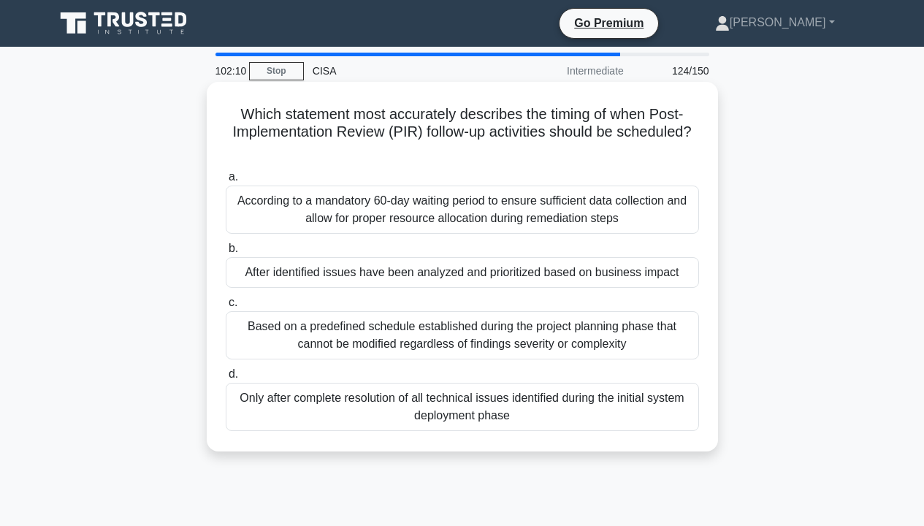
click at [433, 273] on div "After identified issues have been analyzed and prioritized based on business im…" at bounding box center [462, 272] width 473 height 31
click at [226, 253] on input "b. After identified issues have been analyzed and prioritized based on business…" at bounding box center [226, 248] width 0 height 9
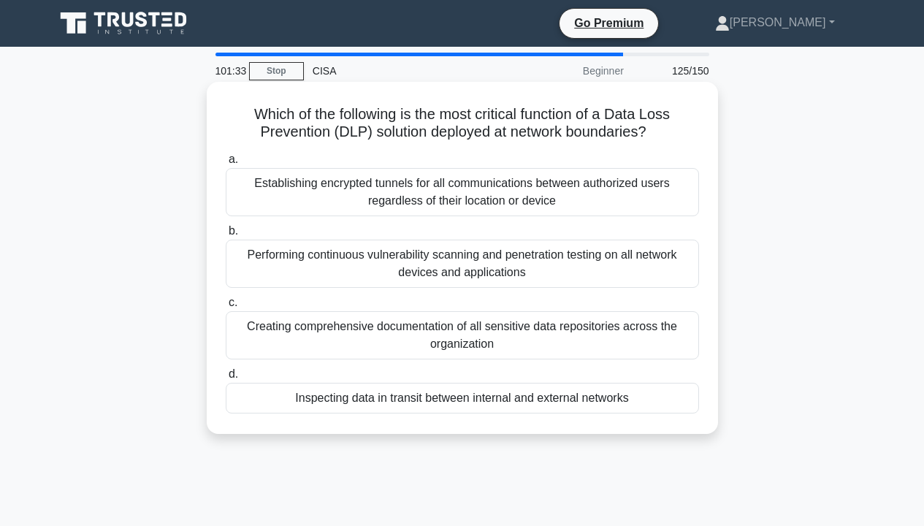
click at [575, 394] on div "Inspecting data in transit between internal and external networks" at bounding box center [462, 398] width 473 height 31
click at [226, 379] on input "d. Inspecting data in transit between internal and external networks" at bounding box center [226, 373] width 0 height 9
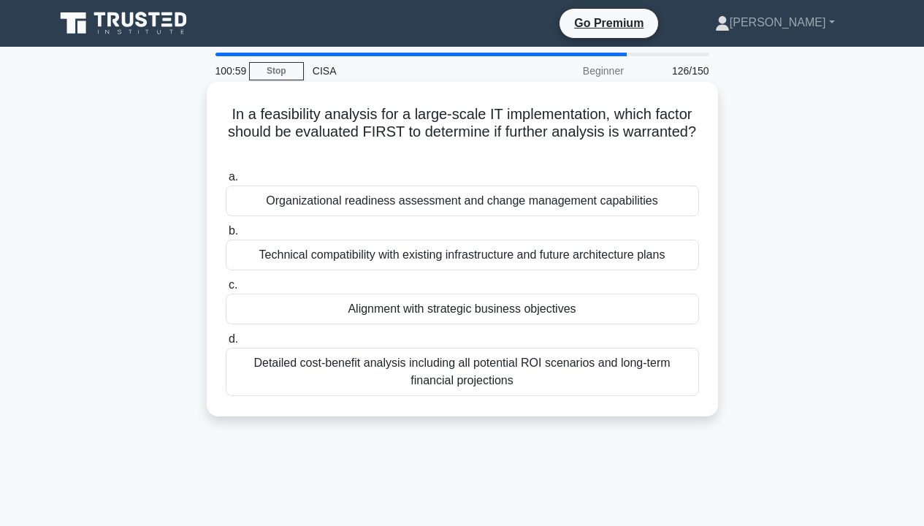
click at [626, 306] on div "Alignment with strategic business objectives" at bounding box center [462, 308] width 473 height 31
click at [226, 290] on input "c. Alignment with strategic business objectives" at bounding box center [226, 284] width 0 height 9
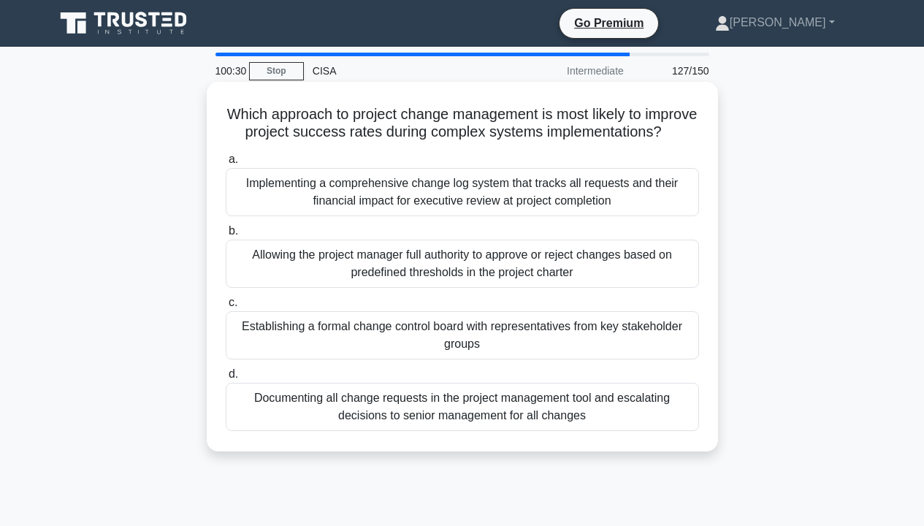
click at [443, 354] on div "Establishing a formal change control board with representatives from key stakeh…" at bounding box center [462, 335] width 473 height 48
click at [226, 307] on input "c. Establishing a formal change control board with representatives from key sta…" at bounding box center [226, 302] width 0 height 9
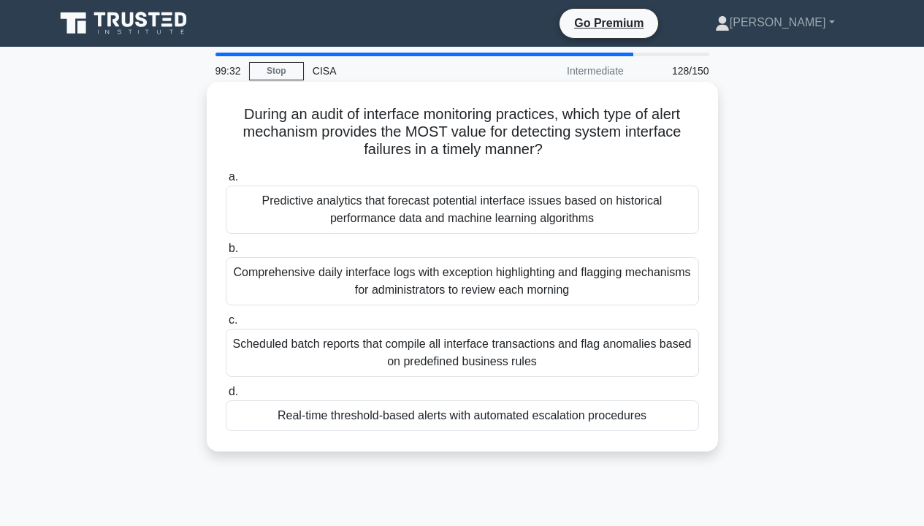
click at [678, 415] on div "Real-time threshold-based alerts with automated escalation procedures" at bounding box center [462, 415] width 473 height 31
click at [226, 396] on input "d. Real-time threshold-based alerts with automated escalation procedures" at bounding box center [226, 391] width 0 height 9
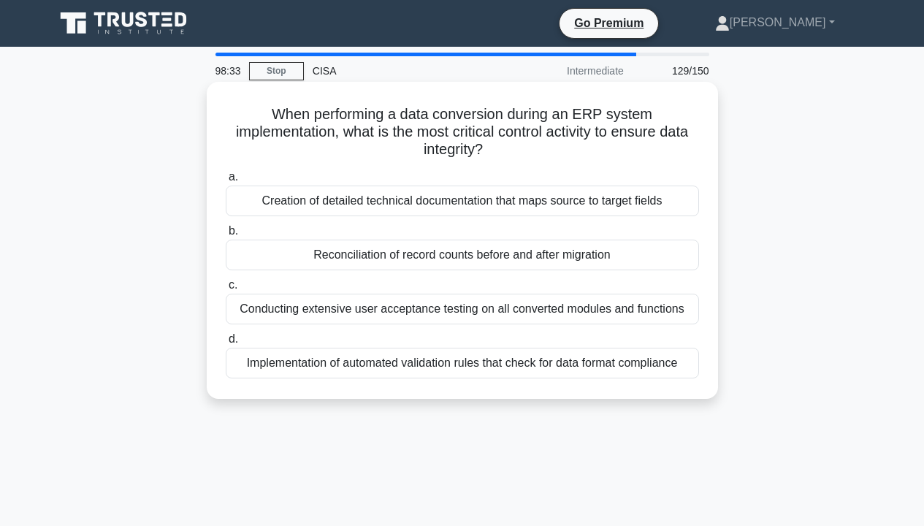
click at [639, 257] on div "Reconciliation of record counts before and after migration" at bounding box center [462, 254] width 473 height 31
click at [226, 236] on input "b. Reconciliation of record counts before and after migration" at bounding box center [226, 230] width 0 height 9
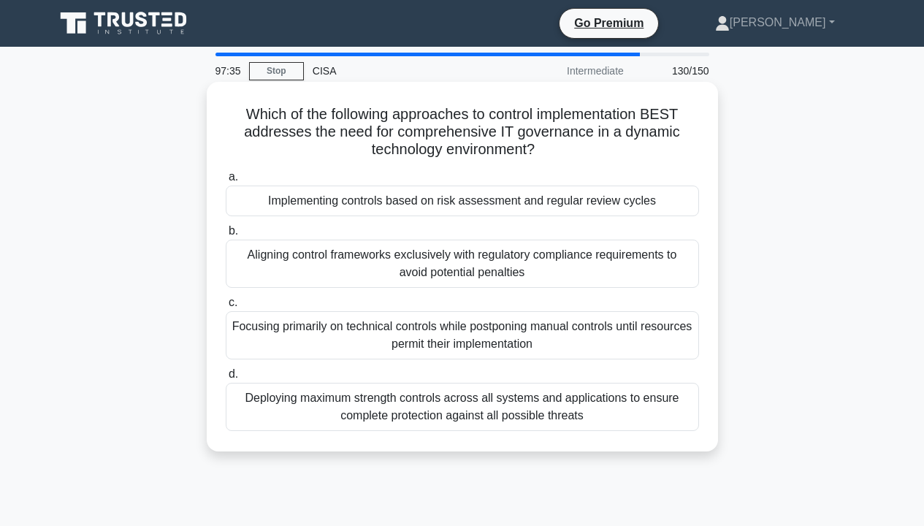
click at [628, 199] on div "Implementing controls based on risk assessment and regular review cycles" at bounding box center [462, 200] width 473 height 31
click at [226, 182] on input "a. Implementing controls based on risk assessment and regular review cycles" at bounding box center [226, 176] width 0 height 9
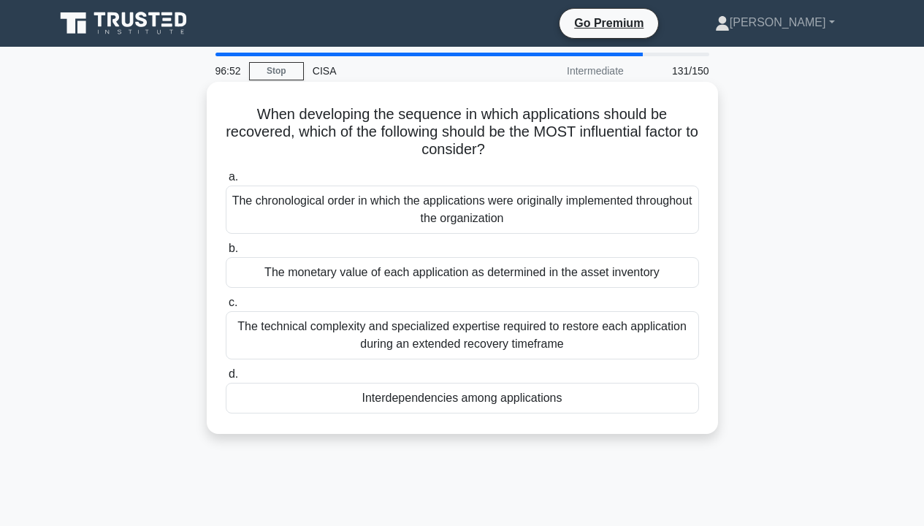
click at [496, 402] on div "Interdependencies among applications" at bounding box center [462, 398] width 473 height 31
click at [226, 379] on input "d. Interdependencies among applications" at bounding box center [226, 373] width 0 height 9
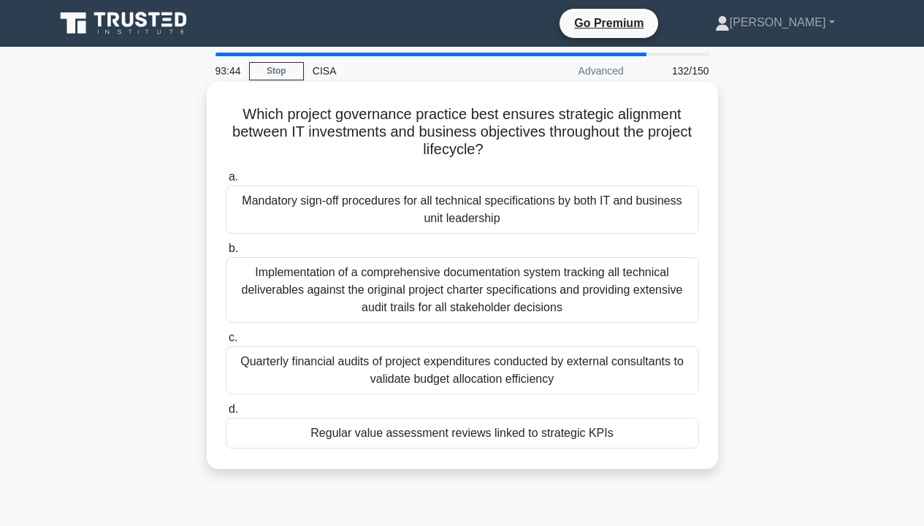
click at [476, 432] on div "Regular value assessment reviews linked to strategic KPIs" at bounding box center [462, 433] width 473 height 31
click at [226, 414] on input "d. Regular value assessment reviews linked to strategic KPIs" at bounding box center [226, 408] width 0 height 9
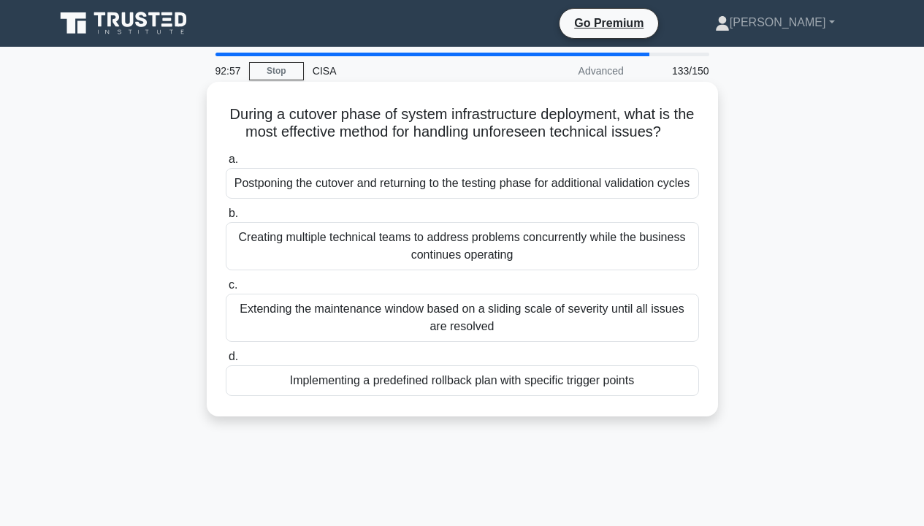
click at [455, 396] on div "Implementing a predefined rollback plan with specific trigger points" at bounding box center [462, 380] width 473 height 31
click at [226, 361] on input "d. Implementing a predefined rollback plan with specific trigger points" at bounding box center [226, 356] width 0 height 9
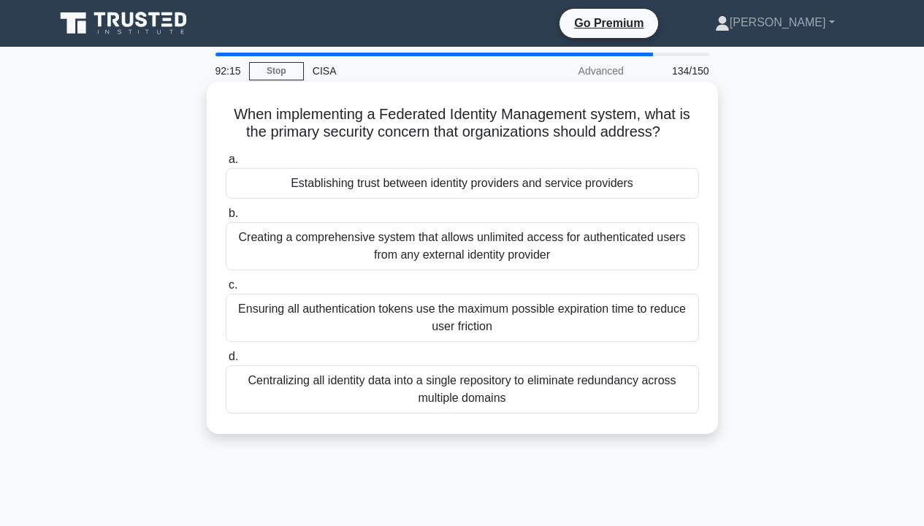
click at [688, 406] on div "Centralizing all identity data into a single repository to eliminate redundancy…" at bounding box center [462, 389] width 473 height 48
click at [226, 361] on input "d. Centralizing all identity data into a single repository to eliminate redunda…" at bounding box center [226, 356] width 0 height 9
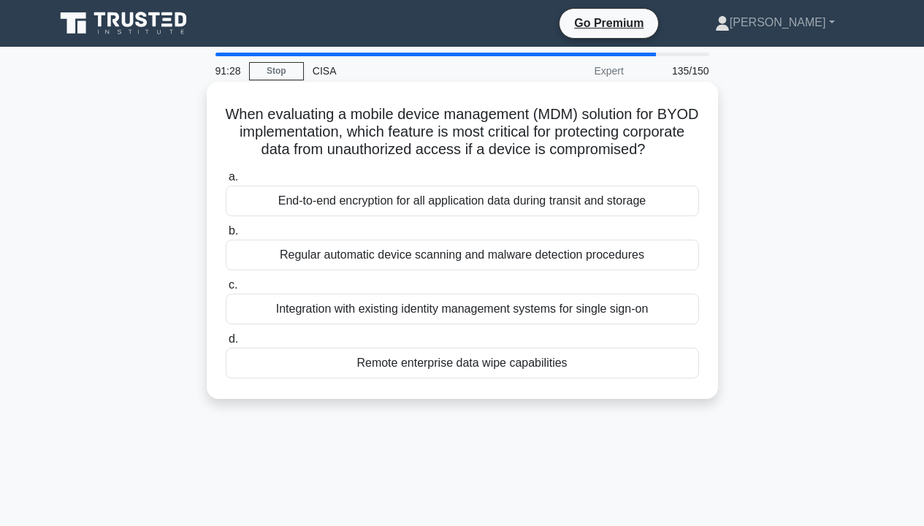
click at [597, 216] on div "End-to-end encryption for all application data during transit and storage" at bounding box center [462, 200] width 473 height 31
click at [226, 182] on input "a. End-to-end encryption for all application data during transit and storage" at bounding box center [226, 176] width 0 height 9
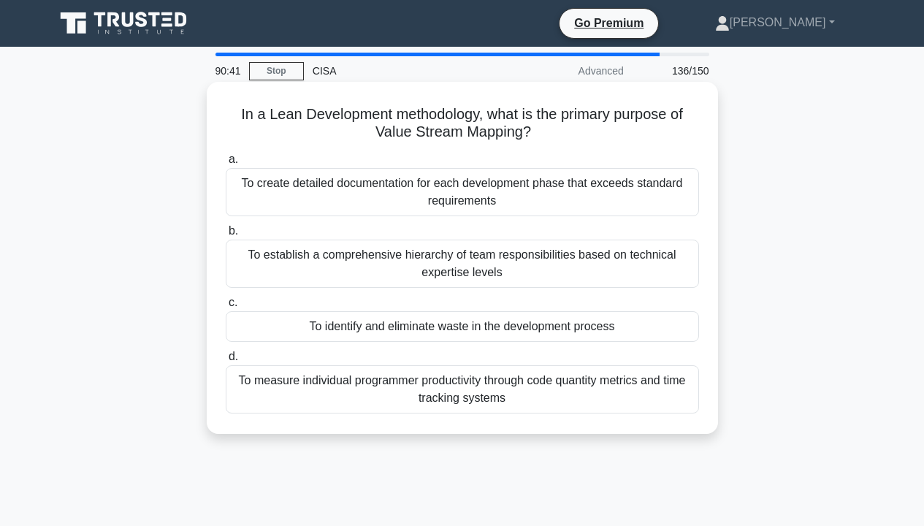
click at [498, 393] on div "90:41 Stop CISA Advanced 136/150 In a Lean Development methodology, what is the…" at bounding box center [462, 418] width 832 height 730
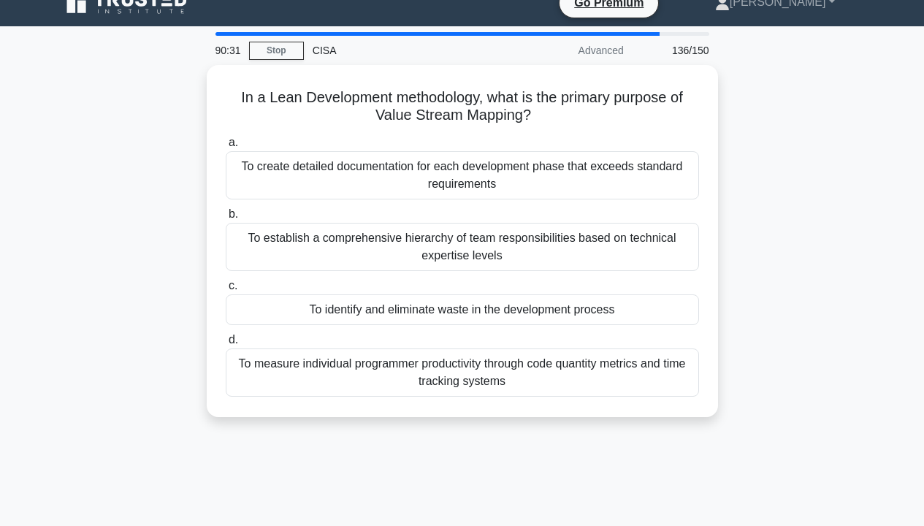
scroll to position [19, 0]
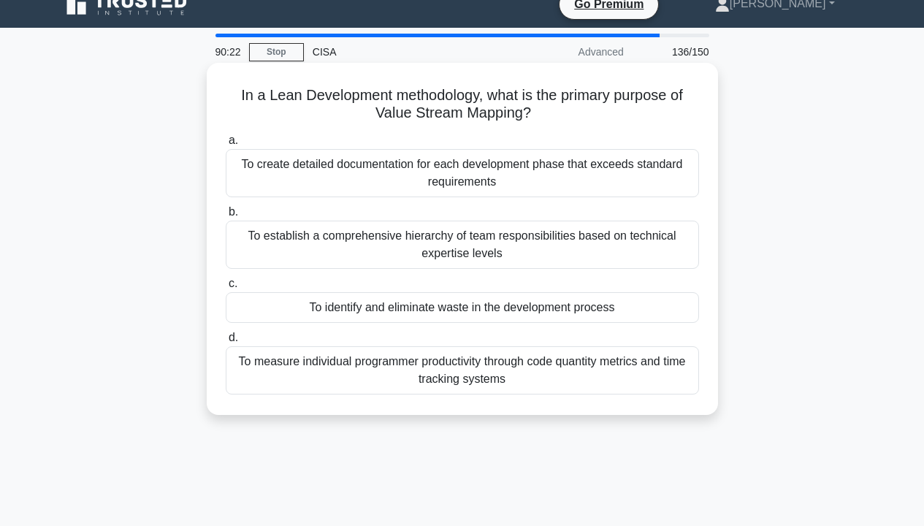
click at [518, 380] on div "To measure individual programmer productivity through code quantity metrics and…" at bounding box center [462, 370] width 473 height 48
click at [226, 342] on input "d. To measure individual programmer productivity through code quantity metrics …" at bounding box center [226, 337] width 0 height 9
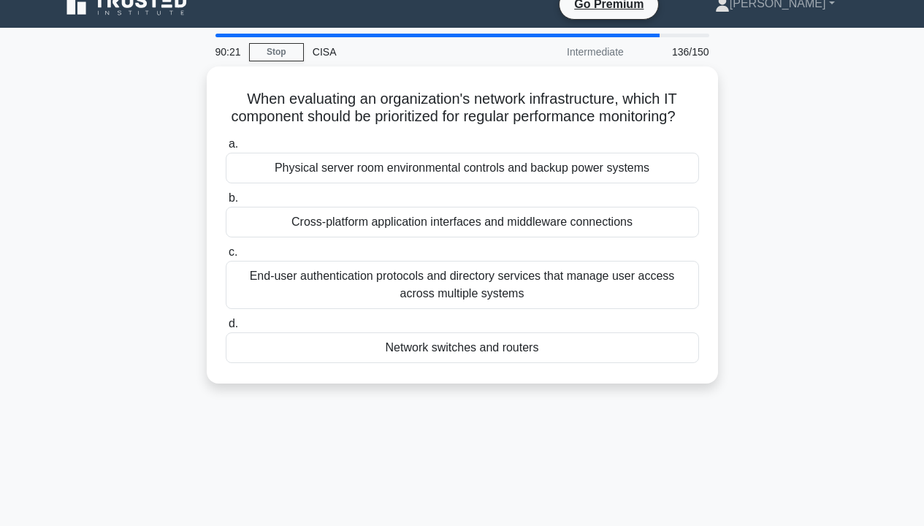
scroll to position [0, 0]
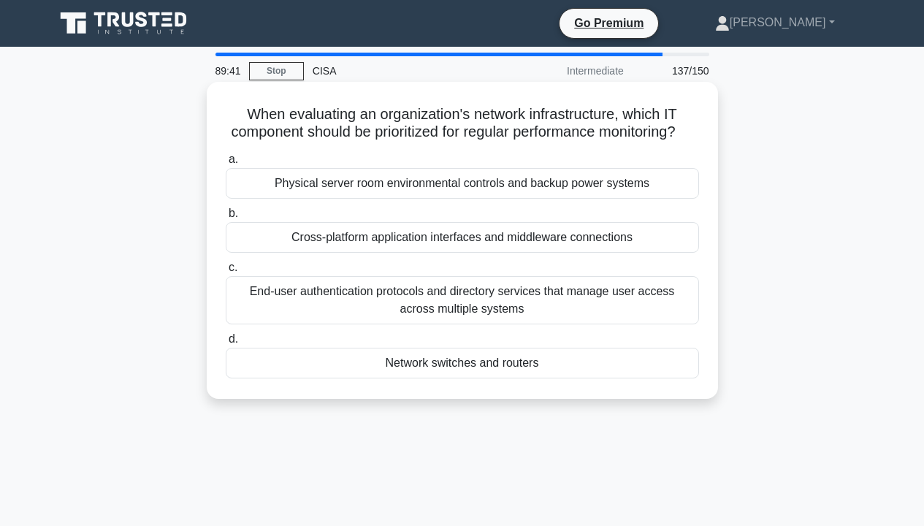
click at [610, 251] on div "Cross-platform application interfaces and middleware connections" at bounding box center [462, 237] width 473 height 31
click at [226, 218] on input "b. Cross-platform application interfaces and middleware connections" at bounding box center [226, 213] width 0 height 9
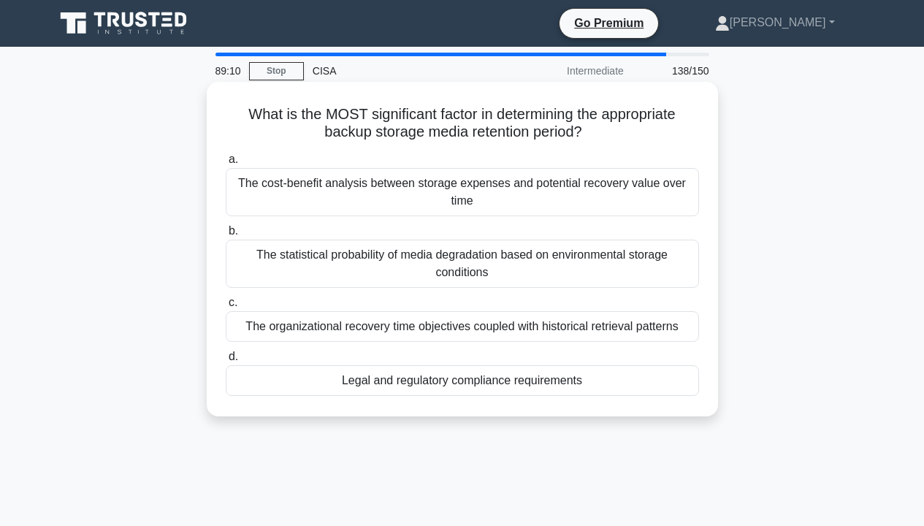
click at [603, 365] on div "Legal and regulatory compliance requirements" at bounding box center [462, 380] width 473 height 31
click at [226, 352] on input "d. Legal and regulatory compliance requirements" at bounding box center [226, 356] width 0 height 9
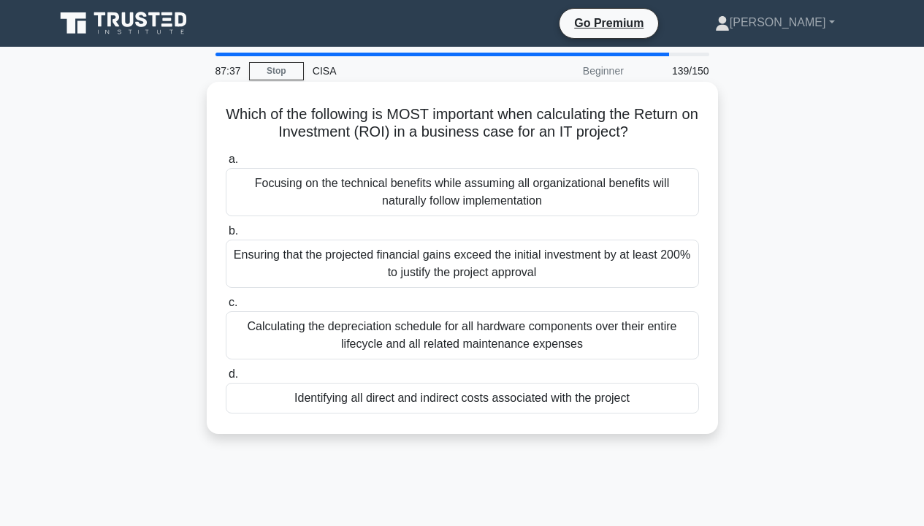
click at [656, 410] on div "Identifying all direct and indirect costs associated with the project" at bounding box center [462, 398] width 473 height 31
click at [226, 379] on input "d. Identifying all direct and indirect costs associated with the project" at bounding box center [226, 373] width 0 height 9
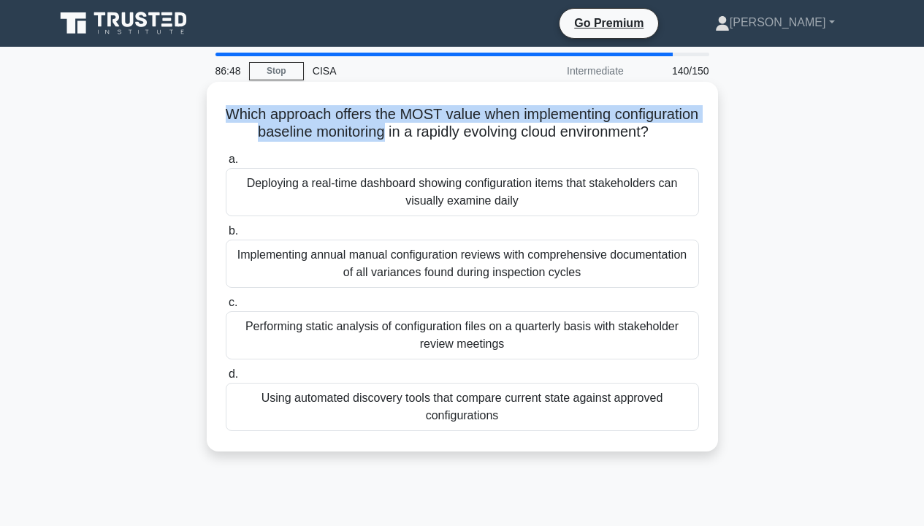
drag, startPoint x: 267, startPoint y: 120, endPoint x: 483, endPoint y: 135, distance: 215.9
click at [483, 135] on h5 "Which approach offers the MOST value when implementing configuration baseline m…" at bounding box center [462, 123] width 476 height 37
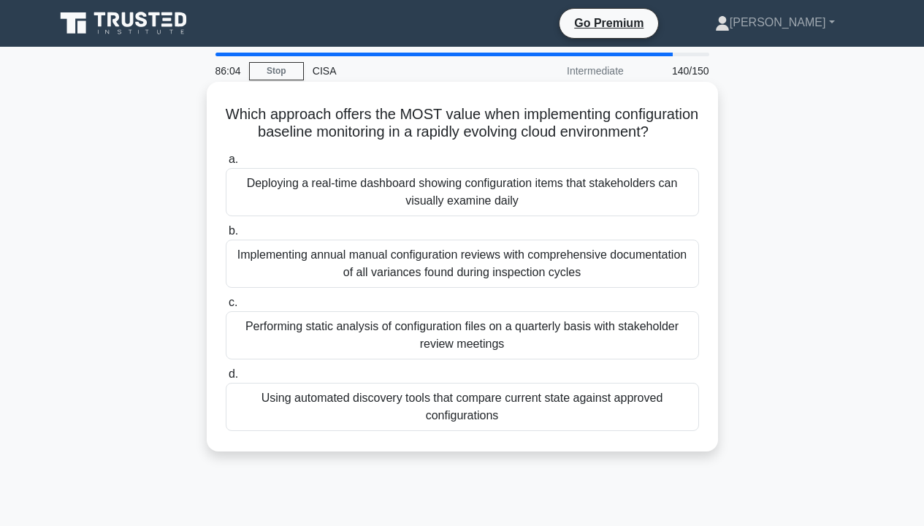
click at [641, 421] on div "Using automated discovery tools that compare current state against approved con…" at bounding box center [462, 407] width 473 height 48
click at [226, 379] on input "d. Using automated discovery tools that compare current state against approved …" at bounding box center [226, 373] width 0 height 9
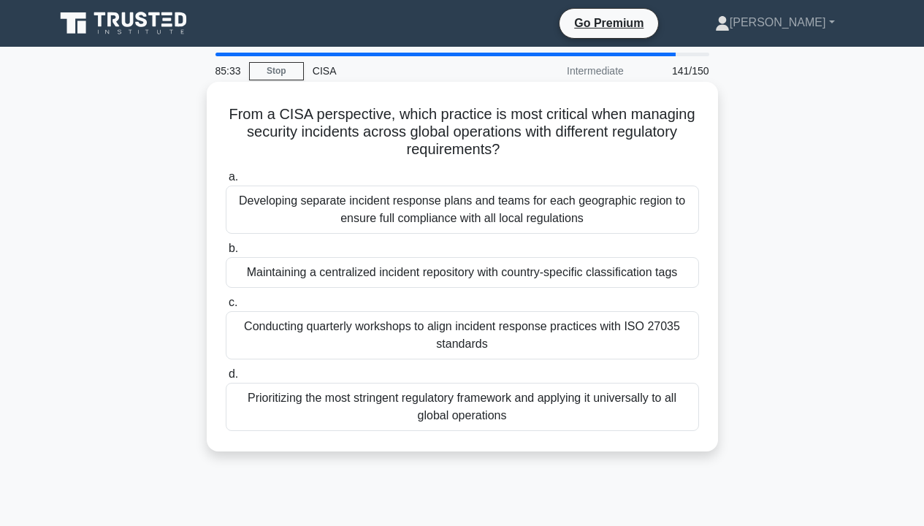
click at [666, 407] on div "Prioritizing the most stringent regulatory framework and applying it universall…" at bounding box center [462, 407] width 473 height 48
click at [226, 379] on input "d. Prioritizing the most stringent regulatory framework and applying it univers…" at bounding box center [226, 373] width 0 height 9
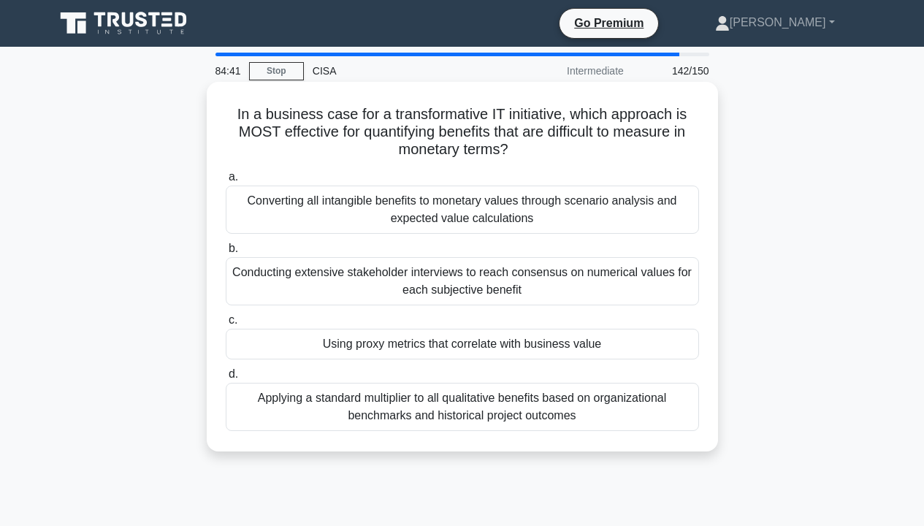
click at [664, 215] on div "Converting all intangible benefits to monetary values through scenario analysis…" at bounding box center [462, 209] width 473 height 48
click at [226, 182] on input "a. Converting all intangible benefits to monetary values through scenario analy…" at bounding box center [226, 176] width 0 height 9
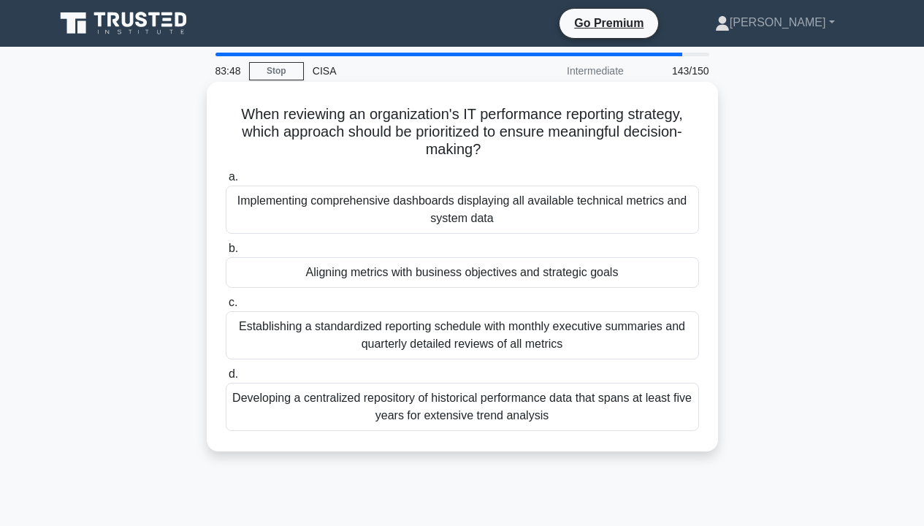
click at [629, 280] on div "Aligning metrics with business objectives and strategic goals" at bounding box center [462, 272] width 473 height 31
click at [226, 253] on input "b. Aligning metrics with business objectives and strategic goals" at bounding box center [226, 248] width 0 height 9
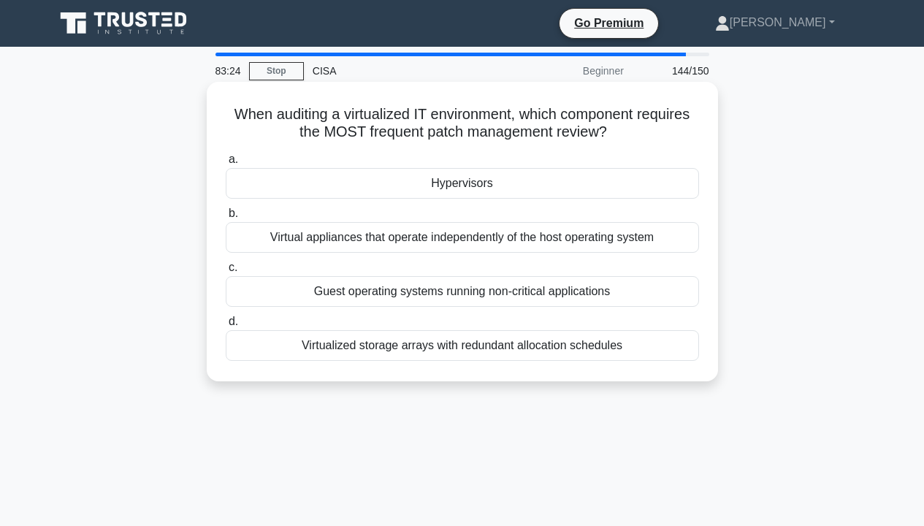
click at [406, 290] on div "Guest operating systems running non-critical applications" at bounding box center [462, 291] width 473 height 31
click at [226, 272] on input "c. Guest operating systems running non-critical applications" at bounding box center [226, 267] width 0 height 9
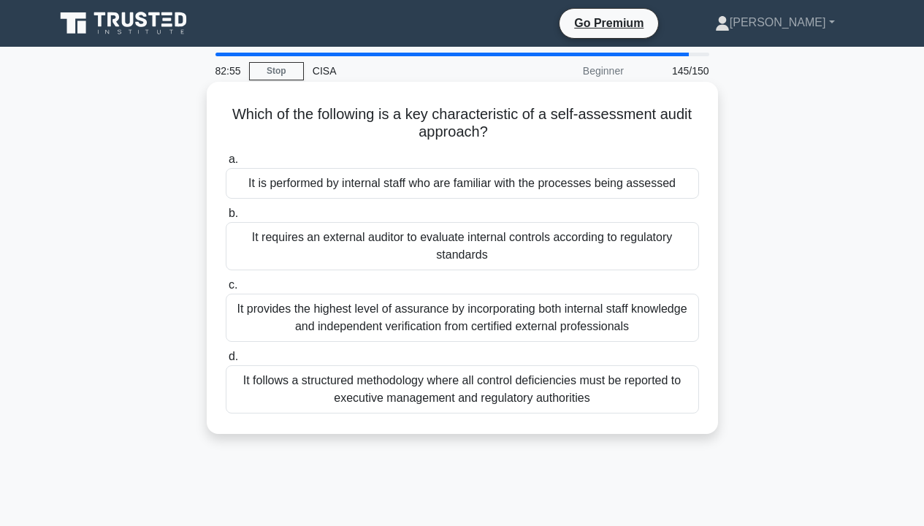
click at [666, 186] on div "It is performed by internal staff who are familiar with the processes being ass…" at bounding box center [462, 183] width 473 height 31
click at [226, 164] on input "a. It is performed by internal staff who are familiar with the processes being …" at bounding box center [226, 159] width 0 height 9
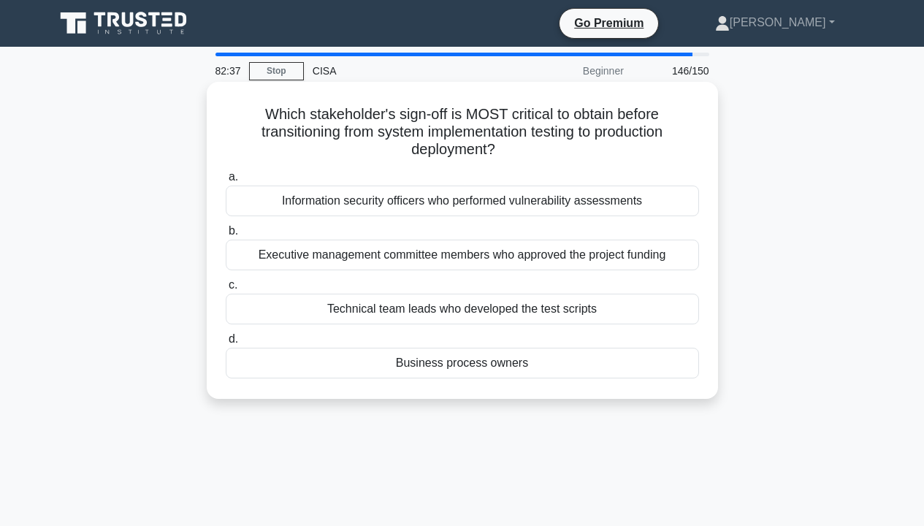
click at [595, 375] on div "Business process owners" at bounding box center [462, 363] width 473 height 31
click at [226, 344] on input "d. Business process owners" at bounding box center [226, 338] width 0 height 9
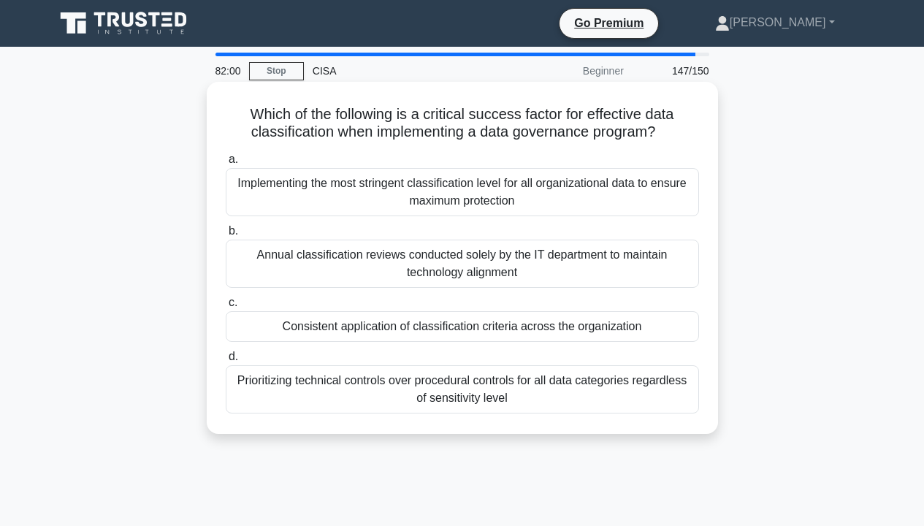
click at [642, 331] on div "Consistent application of classification criteria across the organization" at bounding box center [462, 326] width 473 height 31
click at [226, 307] on input "c. Consistent application of classification criteria across the organization" at bounding box center [226, 302] width 0 height 9
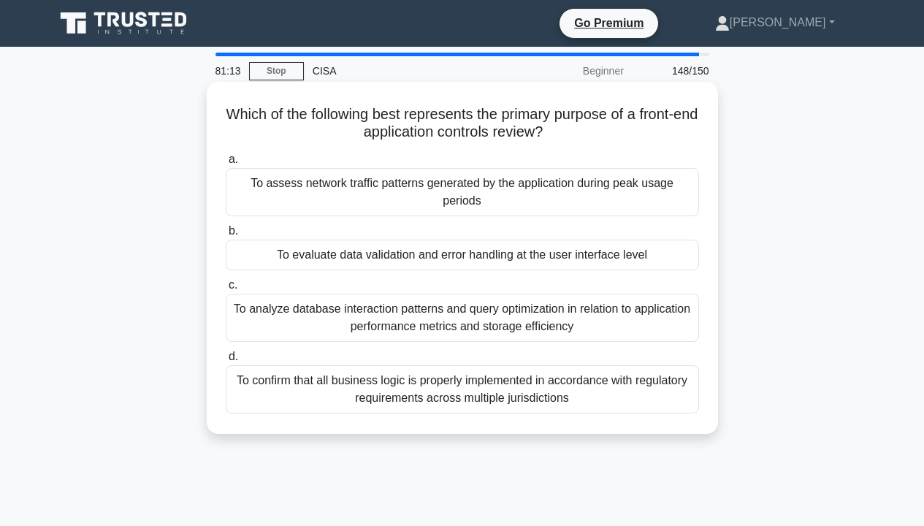
click at [523, 365] on div "To confirm that all business logic is properly implemented in accordance with r…" at bounding box center [462, 389] width 473 height 48
click at [226, 361] on input "d. To confirm that all business logic is properly implemented in accordance wit…" at bounding box center [226, 356] width 0 height 9
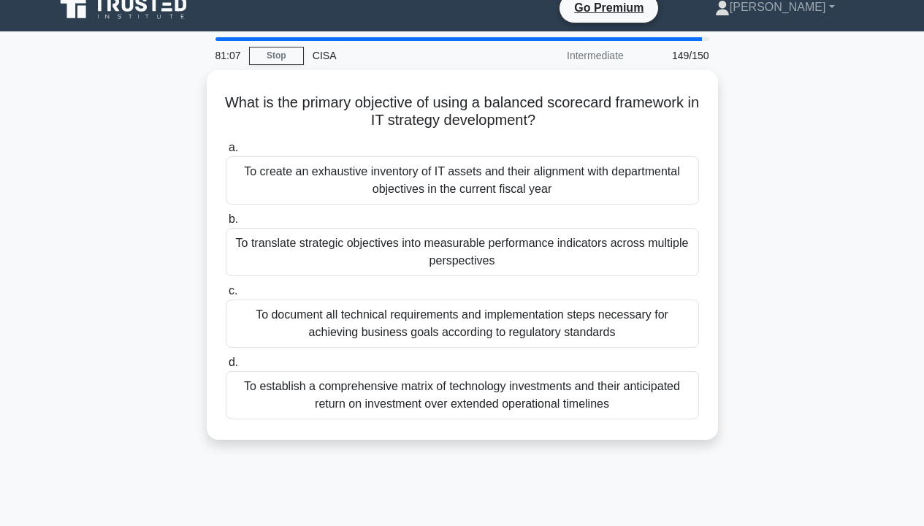
scroll to position [16, 0]
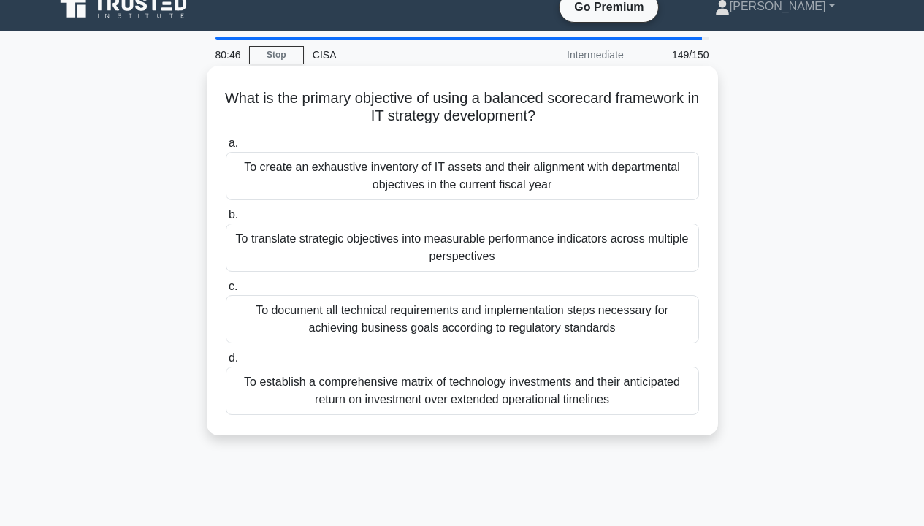
click at [682, 241] on div "To translate strategic objectives into measurable performance indicators across…" at bounding box center [462, 247] width 473 height 48
click at [226, 220] on input "b. To translate strategic objectives into measurable performance indicators acr…" at bounding box center [226, 214] width 0 height 9
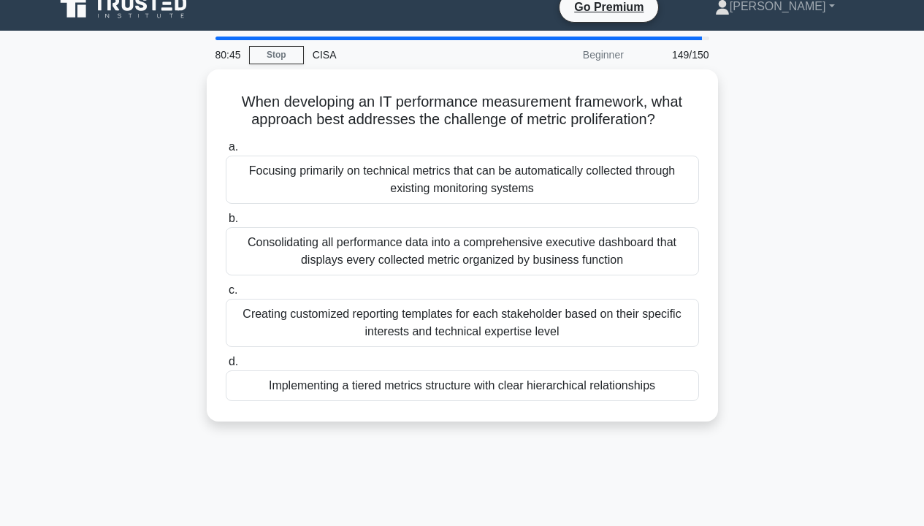
scroll to position [0, 0]
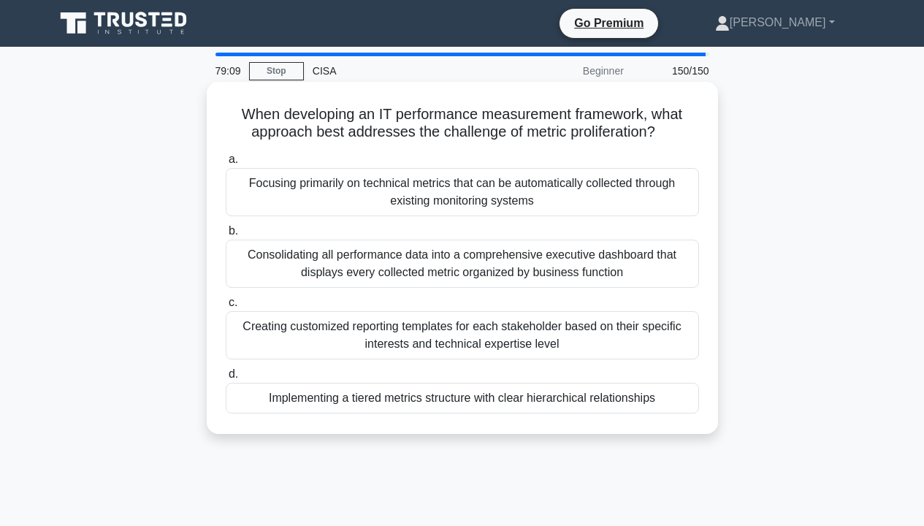
click at [624, 339] on div "Creating customized reporting templates for each stakeholder based on their spe…" at bounding box center [462, 335] width 473 height 48
click at [226, 307] on input "c. Creating customized reporting templates for each stakeholder based on their …" at bounding box center [226, 302] width 0 height 9
